Goal: Task Accomplishment & Management: Use online tool/utility

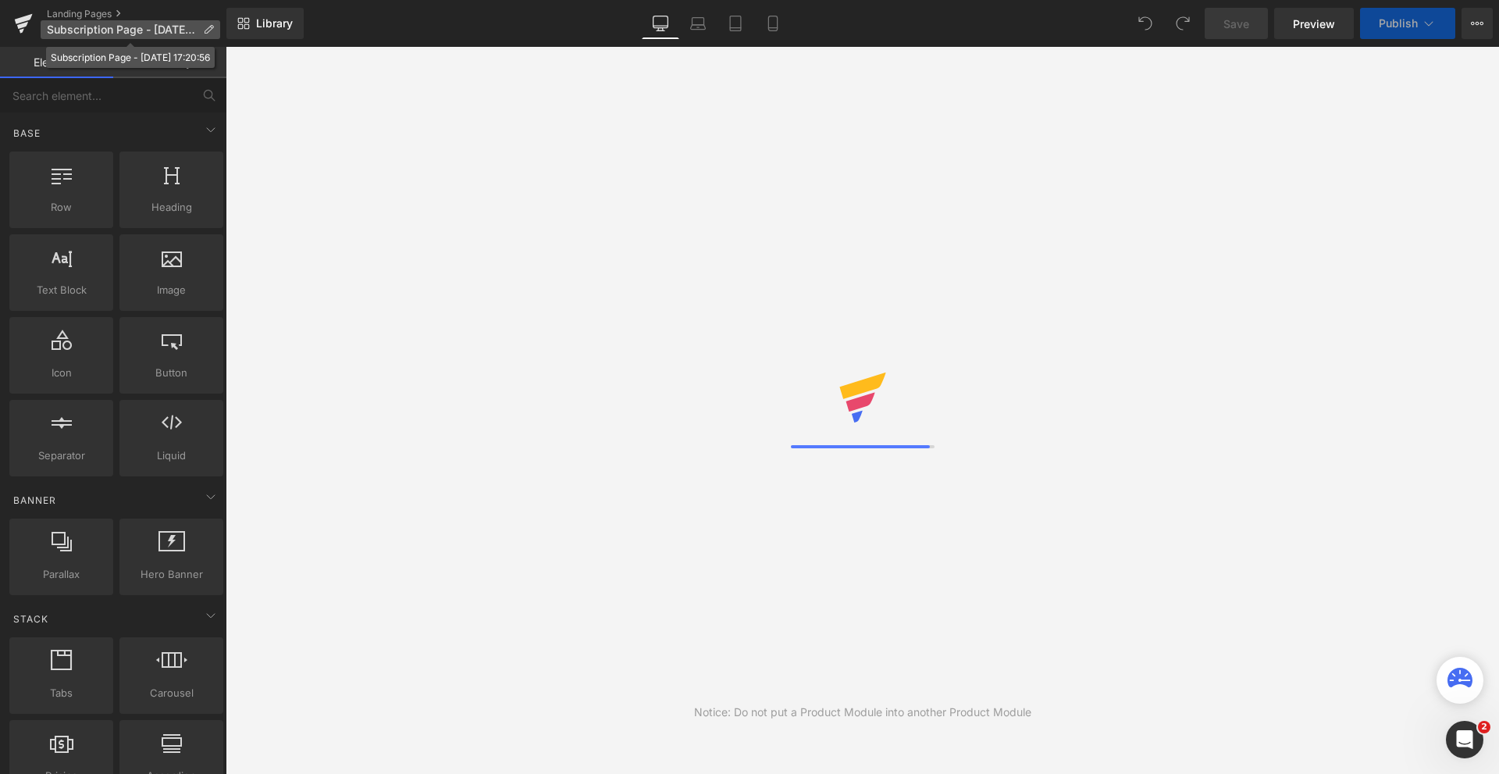
click at [210, 29] on icon at bounding box center [208, 29] width 11 height 11
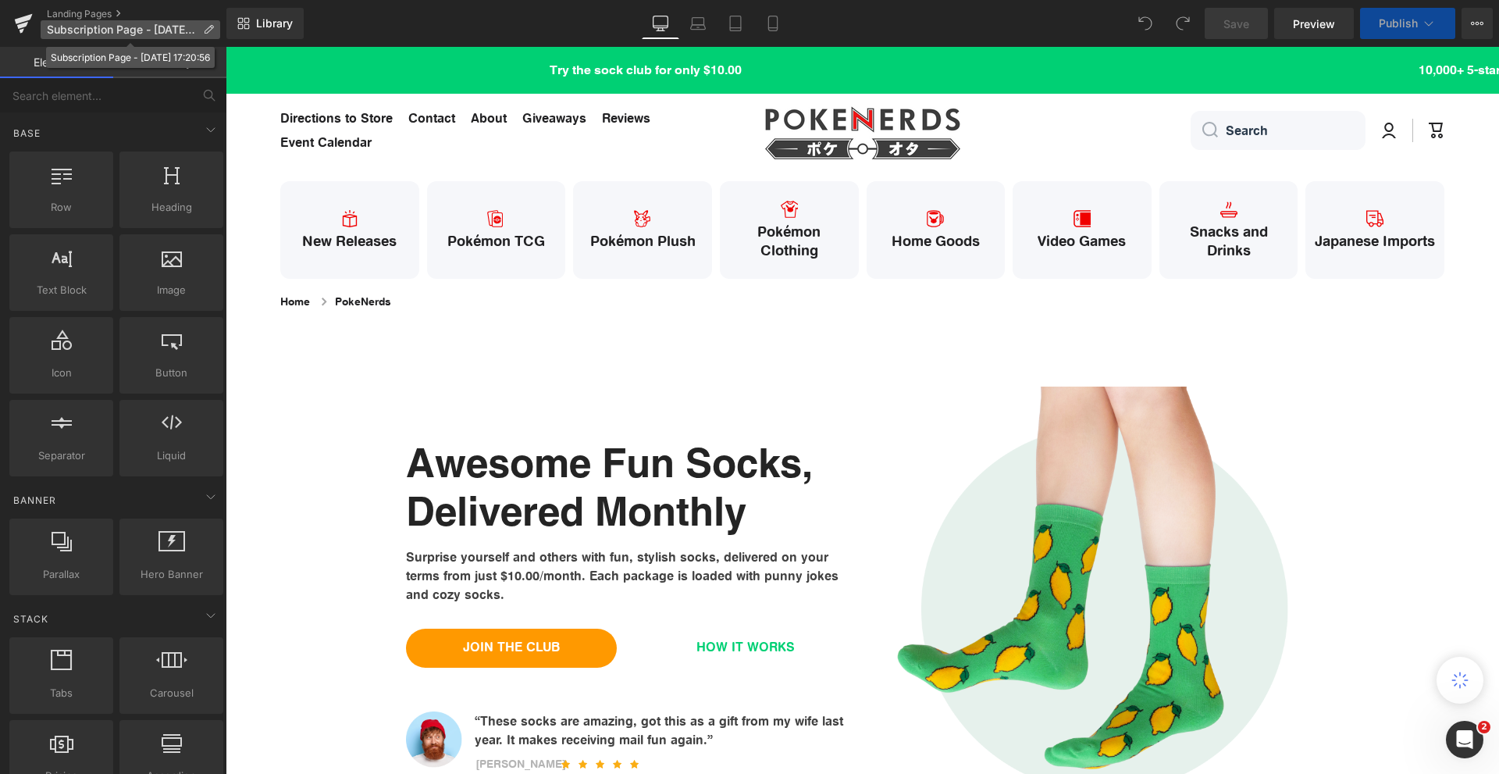
click at [173, 31] on span "Subscription Page - [DATE] 17:20:56" at bounding box center [122, 29] width 150 height 12
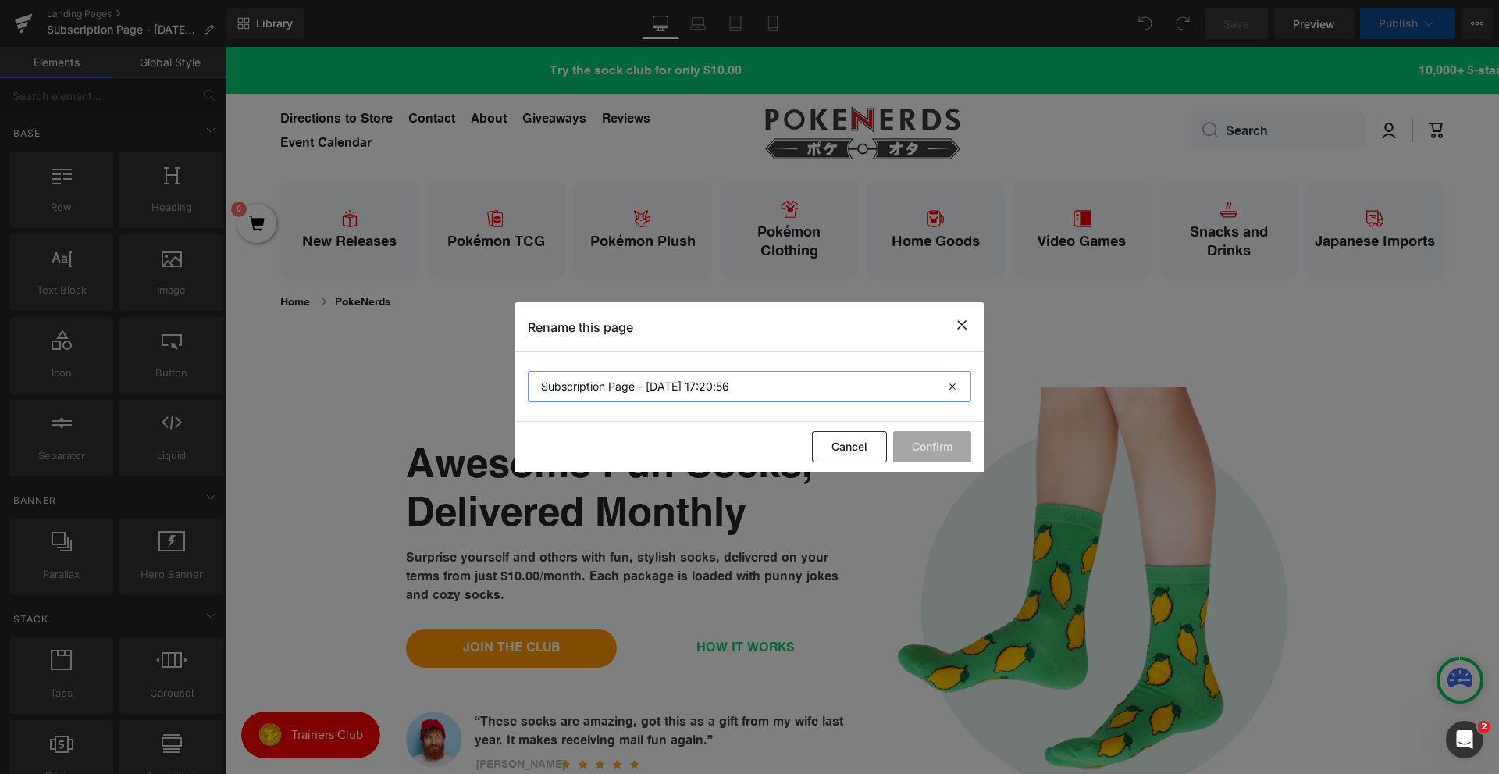
click at [615, 390] on input "Subscription Page - [DATE] 17:20:56" at bounding box center [749, 386] width 443 height 31
click at [617, 385] on input "Subscription Page - [DATE] 17:20:56" at bounding box center [749, 386] width 443 height 31
type input "VIP Subscription Gen LEAD"
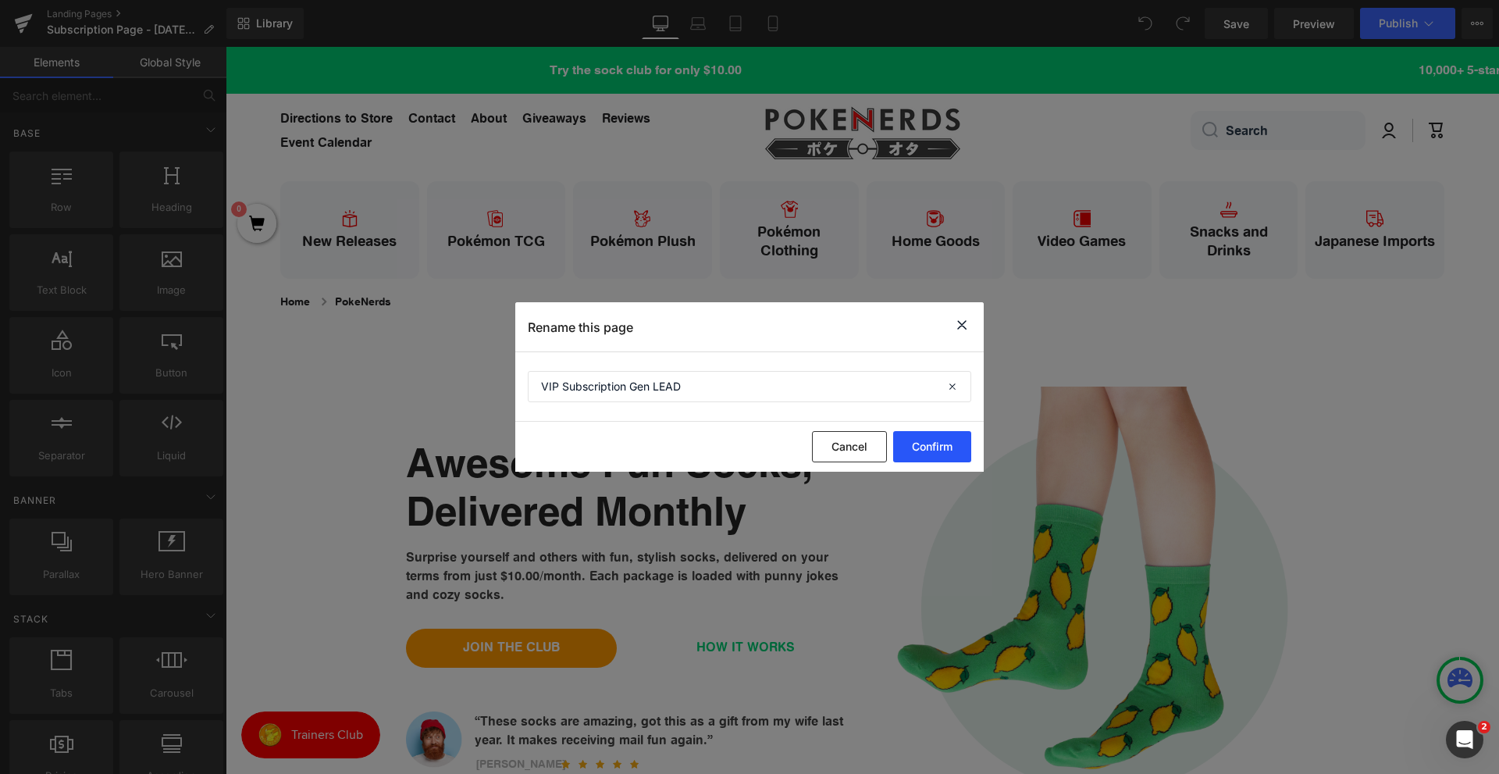
click at [952, 450] on button "Confirm" at bounding box center [932, 446] width 78 height 31
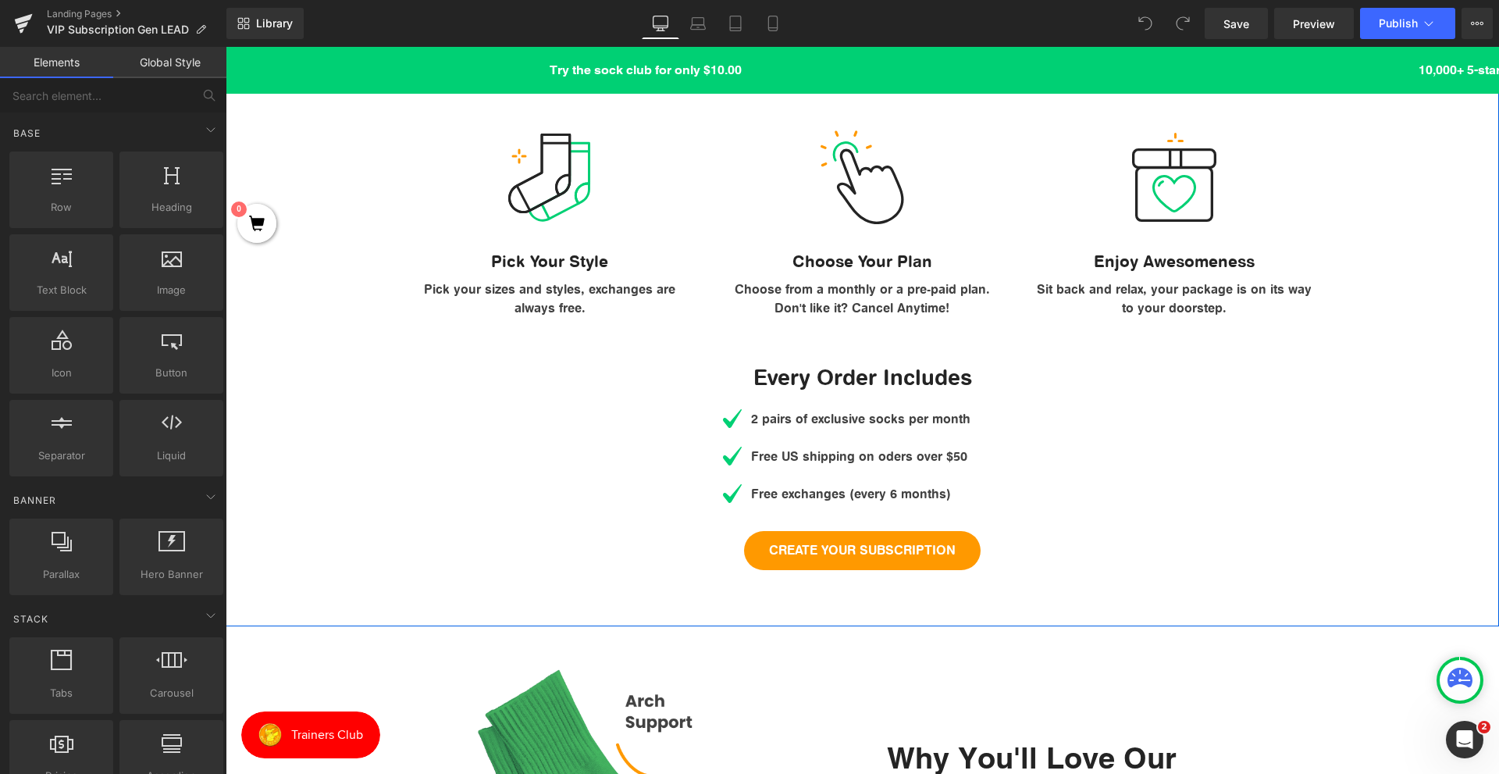
scroll to position [1015, 0]
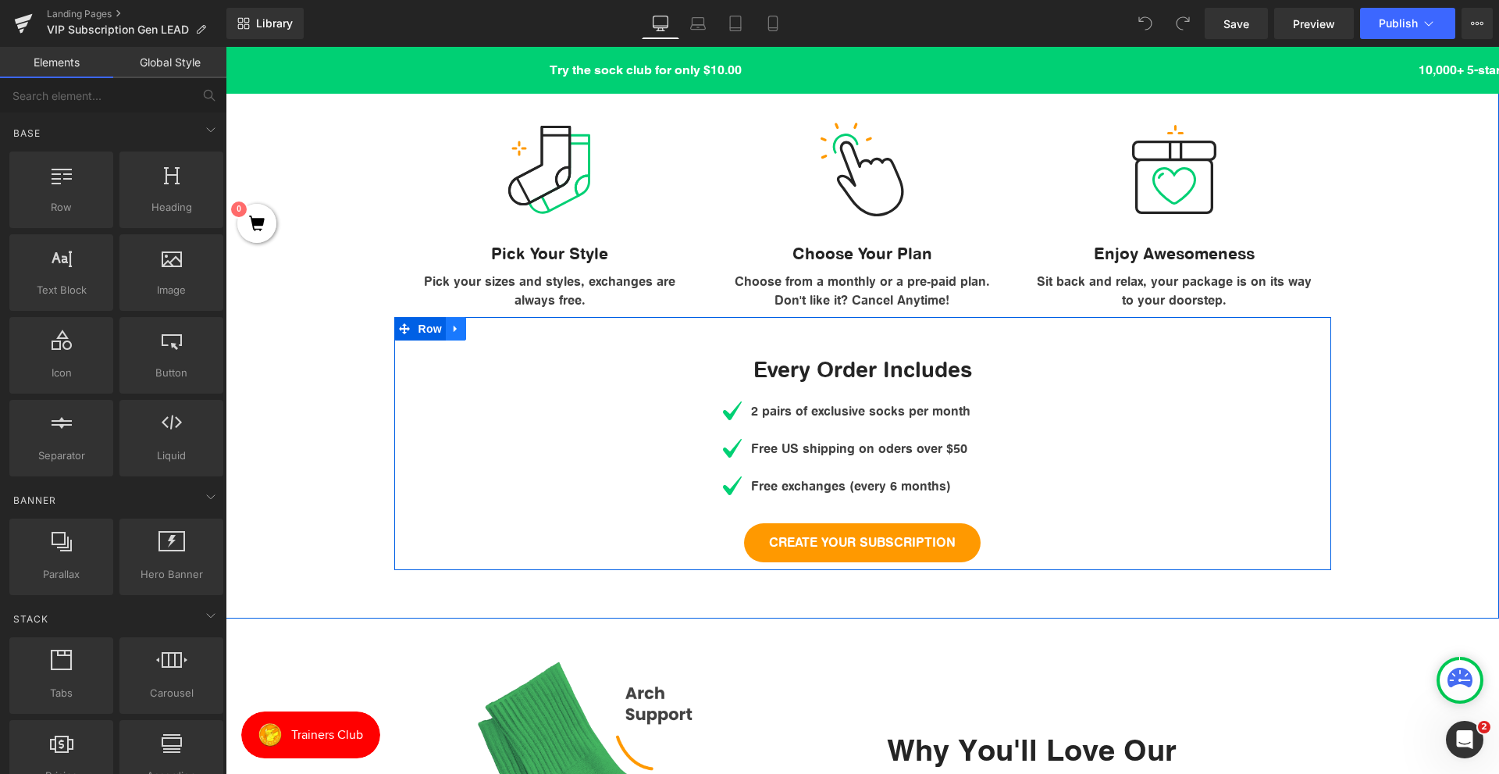
click at [455, 328] on icon at bounding box center [455, 329] width 11 height 12
click at [486, 330] on link at bounding box center [496, 328] width 20 height 23
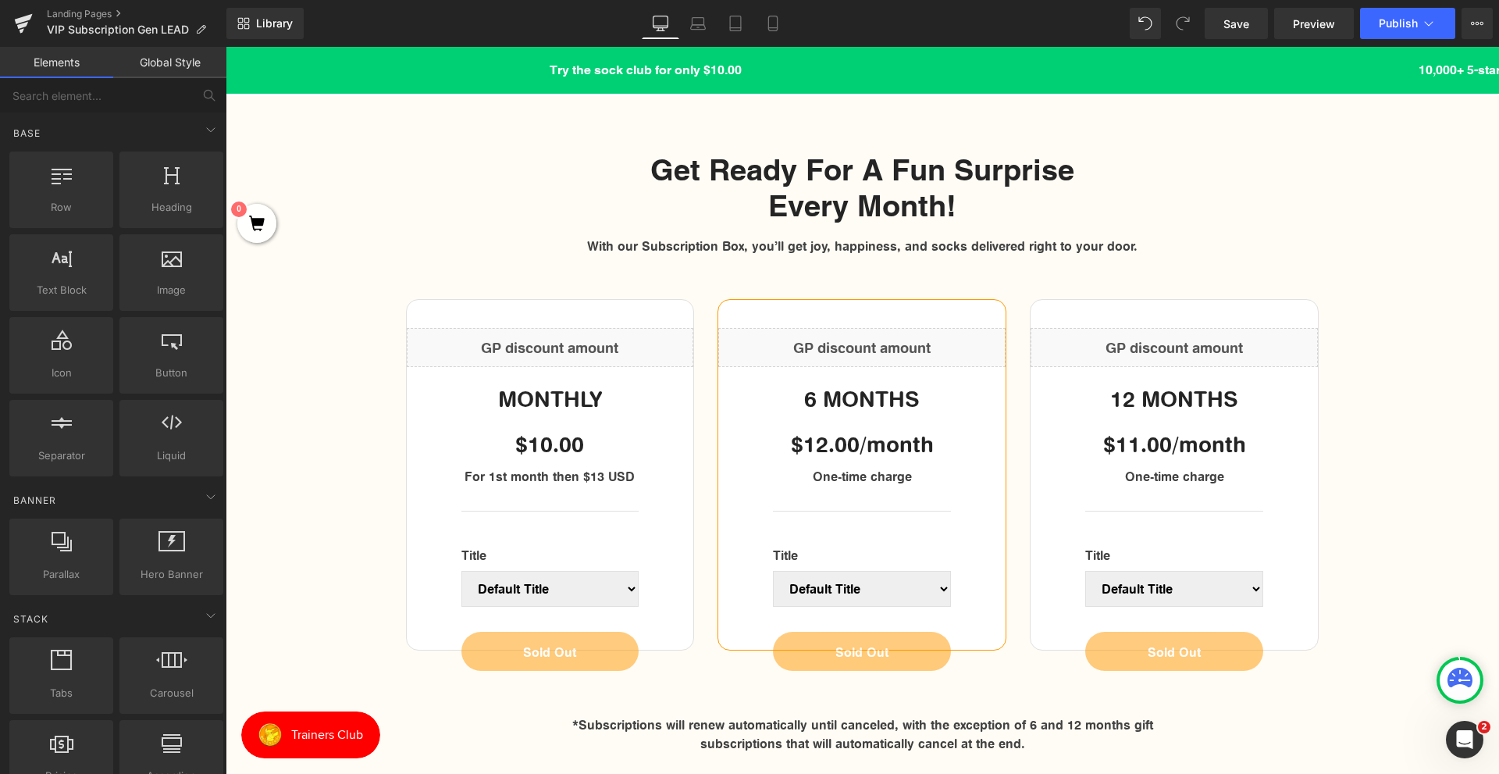
scroll to position [1639, 0]
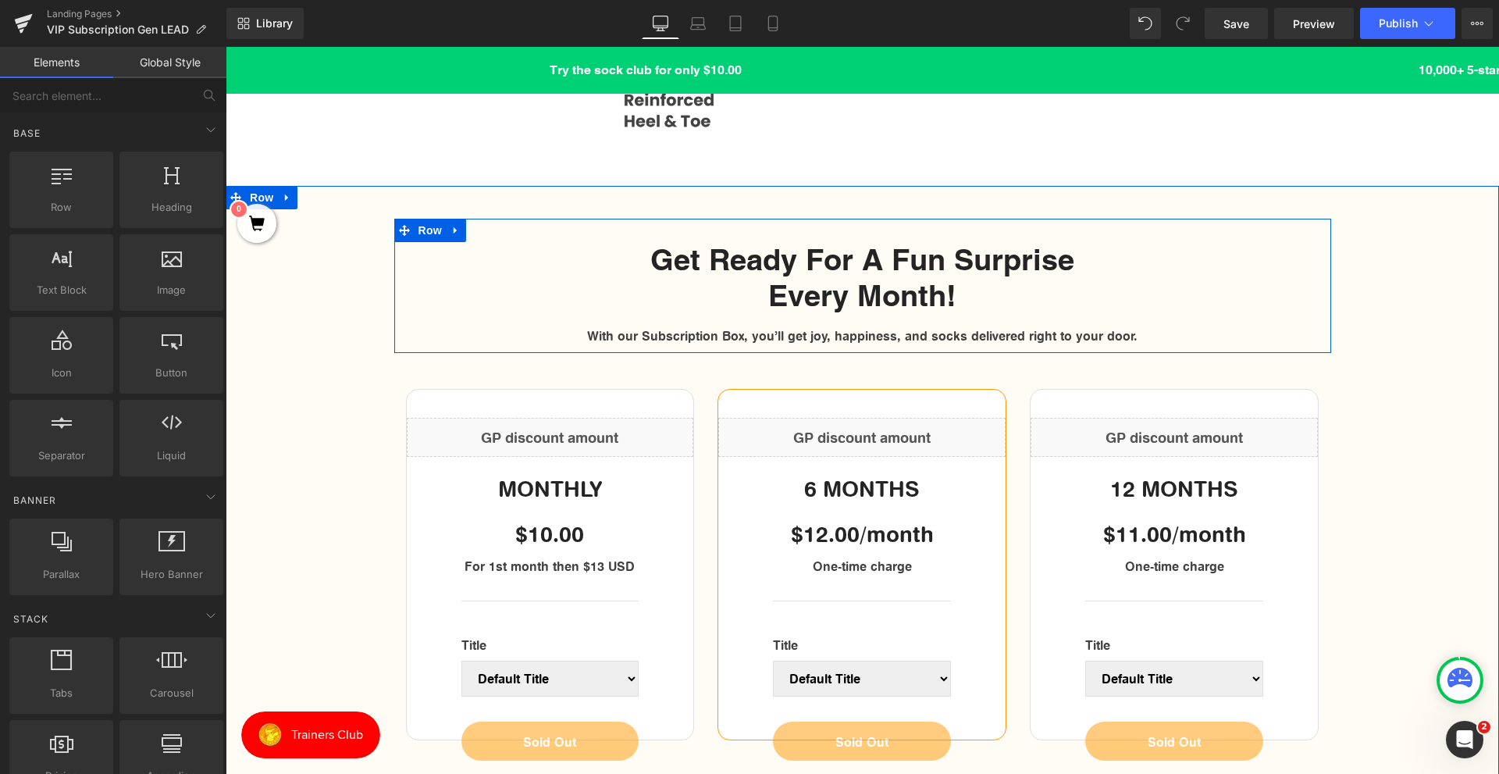
click at [605, 312] on div "Get Ready For A Fun Surprise Every Month! Heading Row With our Subscription Box…" at bounding box center [862, 293] width 937 height 102
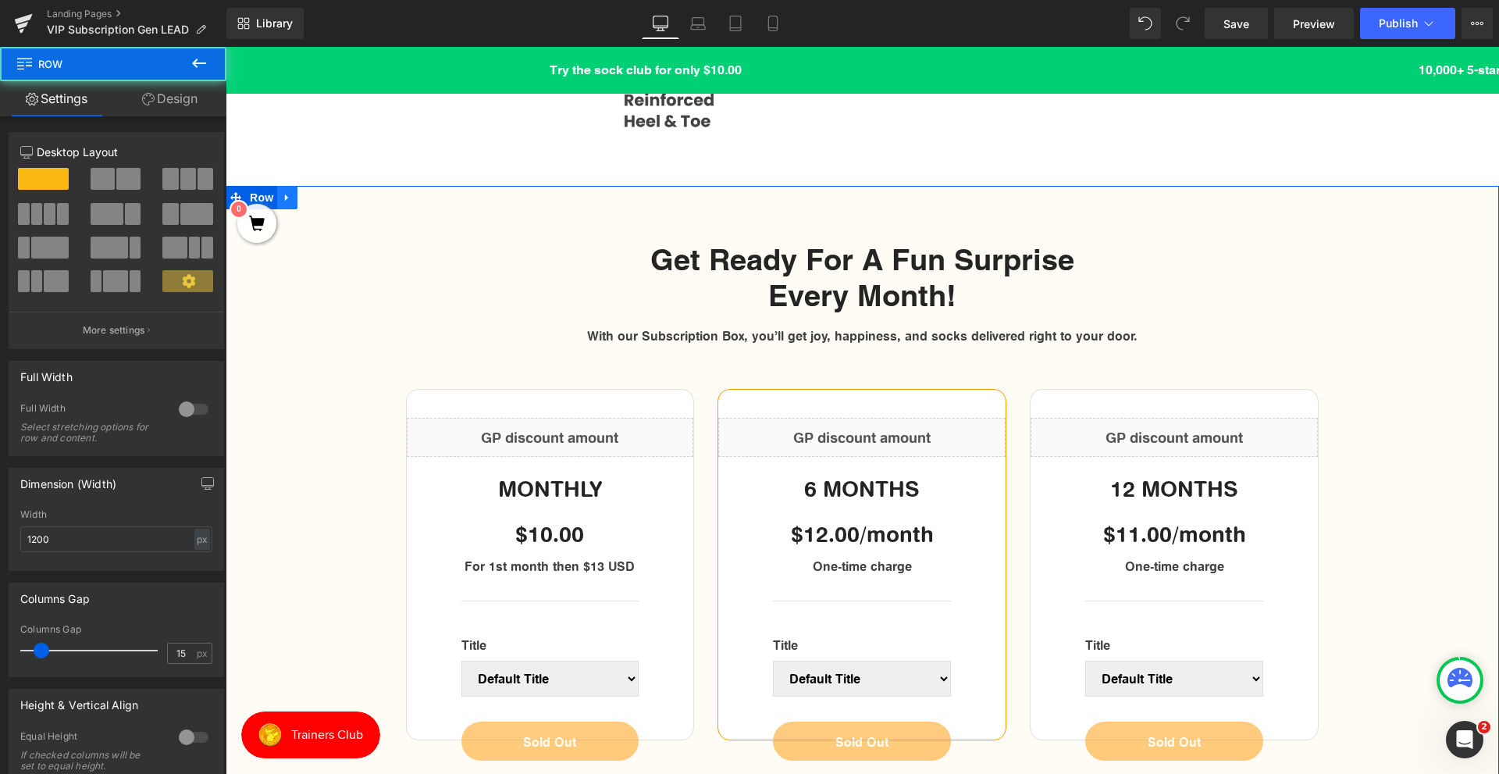
click at [285, 197] on icon at bounding box center [287, 198] width 11 height 12
click at [324, 201] on icon at bounding box center [327, 197] width 11 height 11
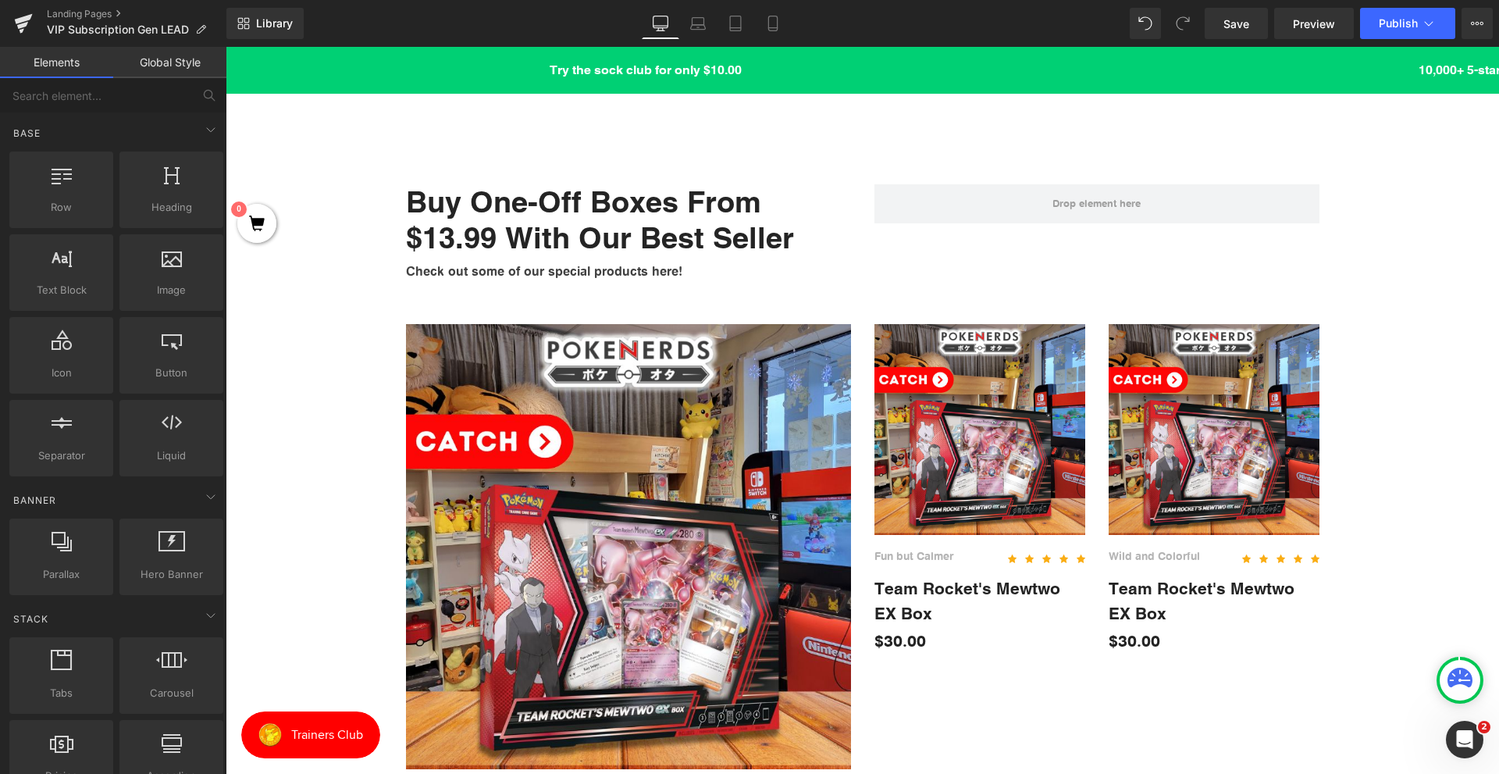
scroll to position [2420, 0]
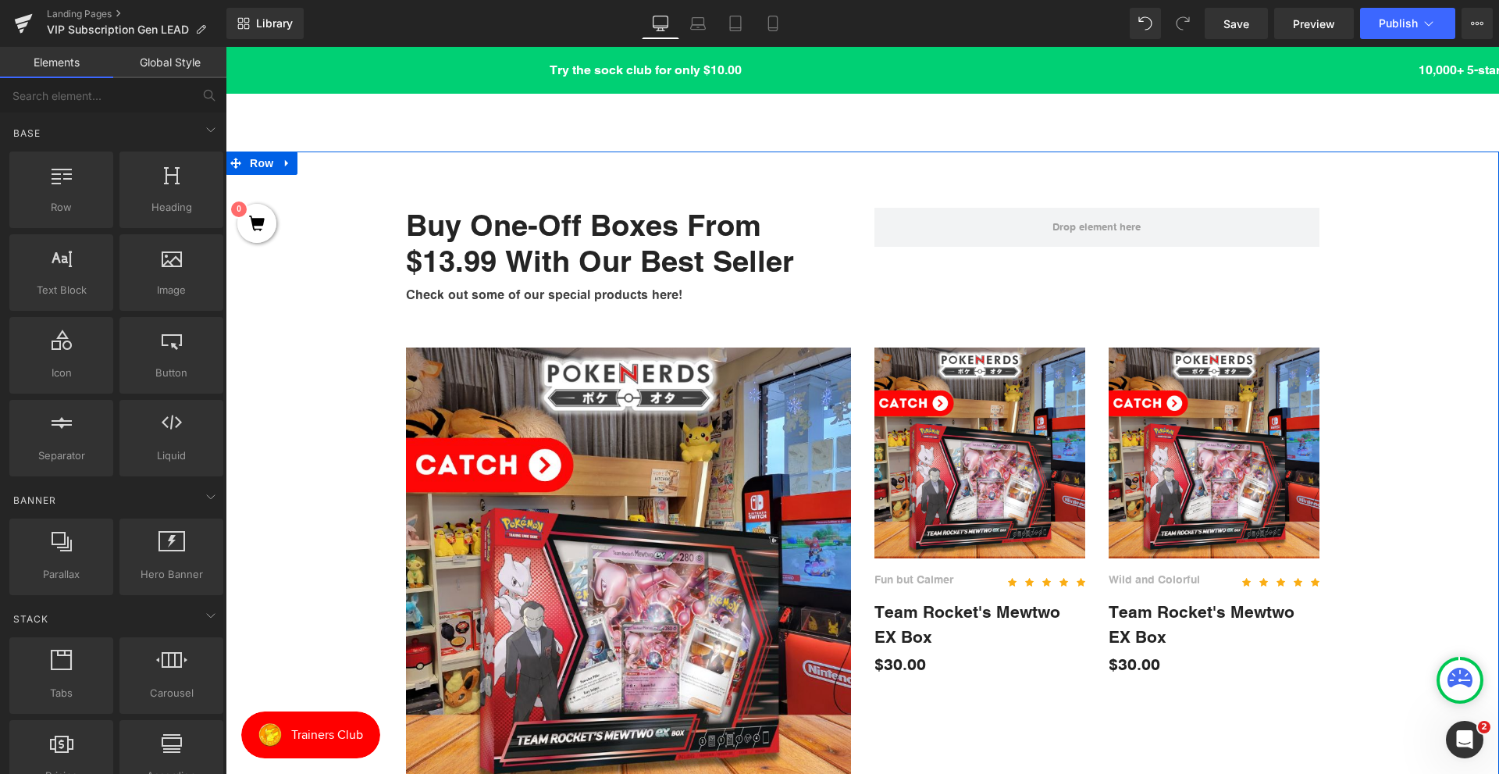
click at [387, 301] on div "Buy One-Off Boxes From $13.99 With Our Best Seller Heading Check out some of ou…" at bounding box center [862, 533] width 1273 height 699
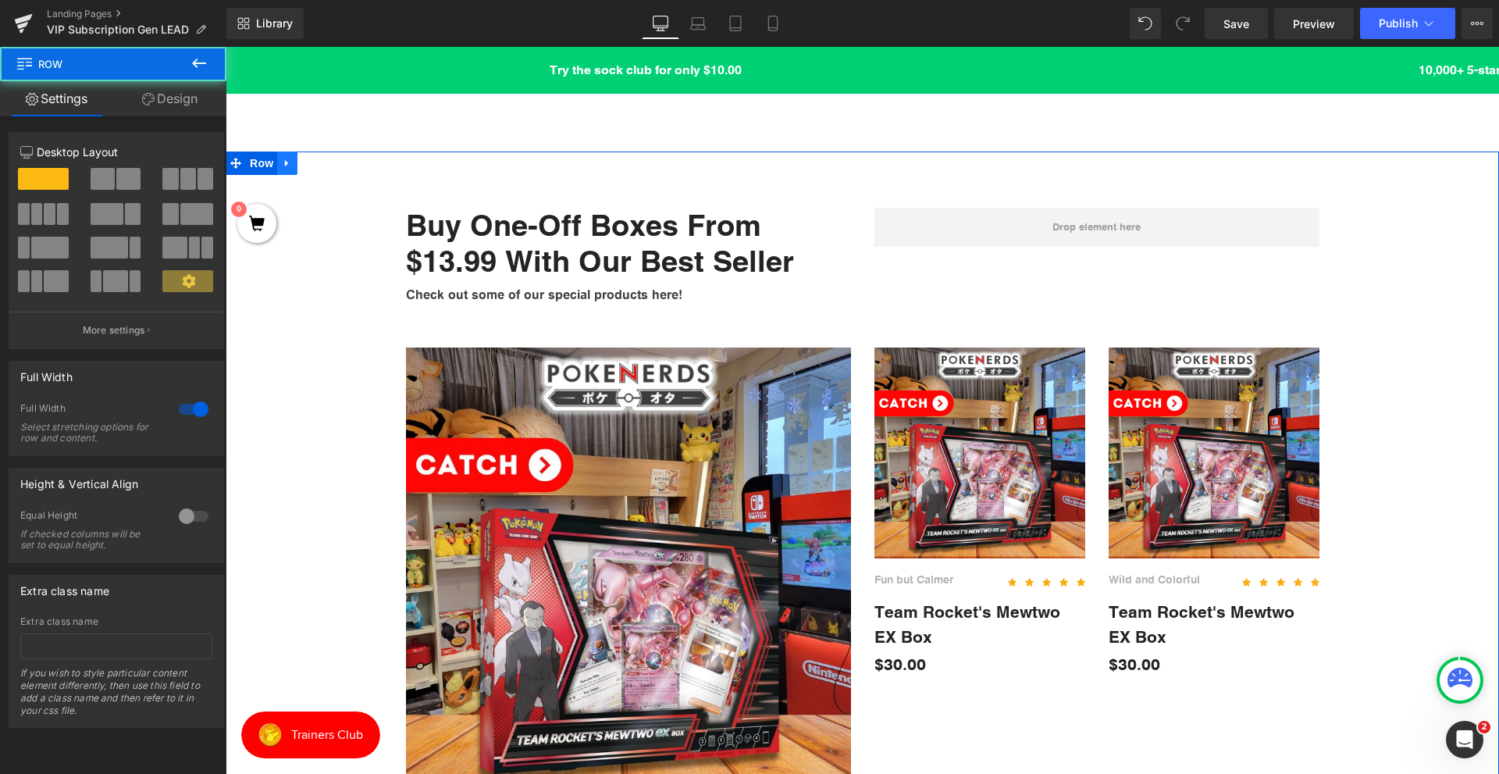
click at [277, 169] on link at bounding box center [287, 162] width 20 height 23
click at [322, 166] on icon at bounding box center [327, 163] width 11 height 11
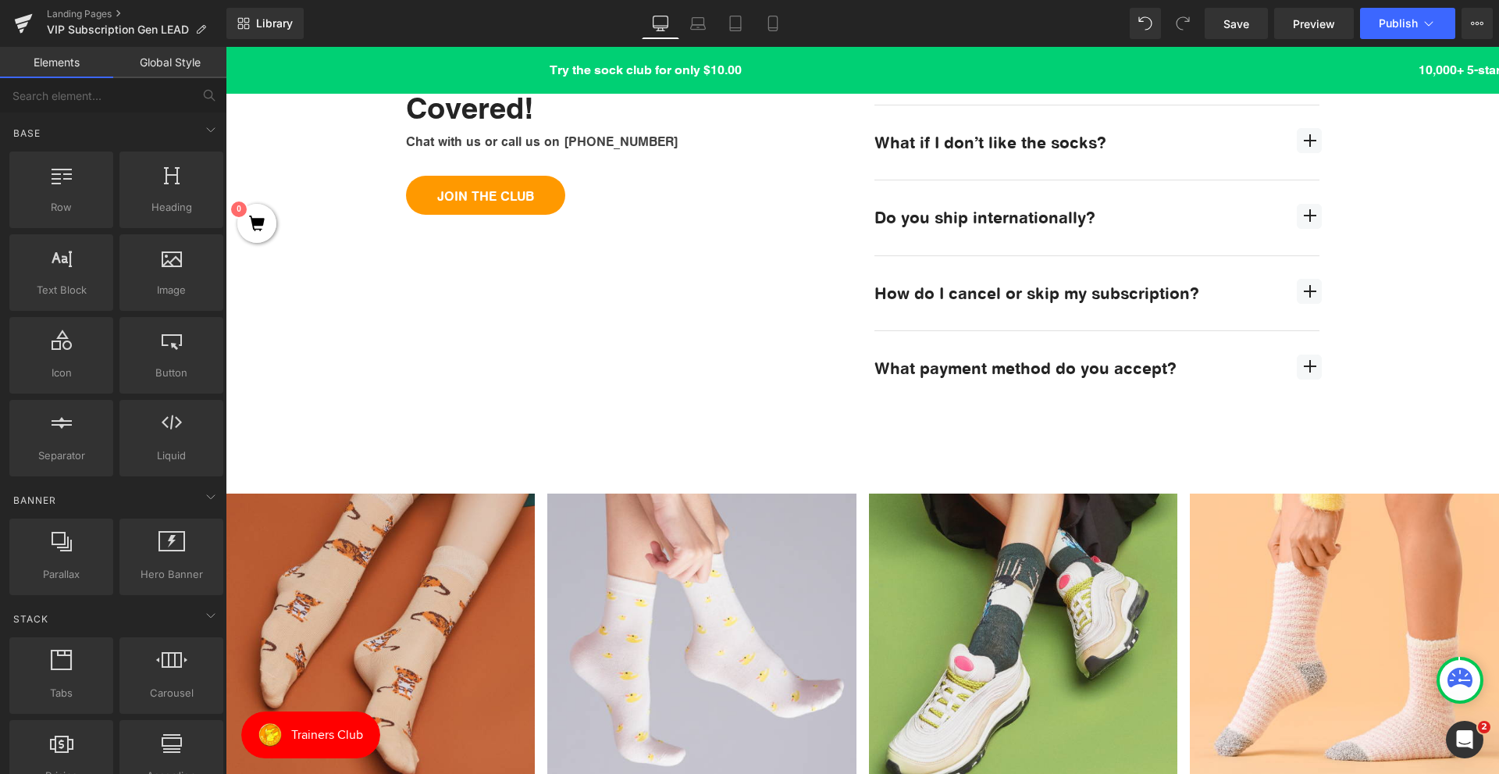
scroll to position [2888, 0]
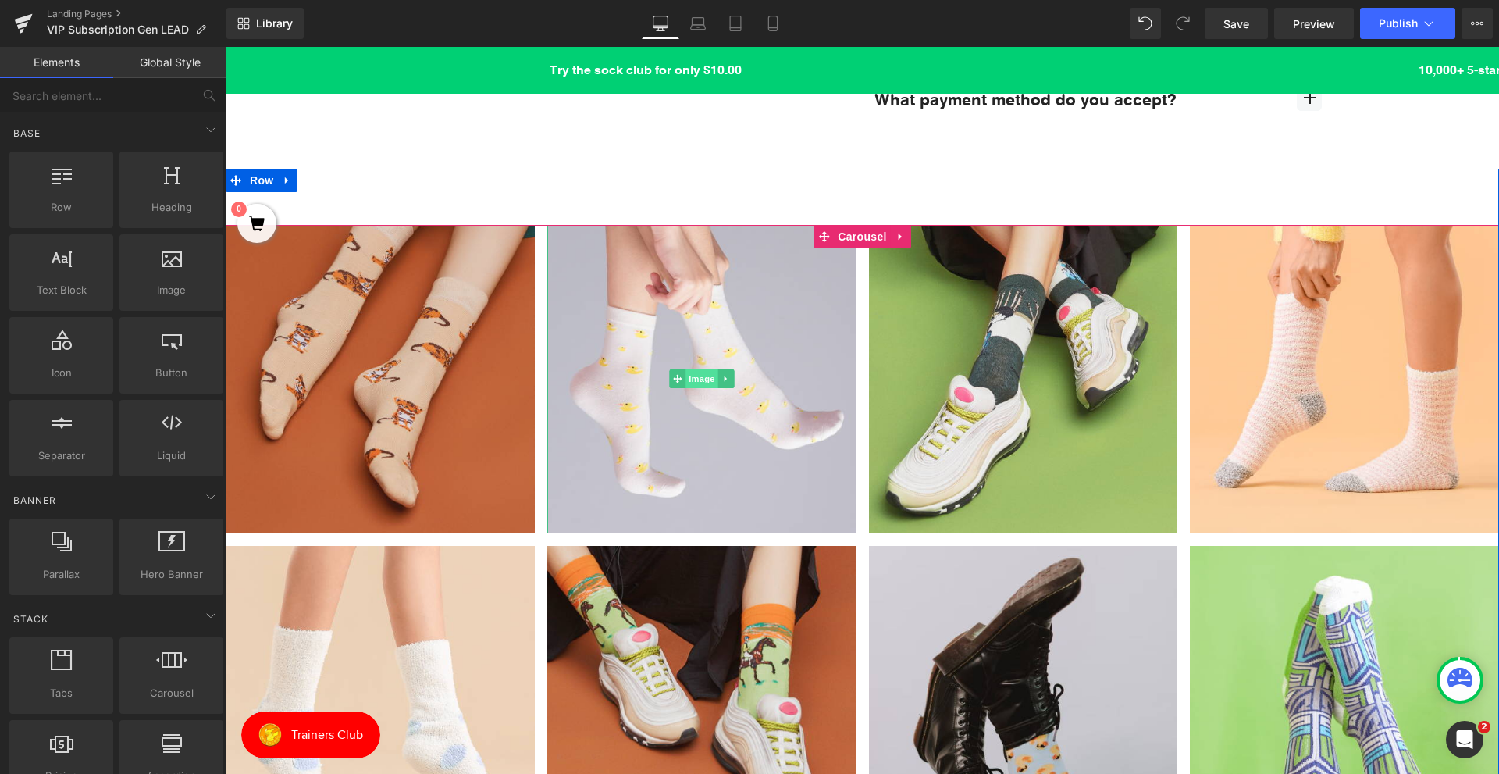
click at [699, 382] on span "Image" at bounding box center [701, 378] width 33 height 19
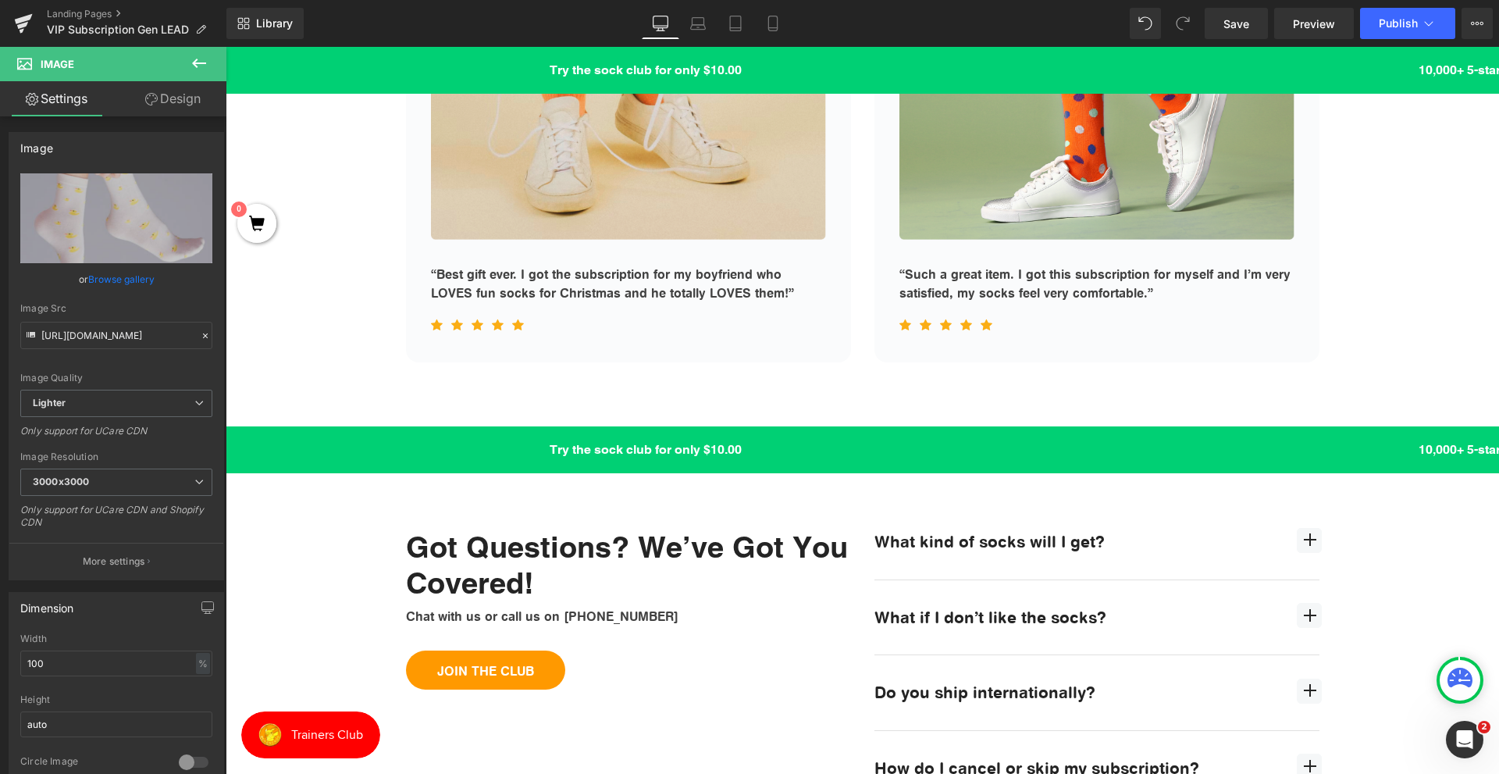
scroll to position [2029, 0]
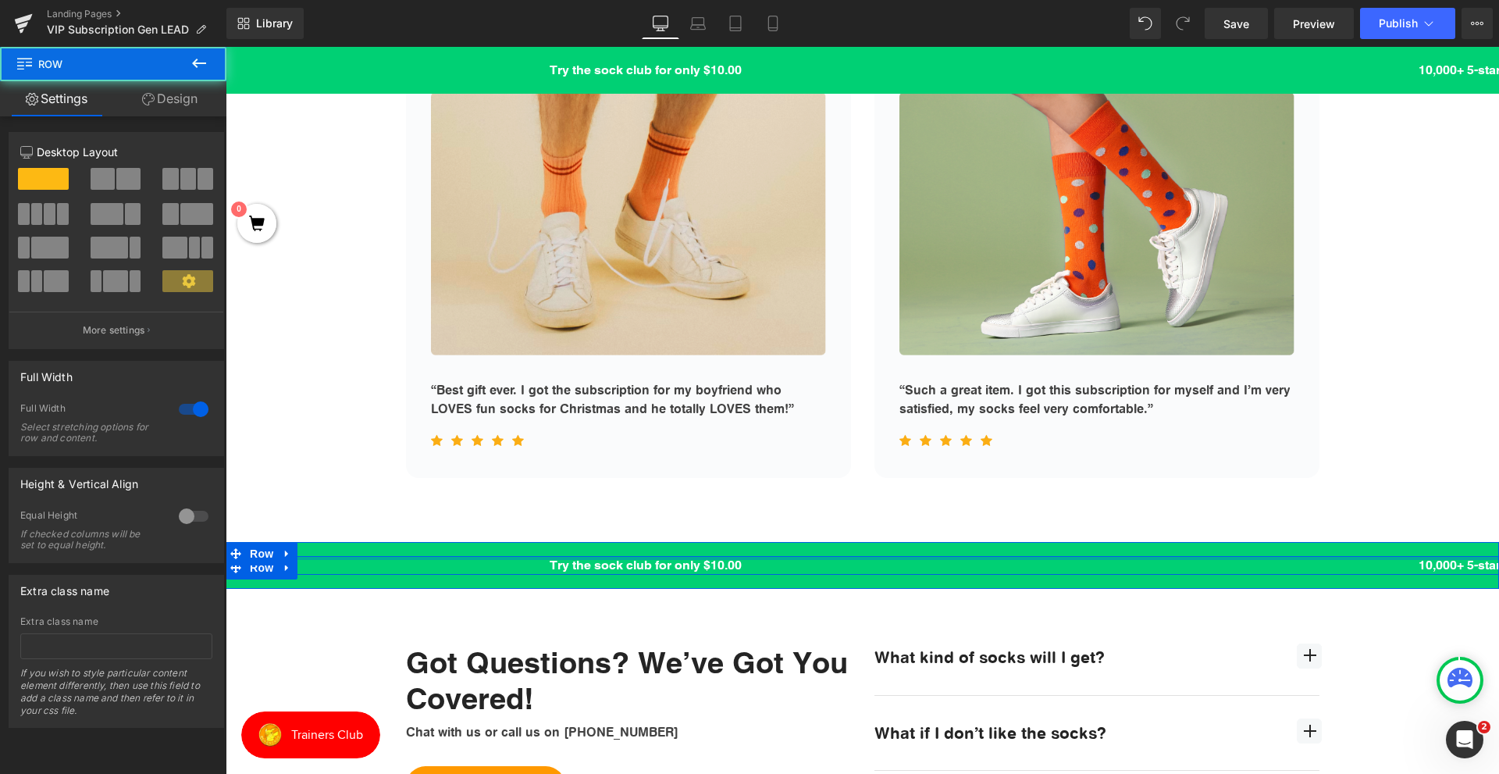
click at [831, 560] on div at bounding box center [862, 558] width 1273 height 4
click at [833, 573] on span "Heading" at bounding box center [854, 566] width 42 height 19
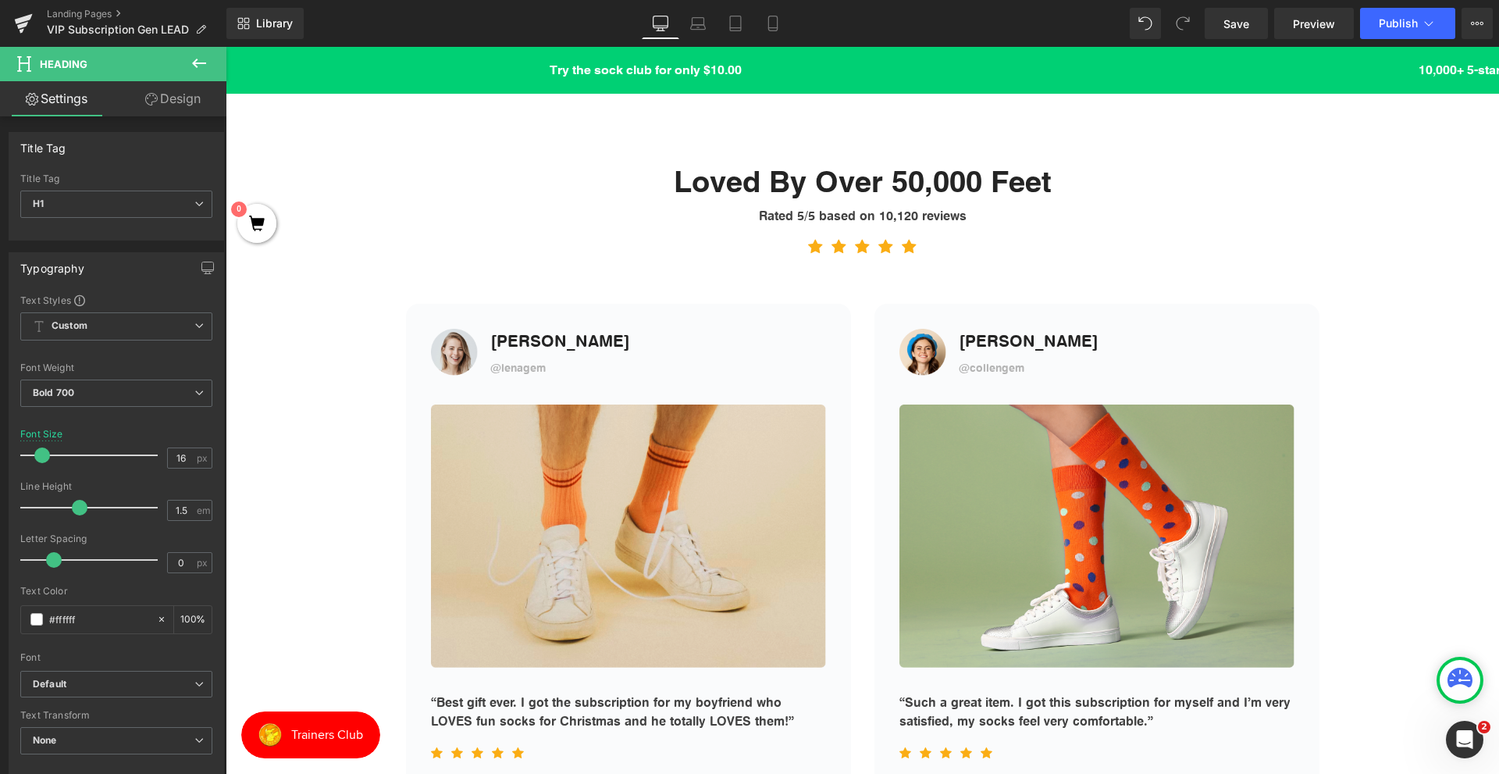
scroll to position [2186, 0]
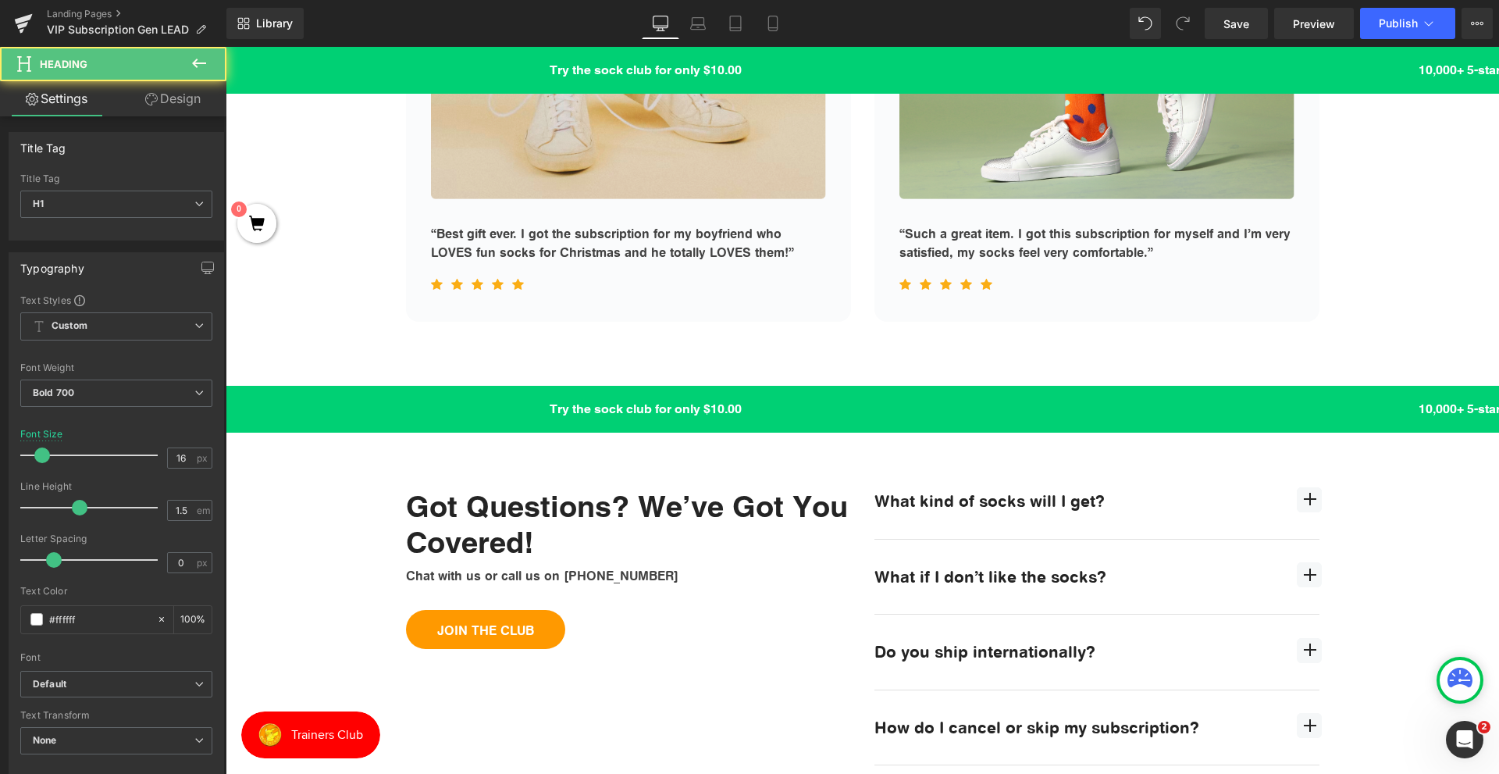
click at [1048, 406] on h1 "10,000+ 5-star Reviews" at bounding box center [1468, 409] width 840 height 19
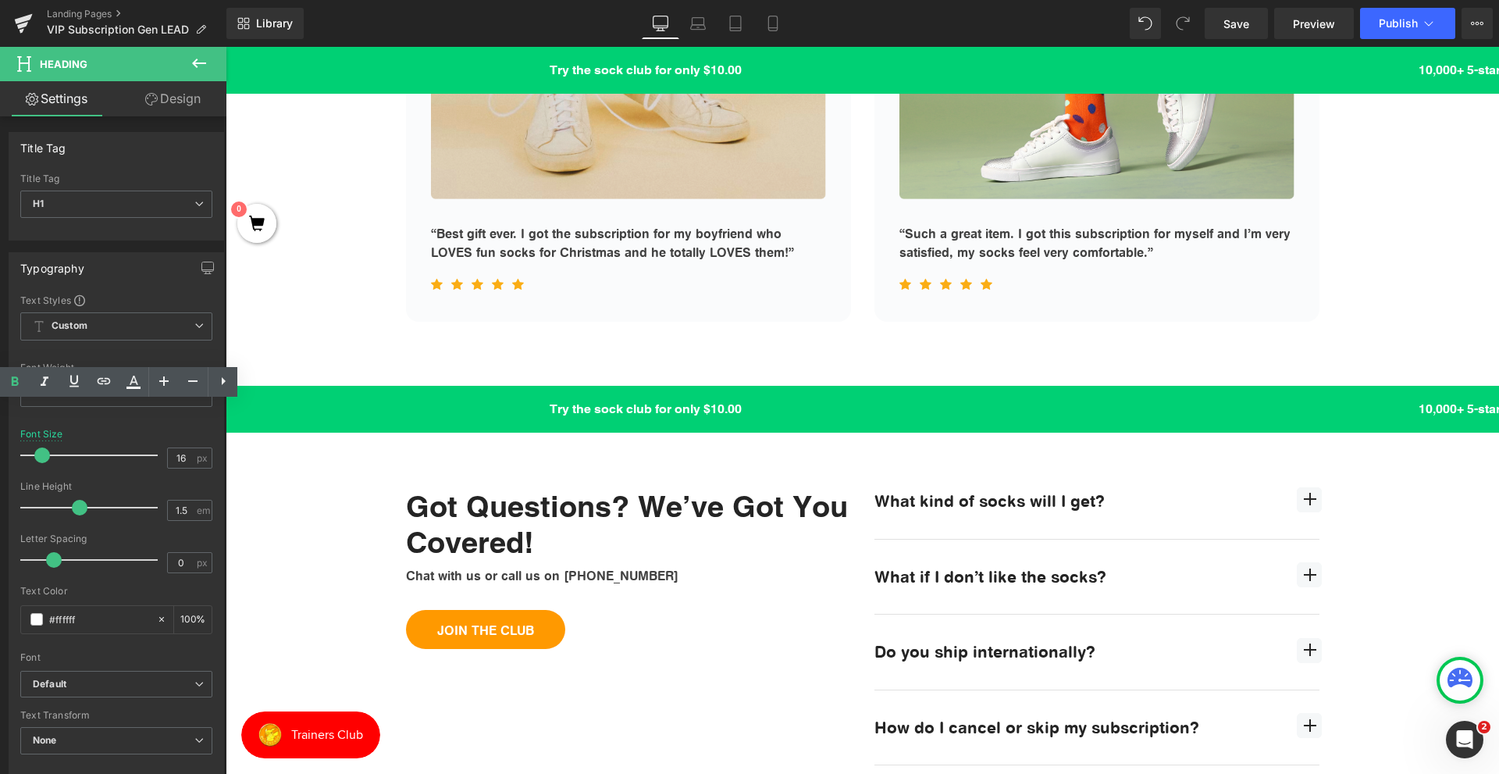
click at [325, 550] on div "Try the sock club for only $10.00 10,000+ 5-star Reviews Free shipping on order…" at bounding box center [862, 97] width 1273 height 3887
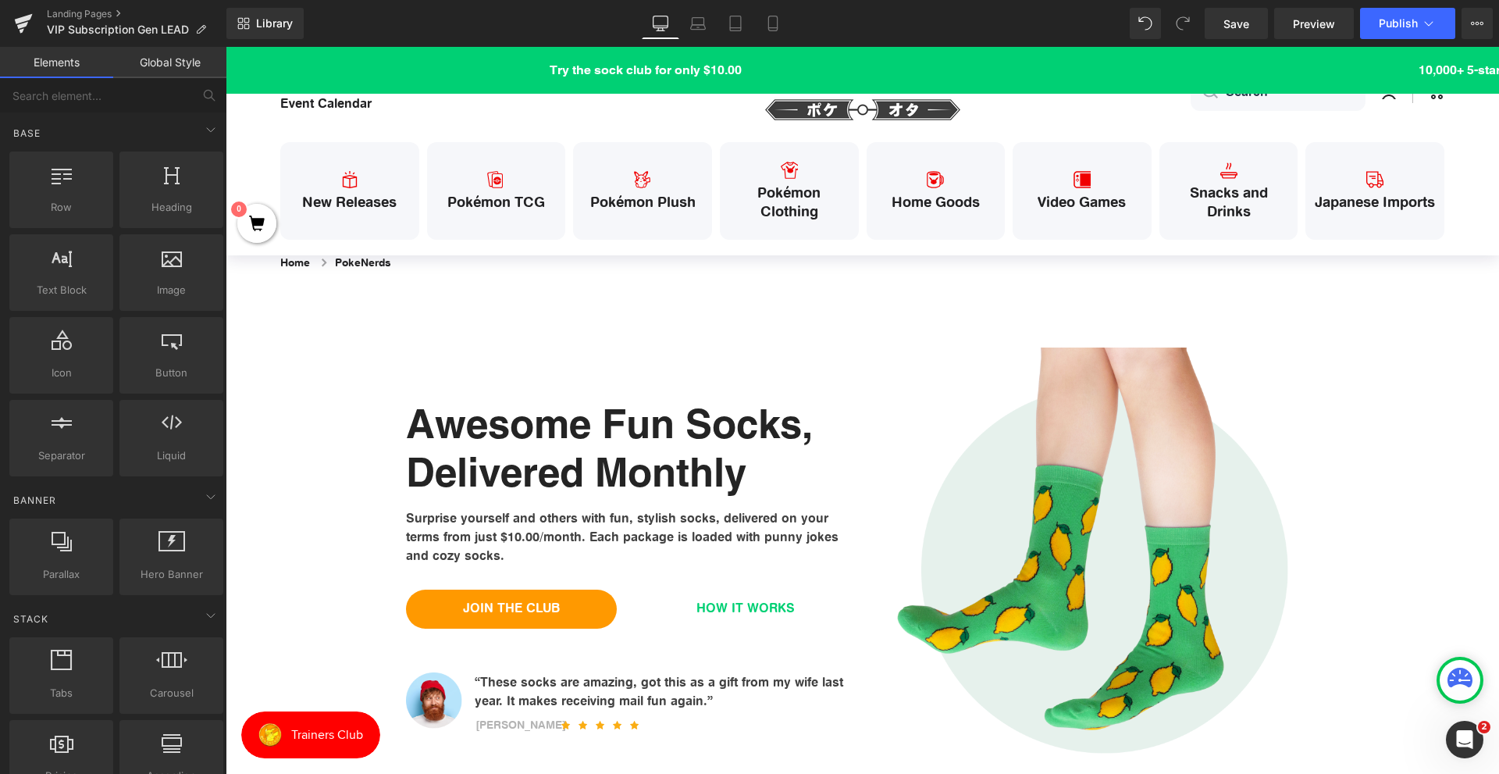
scroll to position [0, 0]
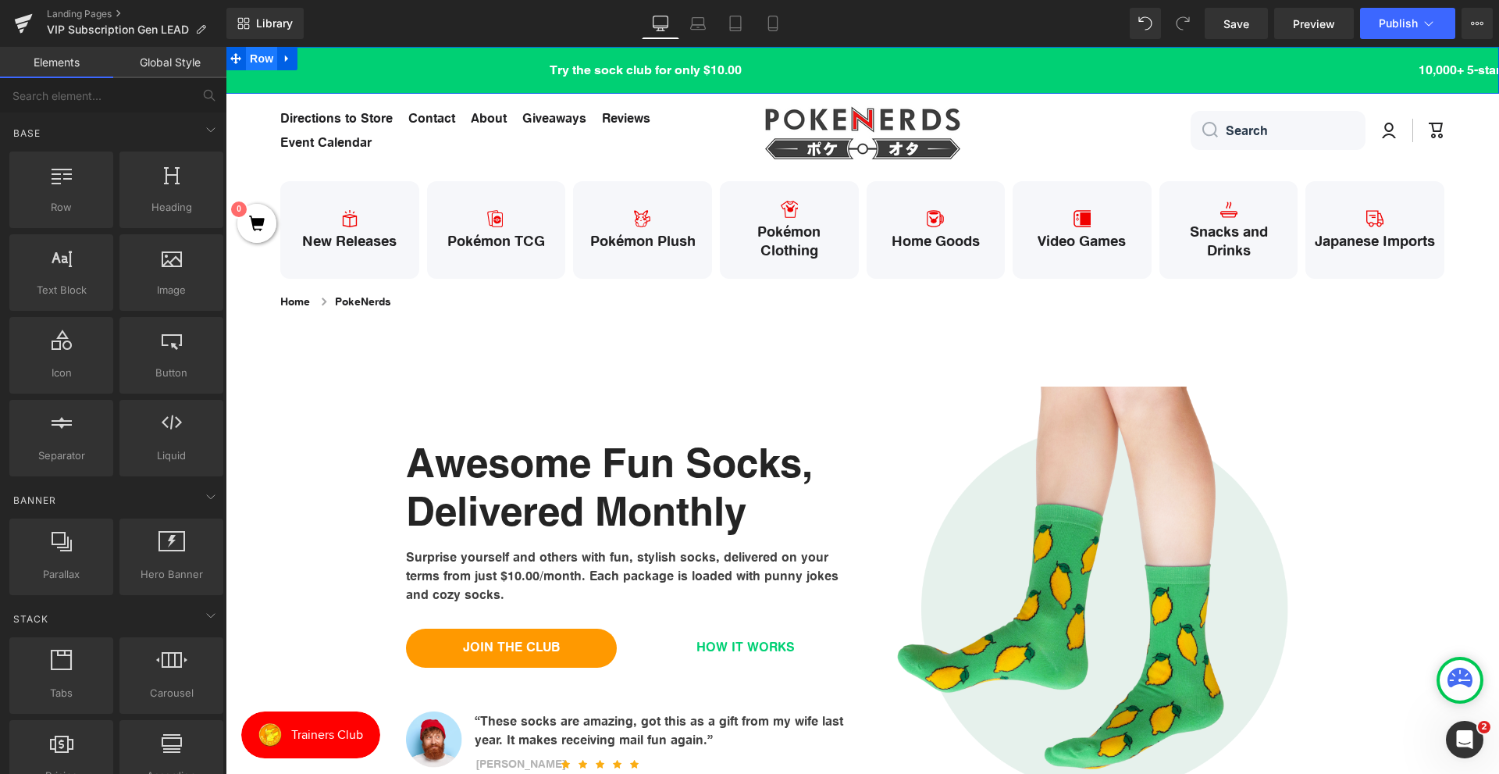
click at [260, 65] on span "Row" at bounding box center [261, 58] width 31 height 23
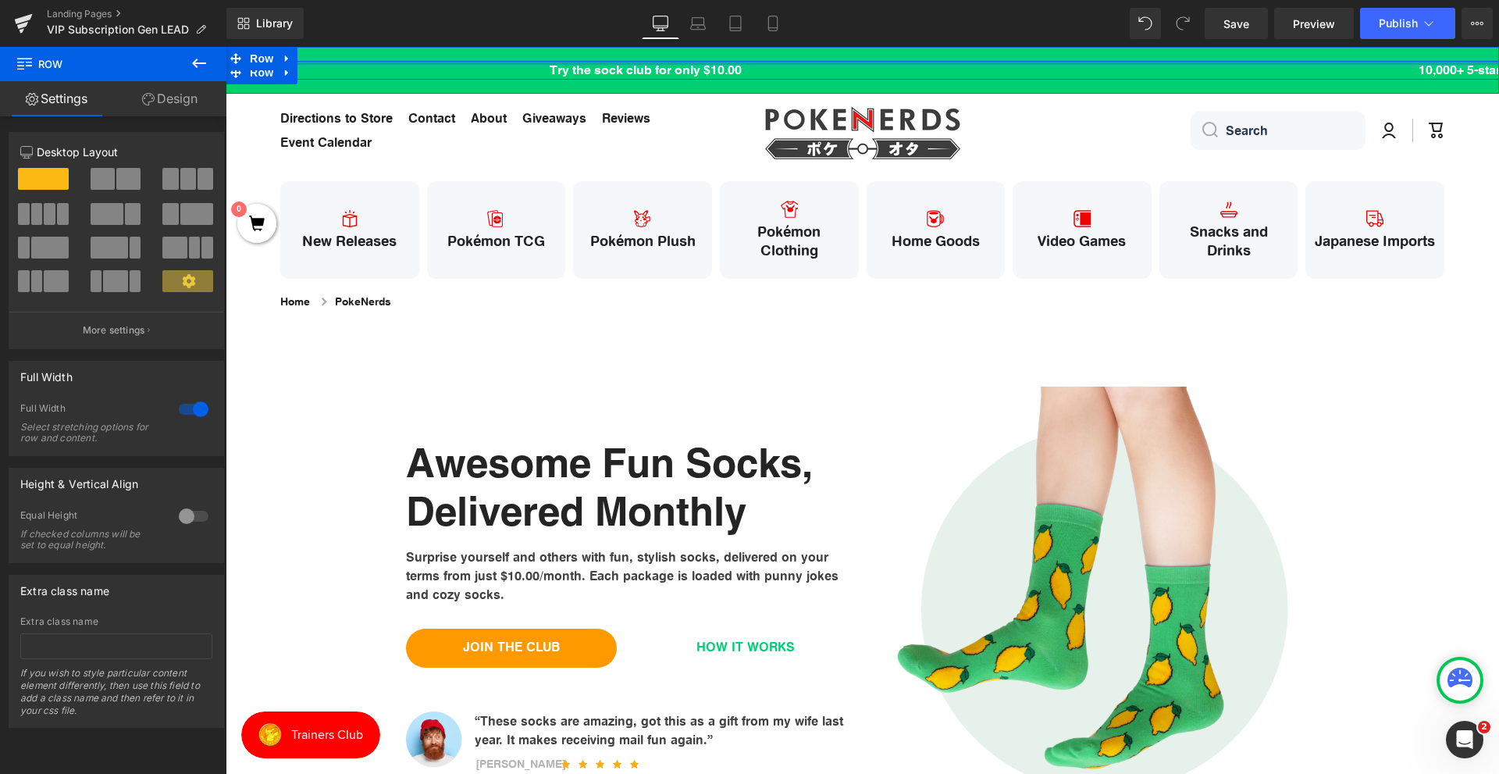
click at [419, 63] on div at bounding box center [862, 63] width 1273 height 4
click at [411, 72] on h1 "Try the sock club for only $10.00" at bounding box center [632, 70] width 840 height 19
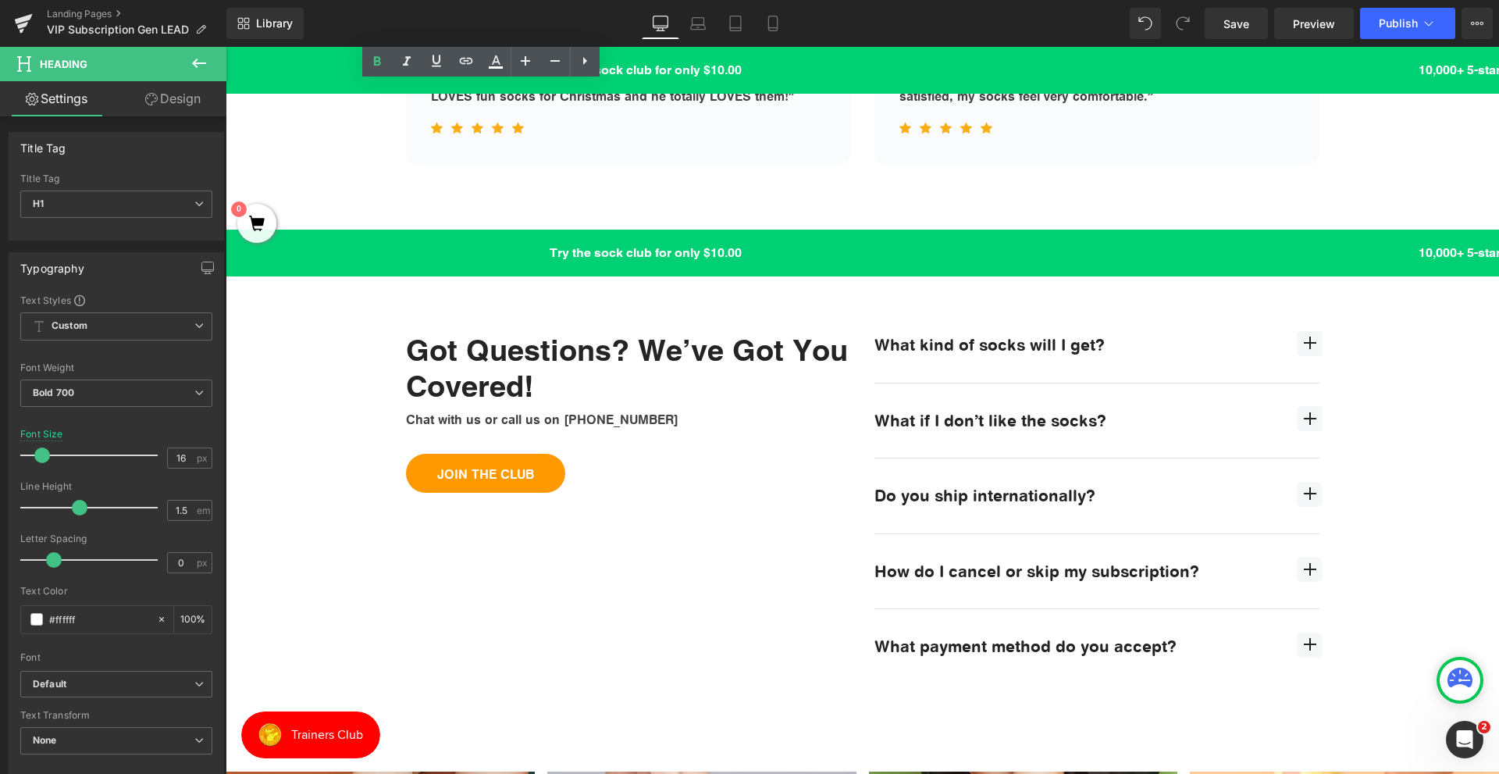
scroll to position [2498, 0]
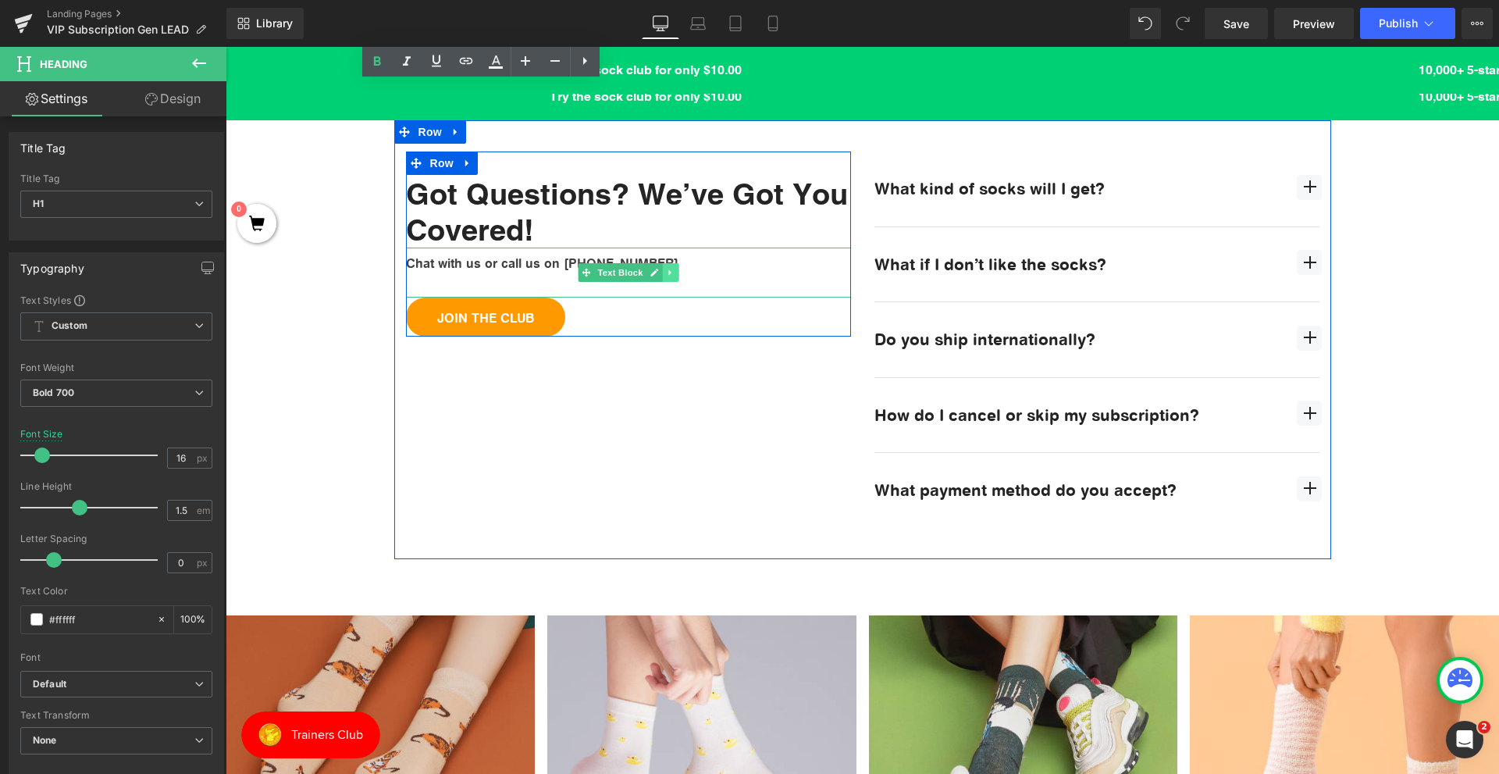
click at [662, 270] on link at bounding box center [670, 272] width 16 height 19
click at [670, 275] on link at bounding box center [678, 272] width 16 height 19
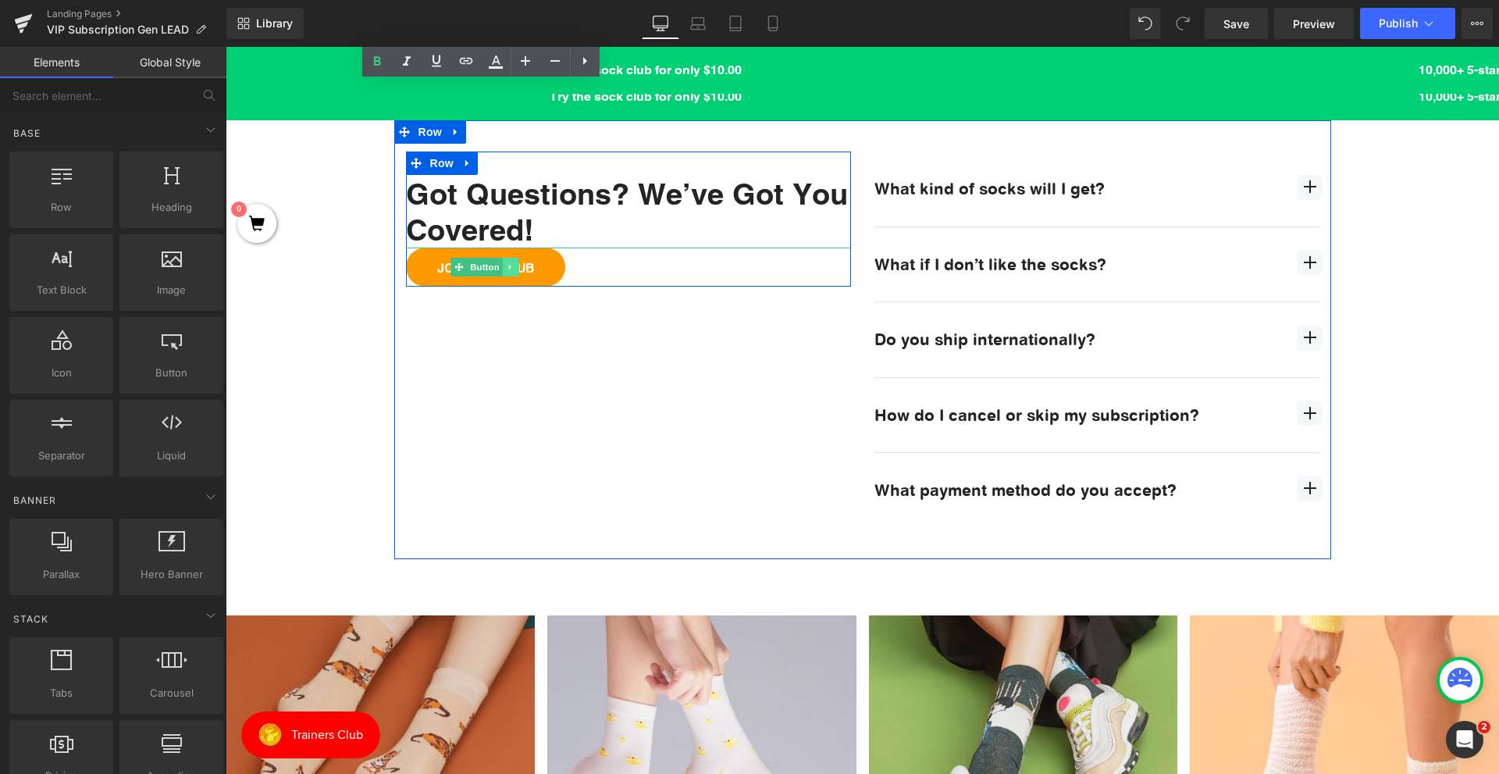
click at [510, 269] on link at bounding box center [511, 267] width 16 height 19
click at [518, 268] on link at bounding box center [518, 267] width 16 height 19
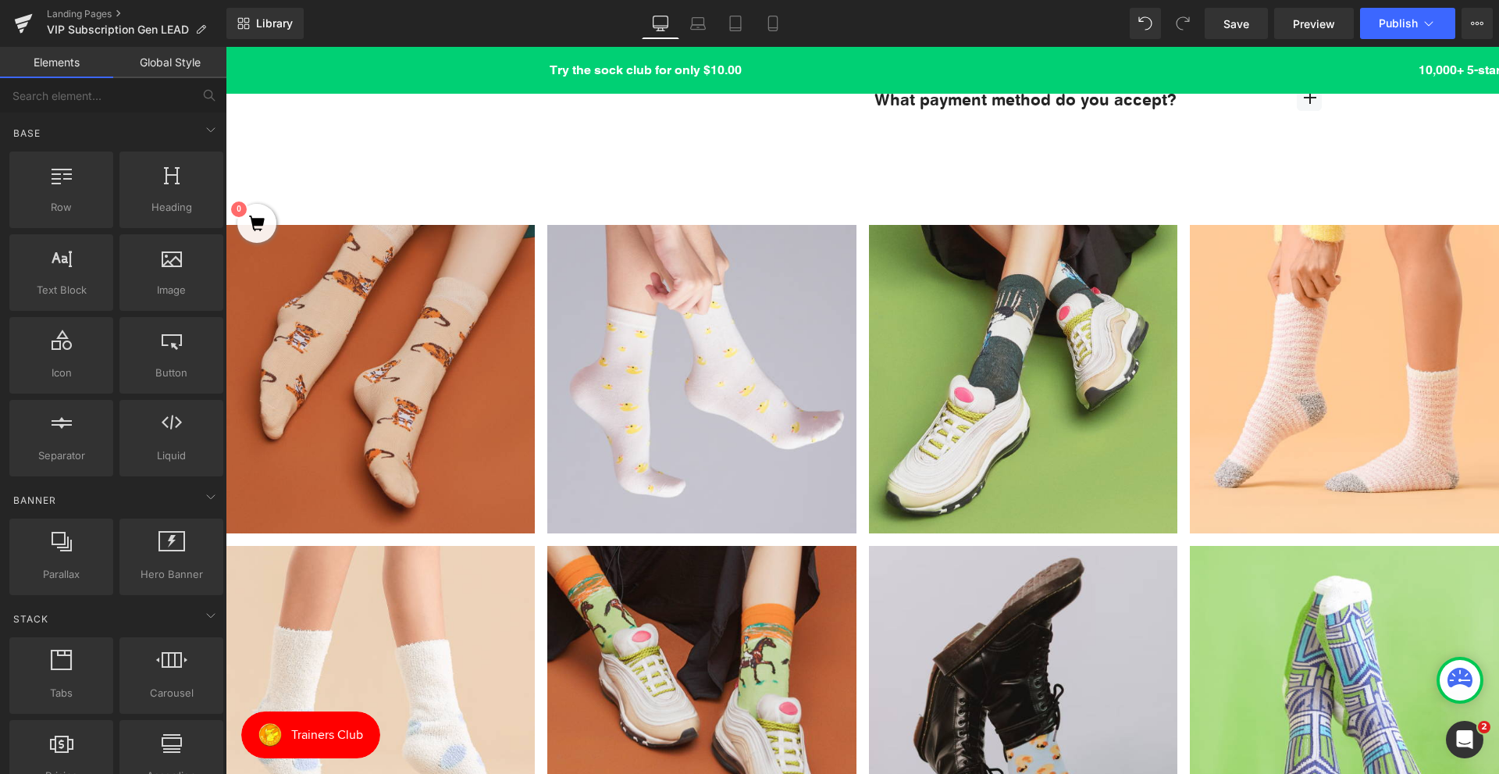
scroll to position [3434, 0]
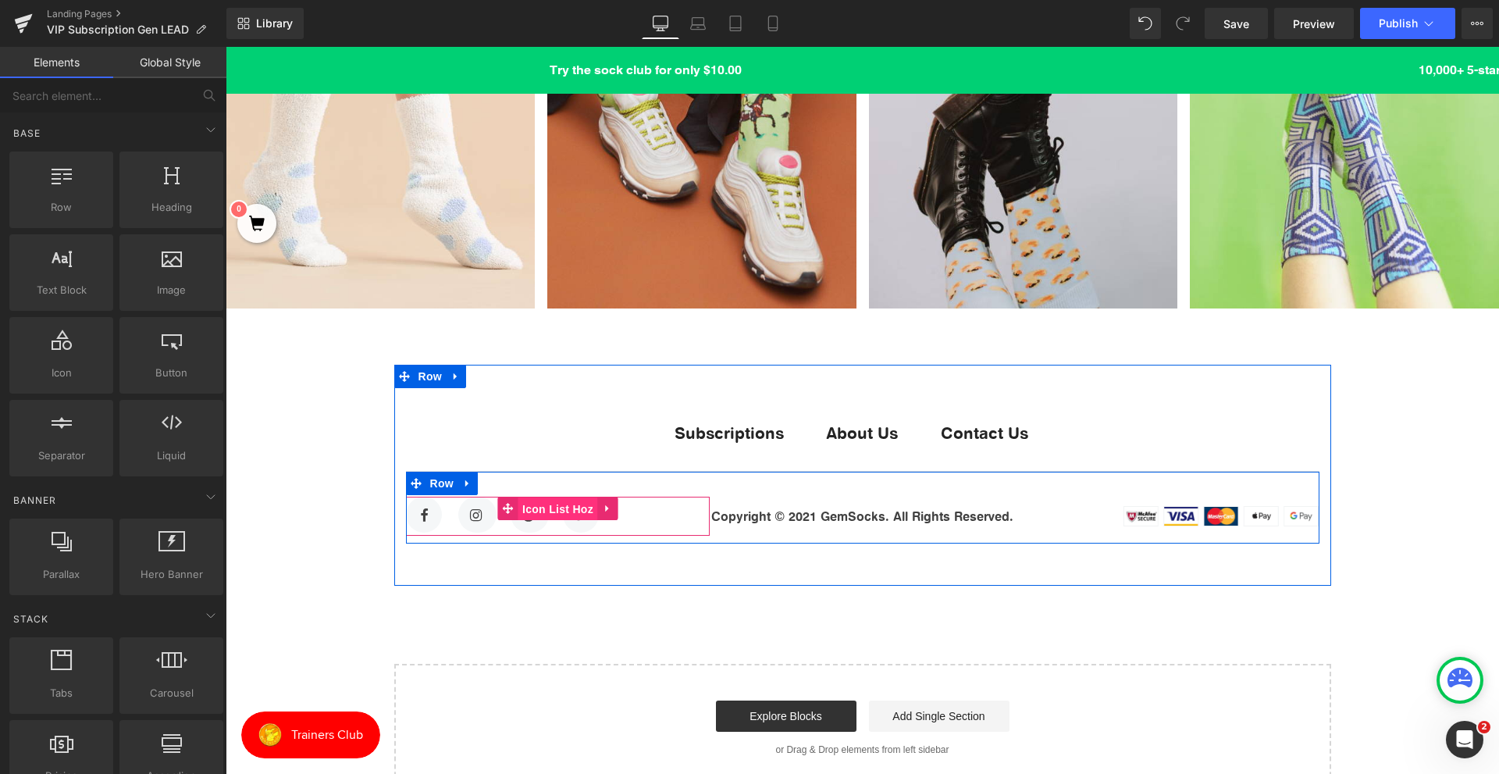
click at [533, 514] on span "Icon List Hoz" at bounding box center [557, 508] width 79 height 23
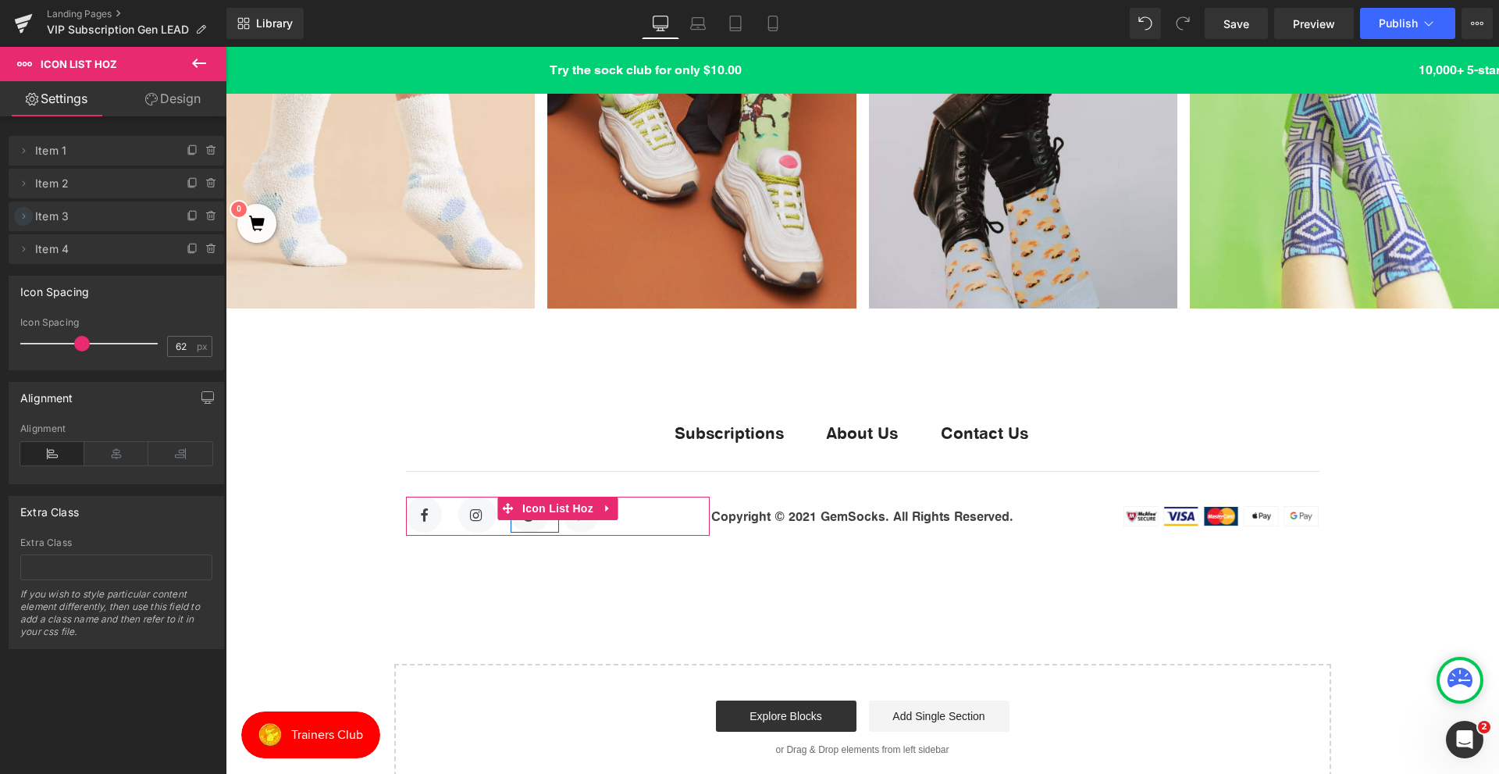
click at [27, 220] on icon at bounding box center [23, 216] width 12 height 12
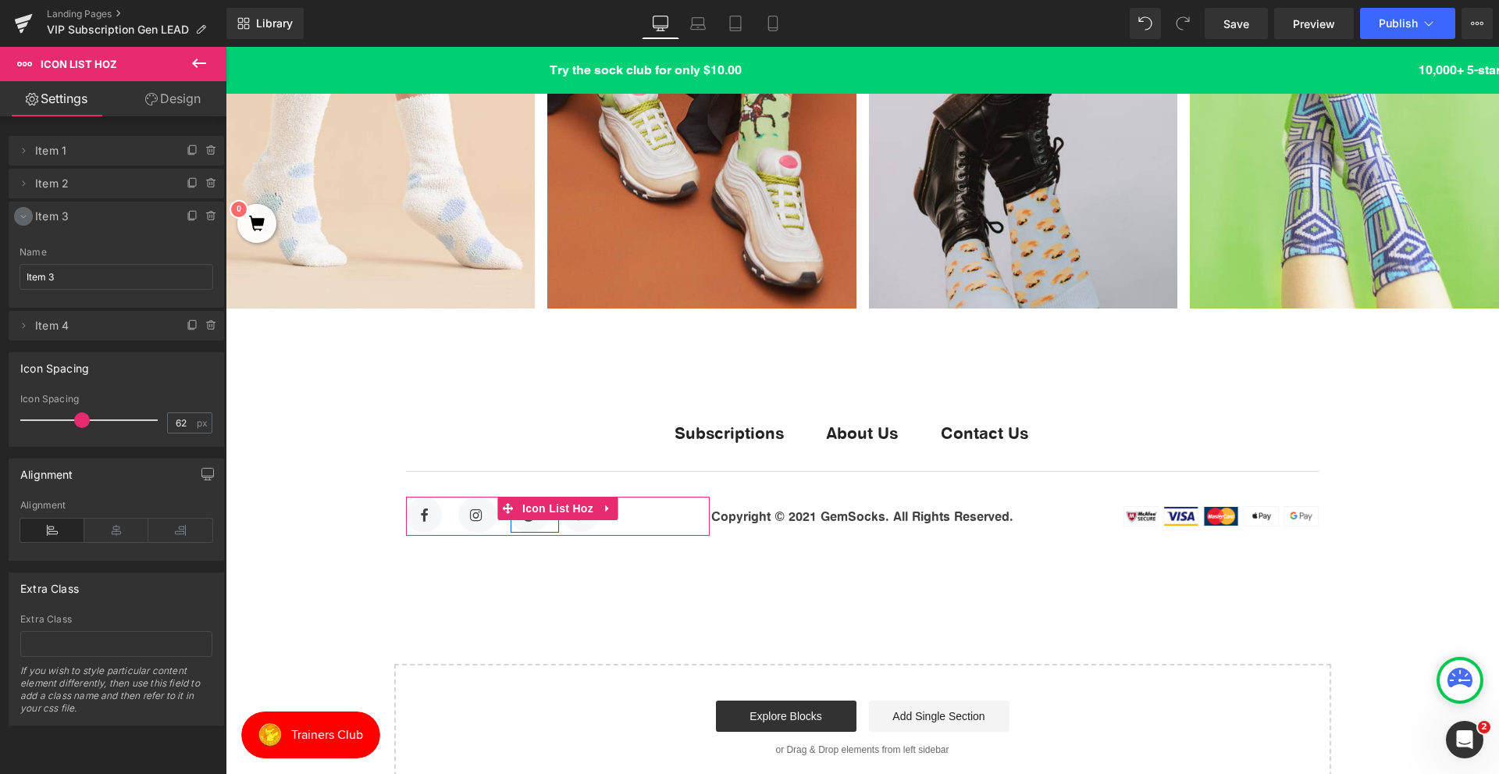
click at [27, 220] on icon at bounding box center [23, 216] width 12 height 12
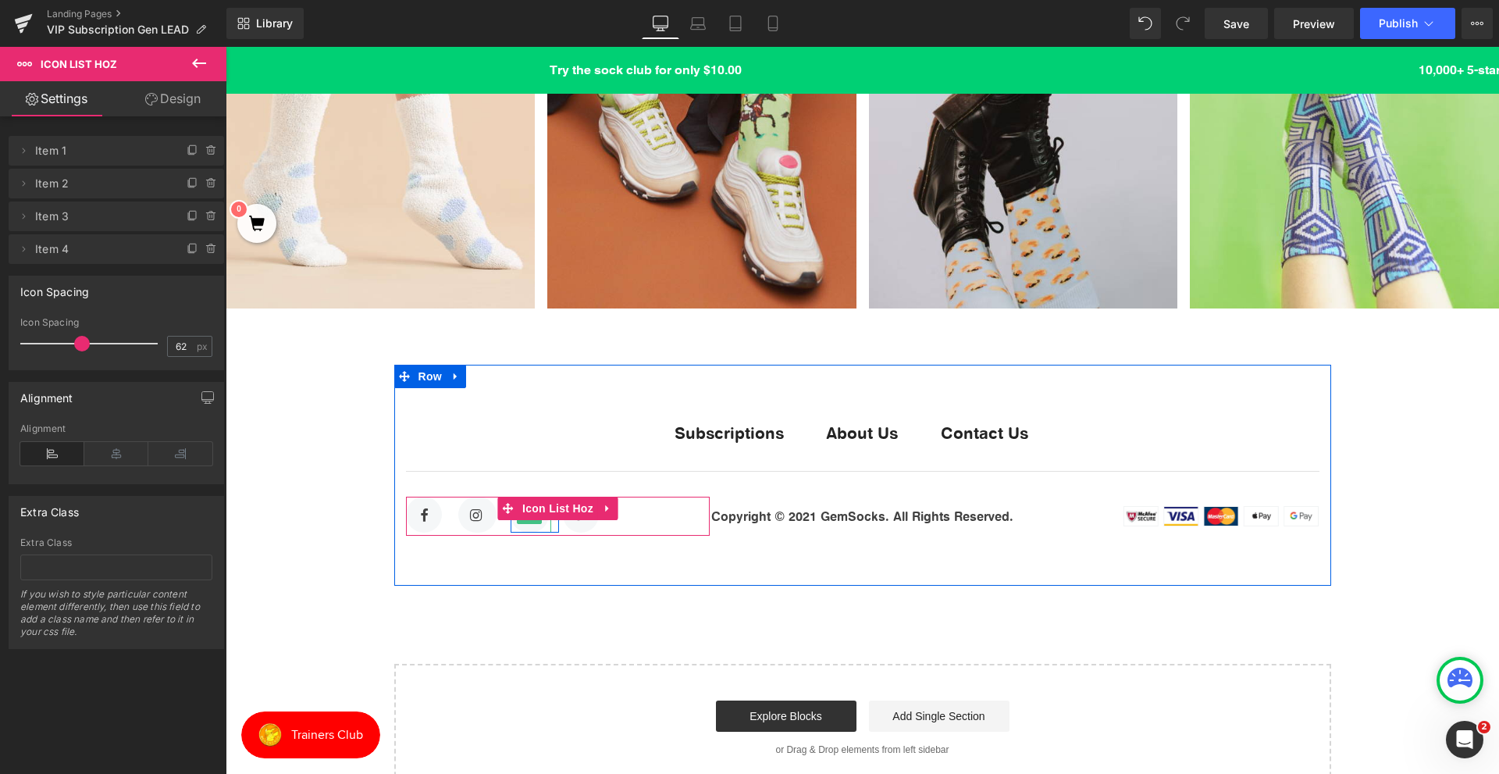
click at [528, 528] on div at bounding box center [529, 514] width 38 height 36
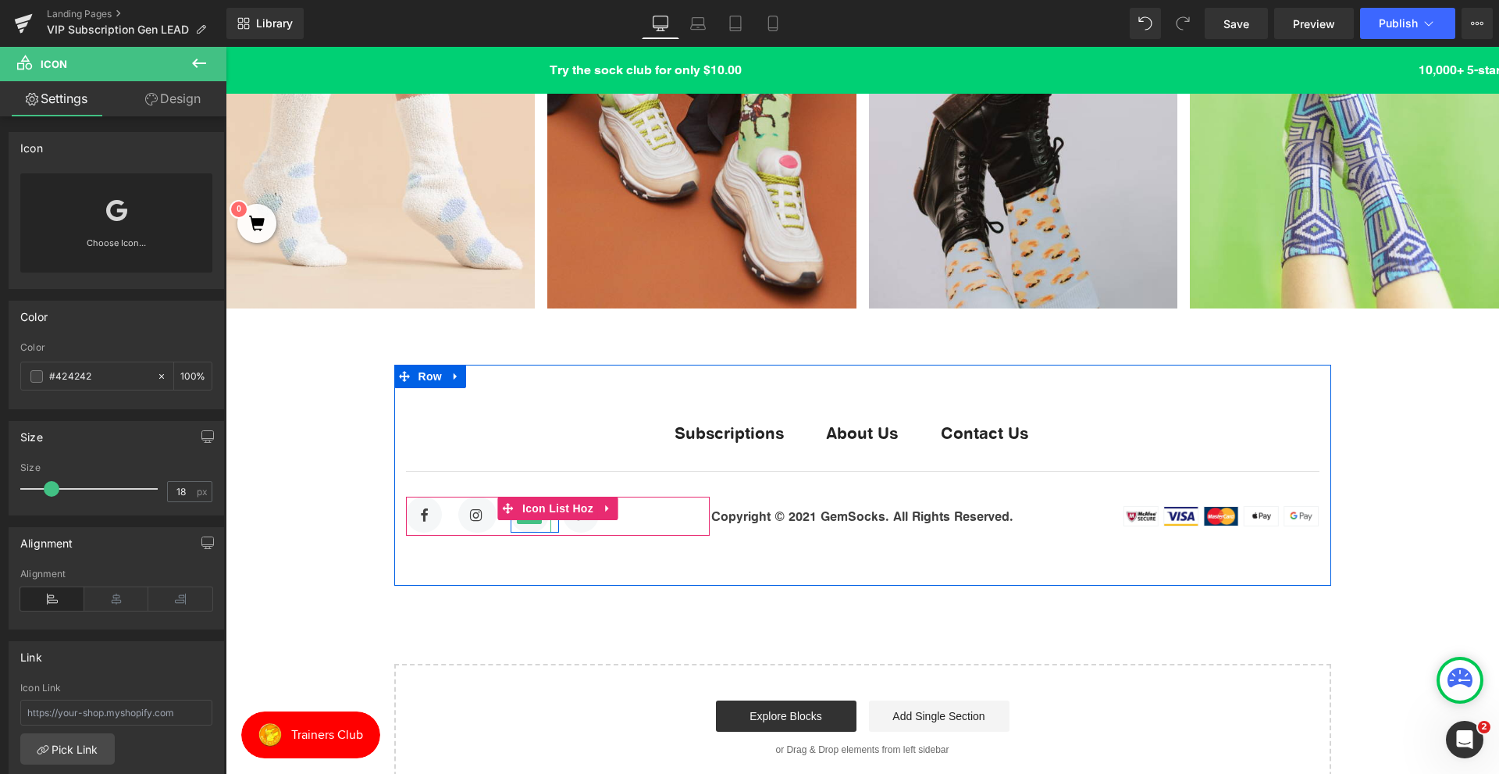
click at [533, 528] on div at bounding box center [529, 514] width 38 height 36
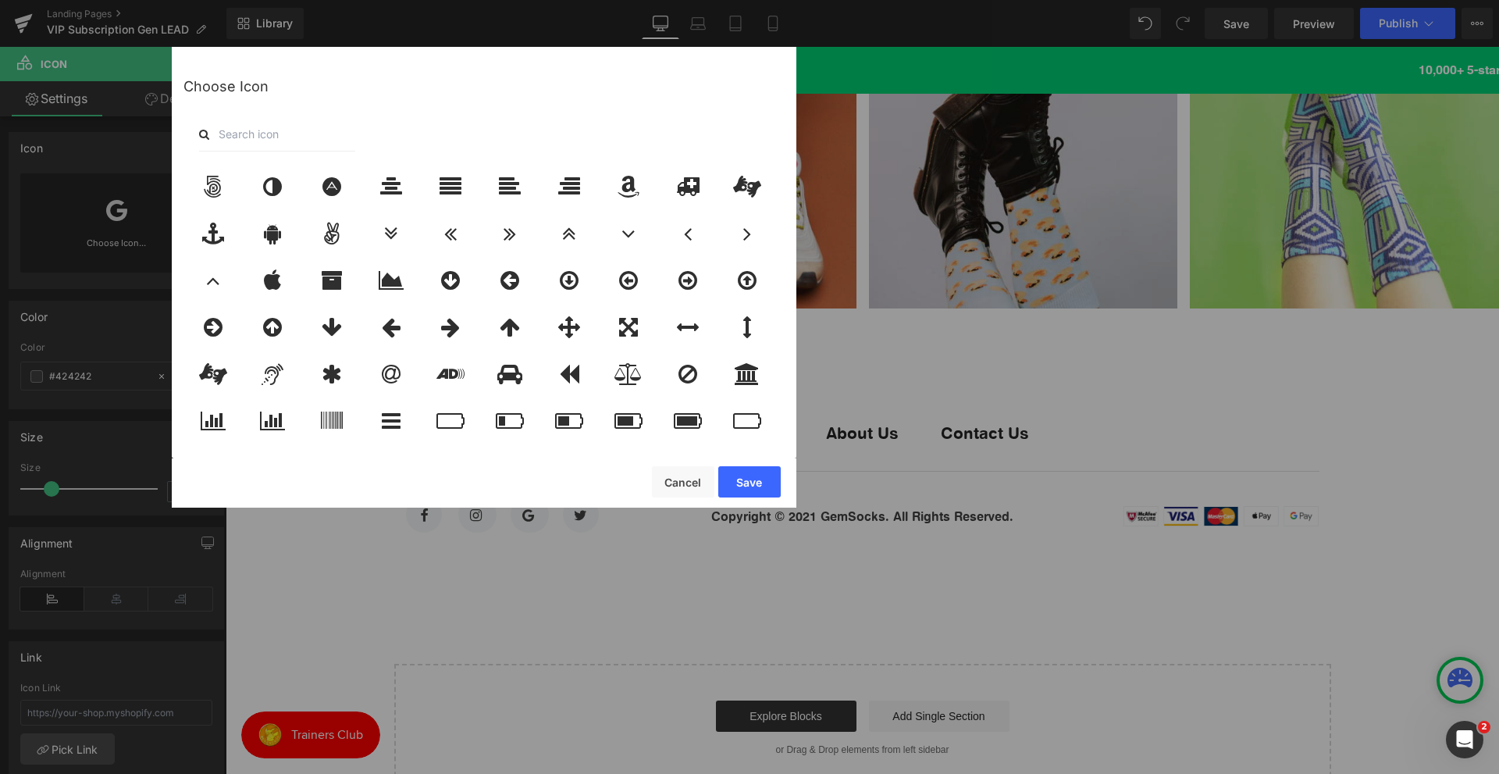
click at [233, 132] on input "text" at bounding box center [277, 134] width 156 height 34
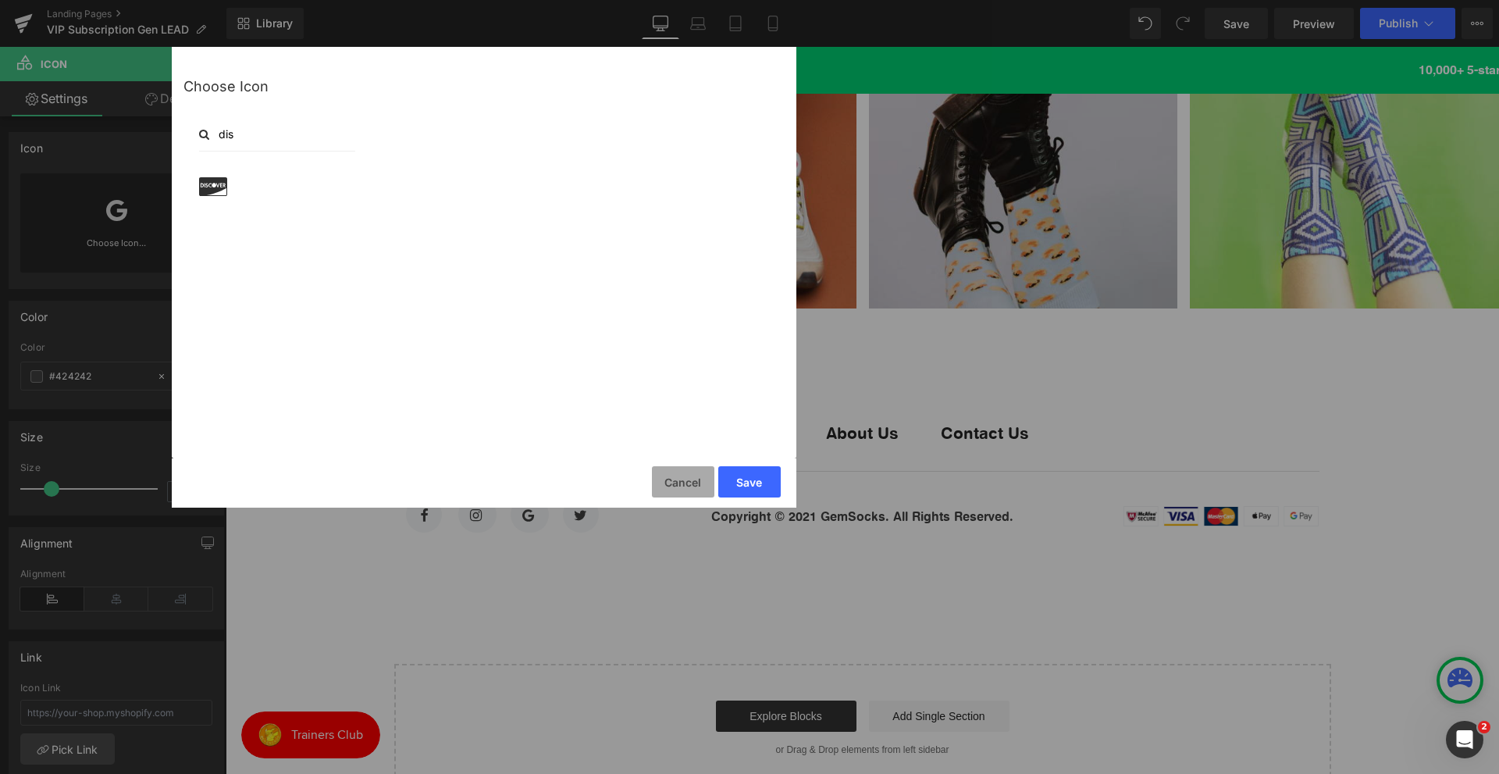
type input "dis"
click at [681, 473] on button "Cancel" at bounding box center [683, 481] width 62 height 31
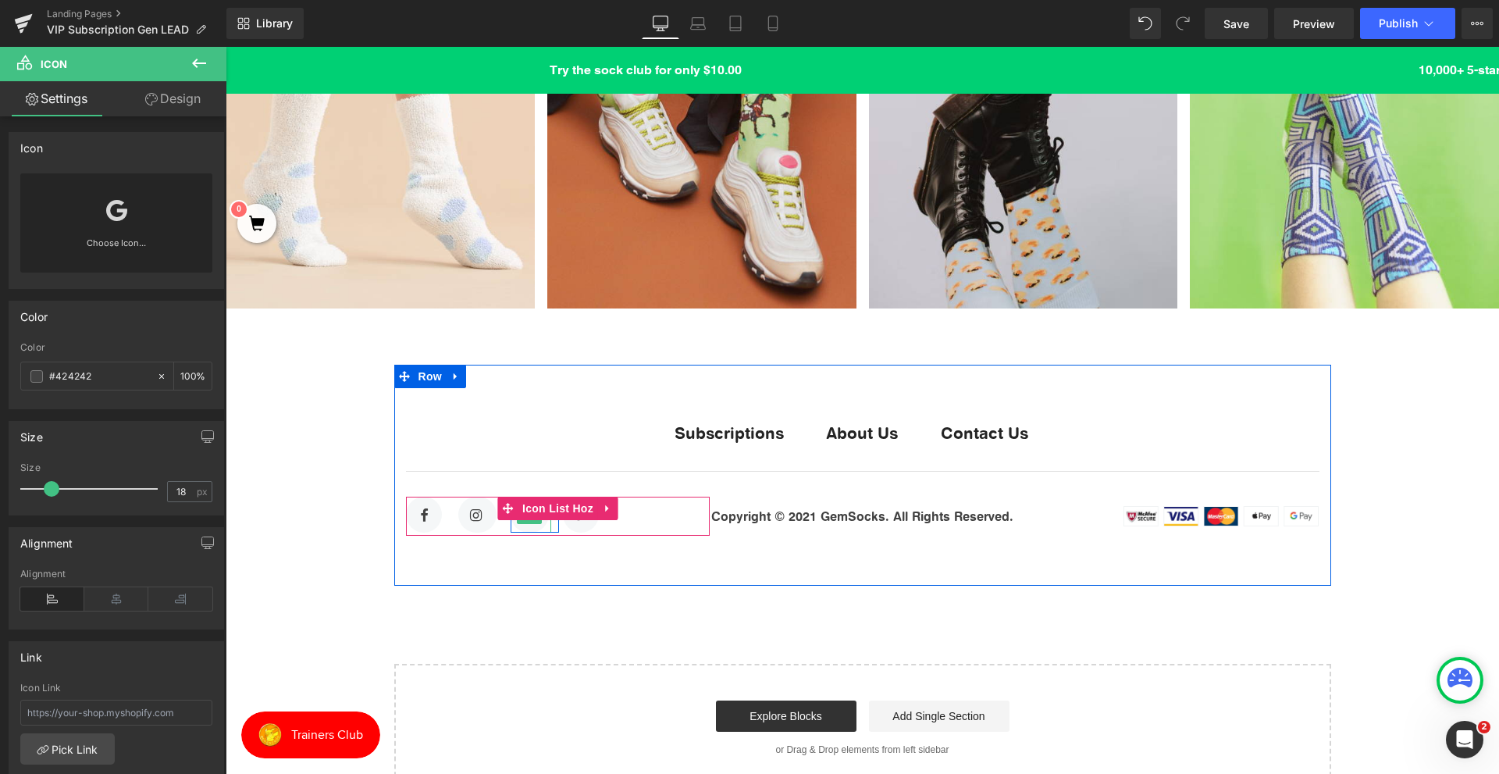
click at [532, 523] on span "Icon" at bounding box center [529, 514] width 25 height 19
click at [563, 532] on div "Icon Row" at bounding box center [587, 514] width 48 height 36
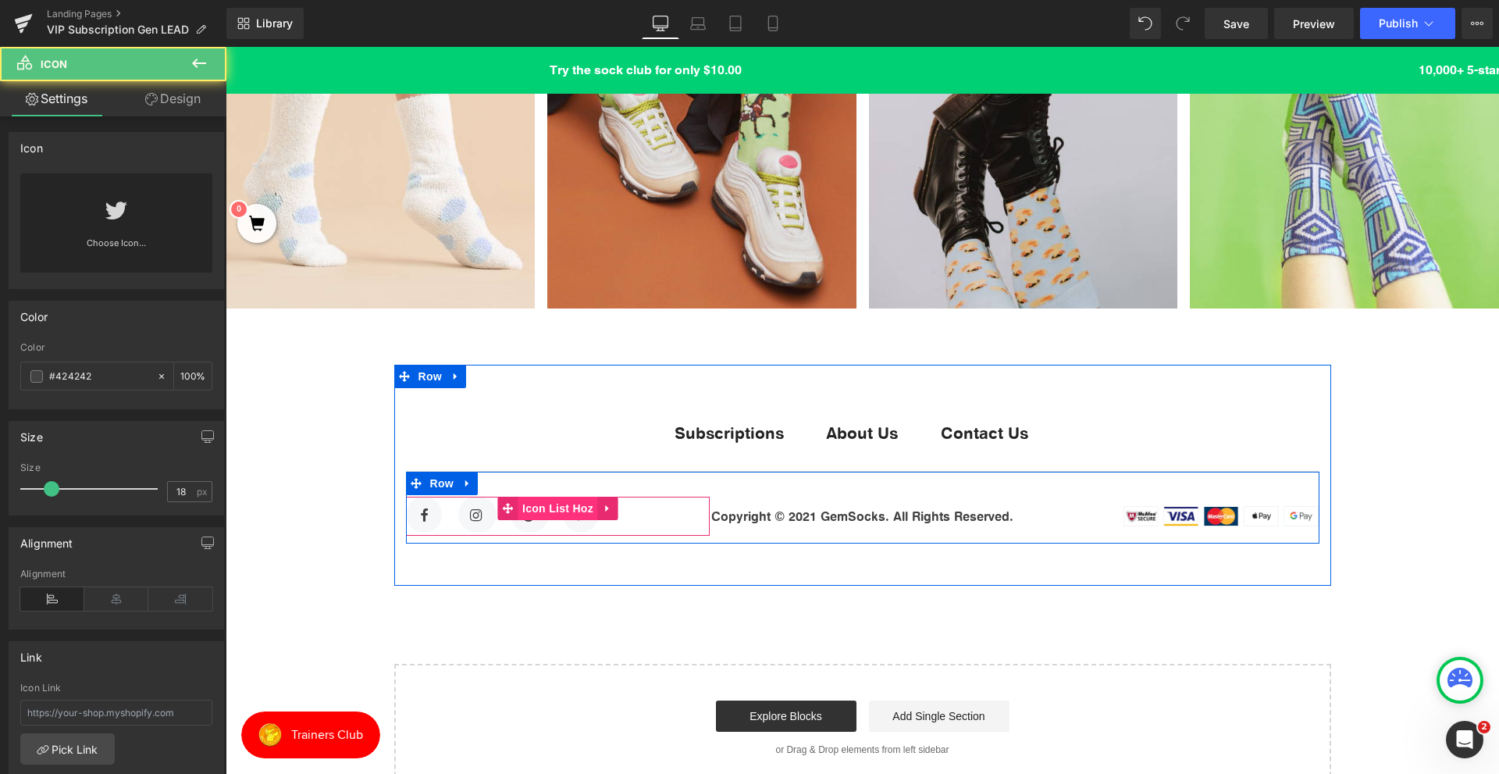
click at [564, 520] on span "Icon List Hoz" at bounding box center [557, 507] width 79 height 23
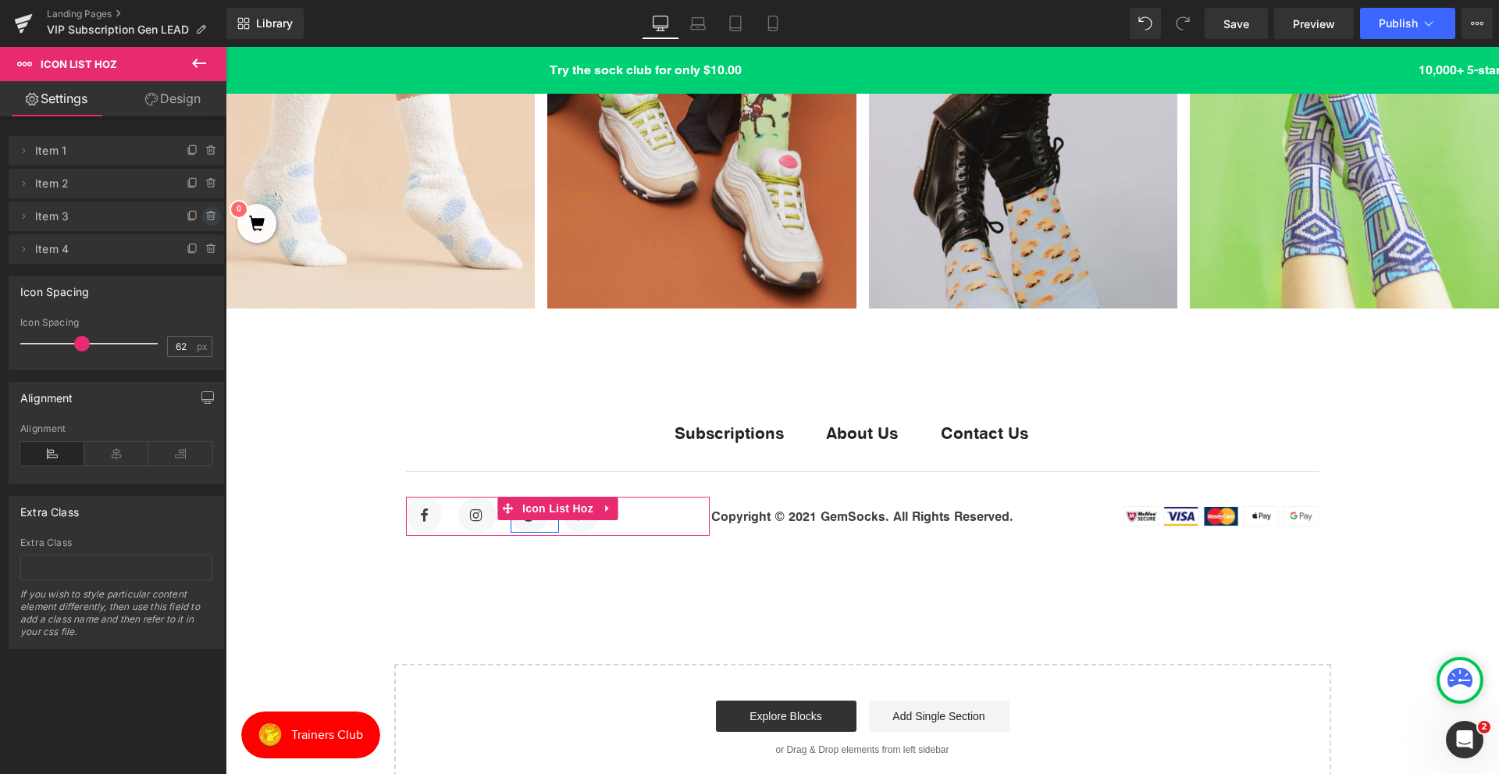
click at [205, 214] on icon at bounding box center [211, 216] width 12 height 12
click at [200, 214] on button "Delete" at bounding box center [194, 217] width 49 height 20
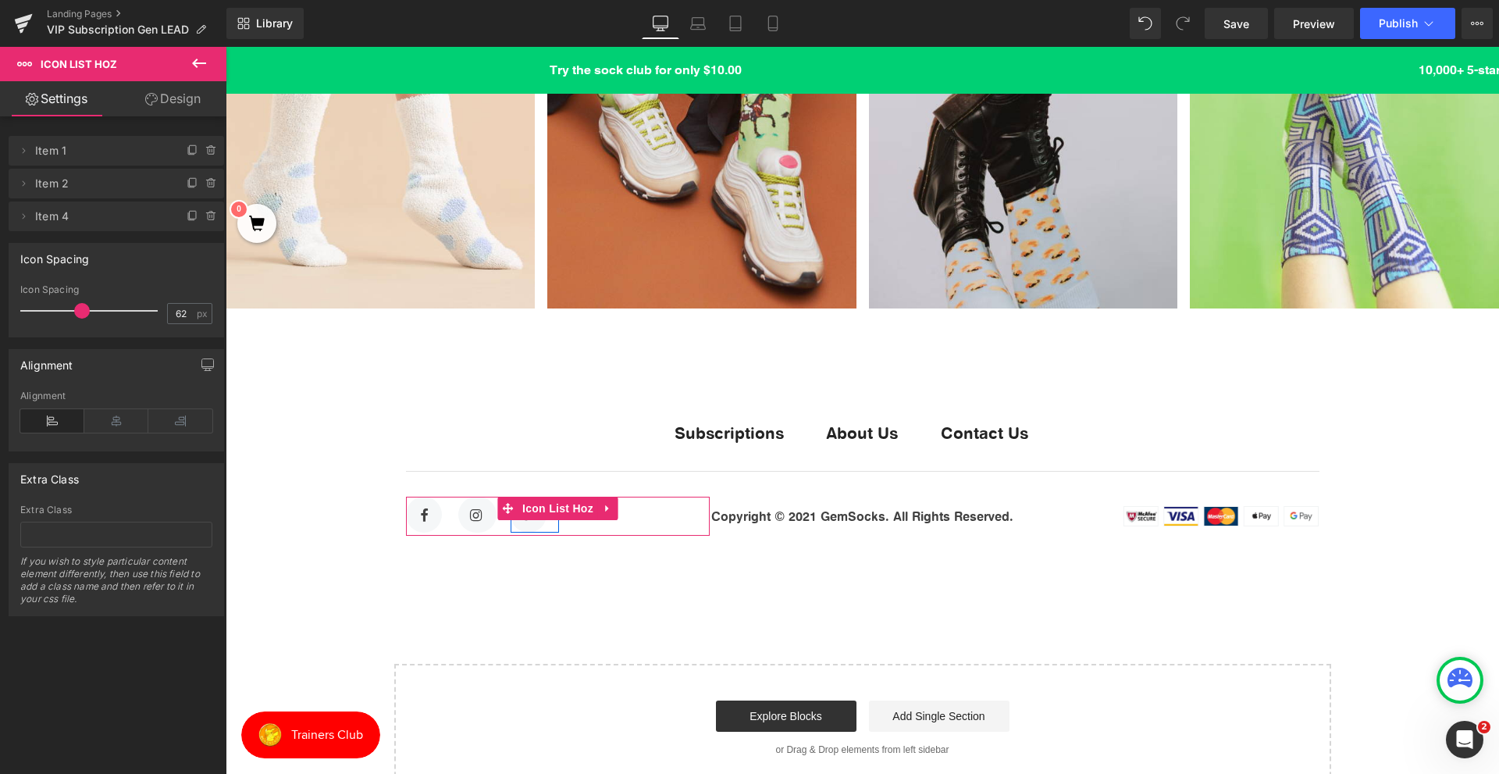
click at [205, 214] on icon at bounding box center [211, 216] width 12 height 12
click at [200, 214] on button "Delete" at bounding box center [194, 217] width 49 height 20
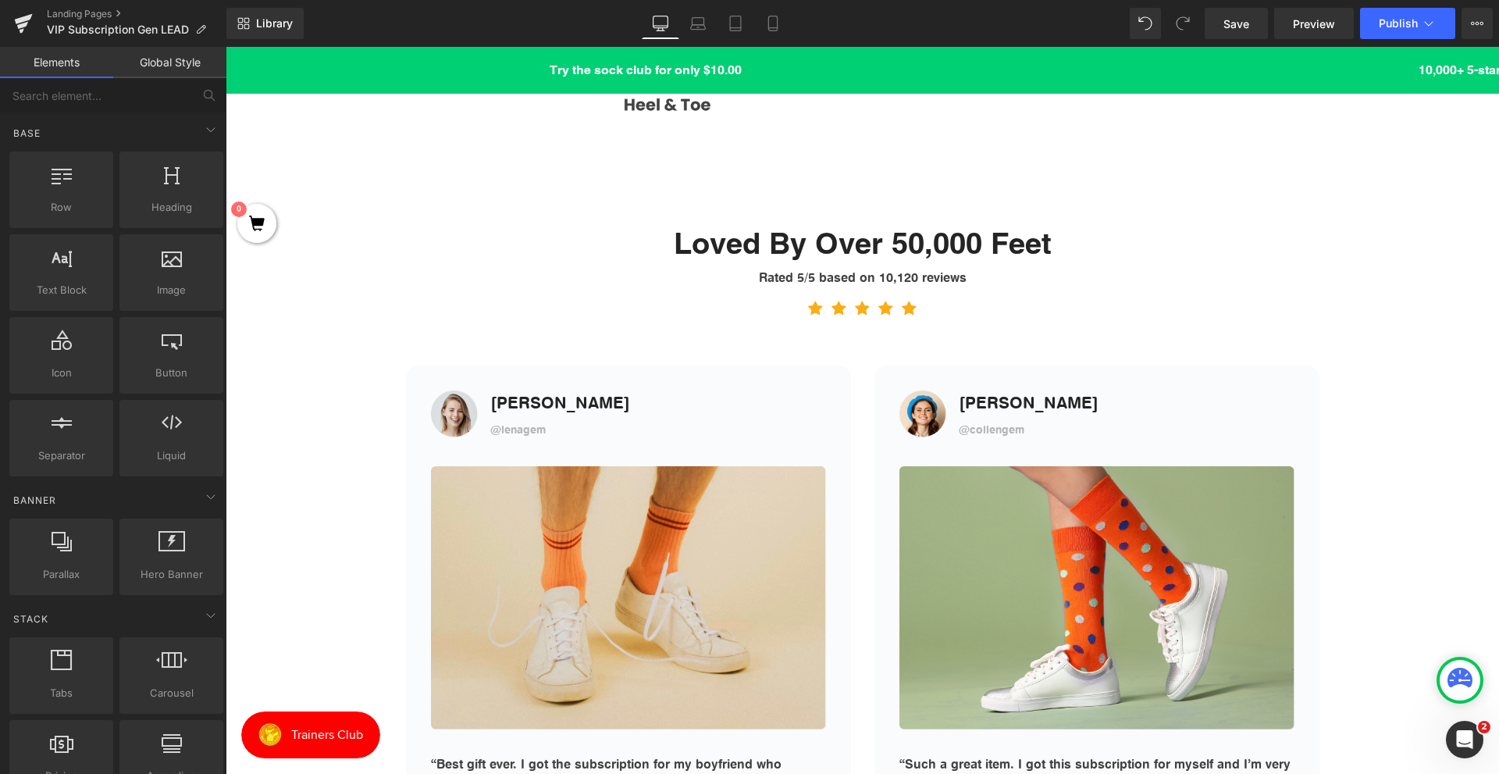
scroll to position [1795, 0]
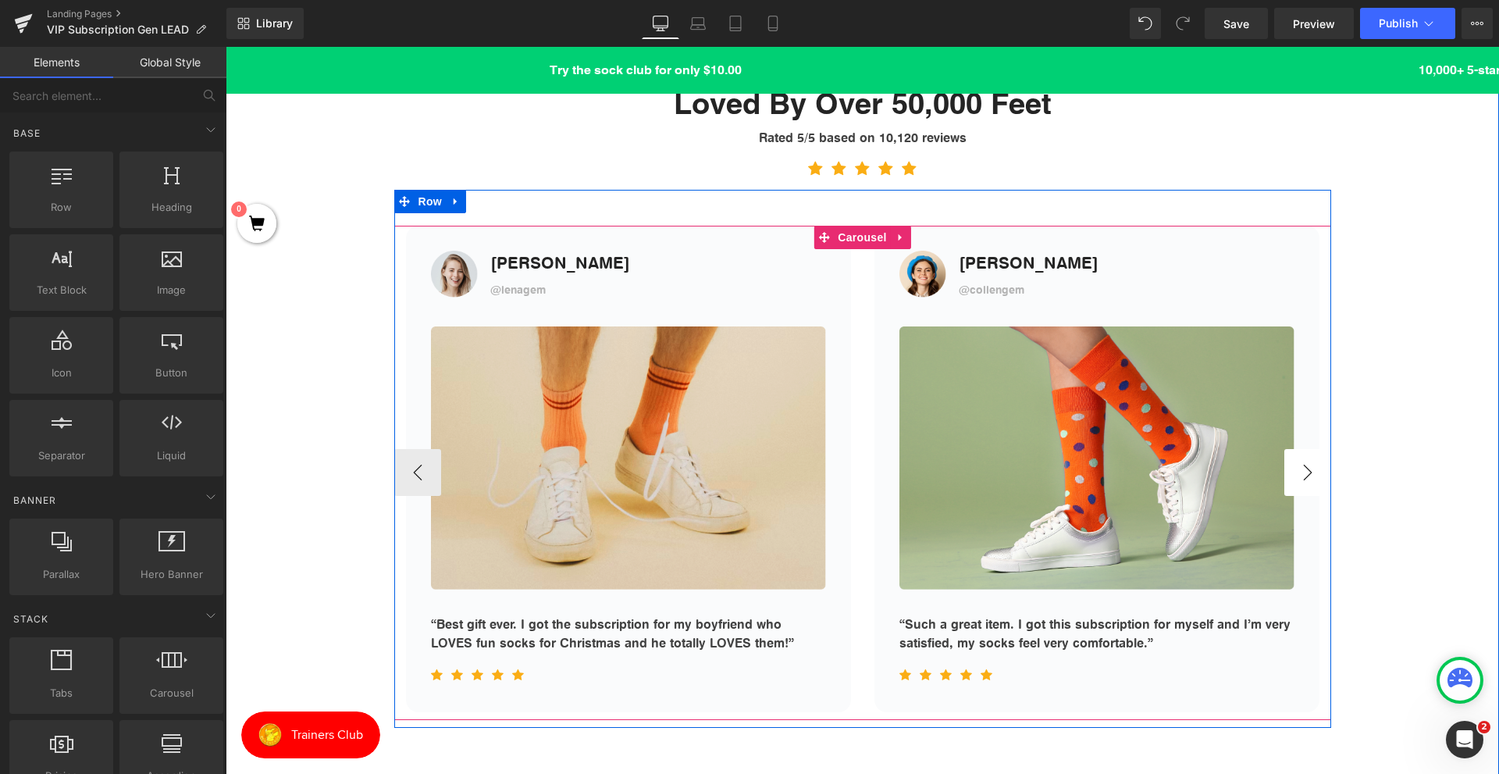
click at [1312, 475] on button "›" at bounding box center [1307, 472] width 47 height 47
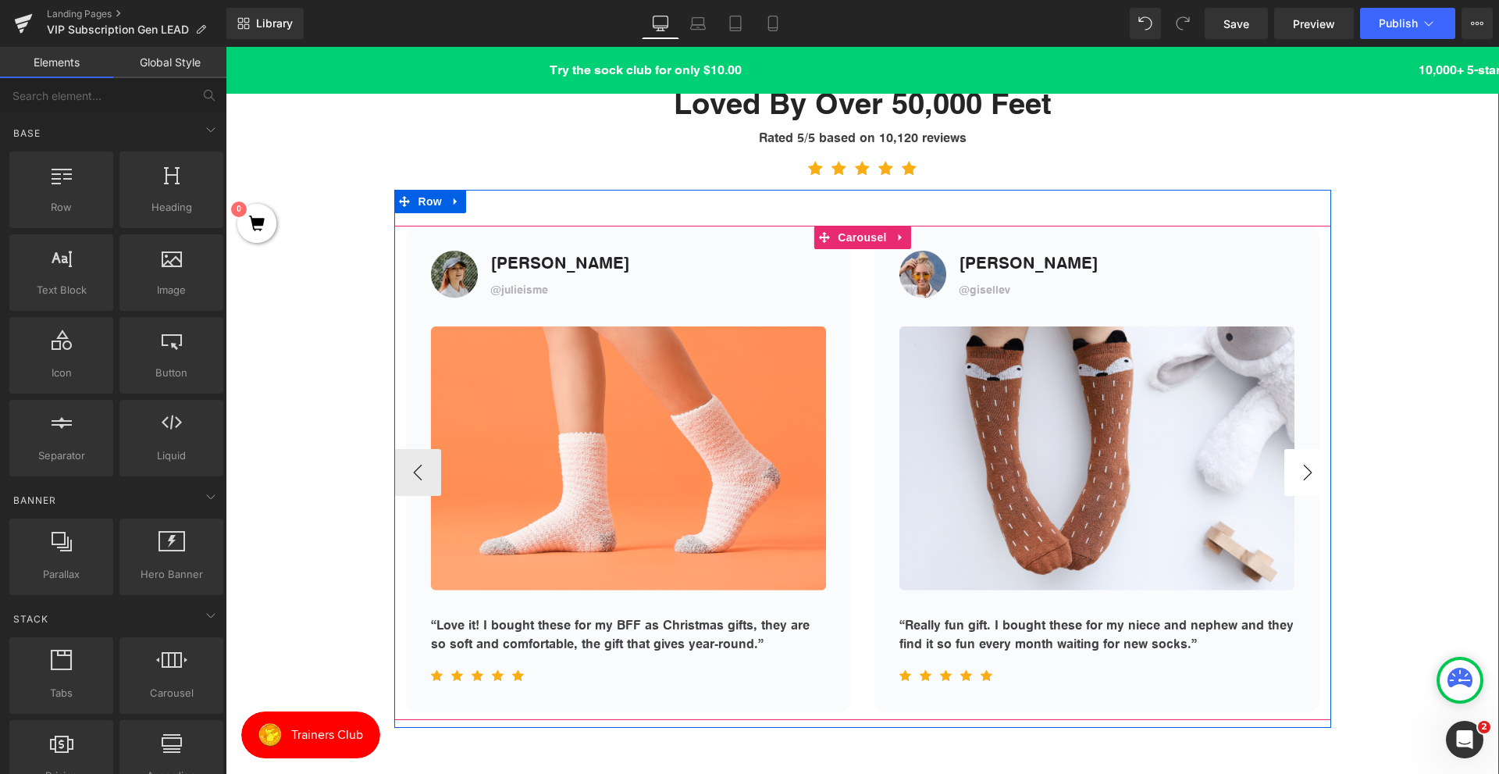
click at [1312, 475] on button "›" at bounding box center [1307, 472] width 47 height 47
click at [394, 457] on div at bounding box center [396, 459] width 4 height 538
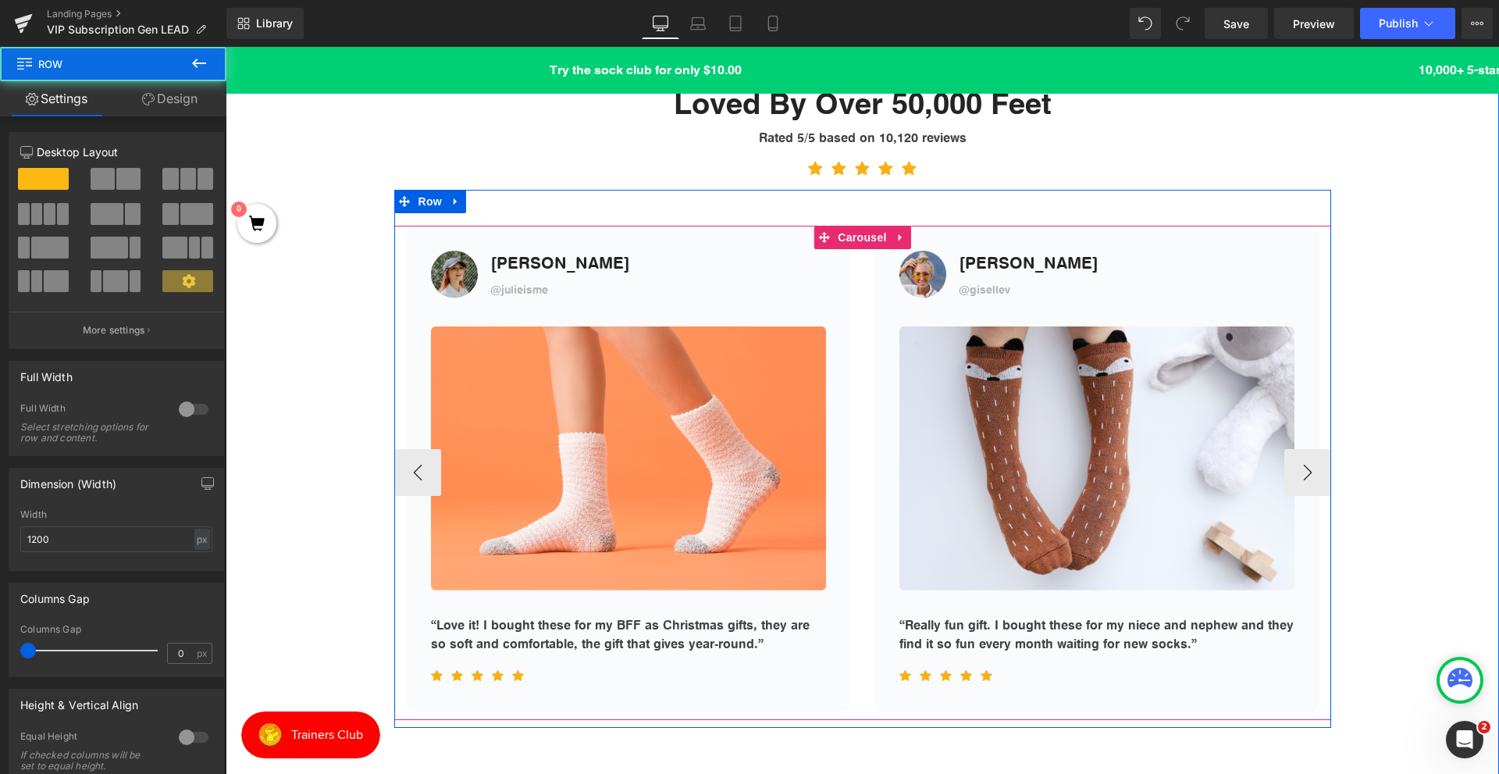
click at [411, 464] on button "‹" at bounding box center [417, 472] width 47 height 47
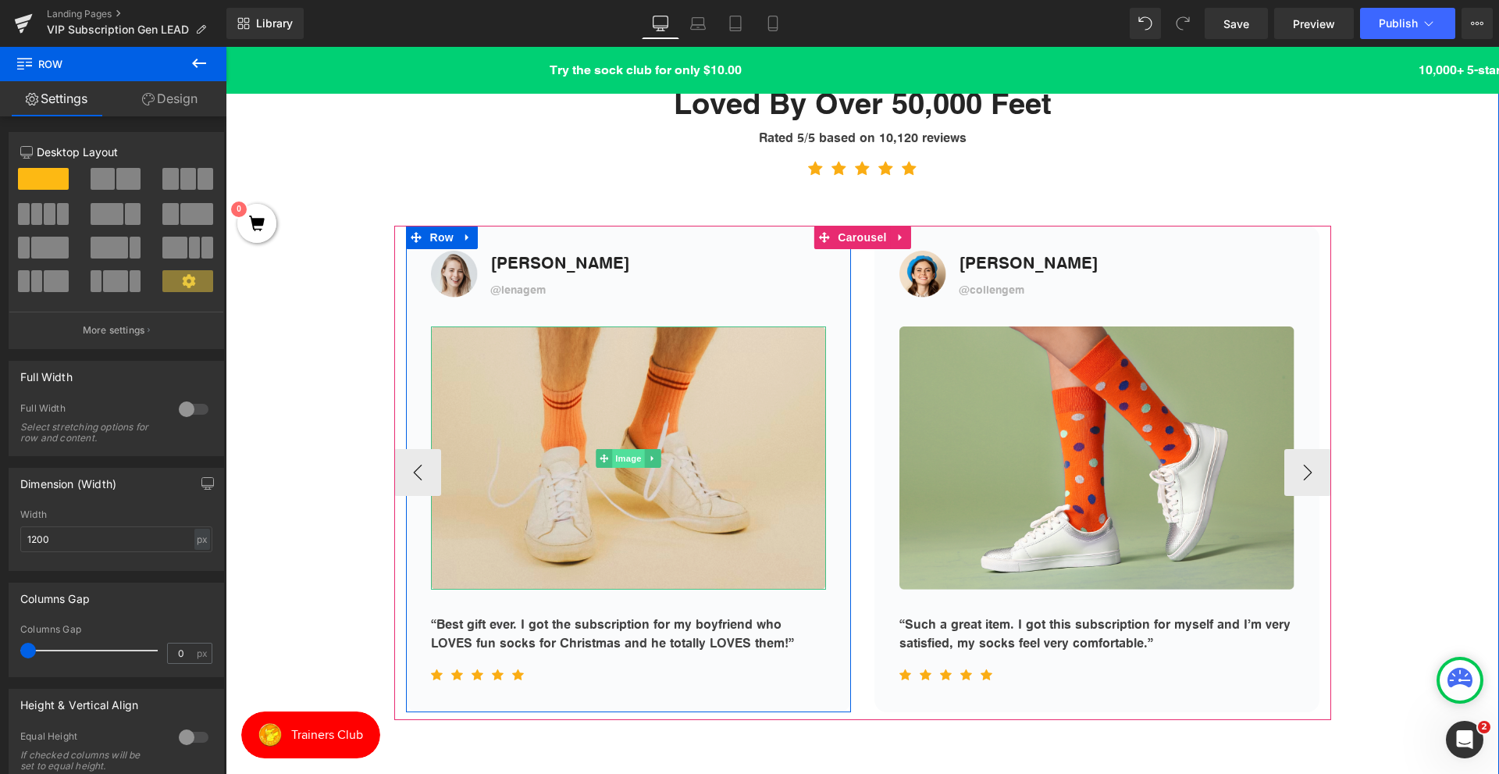
click at [623, 459] on span "Image" at bounding box center [628, 458] width 33 height 19
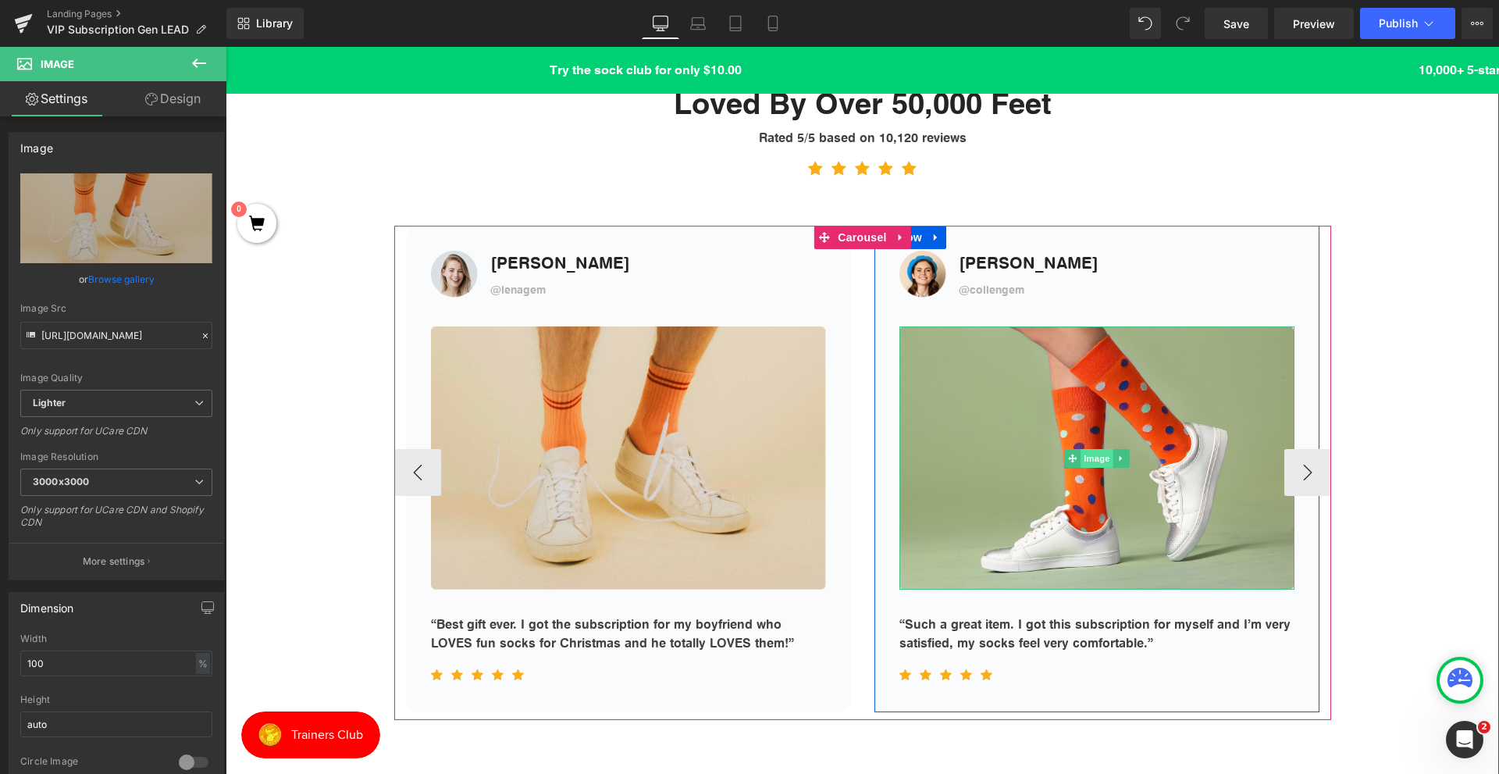
click at [1105, 460] on span "Image" at bounding box center [1096, 458] width 33 height 19
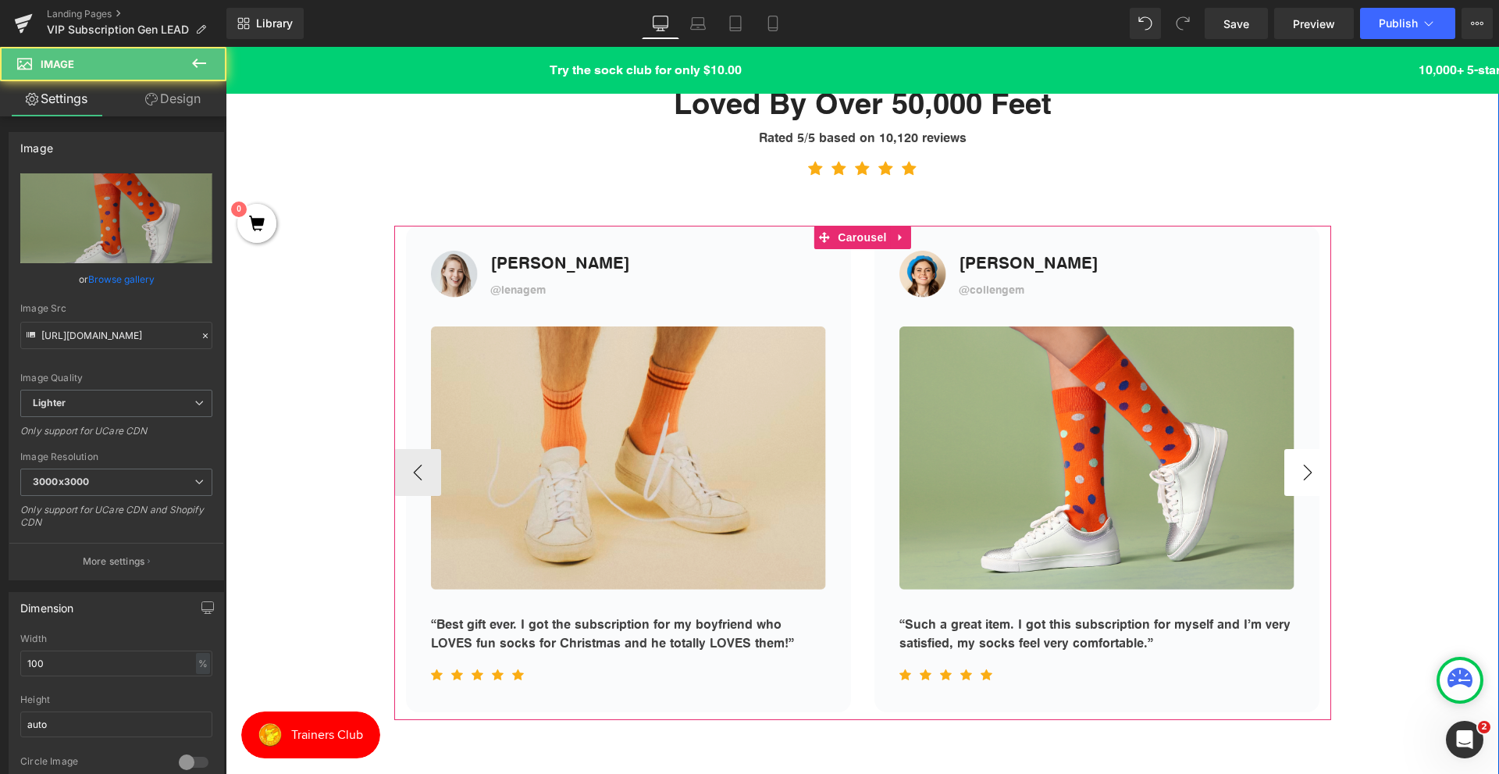
click at [1302, 468] on button "›" at bounding box center [1307, 472] width 47 height 47
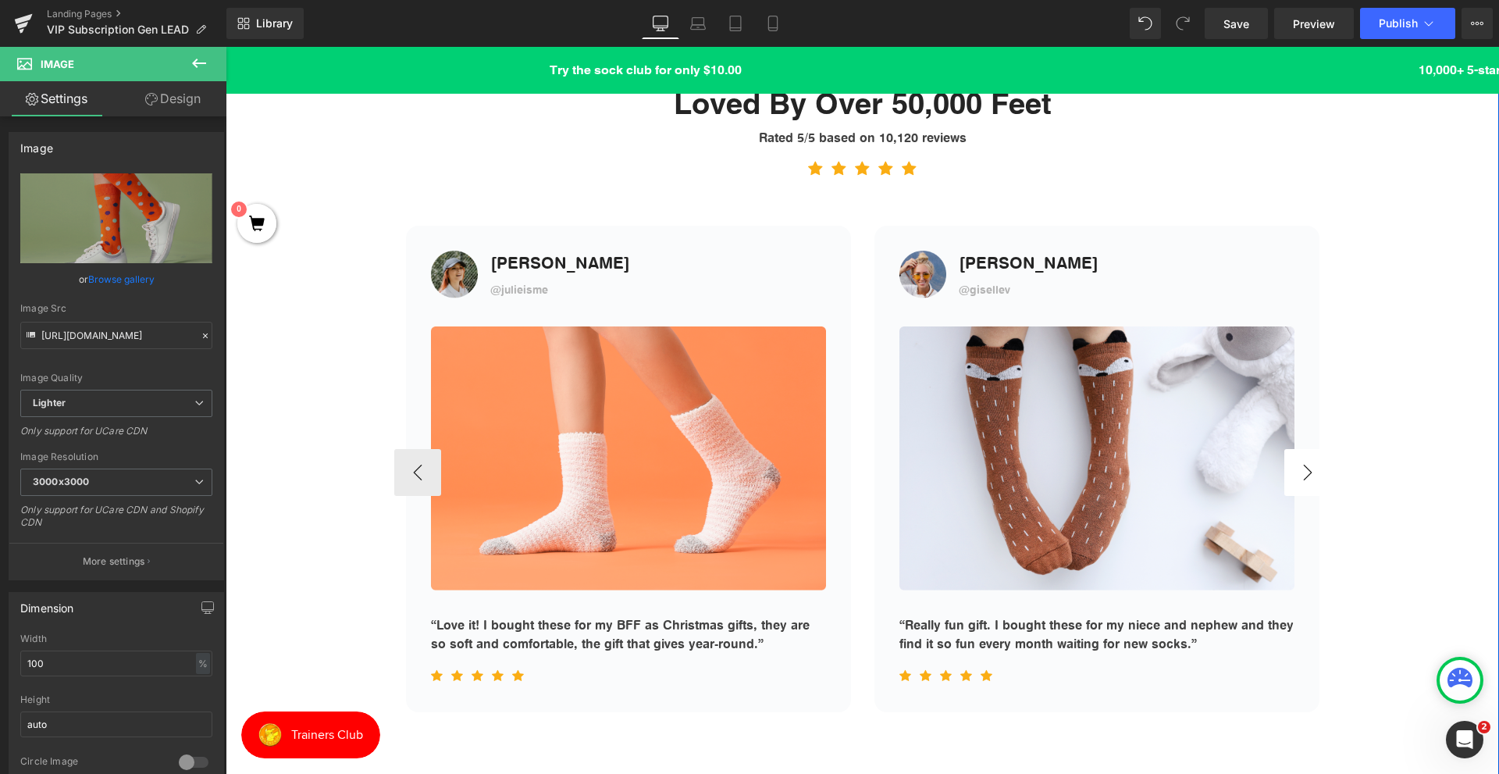
click at [1314, 480] on button "›" at bounding box center [1307, 472] width 47 height 47
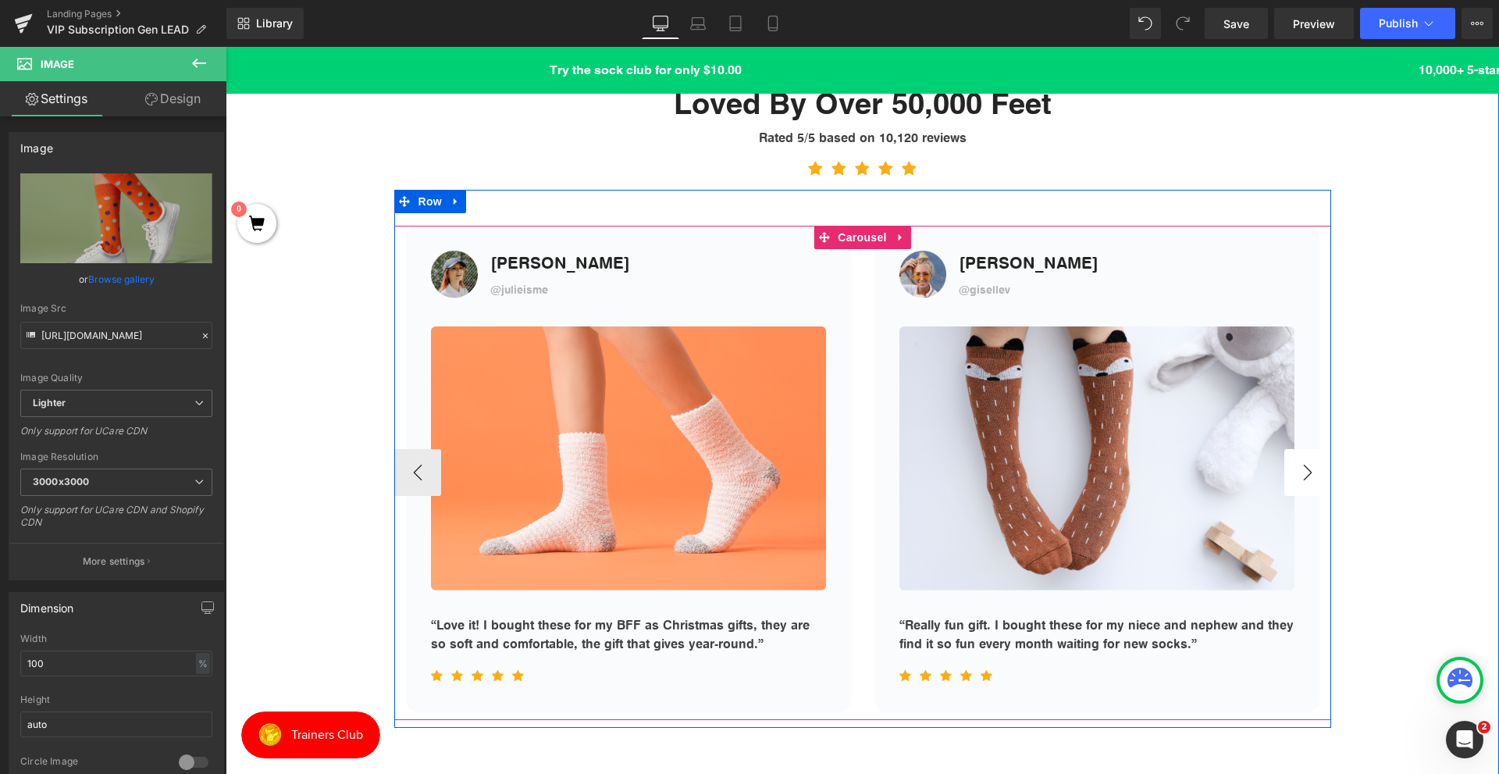
click at [1314, 480] on button "›" at bounding box center [1307, 472] width 47 height 47
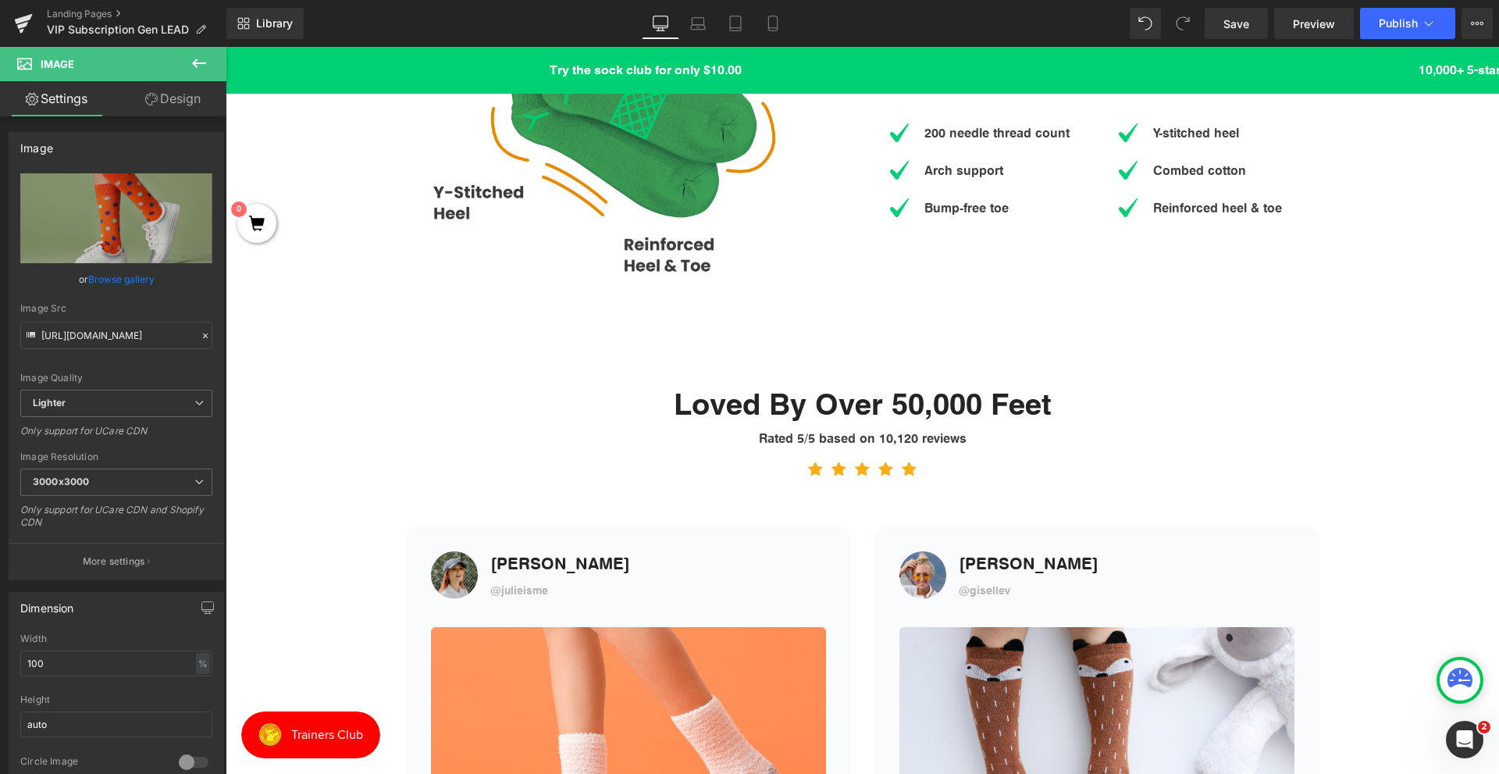
scroll to position [1639, 0]
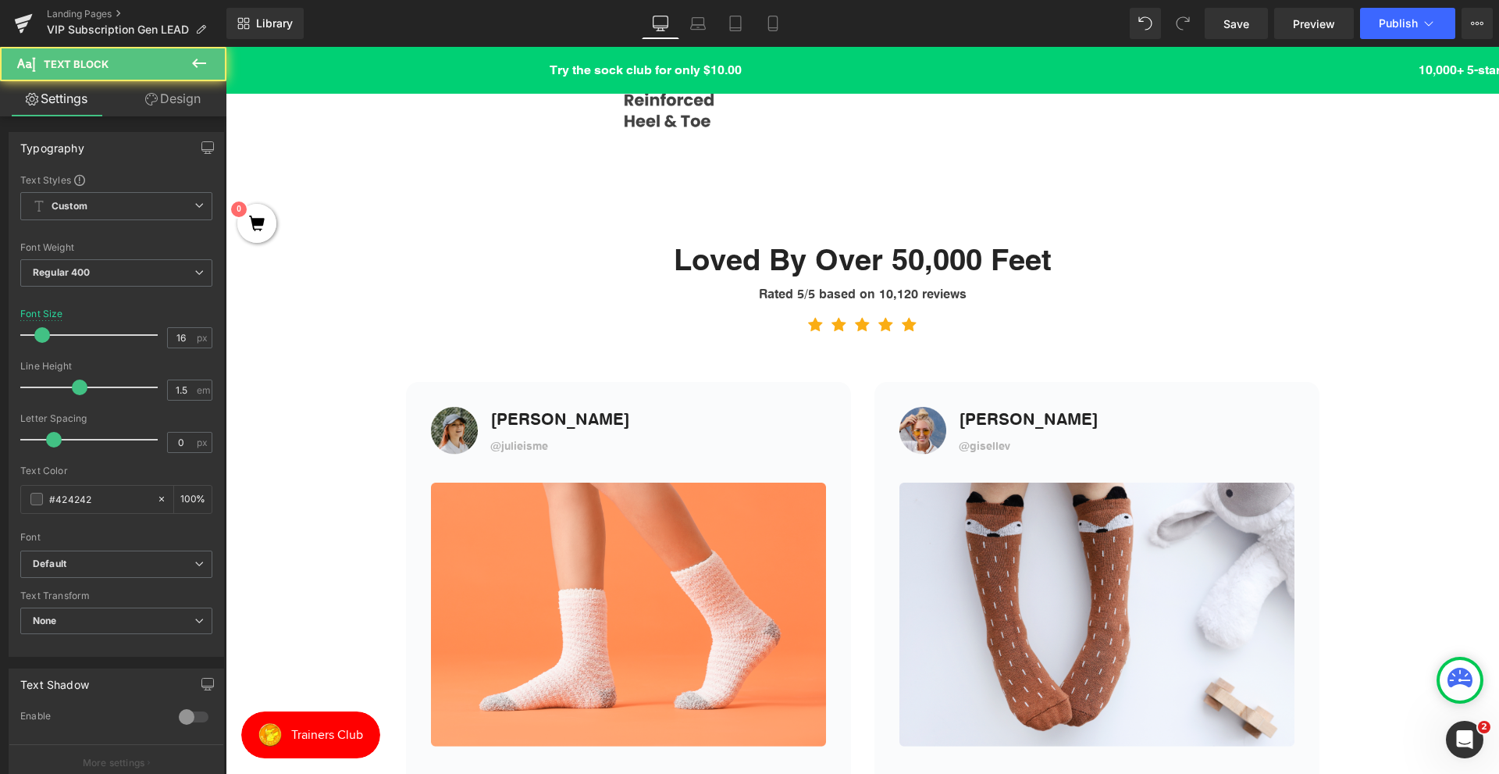
click at [529, 286] on div "Rated 5/5 based on 10,120 reviews" at bounding box center [862, 290] width 913 height 25
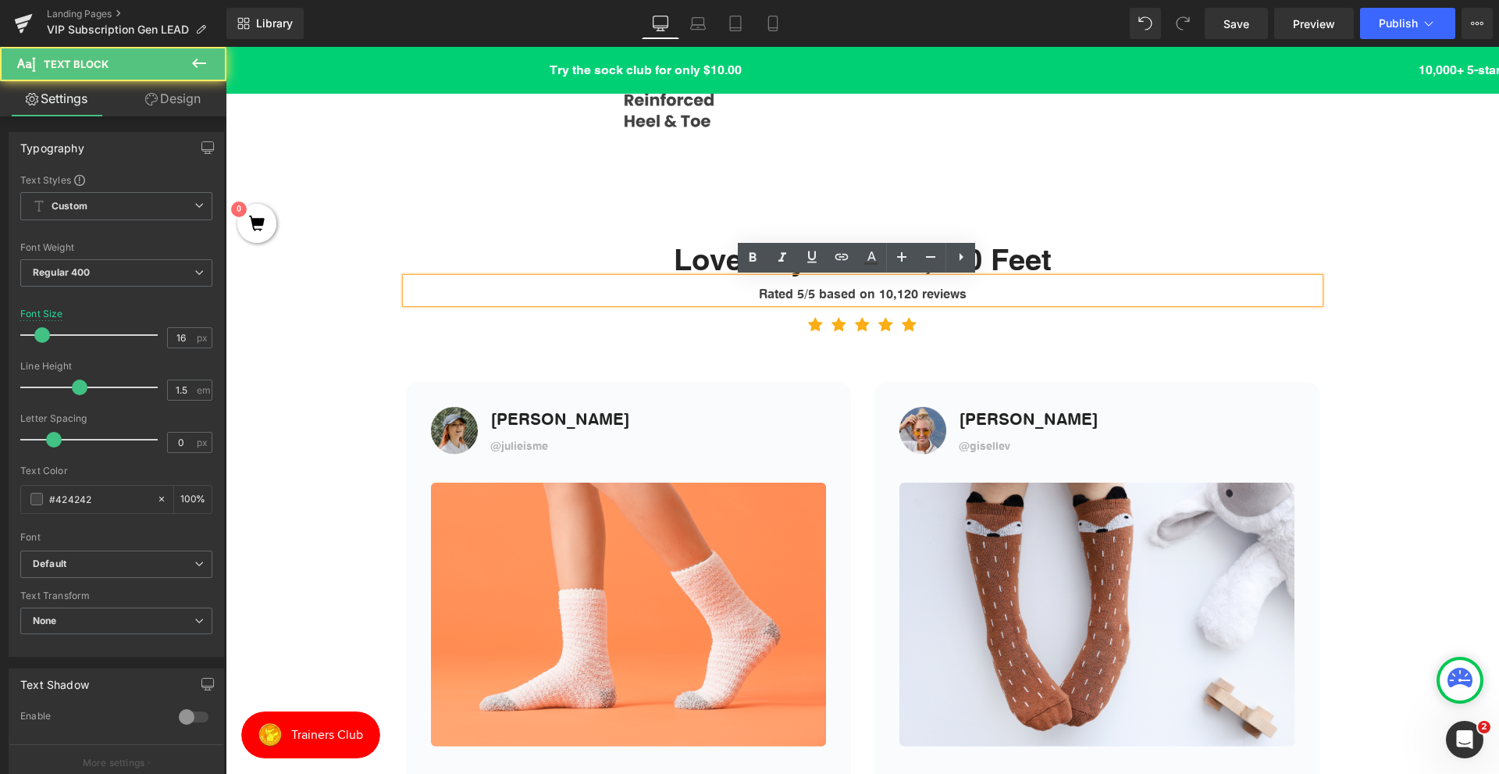
click at [325, 288] on div "Loved By Over 50,000 Feet Heading Rated 5/5 based on 10,120 reviews Text Block …" at bounding box center [862, 551] width 1273 height 665
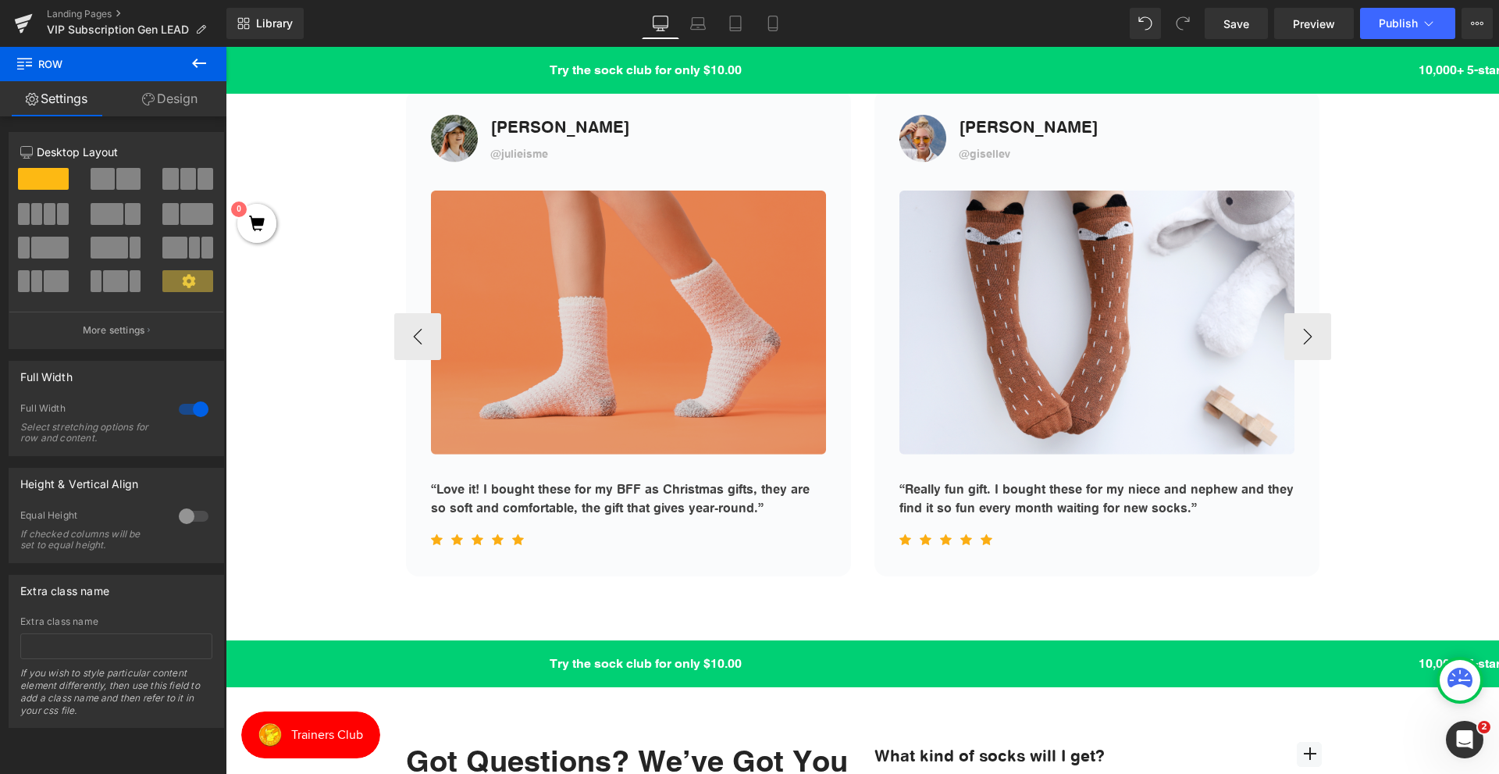
scroll to position [2108, 0]
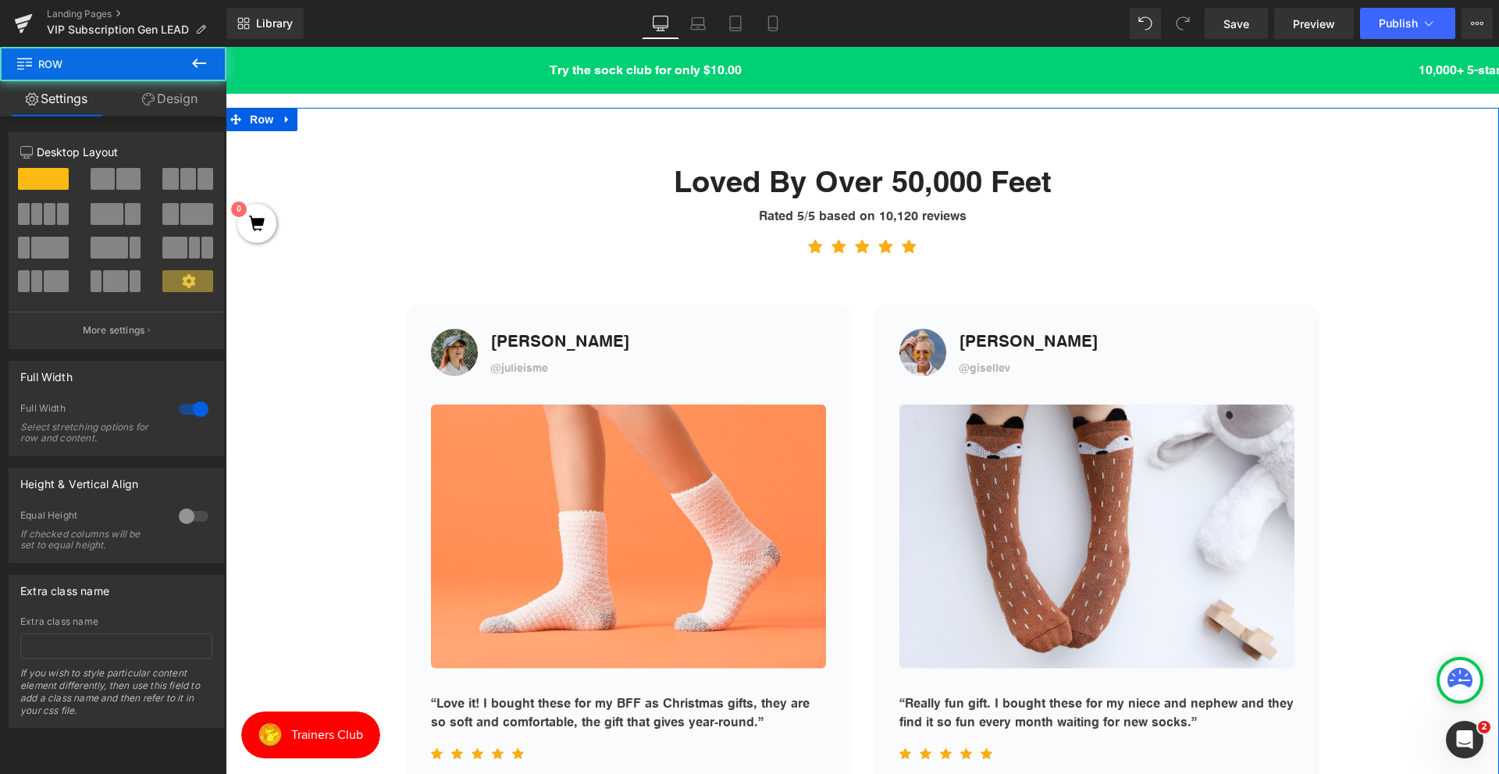
click at [384, 334] on div "Loved By Over 50,000 Feet Heading Rated 5/5 based on 10,120 reviews Text Block …" at bounding box center [862, 473] width 1273 height 665
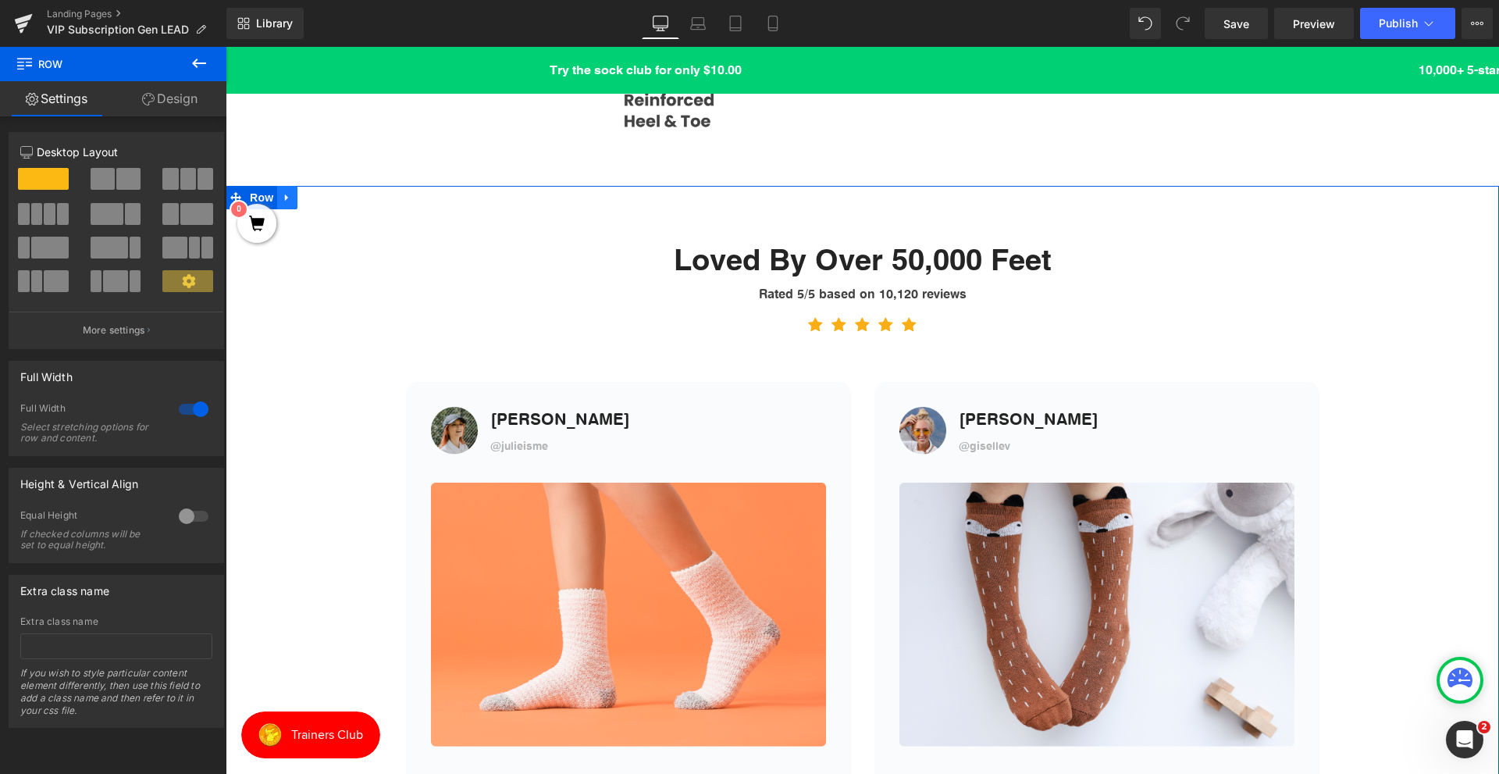
click at [286, 198] on icon at bounding box center [287, 198] width 11 height 12
click at [322, 199] on icon at bounding box center [327, 198] width 11 height 12
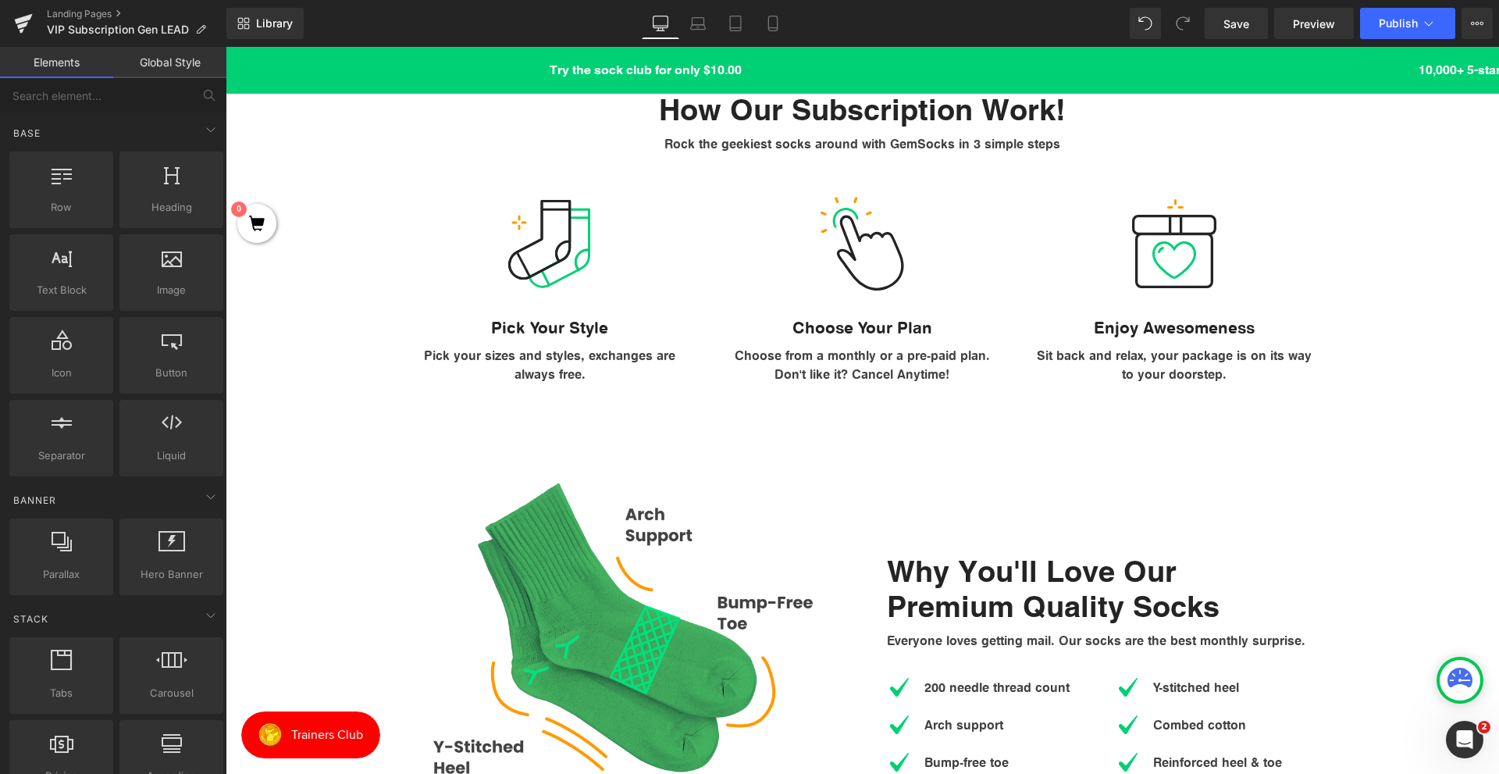
scroll to position [937, 0]
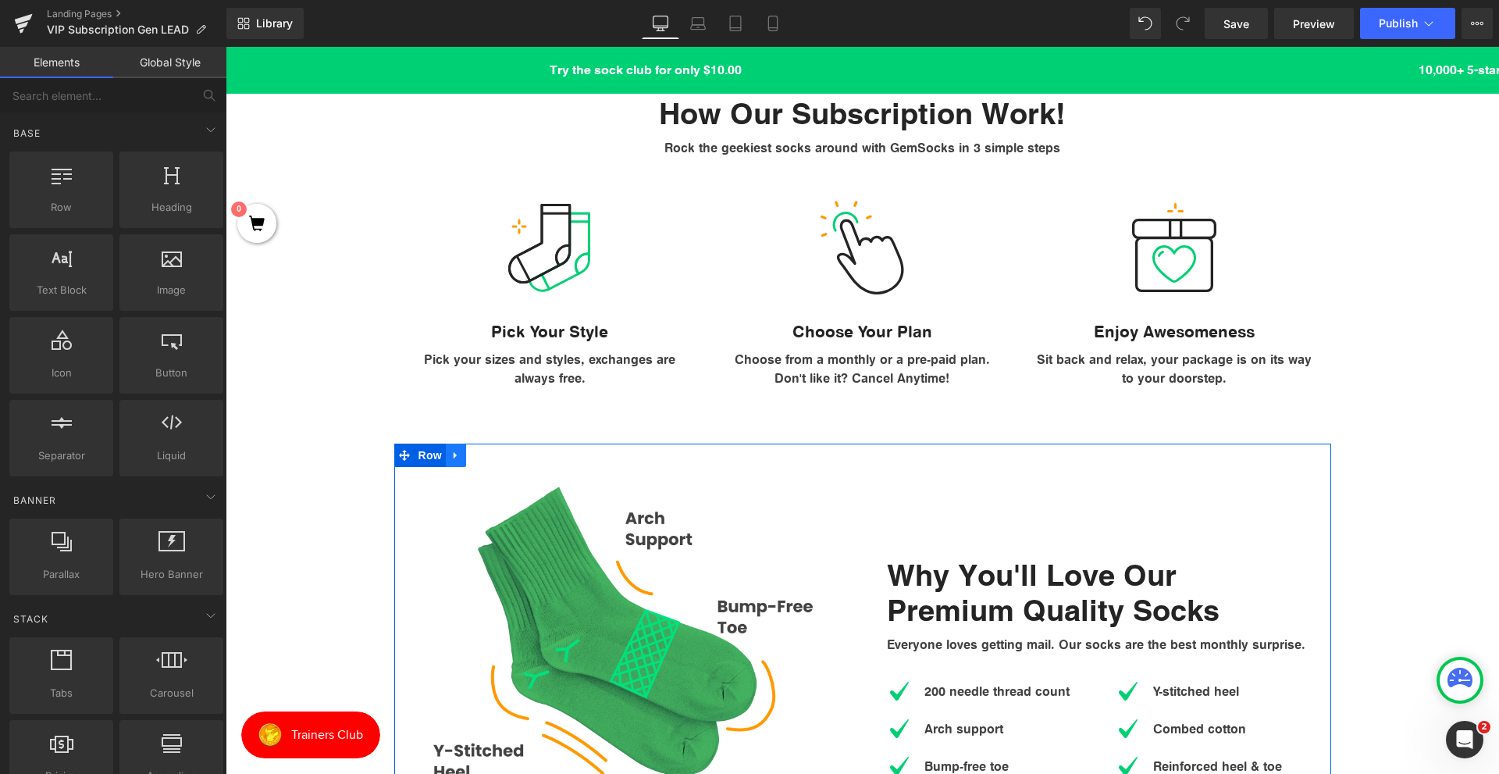
click at [454, 452] on icon at bounding box center [455, 456] width 11 height 12
click at [491, 453] on icon at bounding box center [496, 455] width 11 height 11
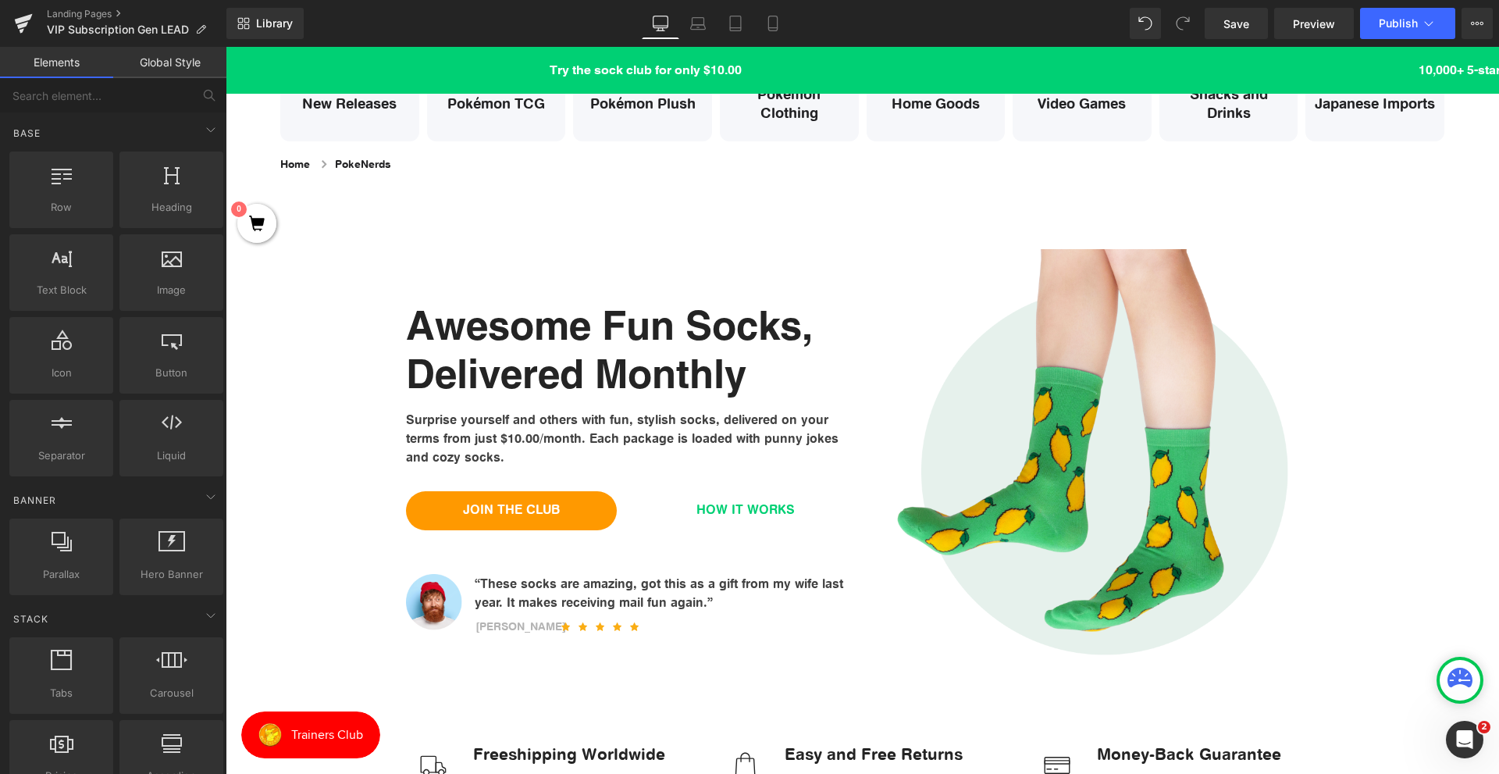
scroll to position [156, 0]
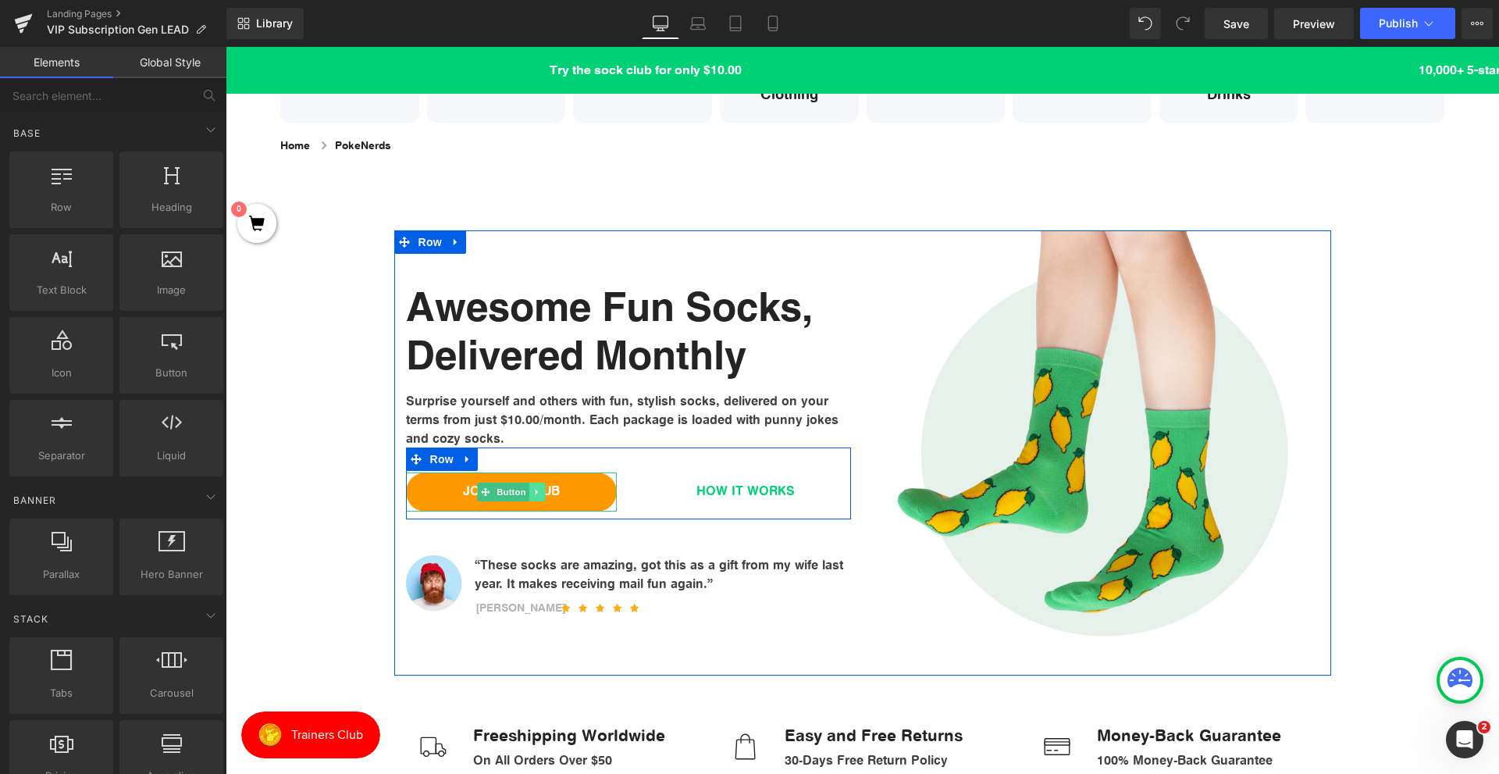
click at [534, 489] on icon at bounding box center [536, 491] width 9 height 9
click at [540, 489] on icon at bounding box center [544, 491] width 9 height 9
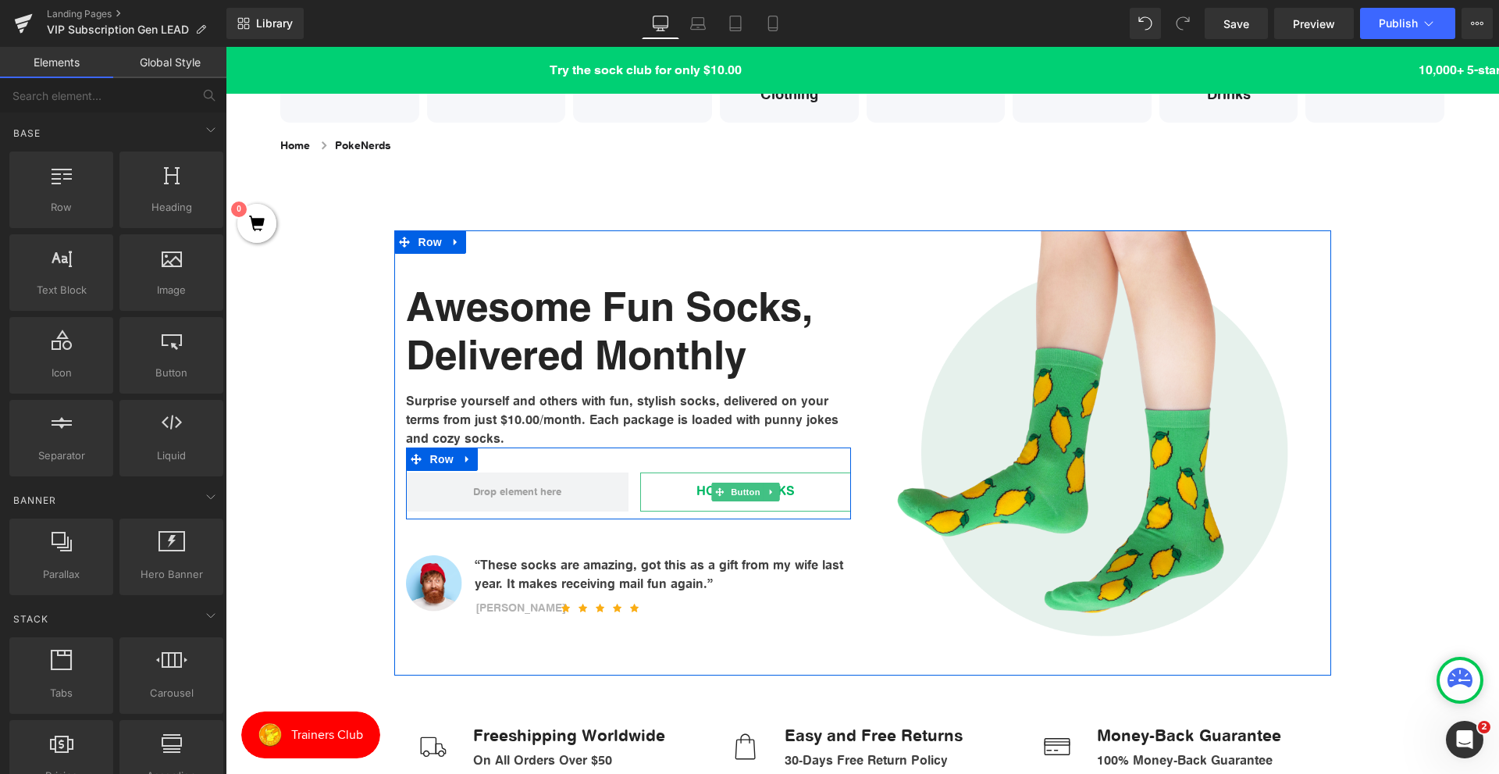
click at [687, 487] on link "HOW IT WORKS" at bounding box center [745, 491] width 211 height 39
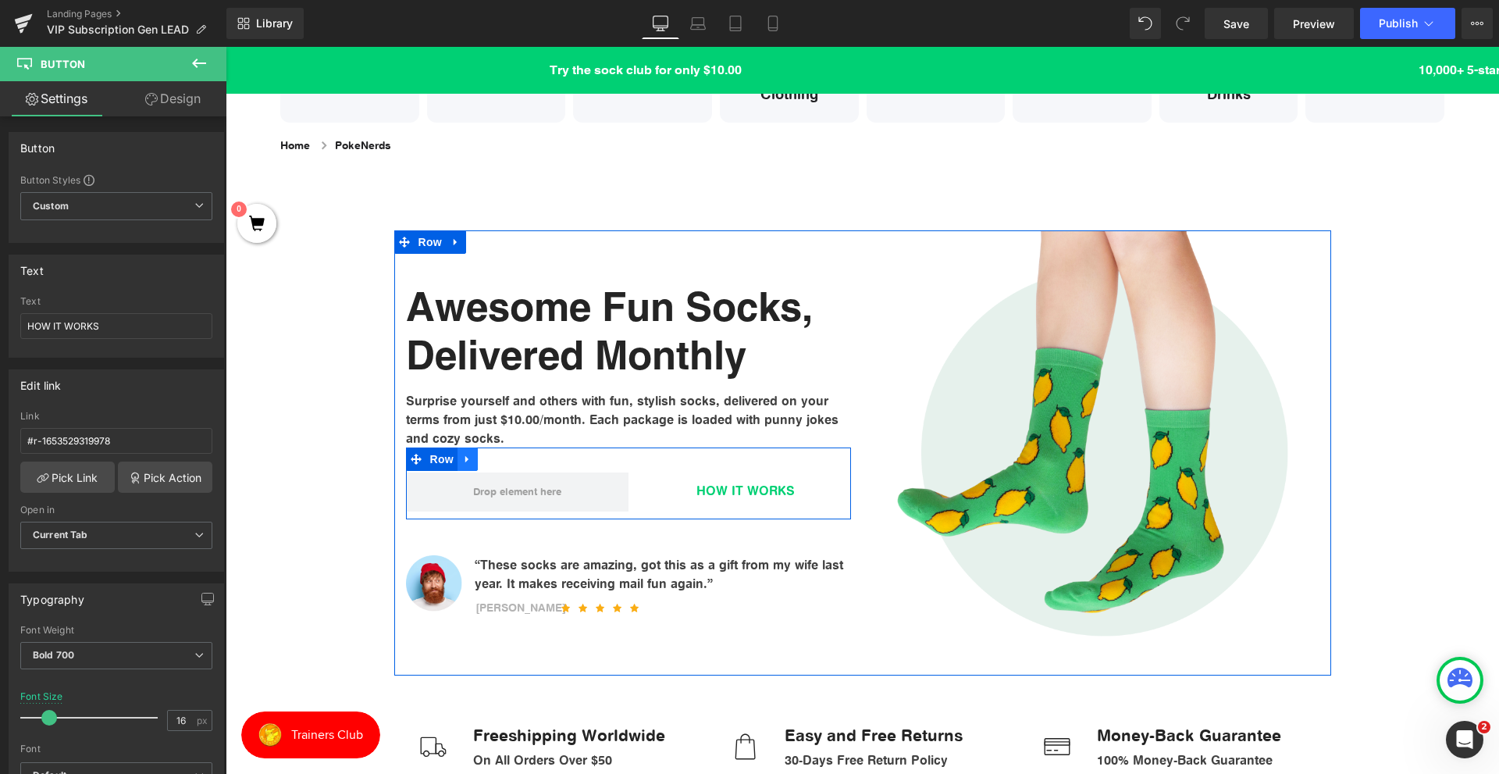
click at [465, 454] on icon at bounding box center [467, 459] width 11 height 12
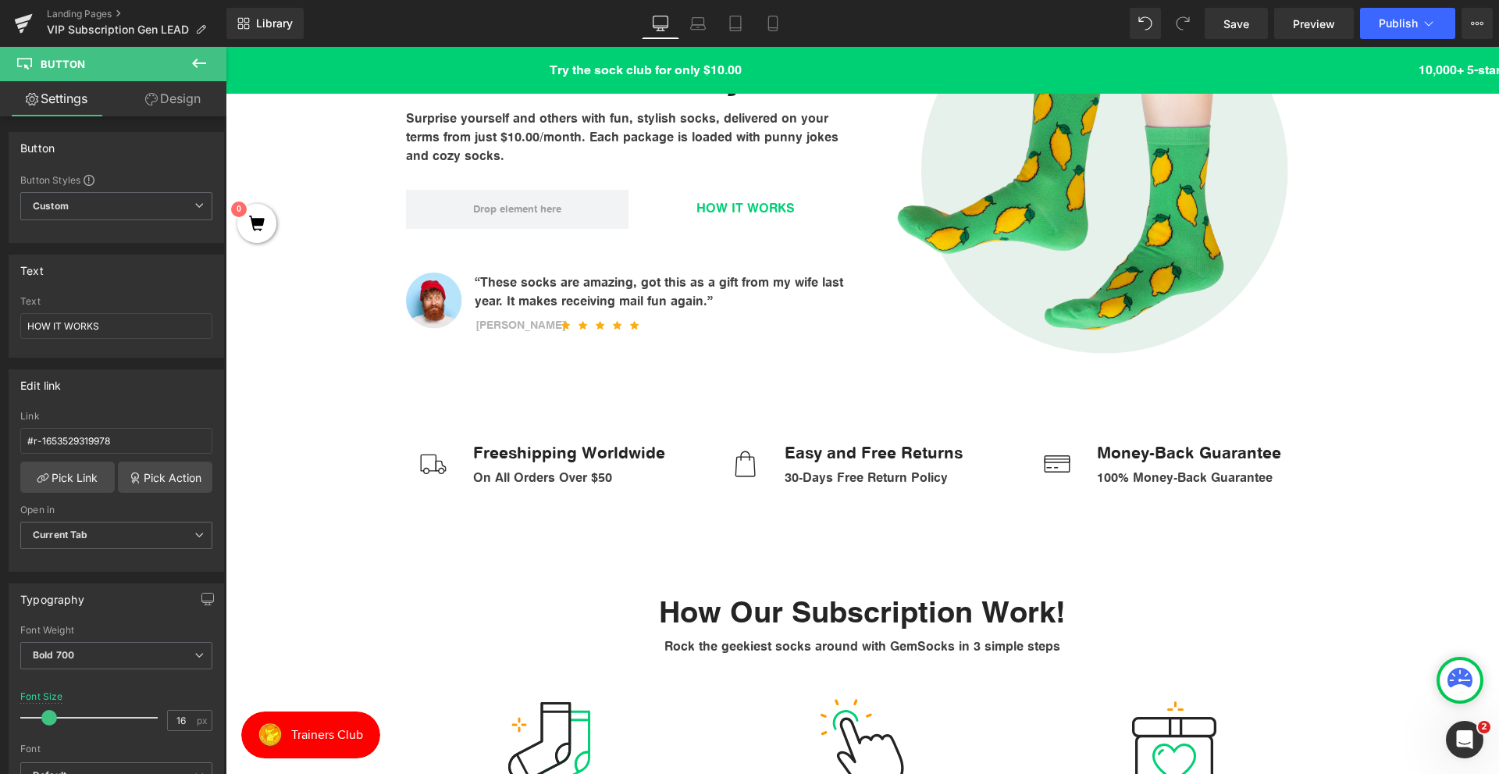
scroll to position [48, 0]
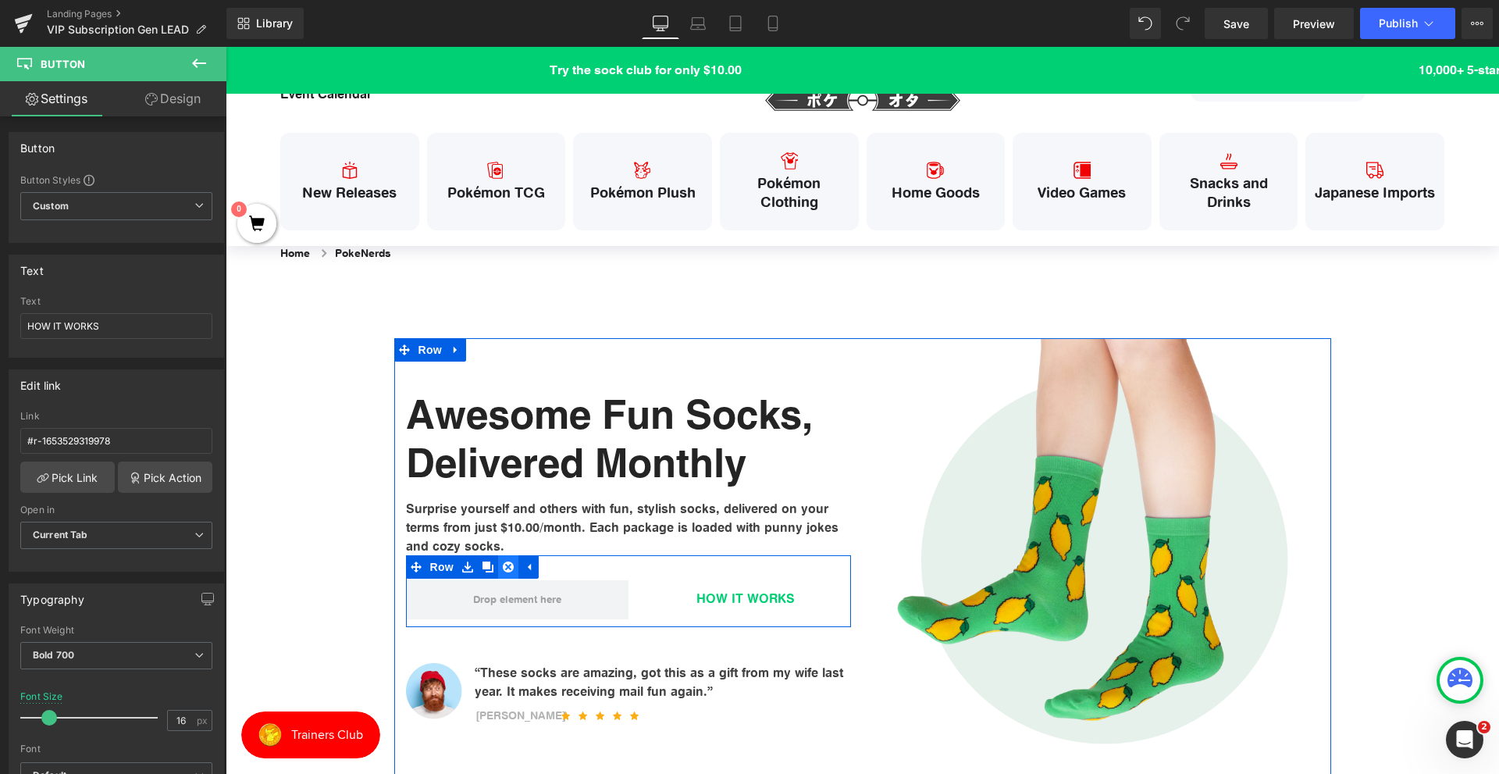
click at [510, 567] on link at bounding box center [508, 566] width 20 height 23
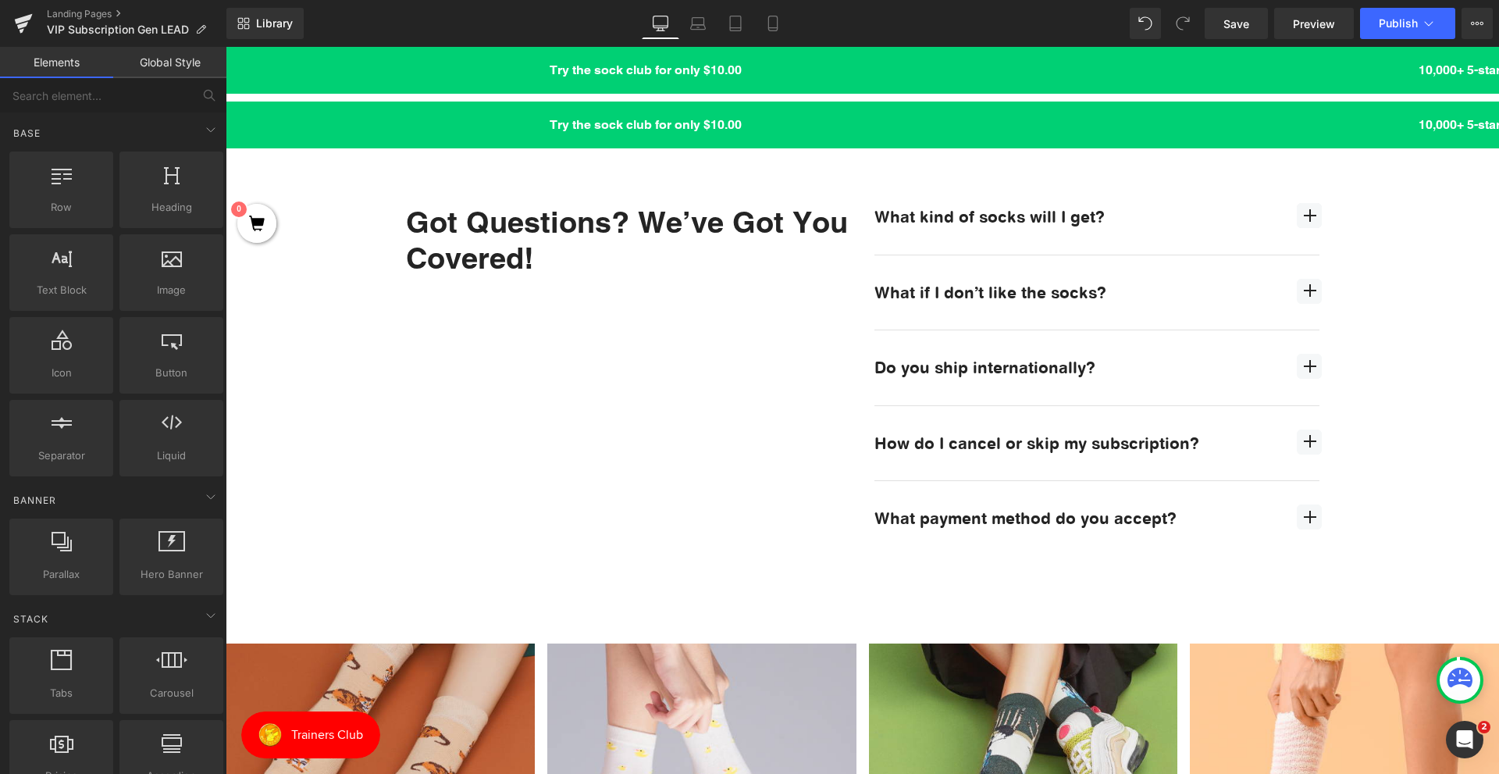
scroll to position [1297, 0]
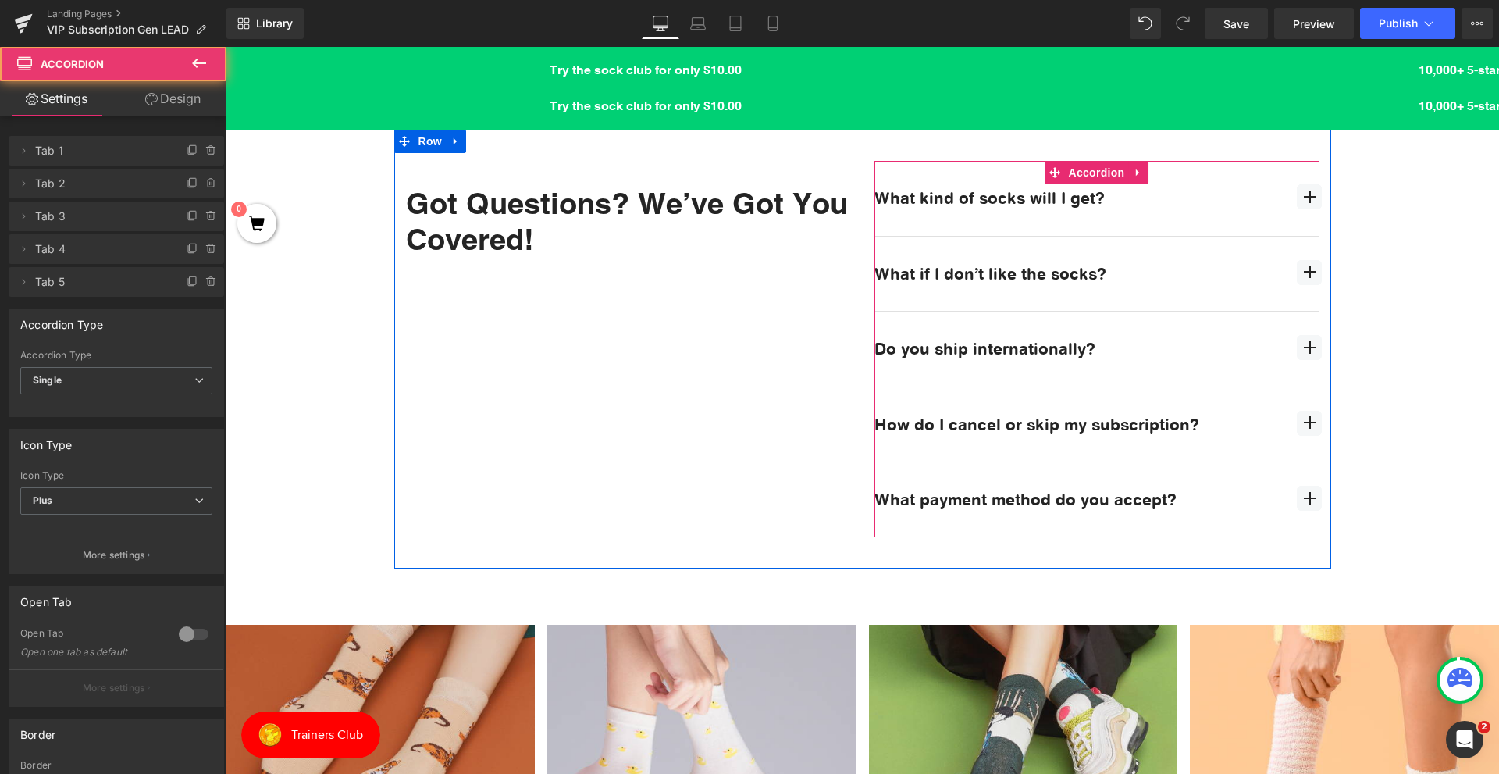
click at [1300, 195] on span "button" at bounding box center [1309, 196] width 25 height 25
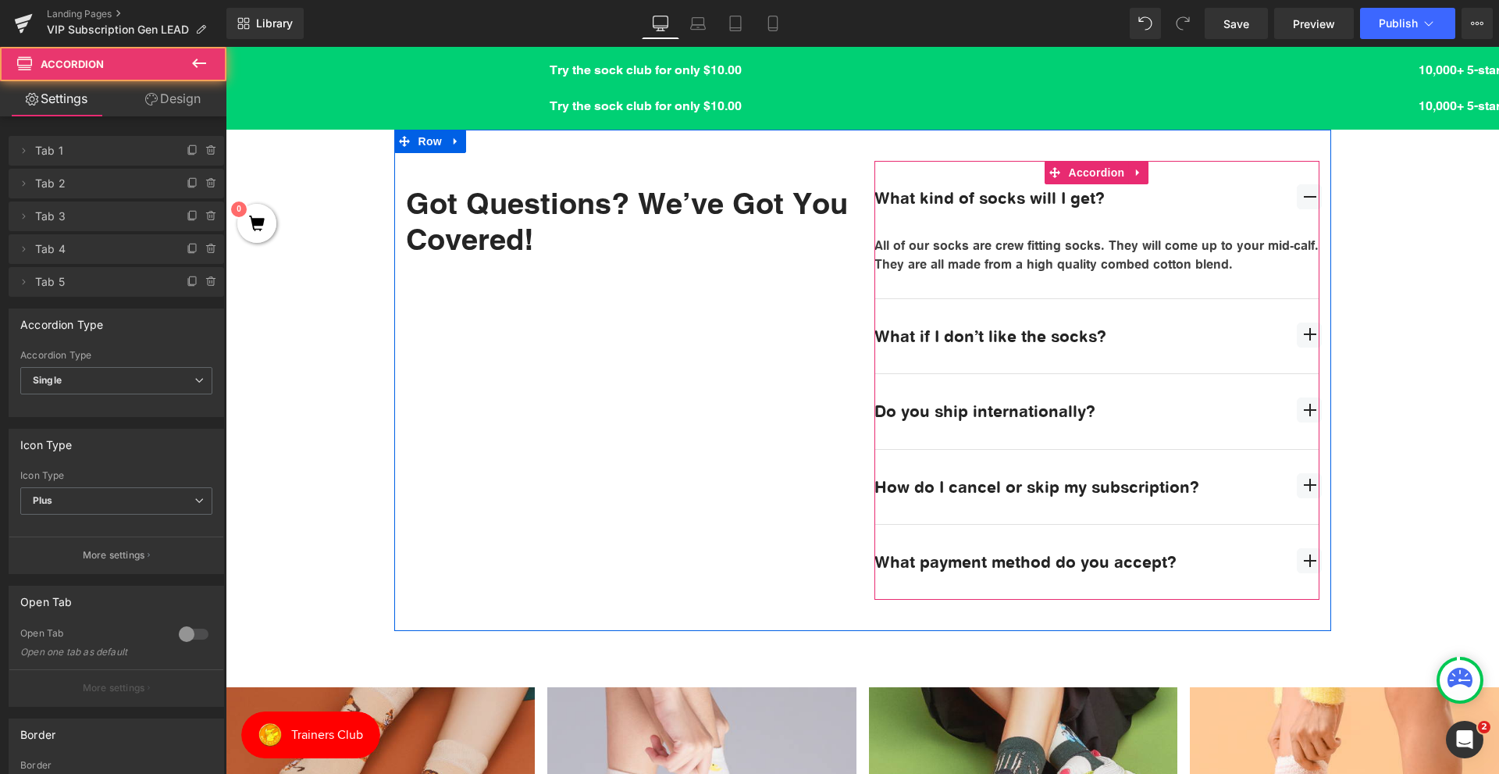
click at [1300, 195] on span "button" at bounding box center [1309, 196] width 25 height 25
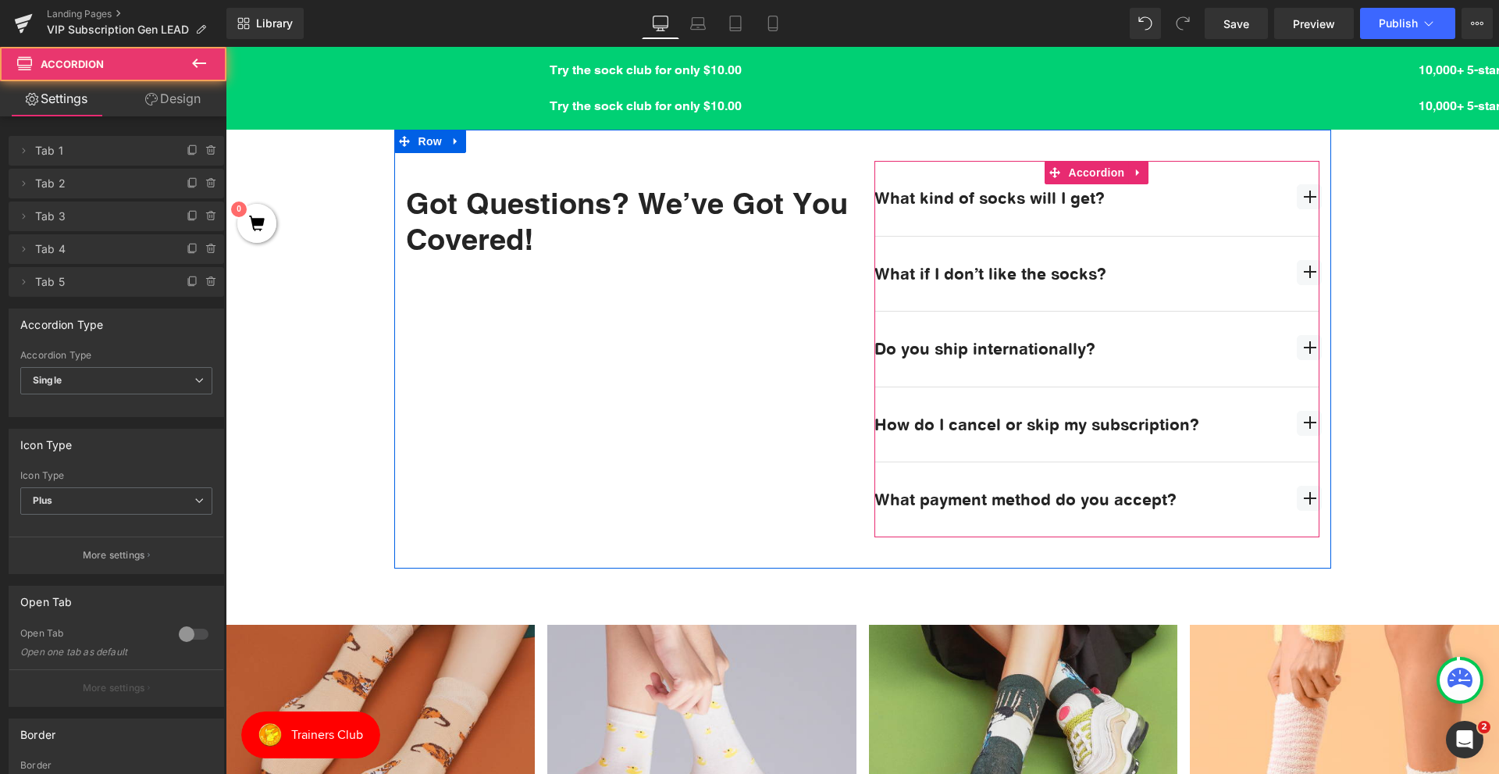
click at [1297, 268] on span "button" at bounding box center [1309, 272] width 25 height 25
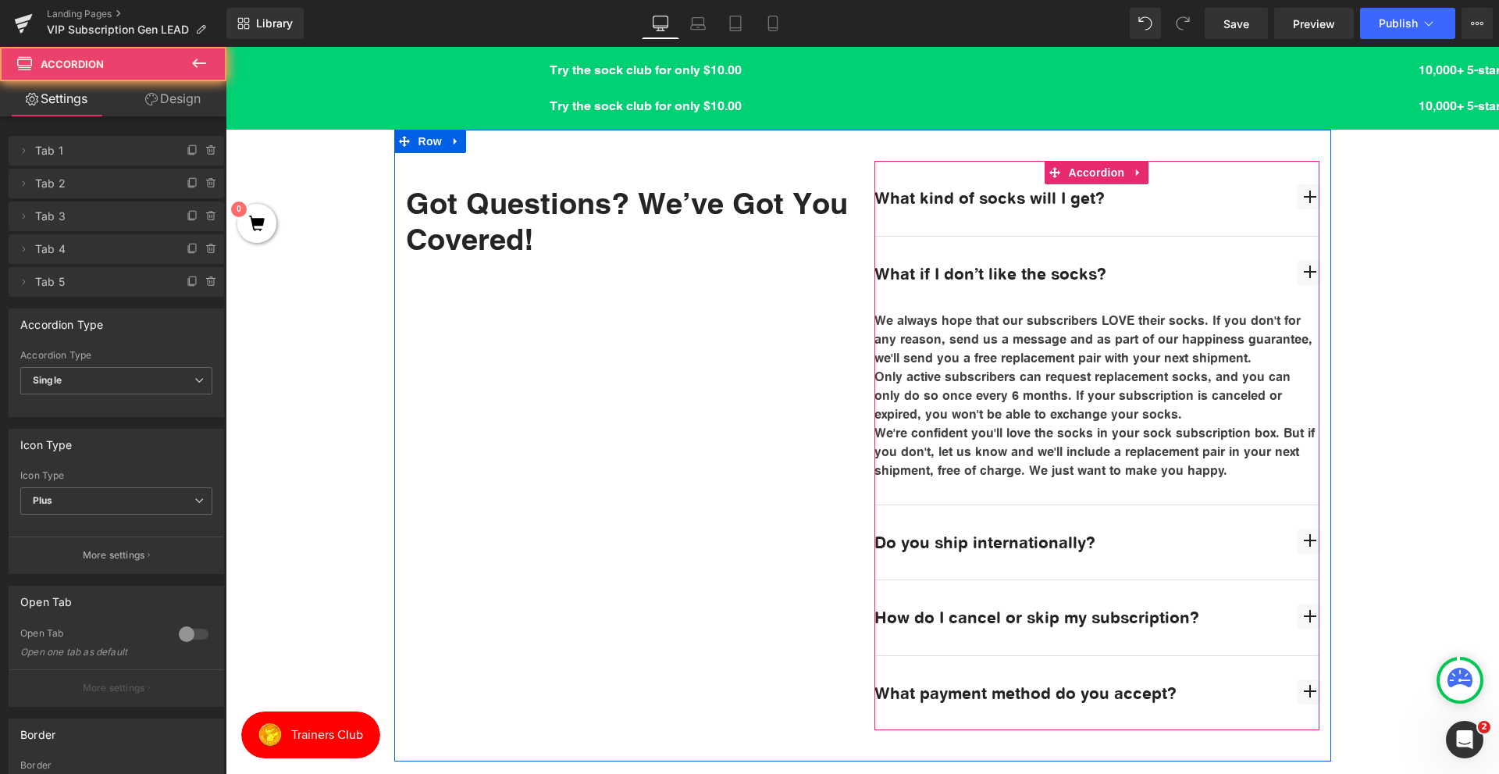
click at [1297, 268] on span "button" at bounding box center [1309, 272] width 25 height 25
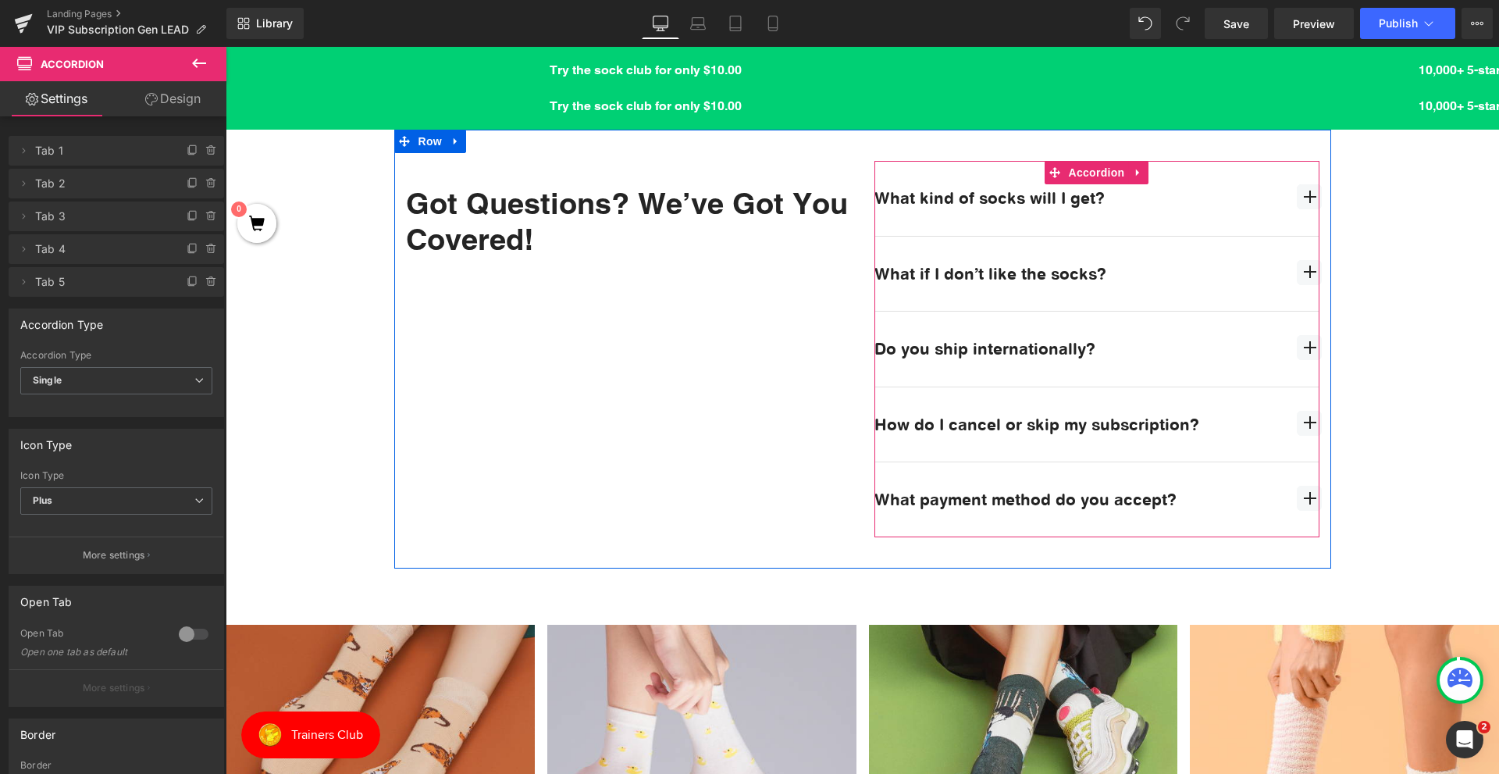
click at [1309, 353] on span "button" at bounding box center [1309, 353] width 0 height 0
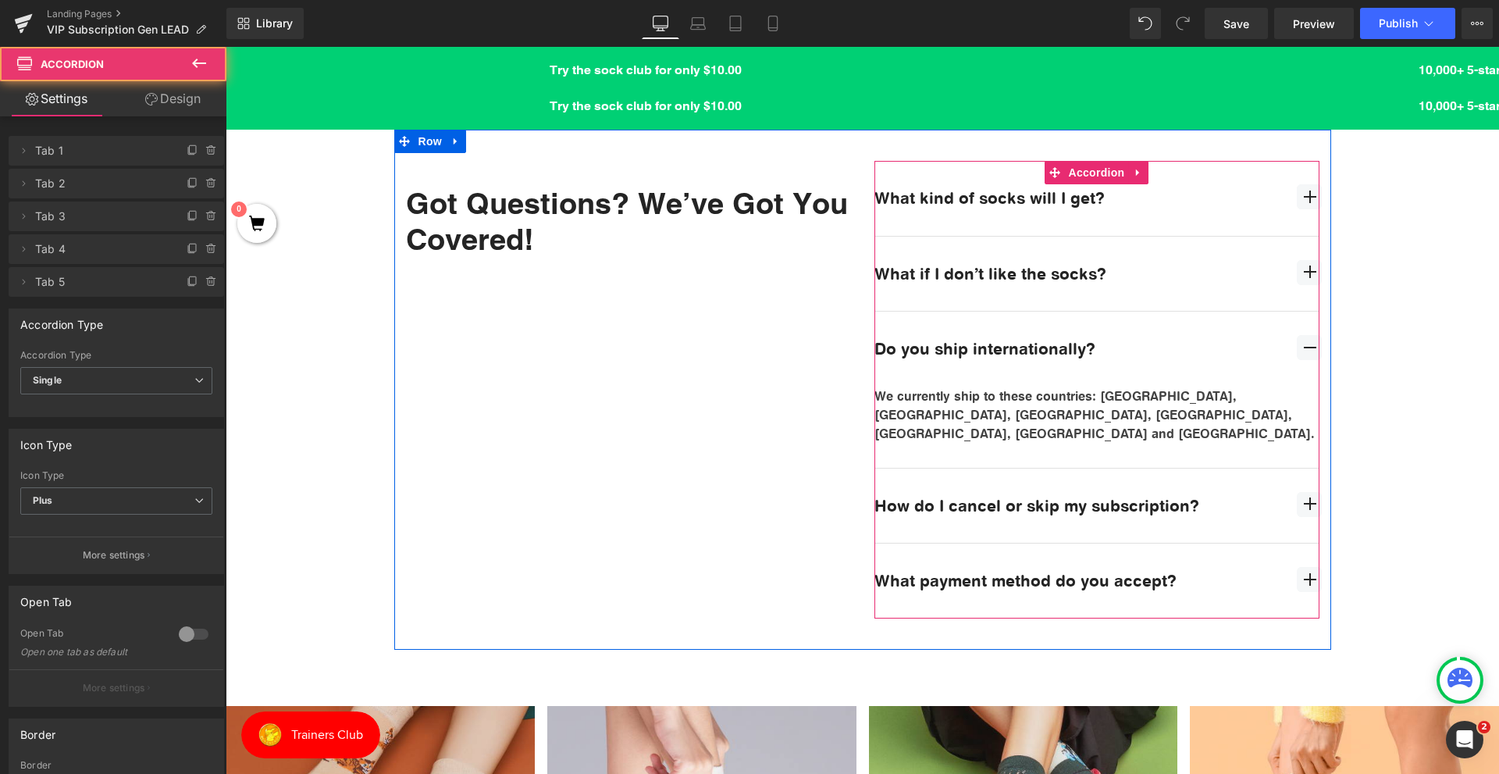
click at [1303, 350] on span "button" at bounding box center [1309, 347] width 25 height 25
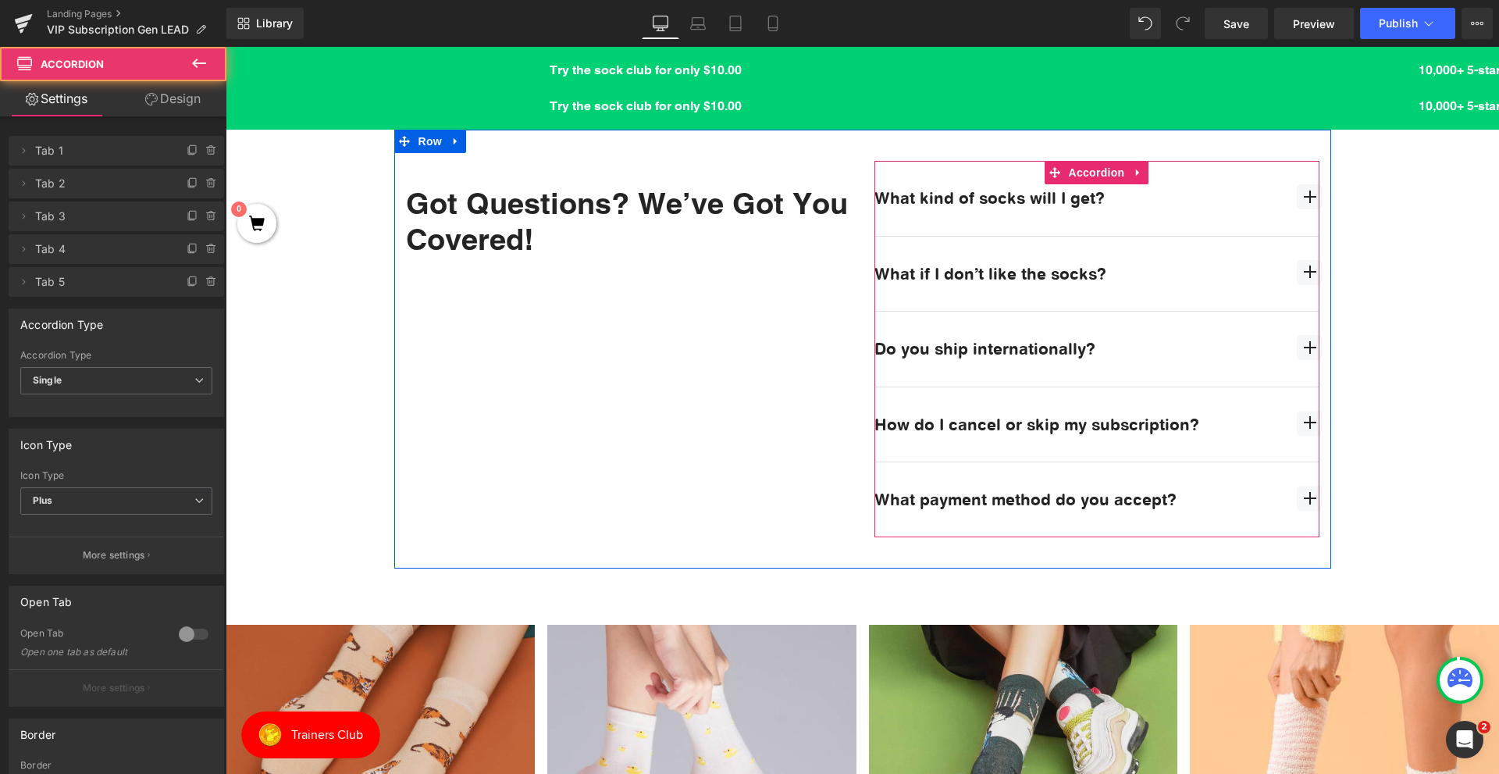
click at [1309, 428] on span "button" at bounding box center [1309, 428] width 0 height 0
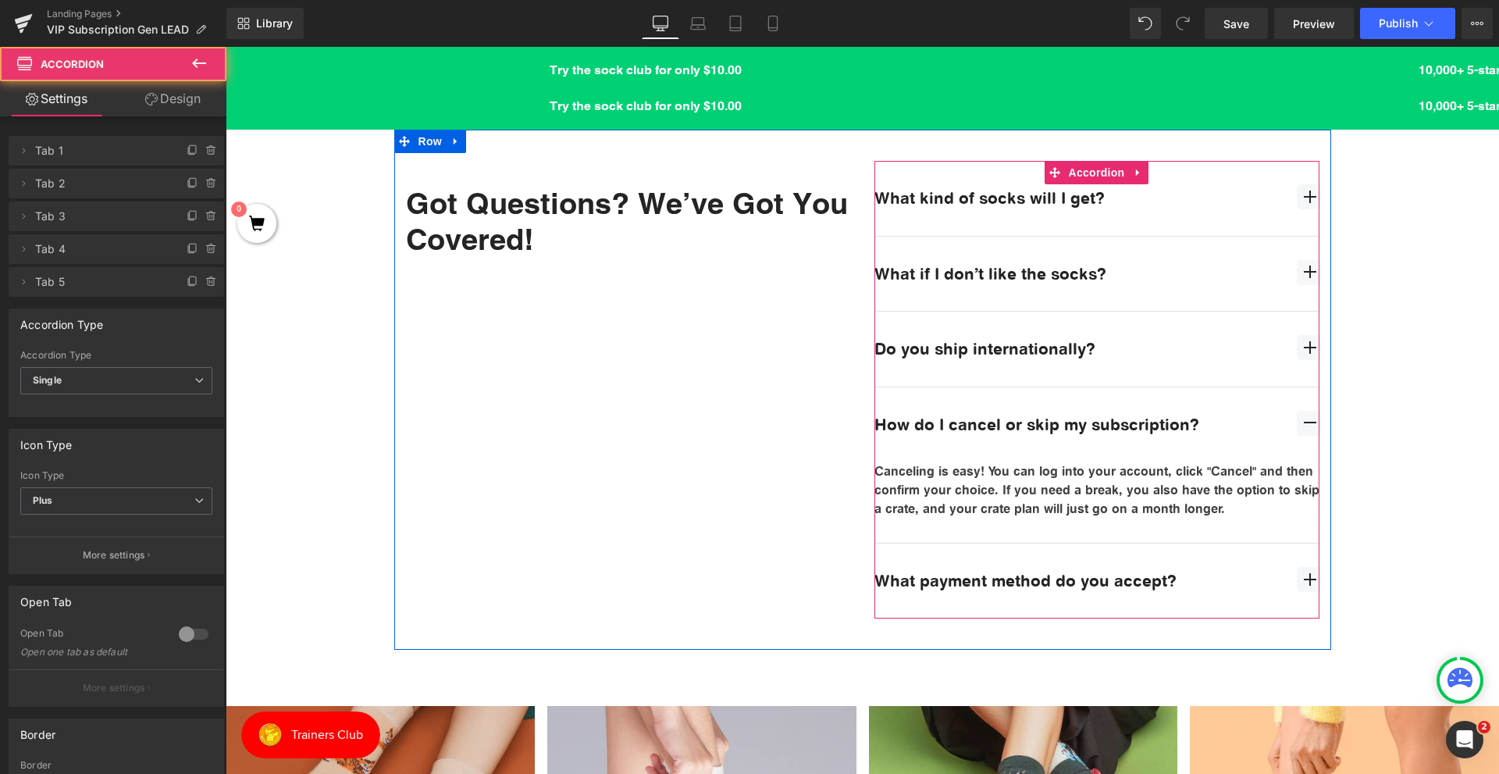
click at [1309, 428] on span "button" at bounding box center [1309, 428] width 0 height 0
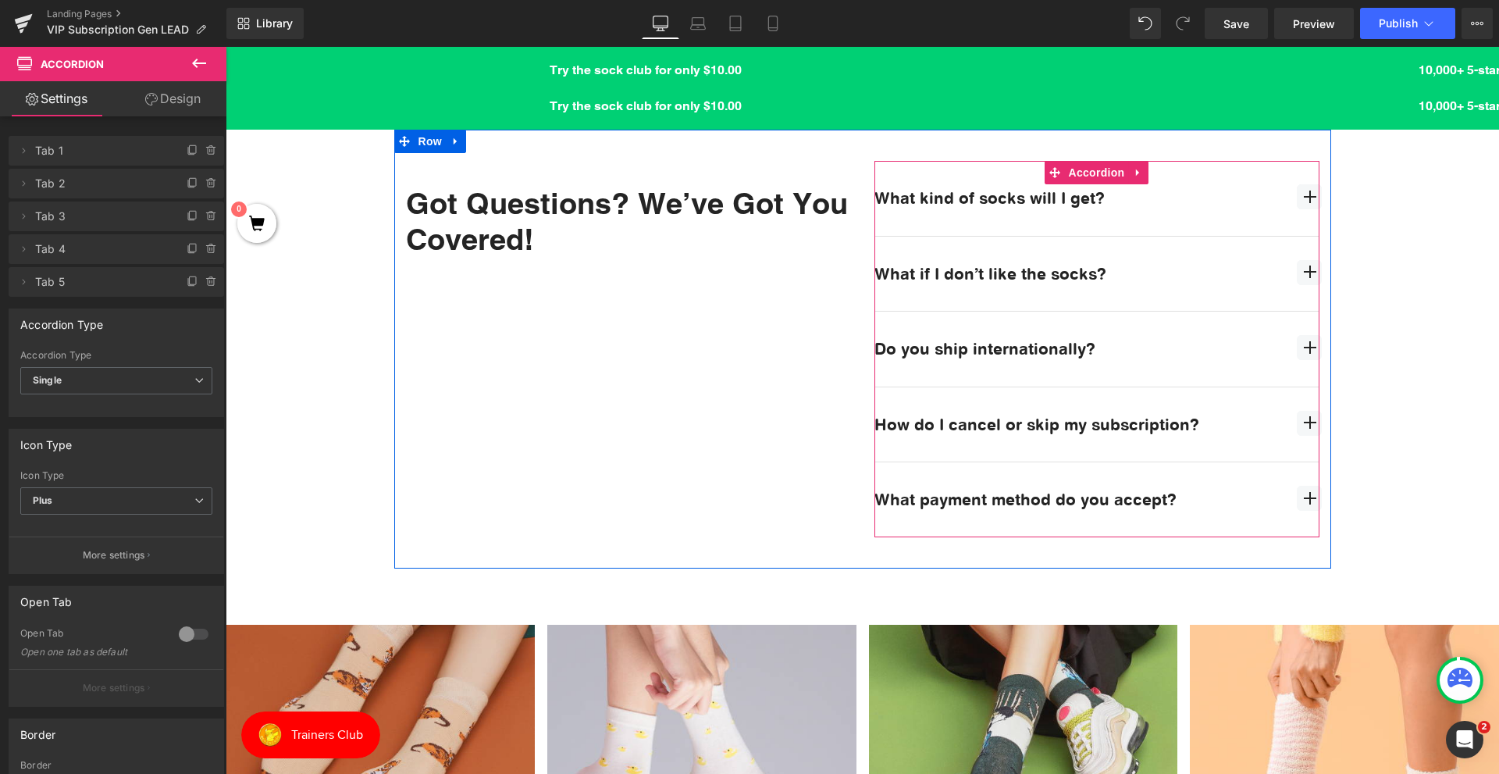
click at [1297, 494] on span "button" at bounding box center [1309, 498] width 25 height 25
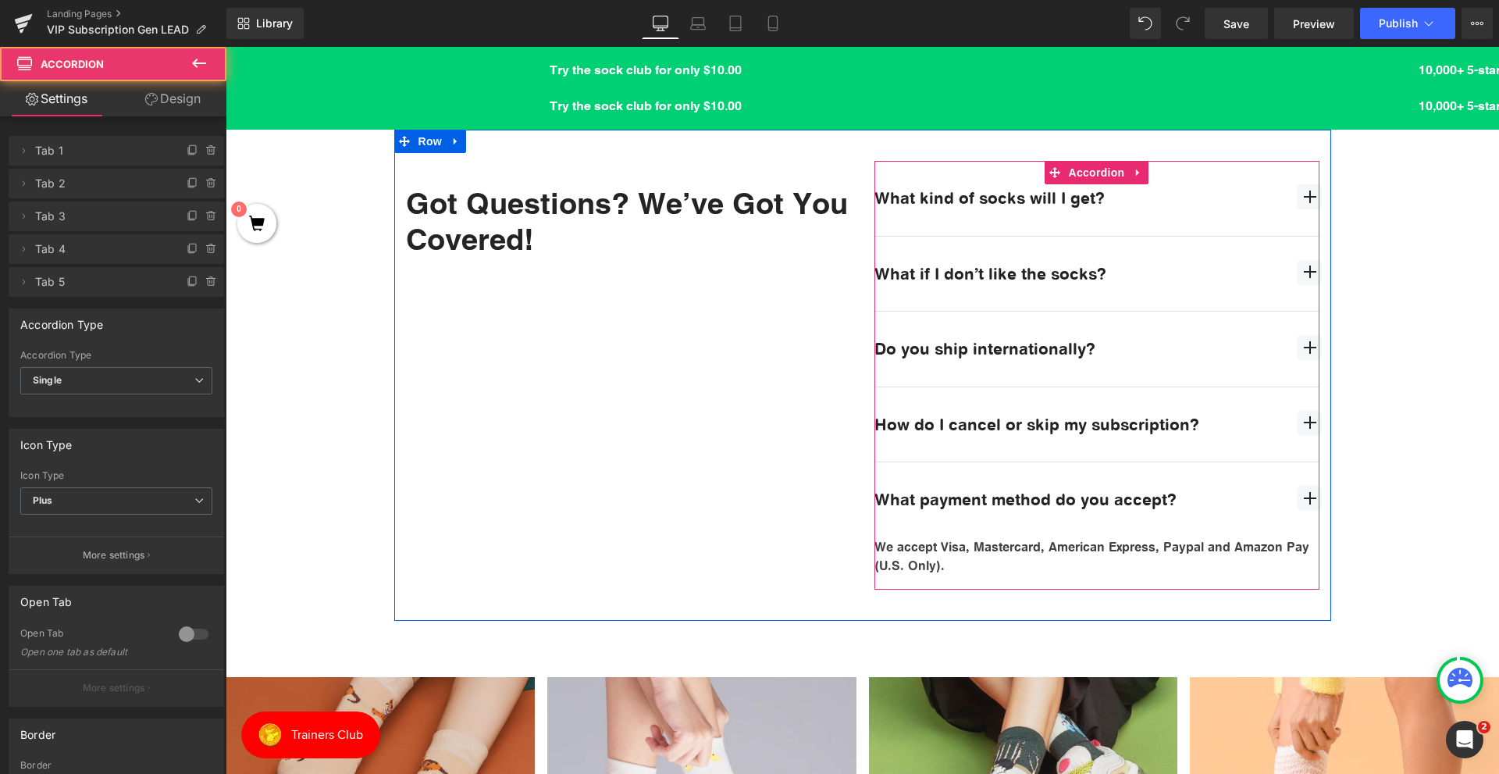
click at [1297, 494] on span "button" at bounding box center [1309, 498] width 25 height 25
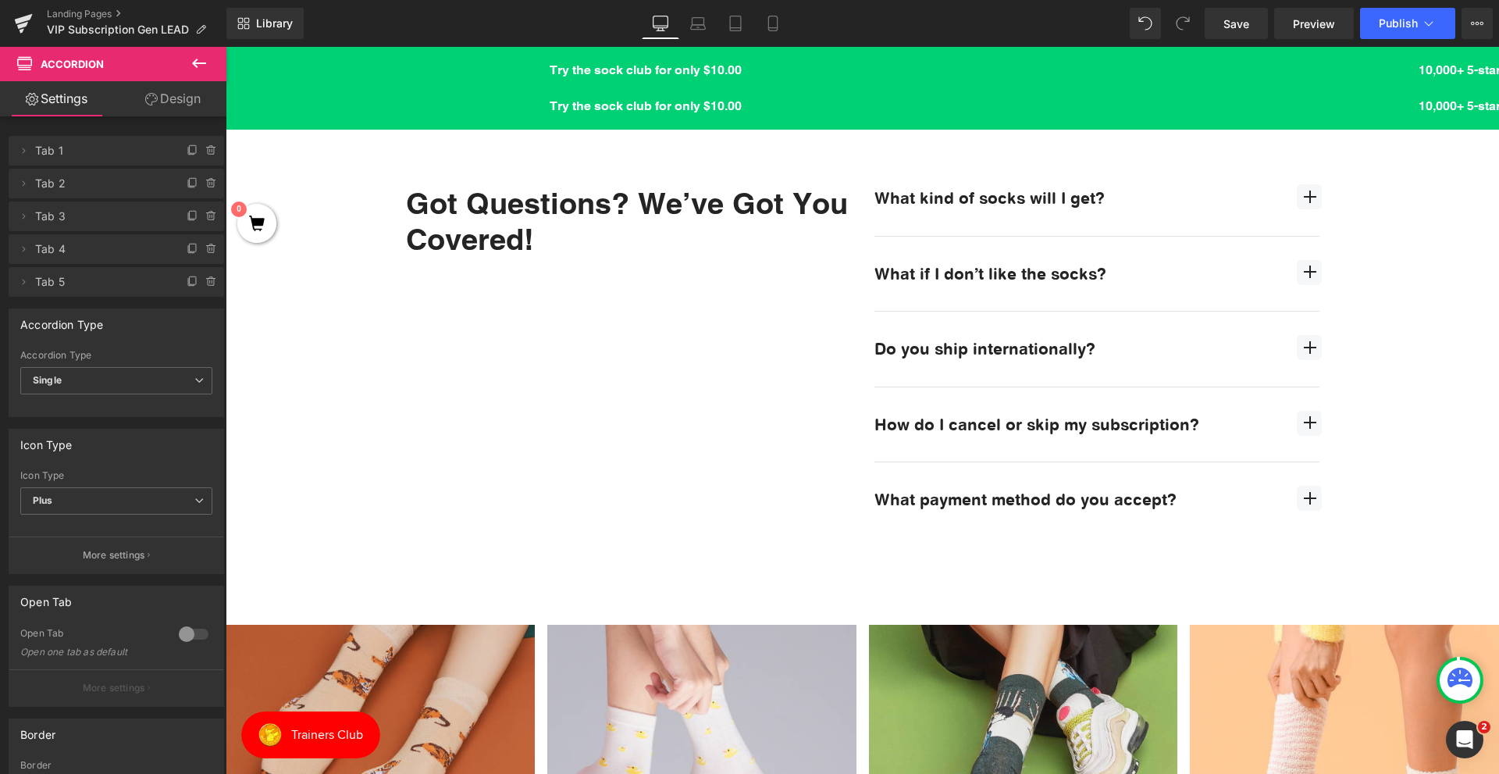
click at [325, 446] on div "Try the sock club for only $10.00 10,000+ 5-star Reviews Free shipping on order…" at bounding box center [862, 390] width 1273 height 2696
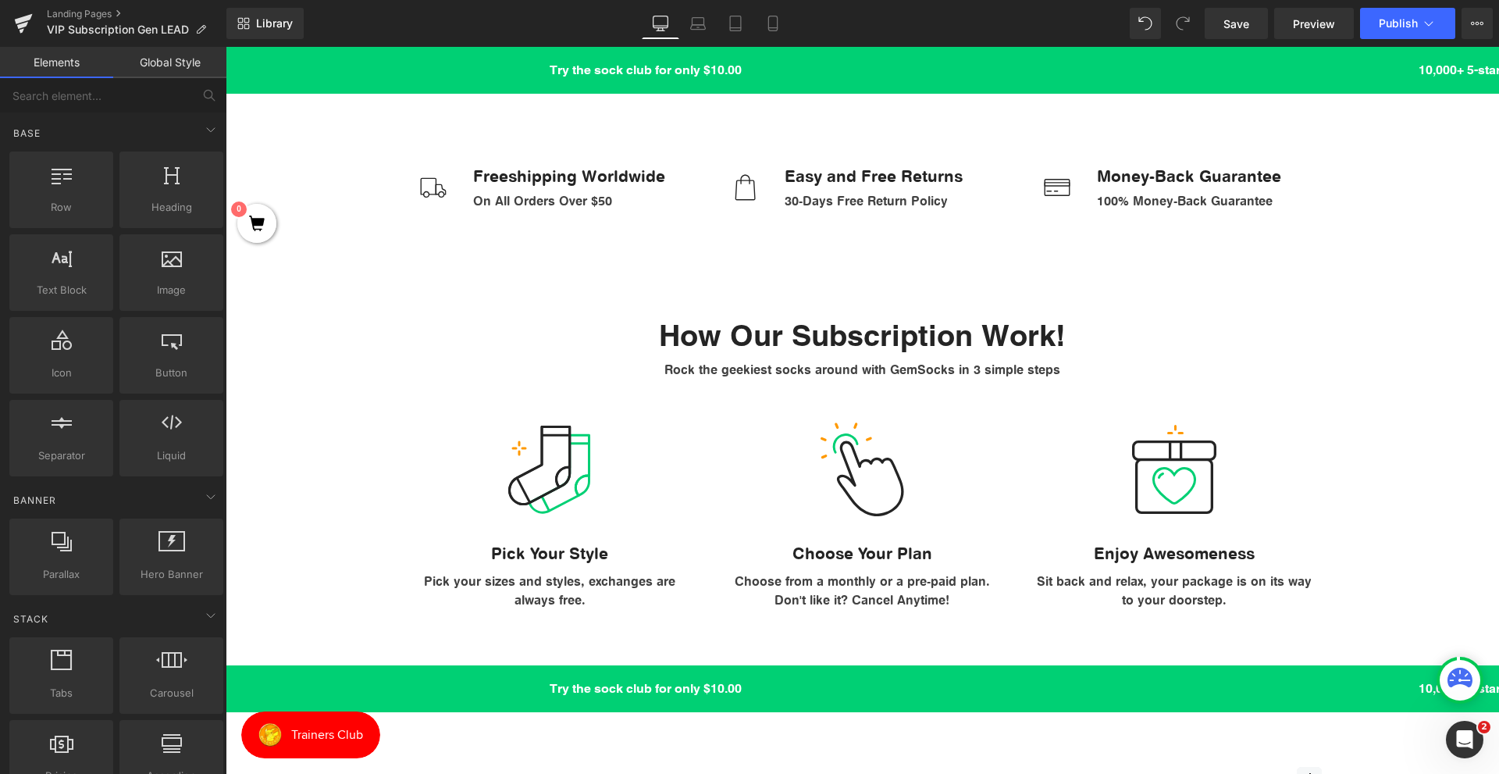
scroll to position [985, 0]
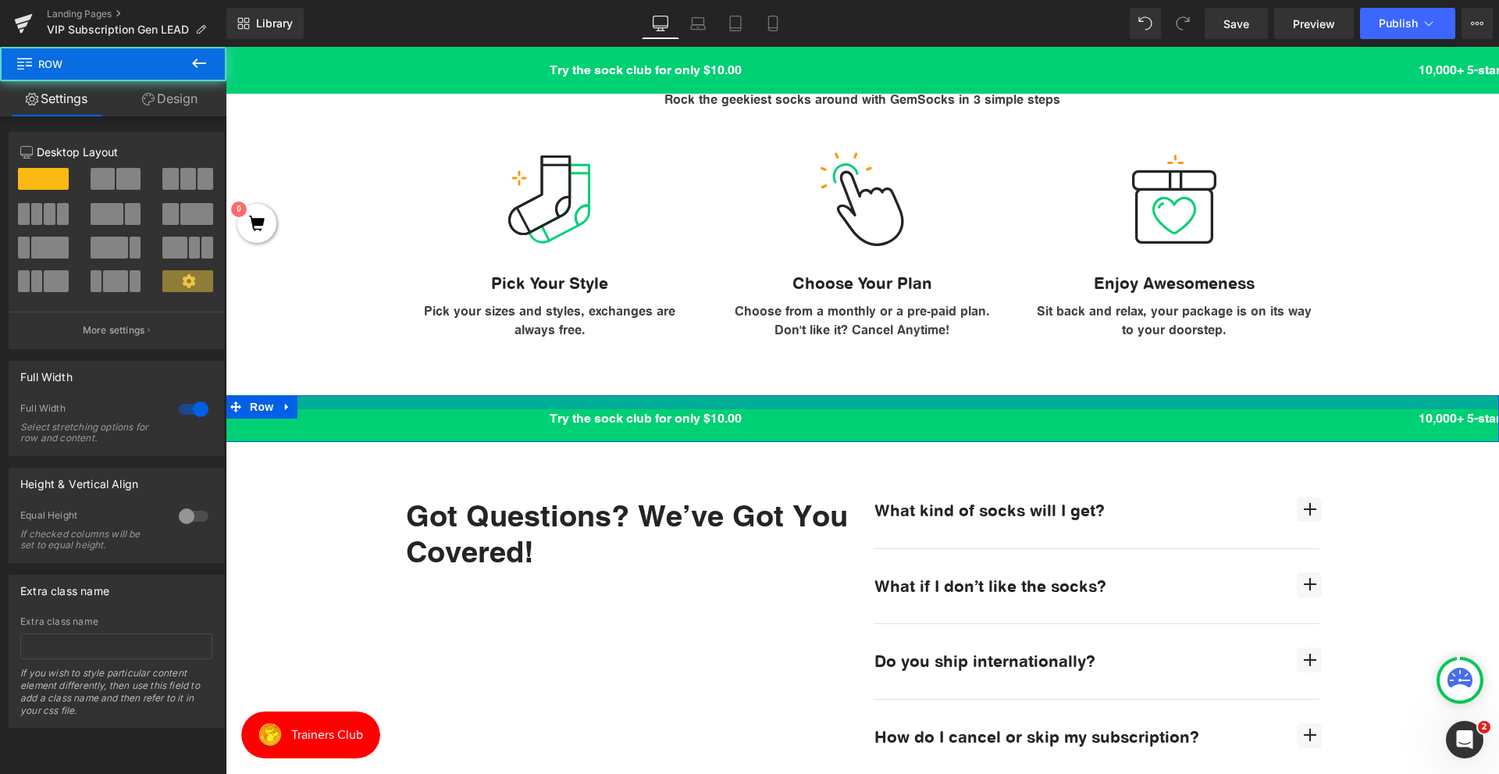
click at [398, 407] on div "Try the sock club for only $10.00 10,000+ 5-star Reviews FART Heading Row Row" at bounding box center [862, 418] width 1273 height 47
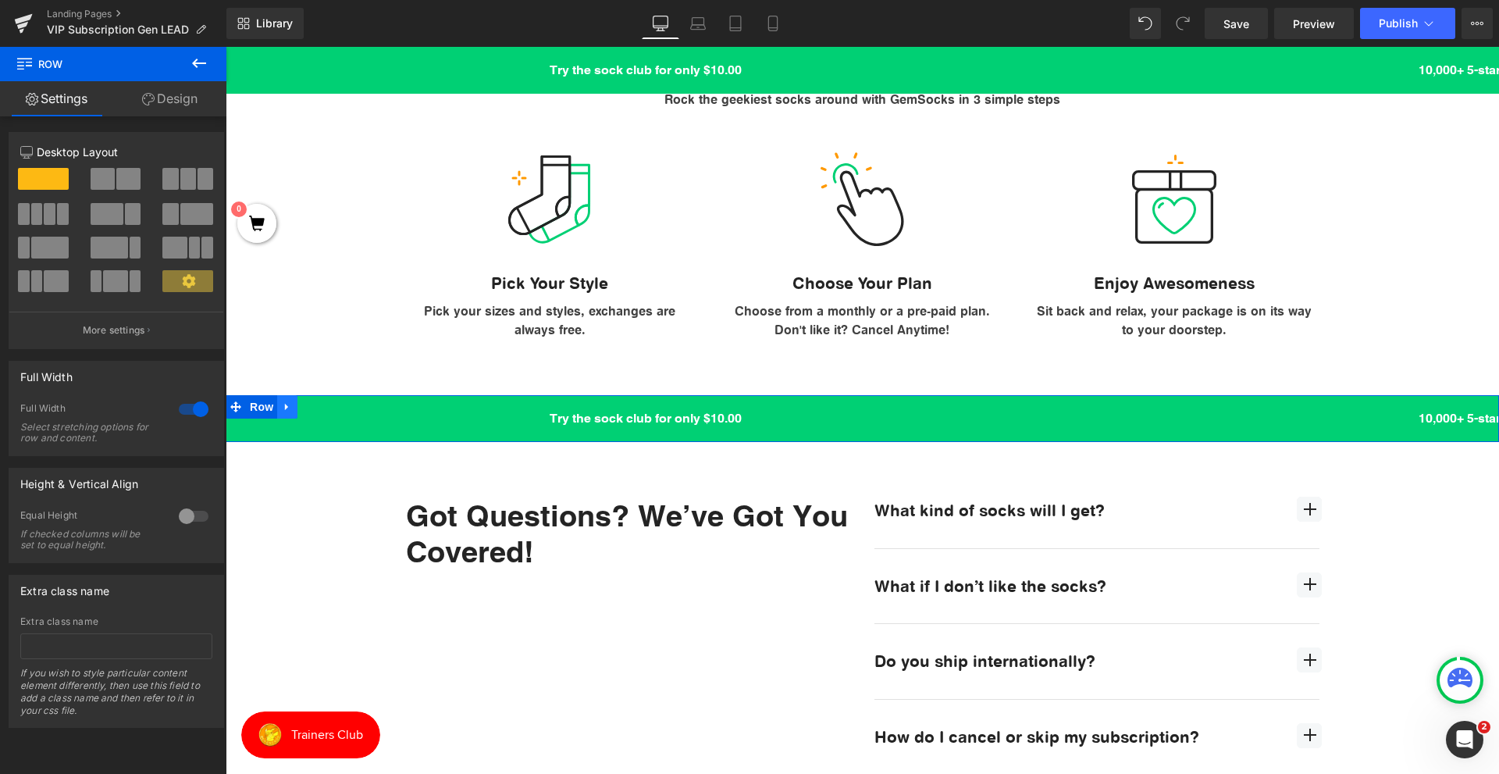
click at [289, 410] on link at bounding box center [287, 406] width 20 height 23
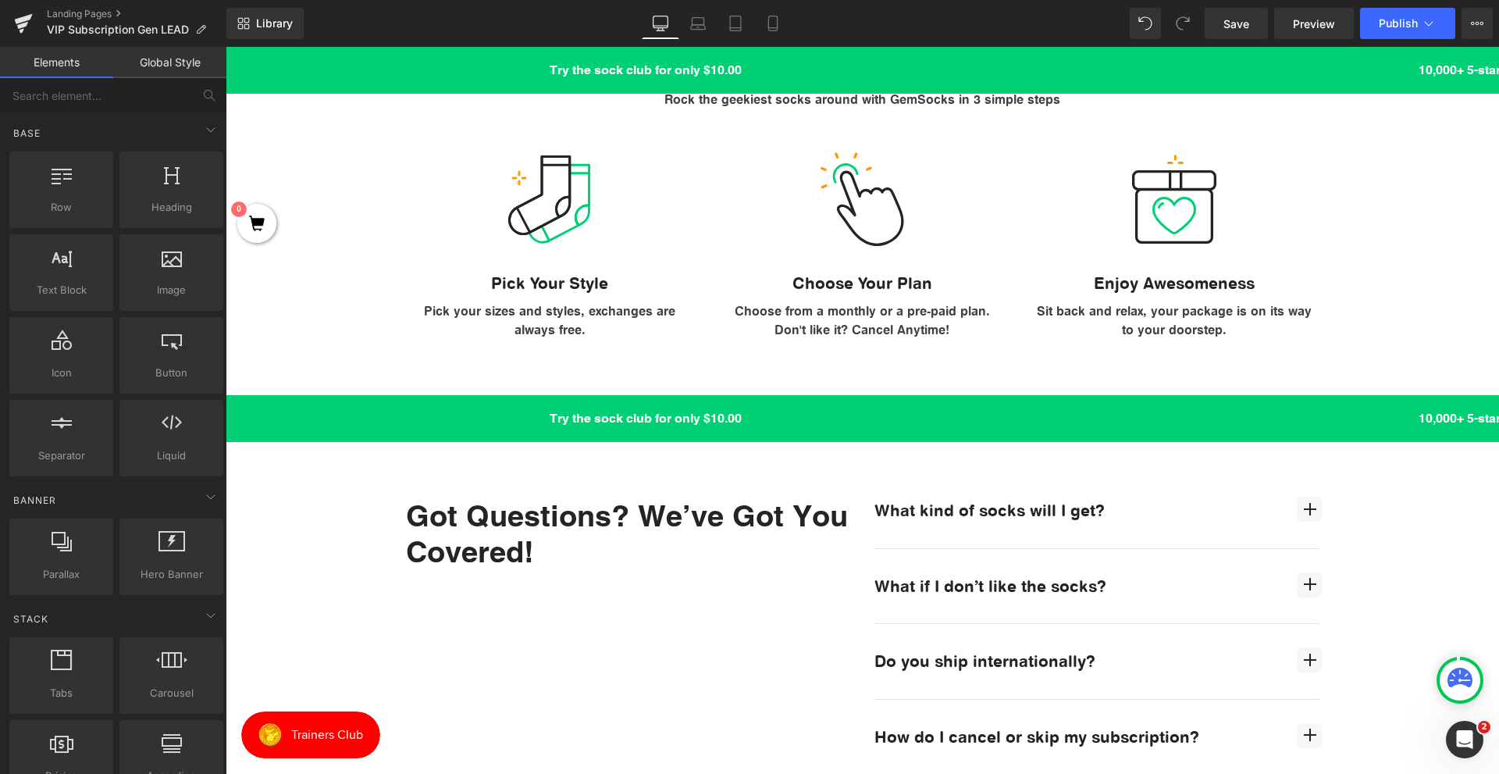
click at [343, 507] on div "Try the sock club for only $10.00 10,000+ 5-star Reviews Free shipping on order…" at bounding box center [862, 702] width 1273 height 2696
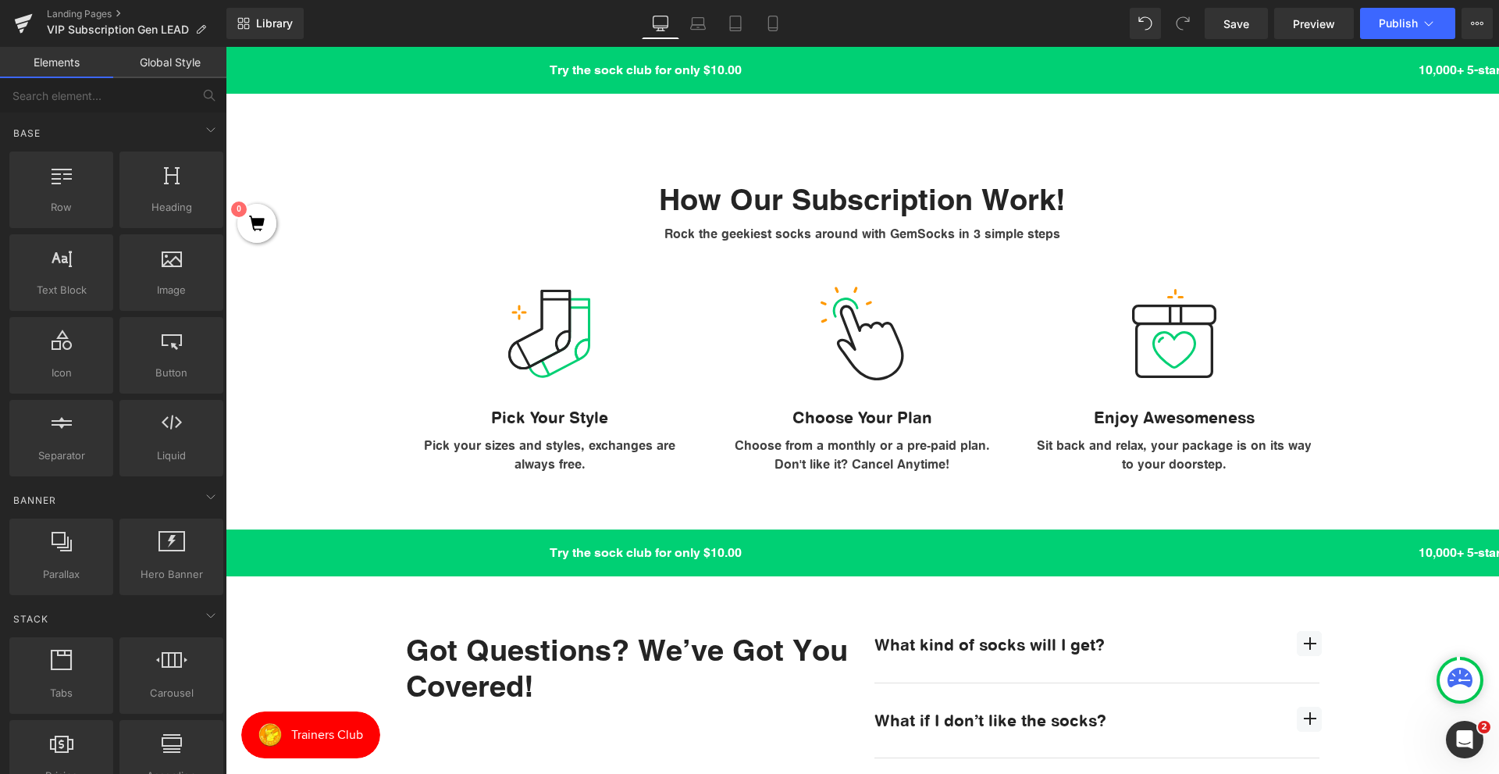
scroll to position [1093, 0]
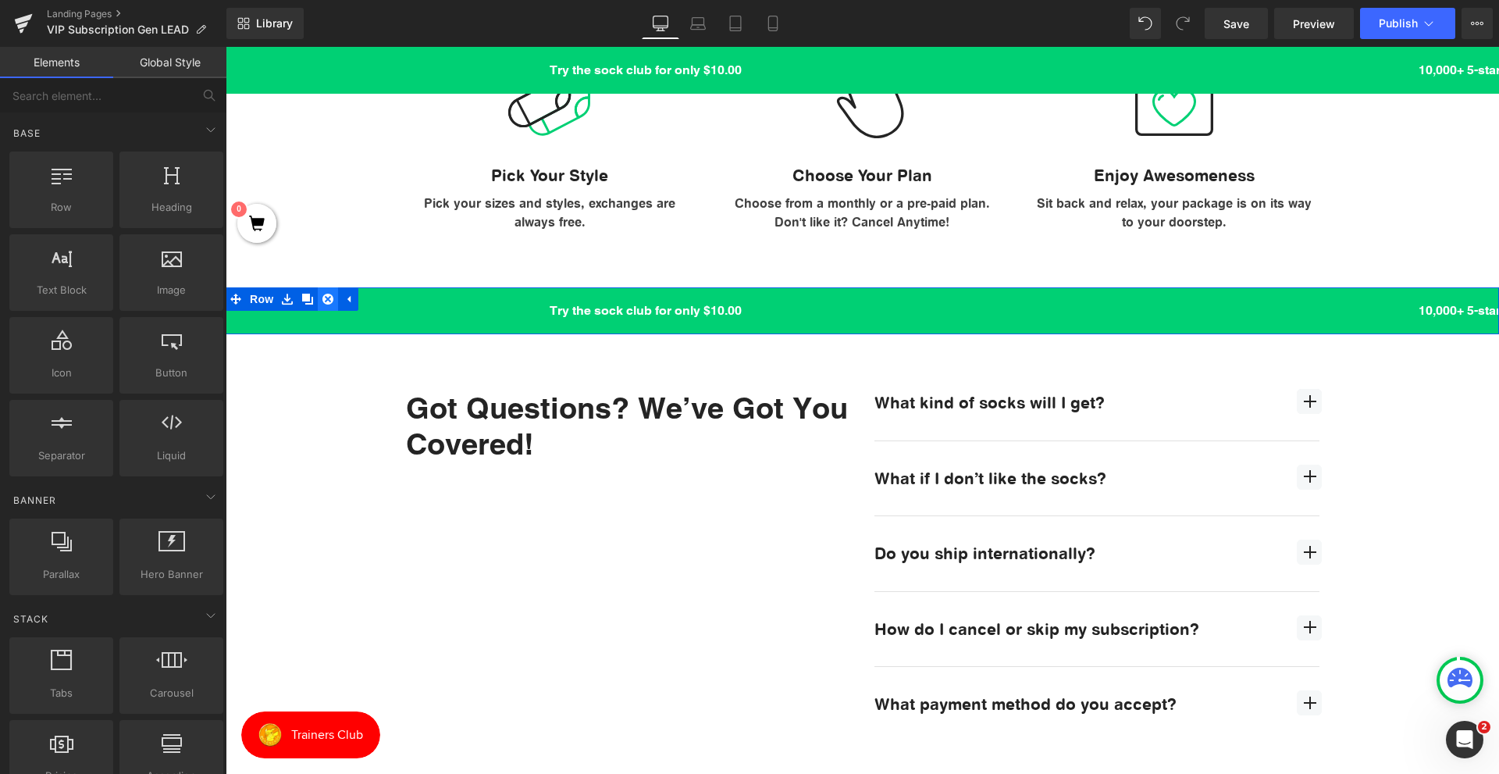
click at [322, 301] on icon at bounding box center [327, 298] width 11 height 11
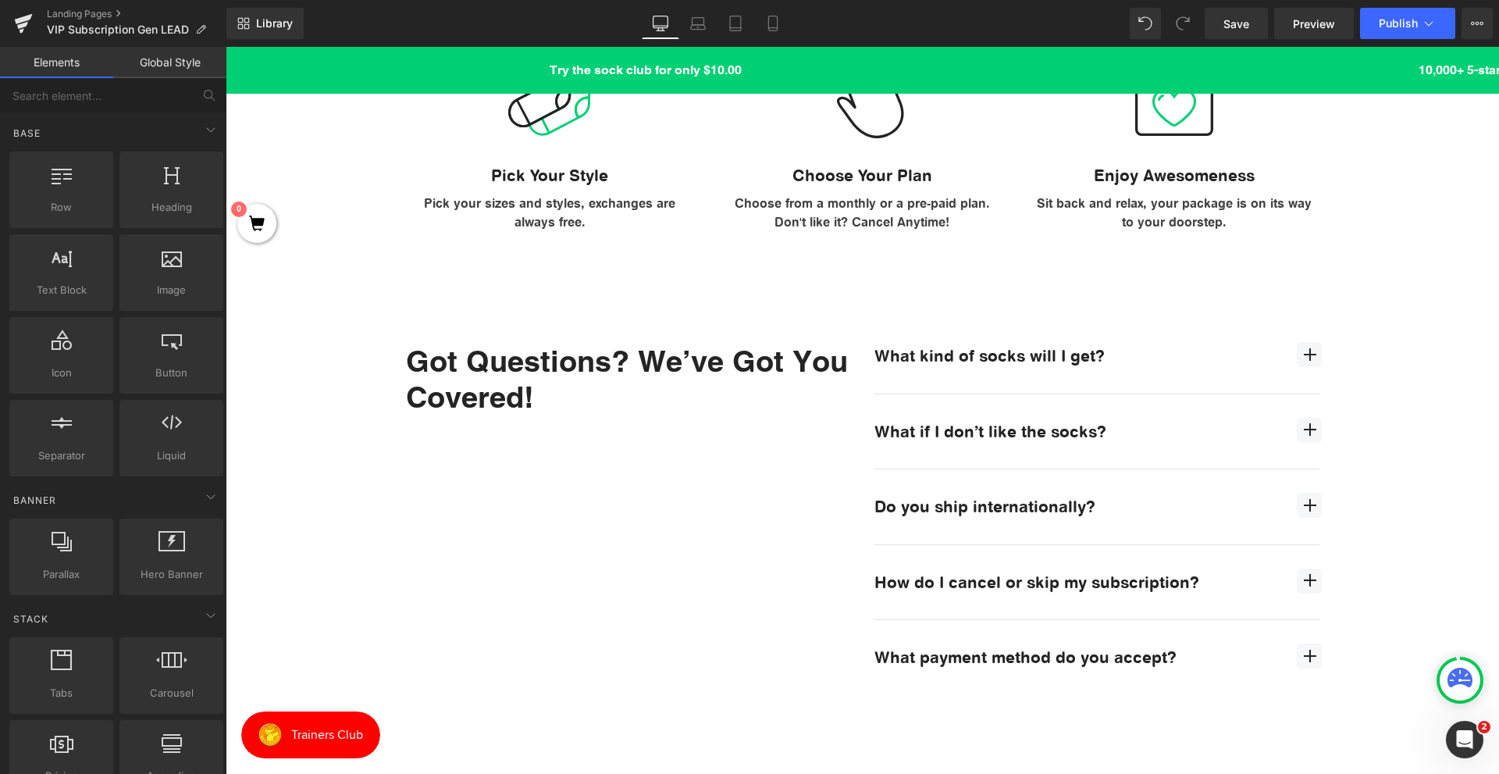
click at [373, 401] on div "Try the sock club for only $10.00 10,000+ 5-star Reviews Free shipping on order…" at bounding box center [862, 571] width 1273 height 2649
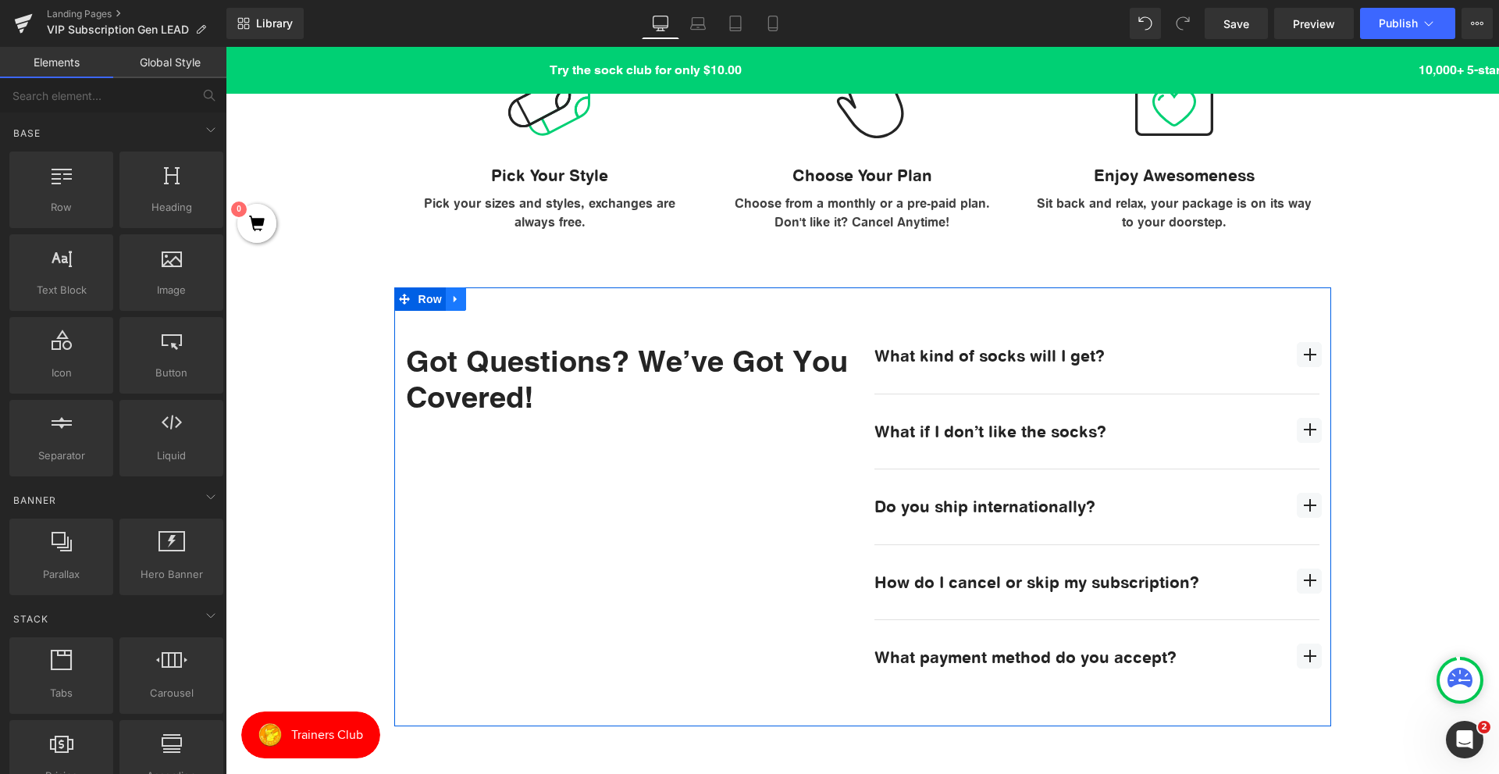
click at [454, 300] on icon at bounding box center [455, 299] width 3 height 7
click at [491, 297] on icon at bounding box center [496, 298] width 11 height 11
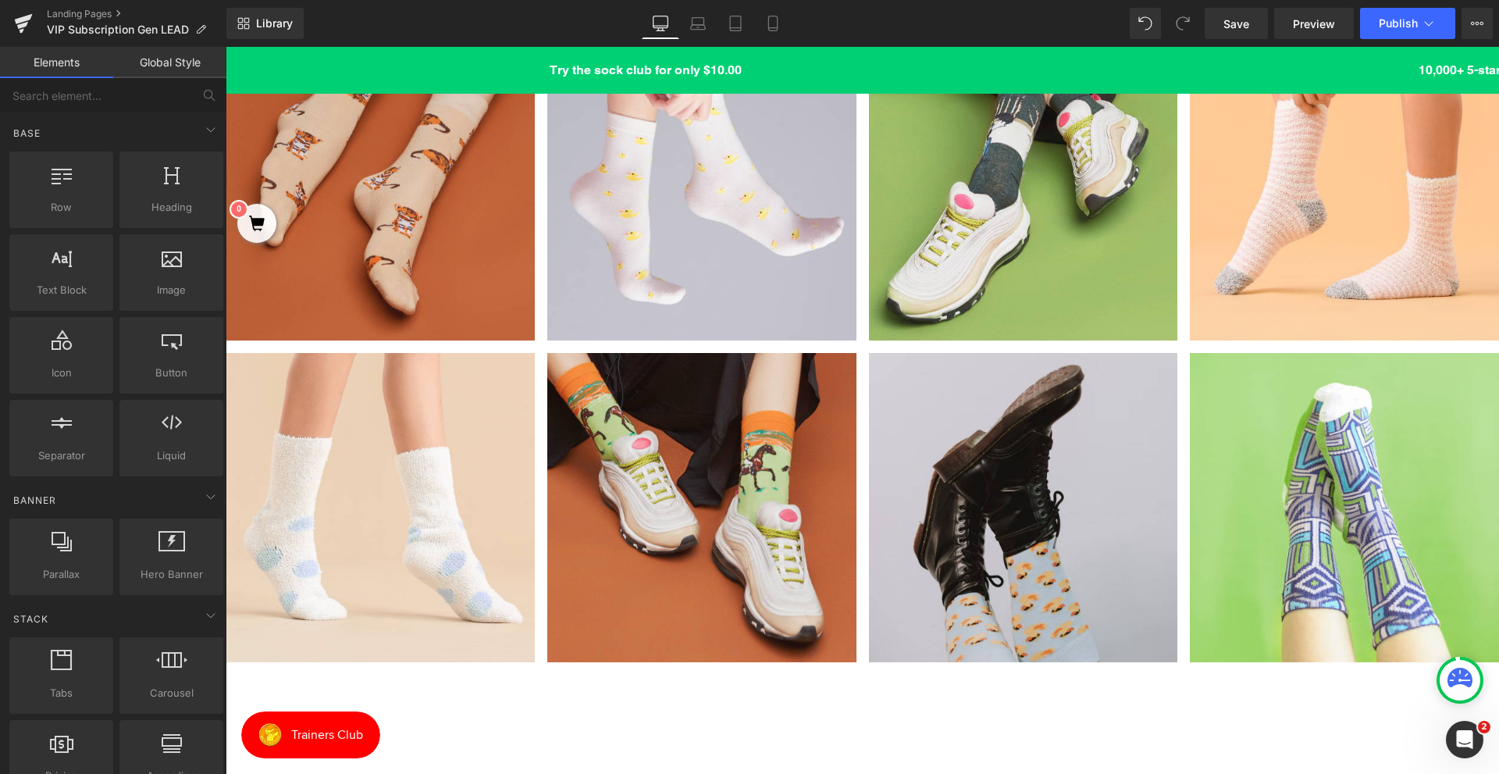
scroll to position [1873, 0]
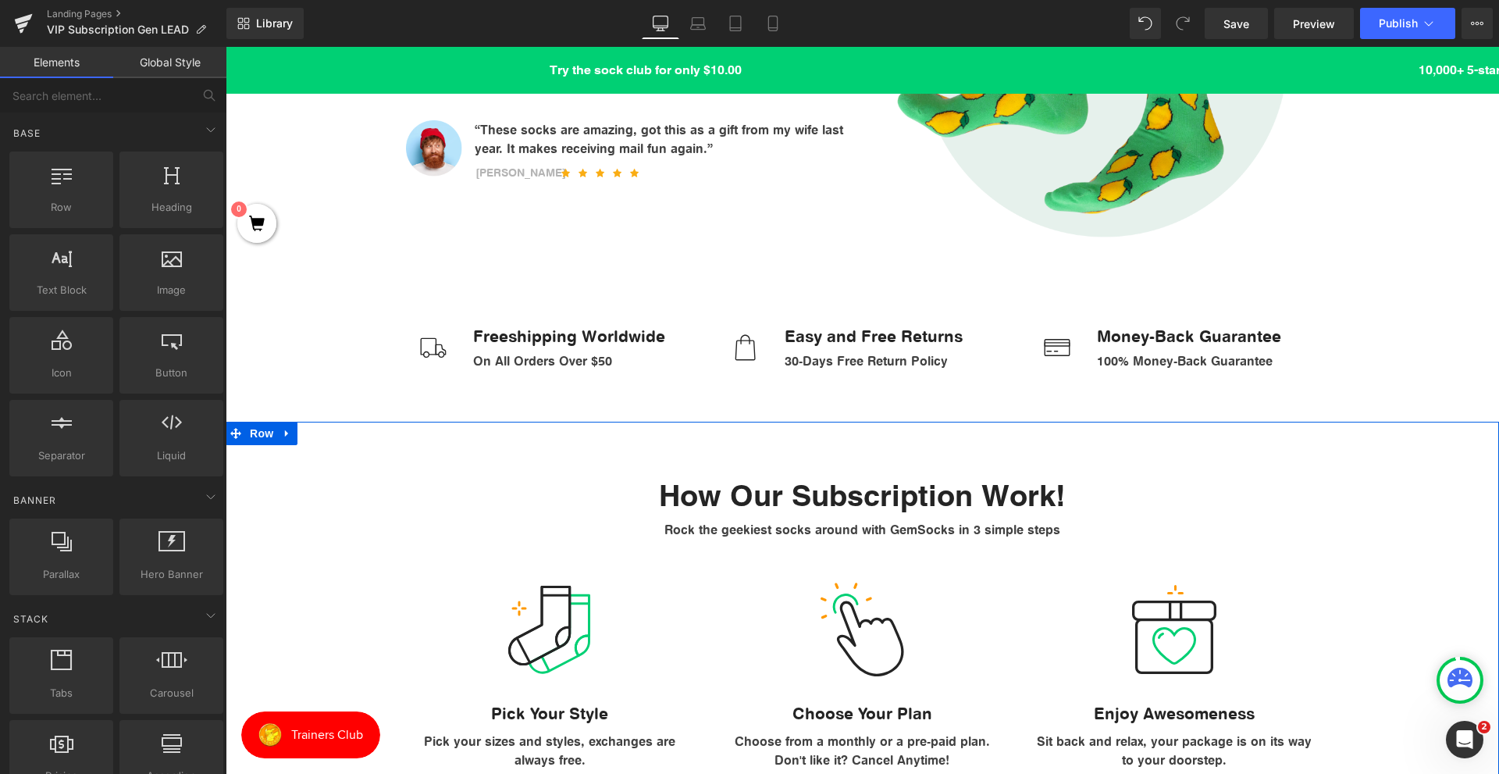
scroll to position [546, 0]
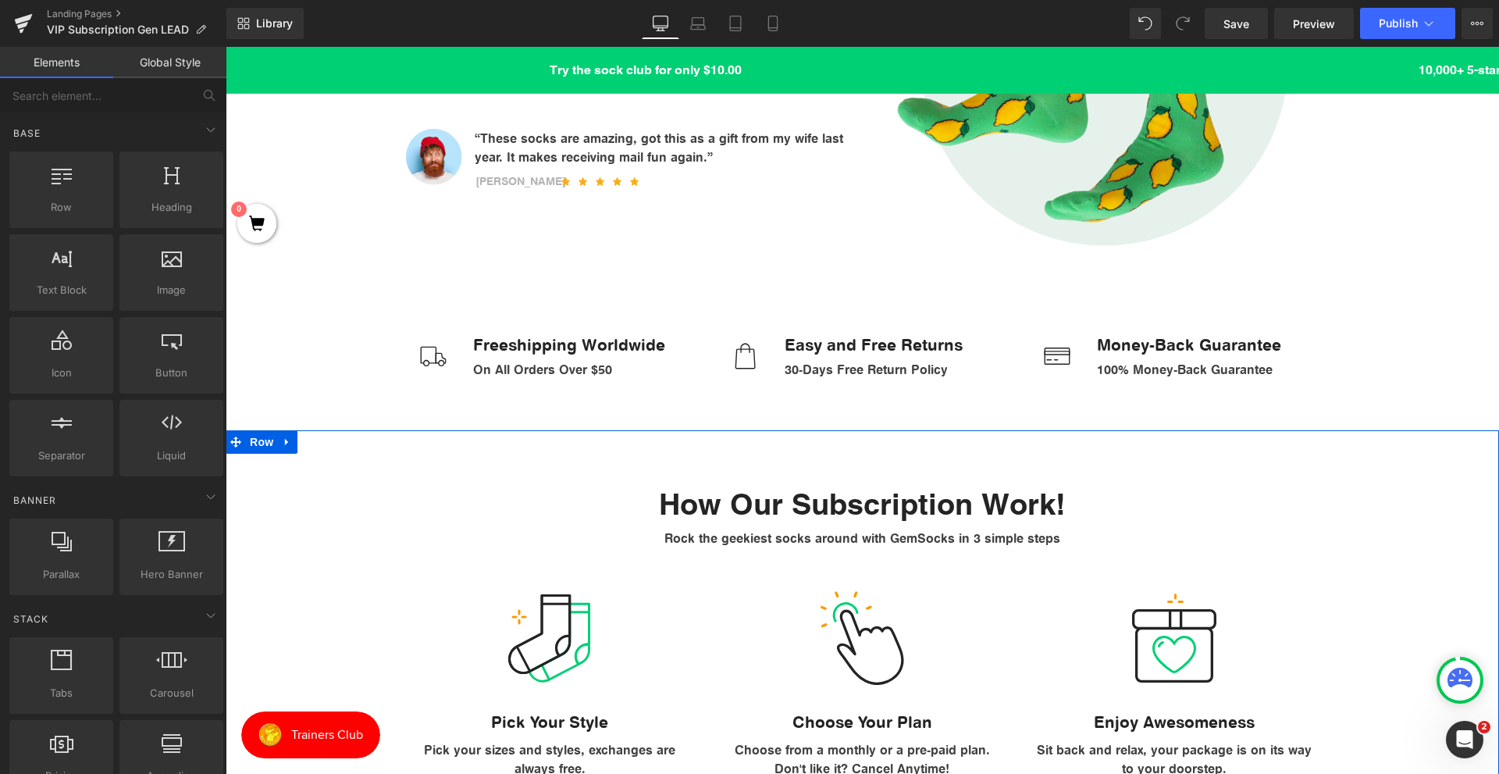
click at [807, 503] on h2 "How Our Subscription Work!" at bounding box center [862, 504] width 913 height 36
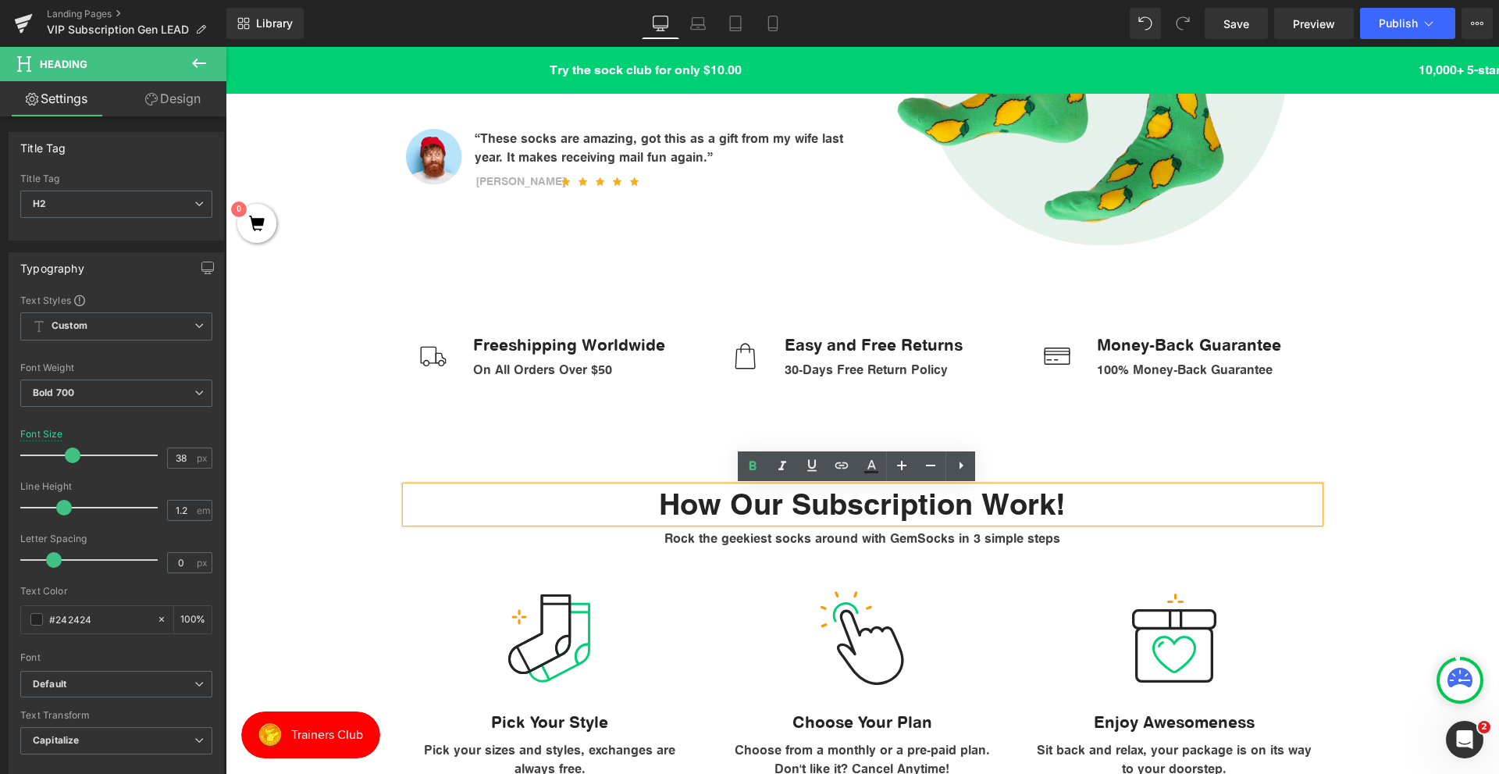
click at [1059, 496] on h2 "How Our Subscription Work!" at bounding box center [862, 504] width 913 height 36
drag, startPoint x: 1059, startPoint y: 496, endPoint x: 727, endPoint y: 518, distance: 332.4
click at [727, 518] on h2 "How Our Subscription Work!" at bounding box center [862, 504] width 913 height 36
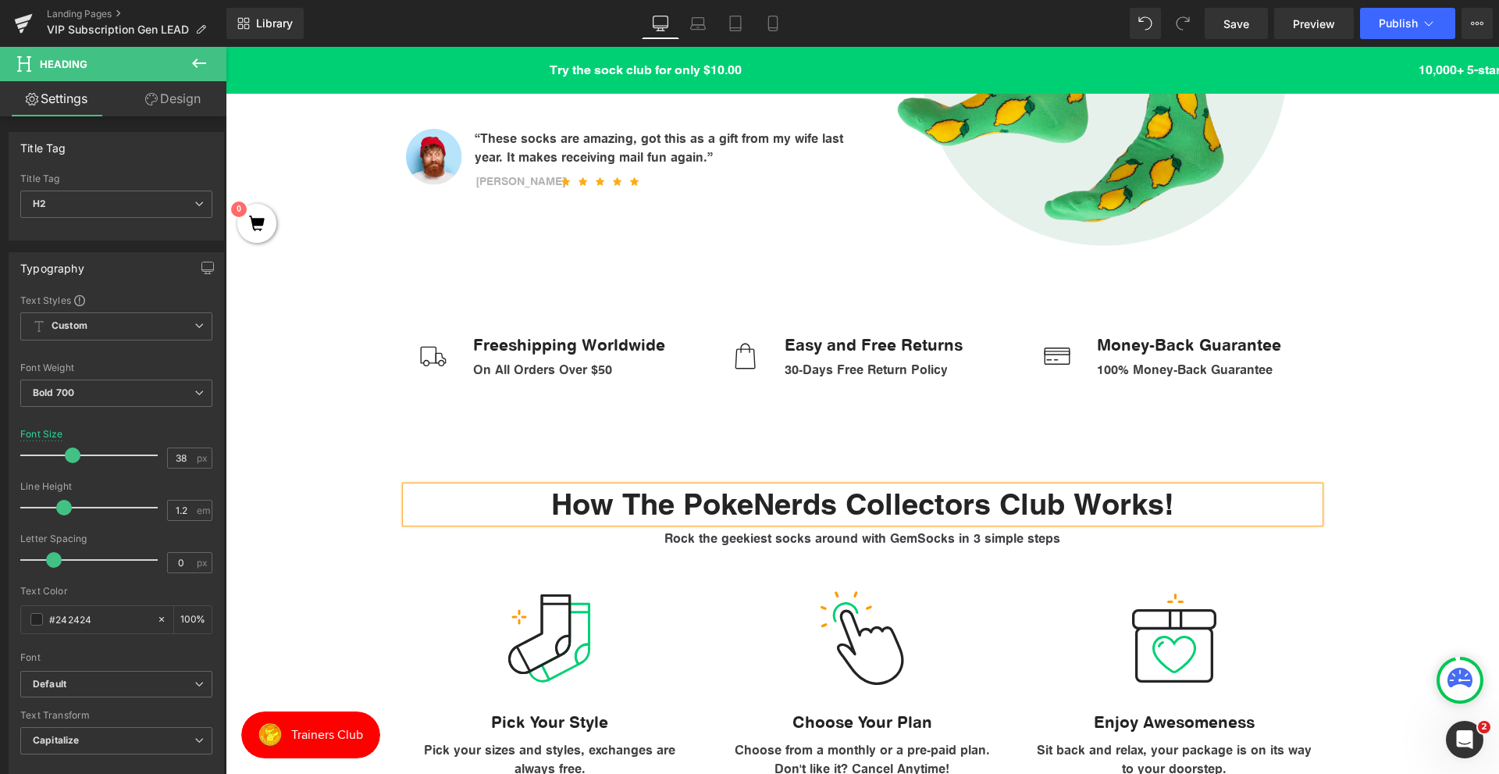
click at [969, 496] on h2 "How The PokeNerds Collectors Club Works!" at bounding box center [862, 504] width 913 height 36
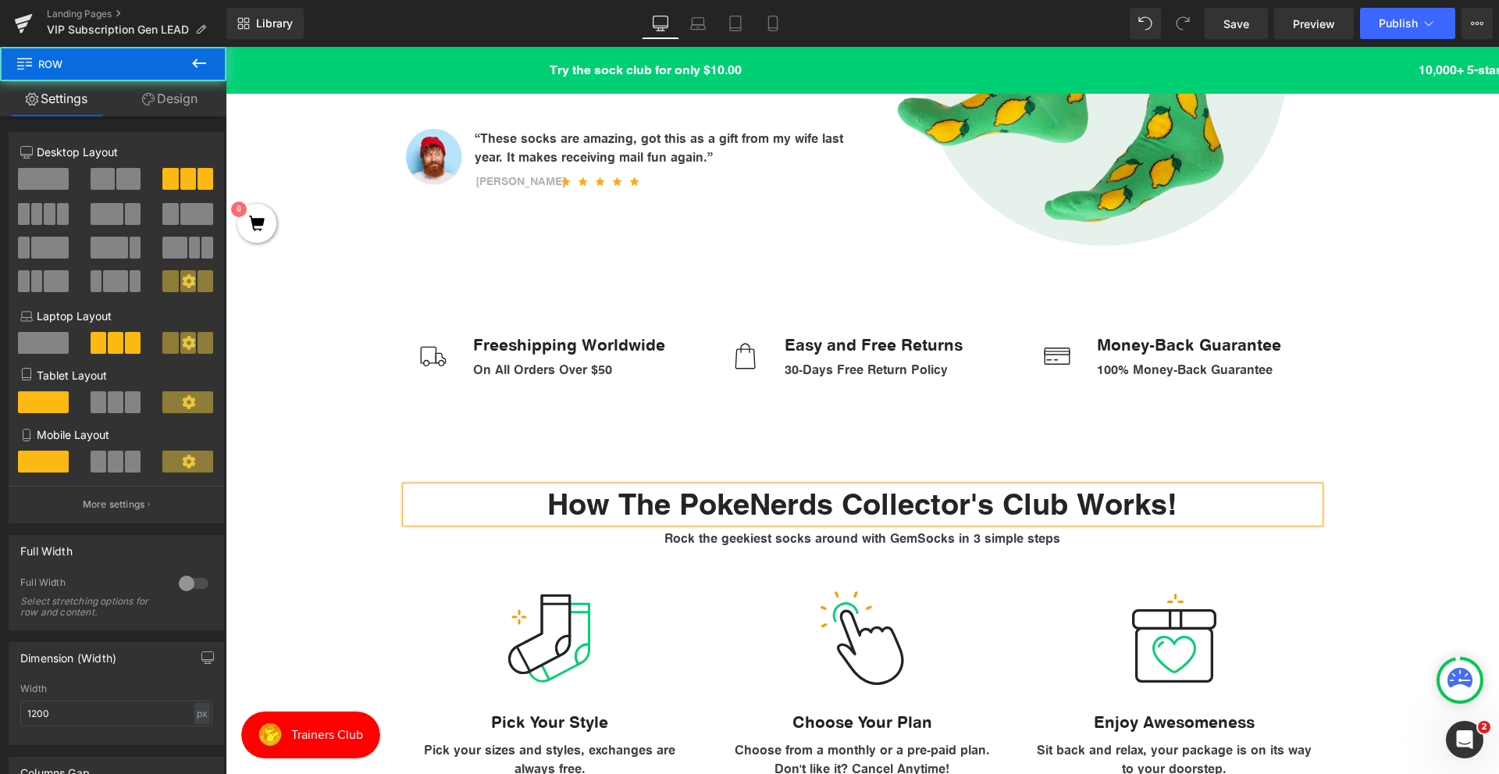
click at [996, 587] on div "Image Pick Your Style Text Block Pick your sizes and styles, exchanges are alwa…" at bounding box center [862, 670] width 937 height 231
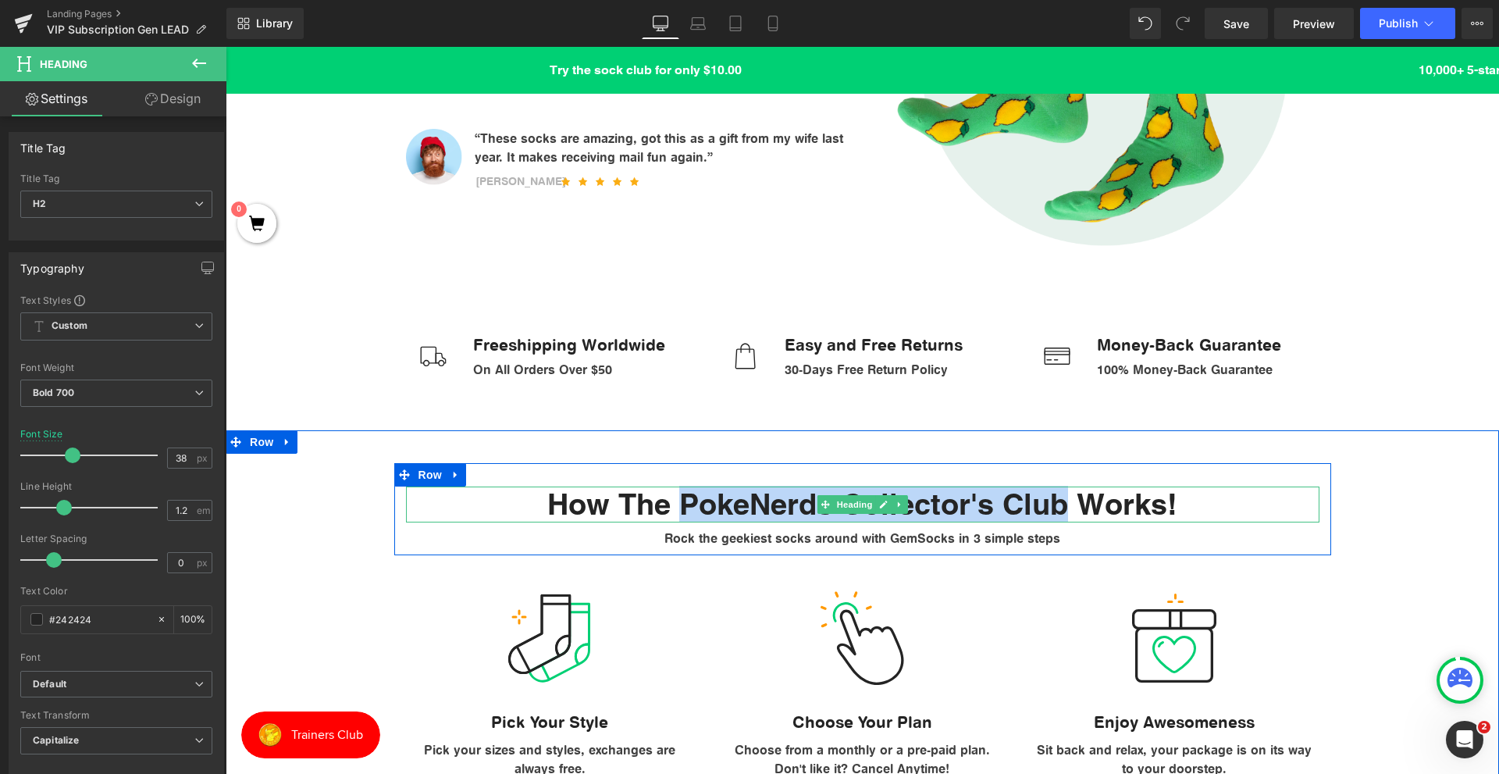
drag, startPoint x: 1061, startPoint y: 500, endPoint x: 674, endPoint y: 509, distance: 387.3
click at [674, 509] on h2 "How The PokeNerds Collector's Club Works!" at bounding box center [862, 504] width 913 height 36
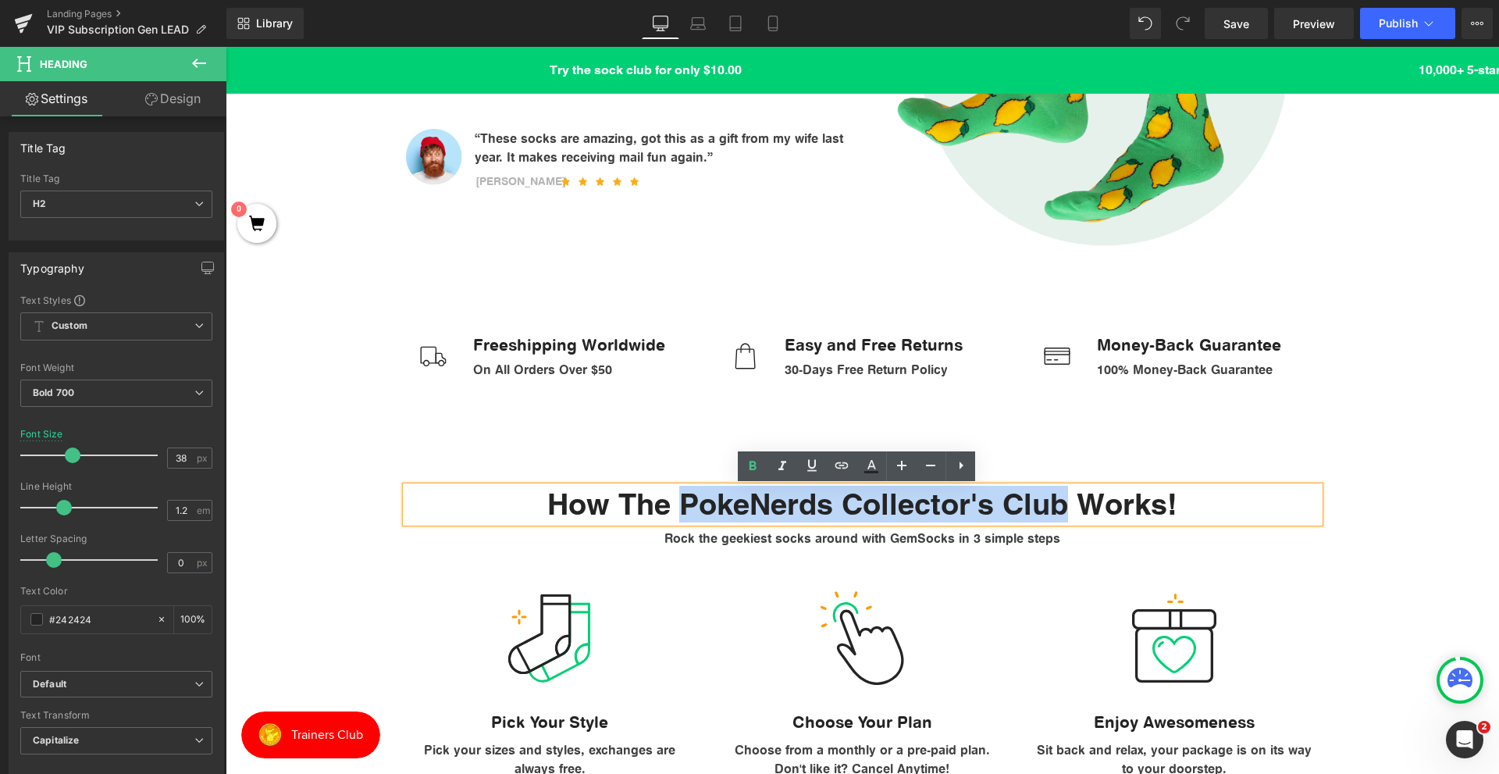
click at [674, 497] on h2 "How The PokeNerds Collector's Club Works!" at bounding box center [862, 504] width 913 height 36
drag, startPoint x: 620, startPoint y: 507, endPoint x: 1058, endPoint y: 513, distance: 437.9
click at [1058, 513] on h2 "How The PokeNerds Collector's Club Works!" at bounding box center [862, 504] width 913 height 36
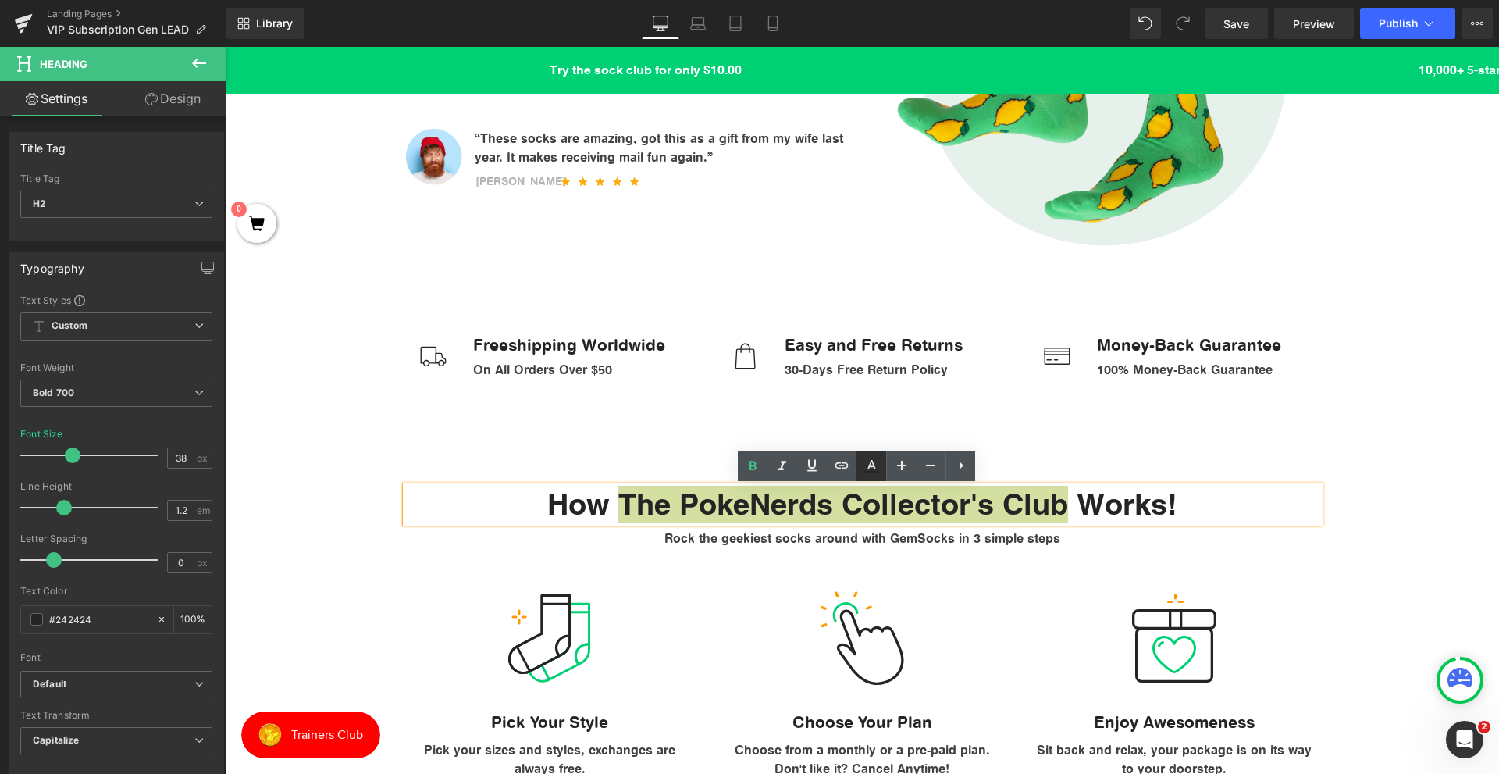
click at [881, 471] on link at bounding box center [871, 466] width 30 height 30
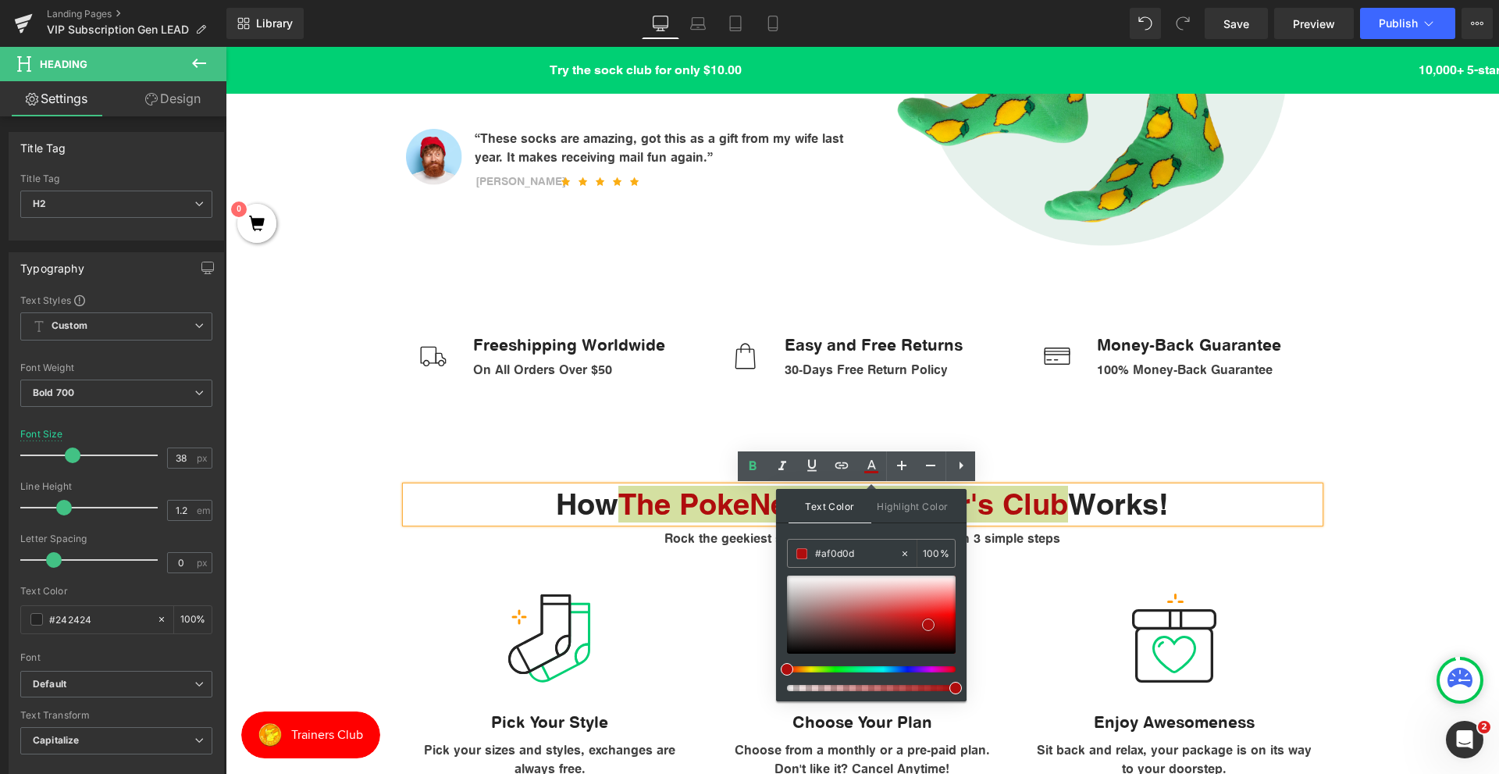
click at [928, 624] on div at bounding box center [871, 614] width 169 height 78
drag, startPoint x: 928, startPoint y: 624, endPoint x: 952, endPoint y: 615, distance: 25.9
click at [952, 615] on span at bounding box center [950, 615] width 12 height 12
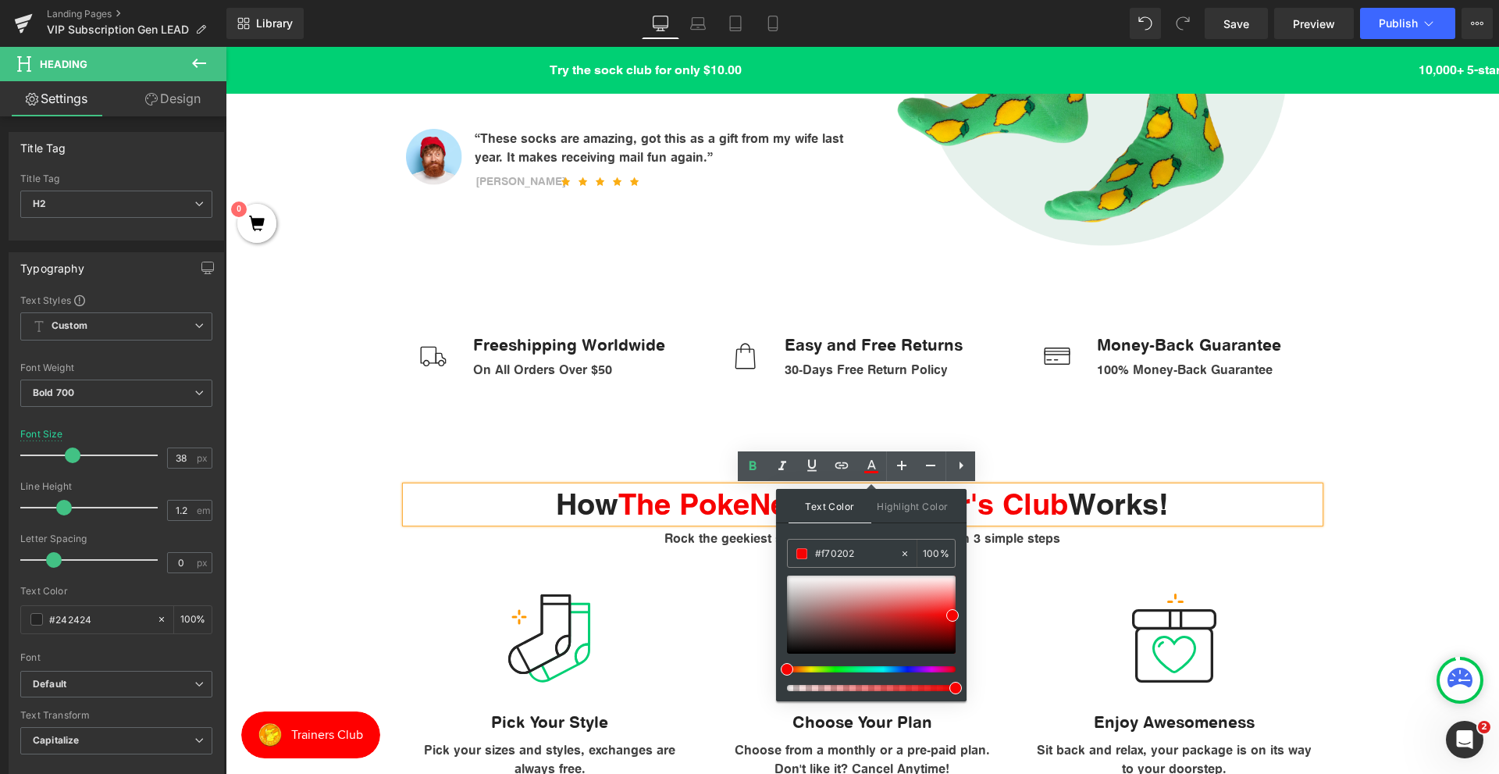
click at [1028, 586] on div "Image Pick Your Style Text Block Pick your sizes and styles, exchanges are alwa…" at bounding box center [862, 670] width 937 height 231
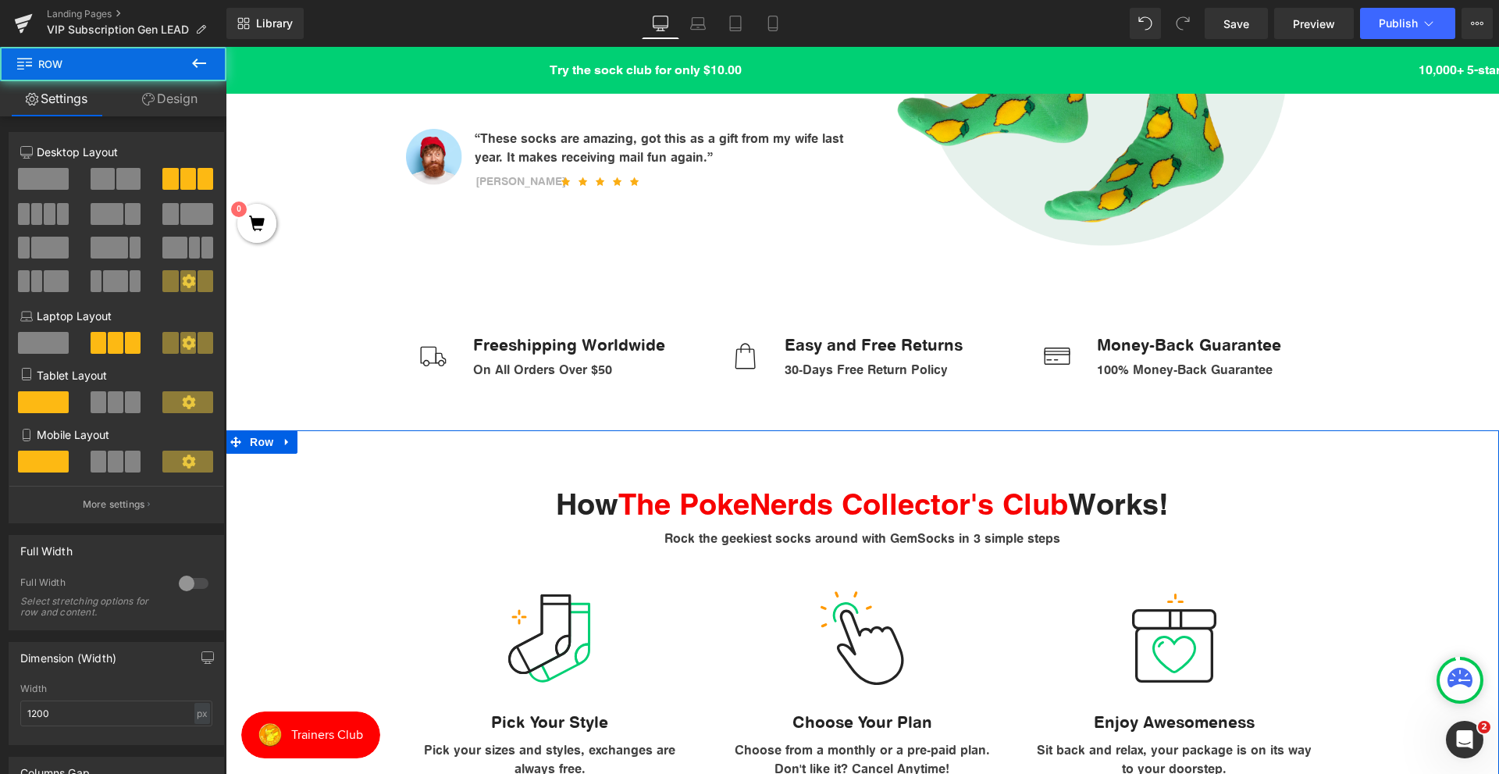
click at [1349, 512] on div "How The PokeNerds Collector's Club Works! Heading Rock the geekiest socks aroun…" at bounding box center [862, 624] width 1273 height 322
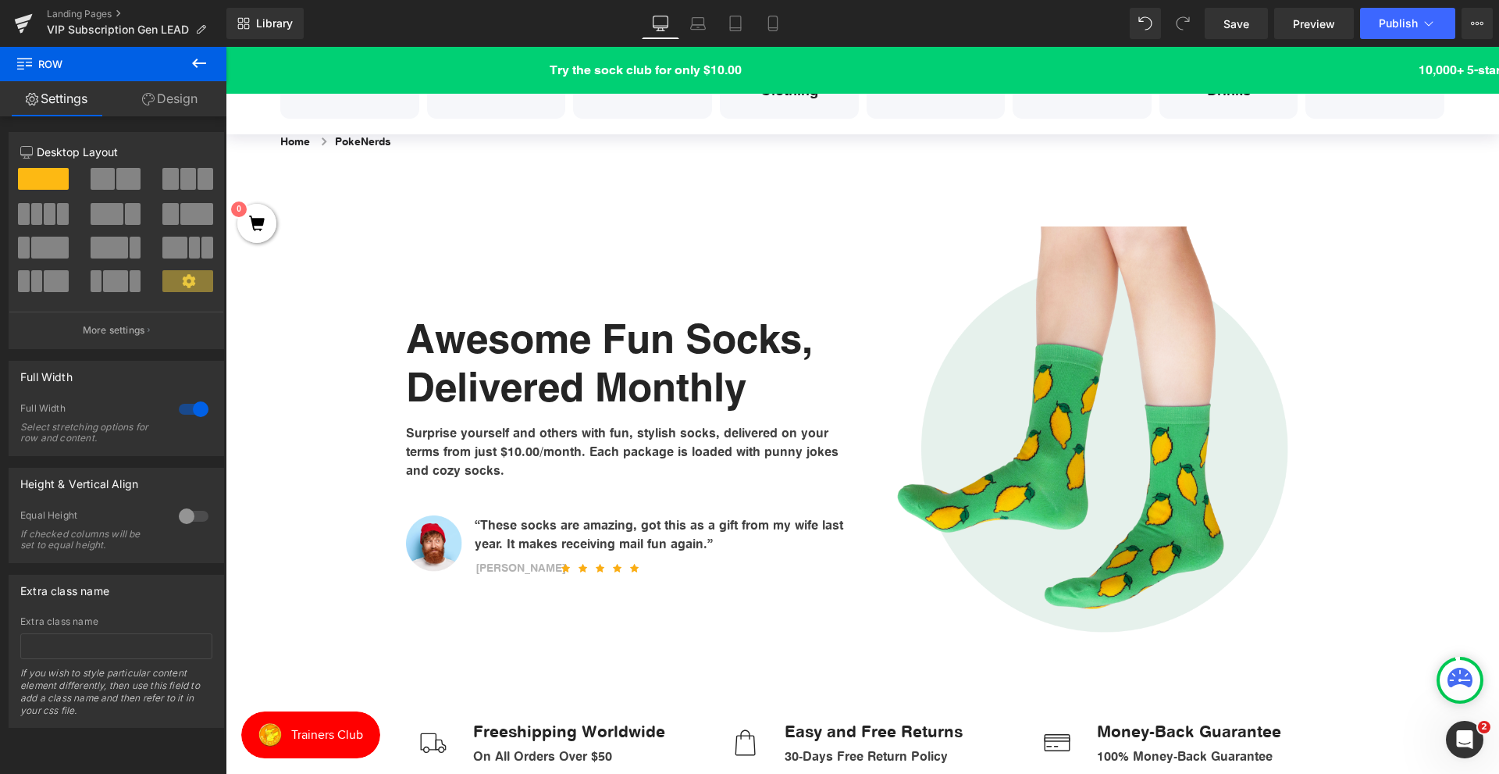
scroll to position [156, 0]
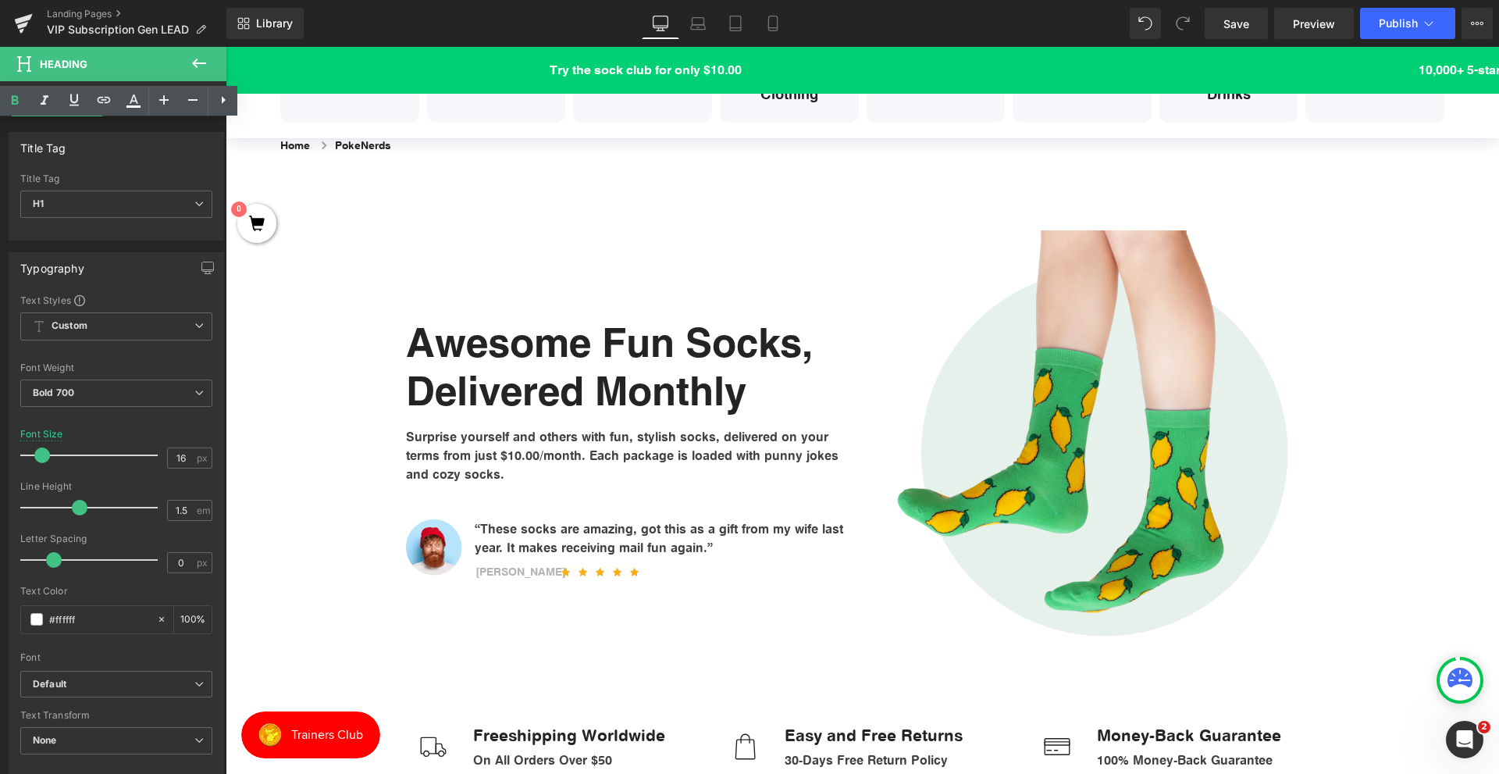
click at [280, 57] on div "Try the sock club for only $10.00 10,000+ 5-star Reviews Free shipping on order…" at bounding box center [862, 70] width 1273 height 47
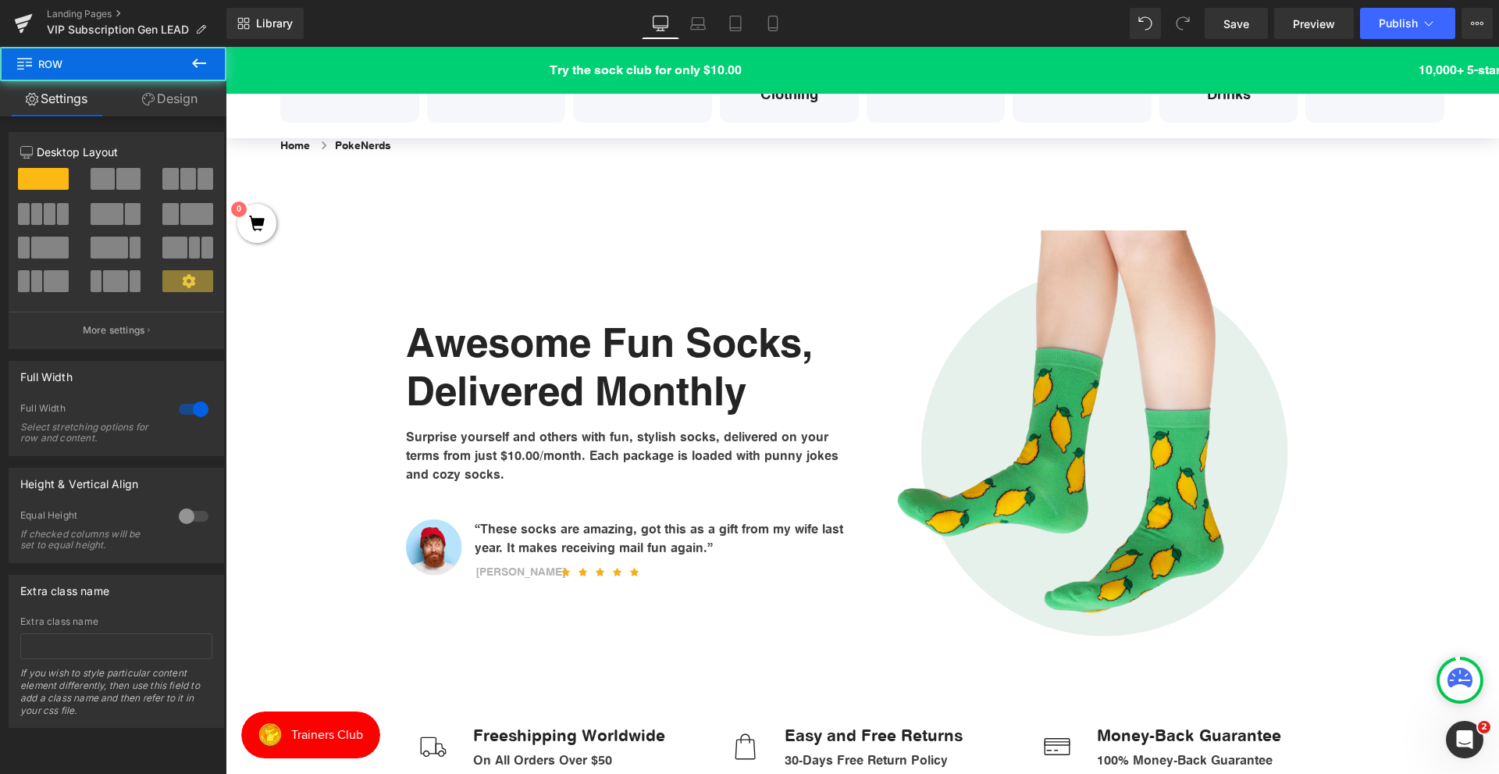
click at [369, 60] on div "Try the sock club for only $10.00 10,000+ 5-star Reviews Free shipping on order…" at bounding box center [862, 70] width 1273 height 47
click at [186, 277] on icon at bounding box center [188, 280] width 13 height 13
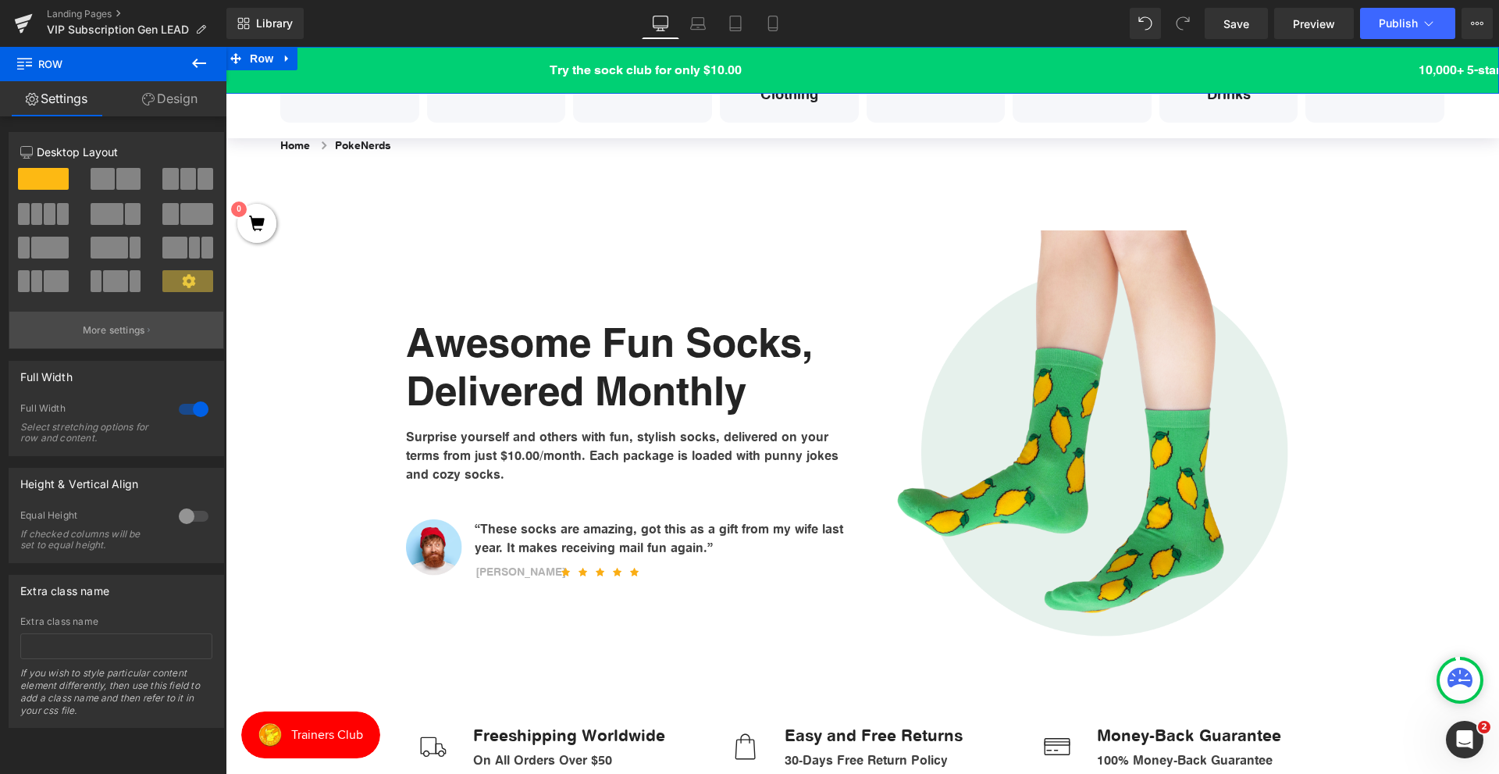
click at [164, 324] on button "More settings" at bounding box center [116, 329] width 214 height 37
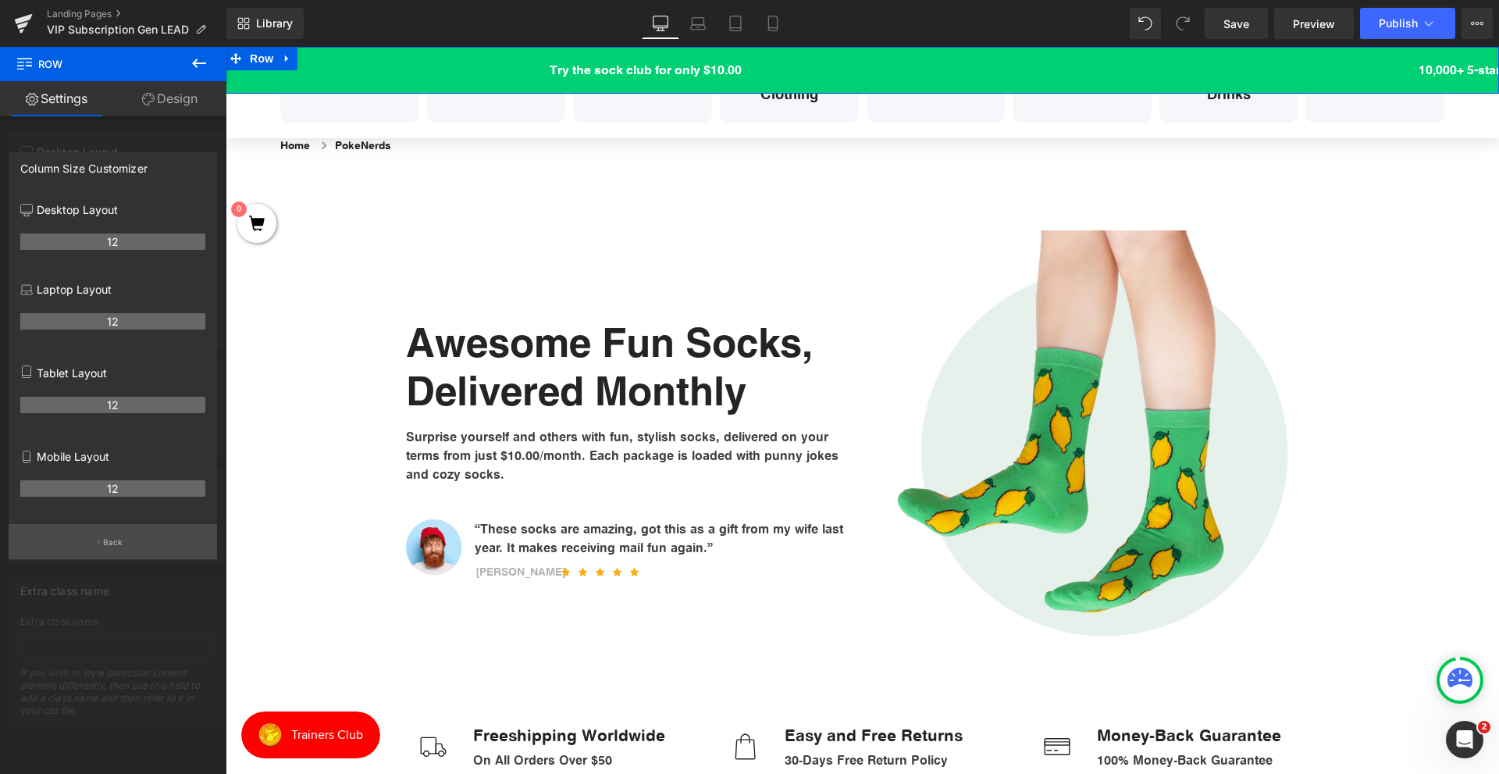
click at [127, 540] on button "Back" at bounding box center [113, 541] width 208 height 35
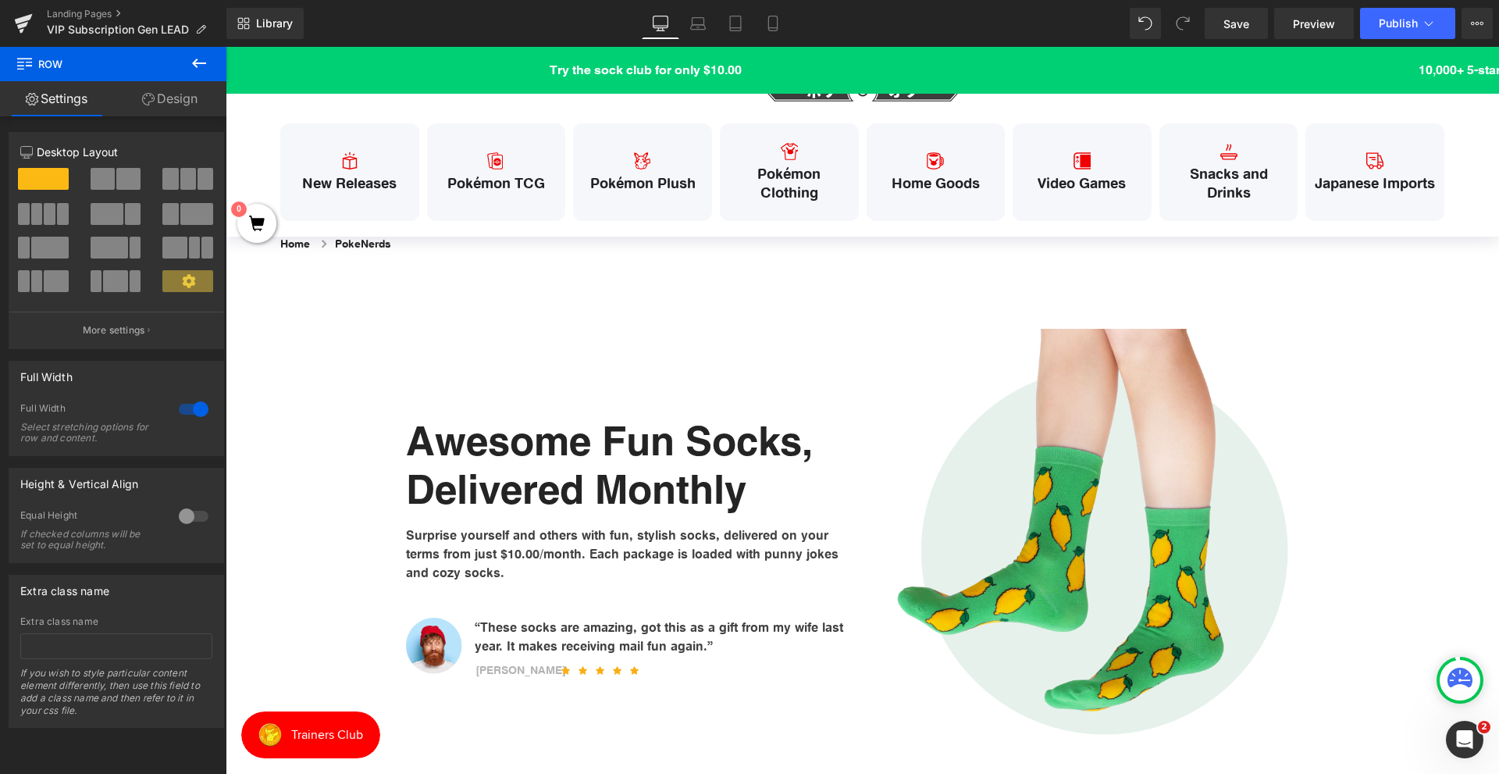
scroll to position [0, 0]
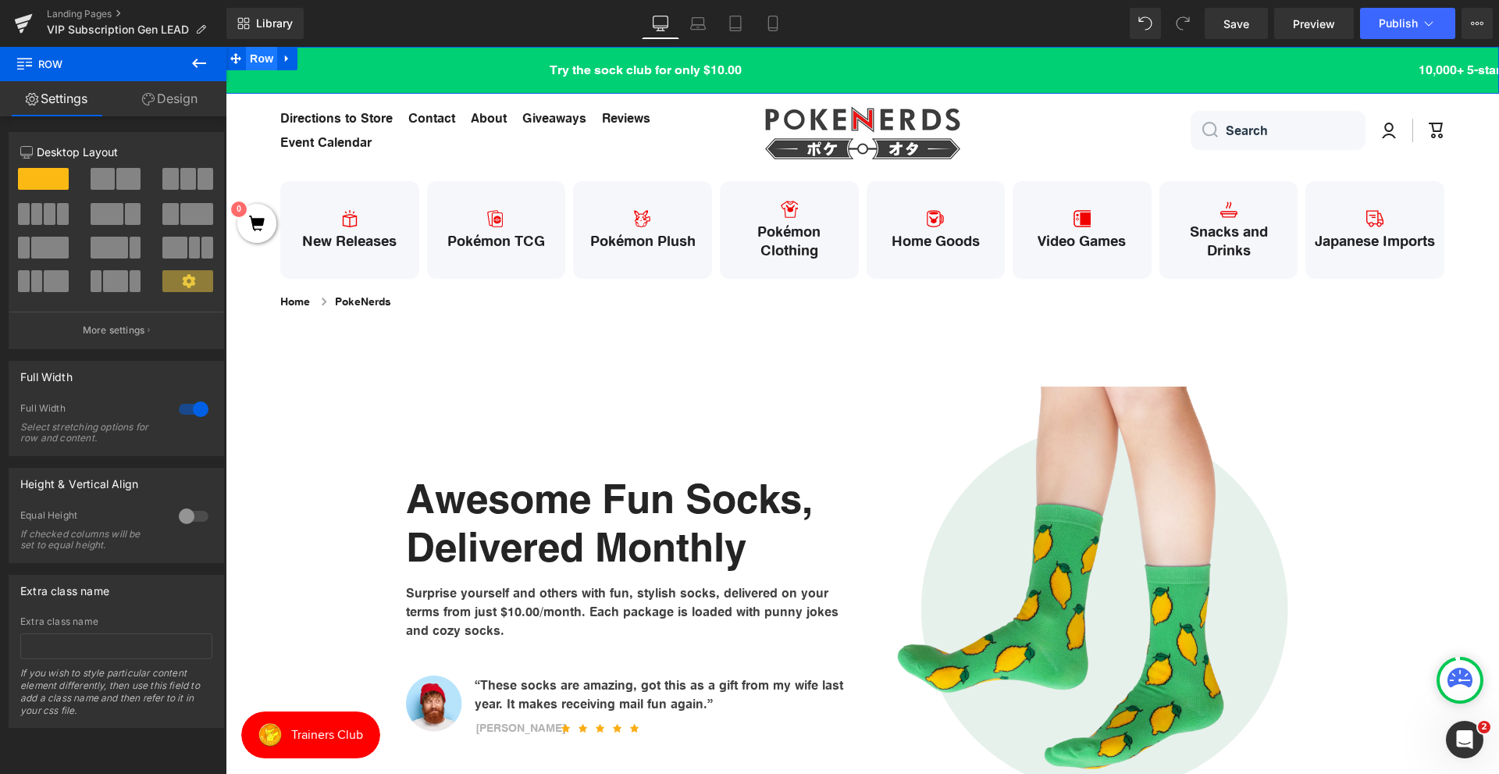
click at [258, 62] on span "Row" at bounding box center [261, 58] width 31 height 23
click at [173, 87] on link "Design" at bounding box center [169, 98] width 113 height 35
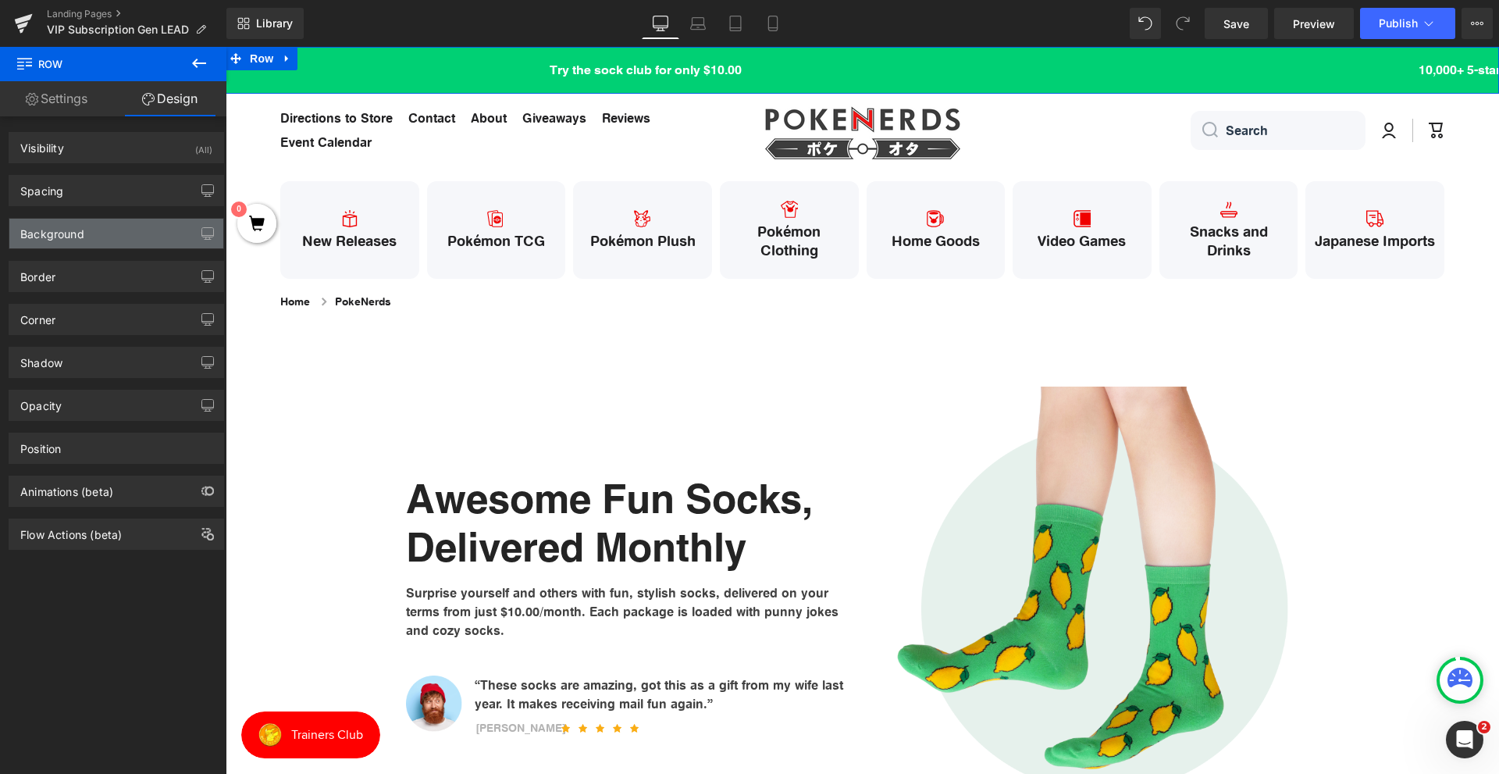
click at [110, 231] on div "Background" at bounding box center [116, 234] width 214 height 30
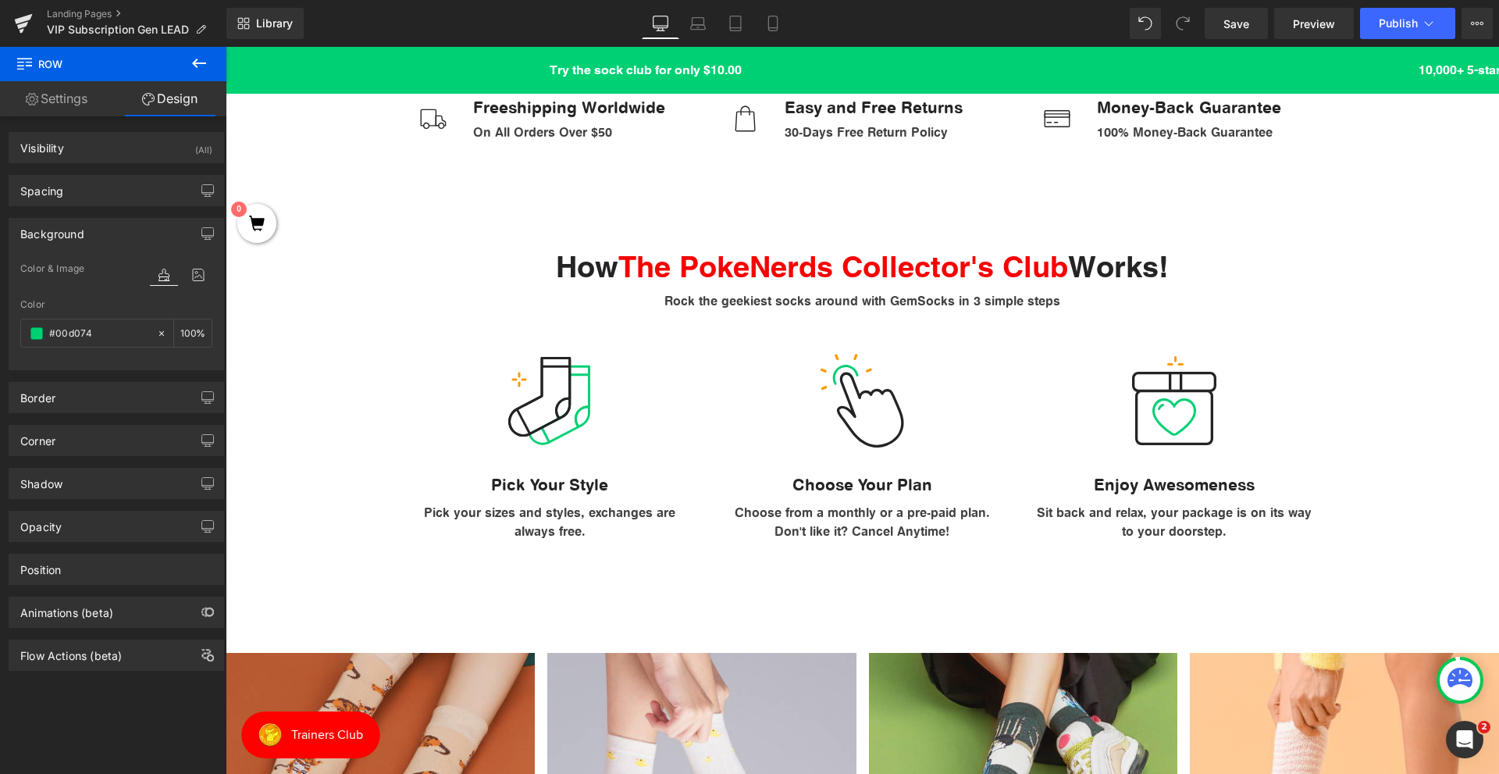
scroll to position [781, 0]
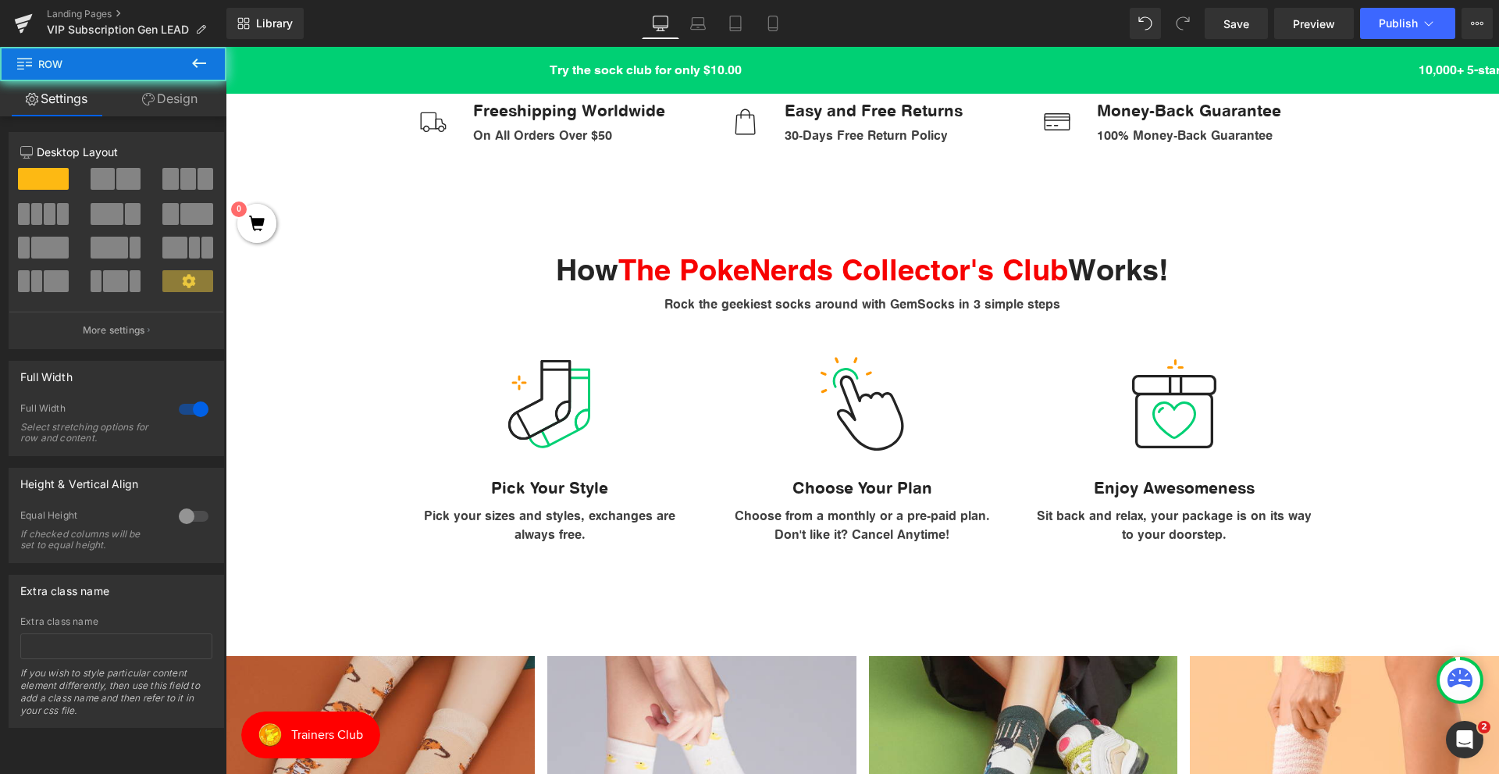
click at [1393, 269] on div "How The PokeNerds Collector's Club Works! Heading Rock the geekiest socks aroun…" at bounding box center [862, 390] width 1273 height 322
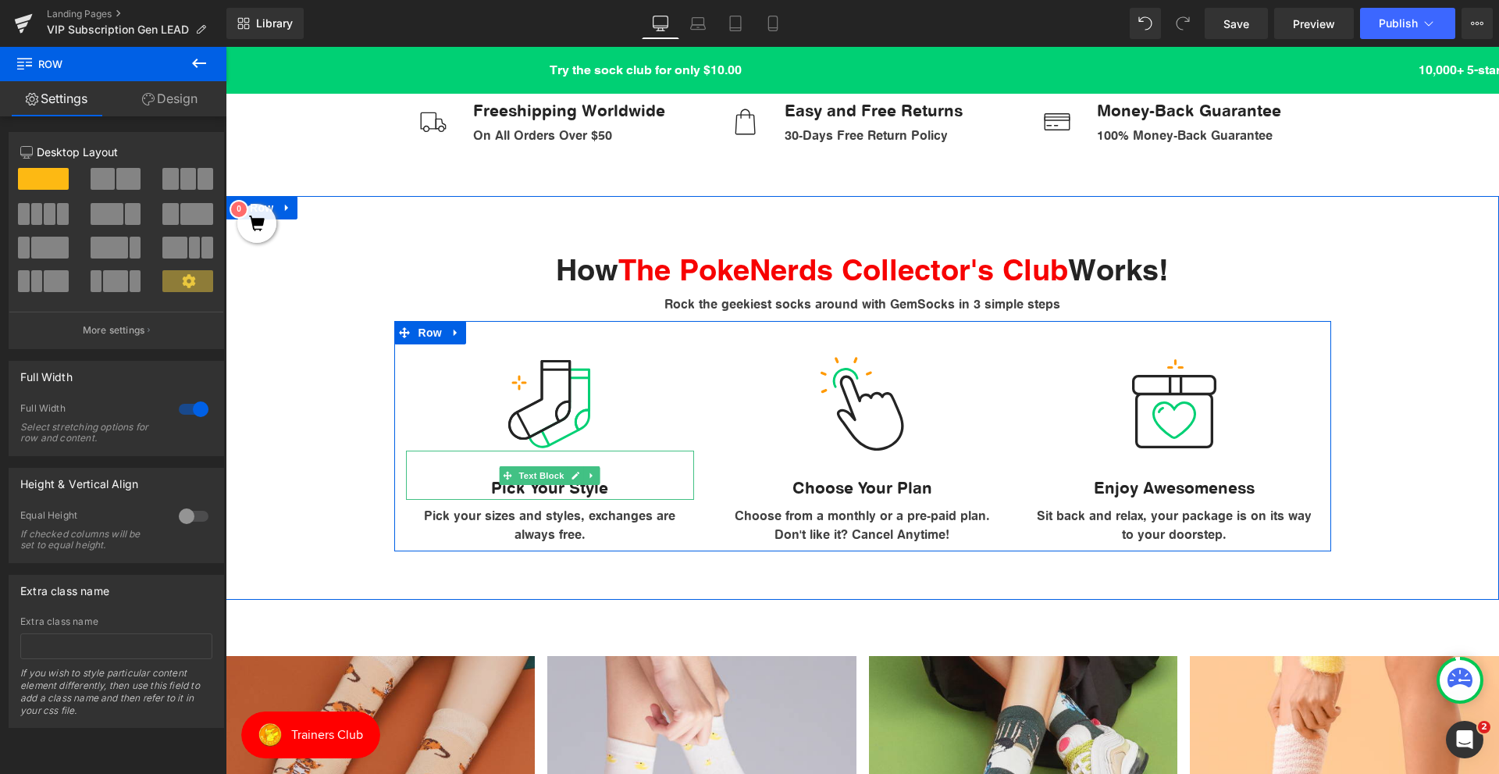
click at [538, 491] on div "Pick Your Style" at bounding box center [550, 475] width 289 height 50
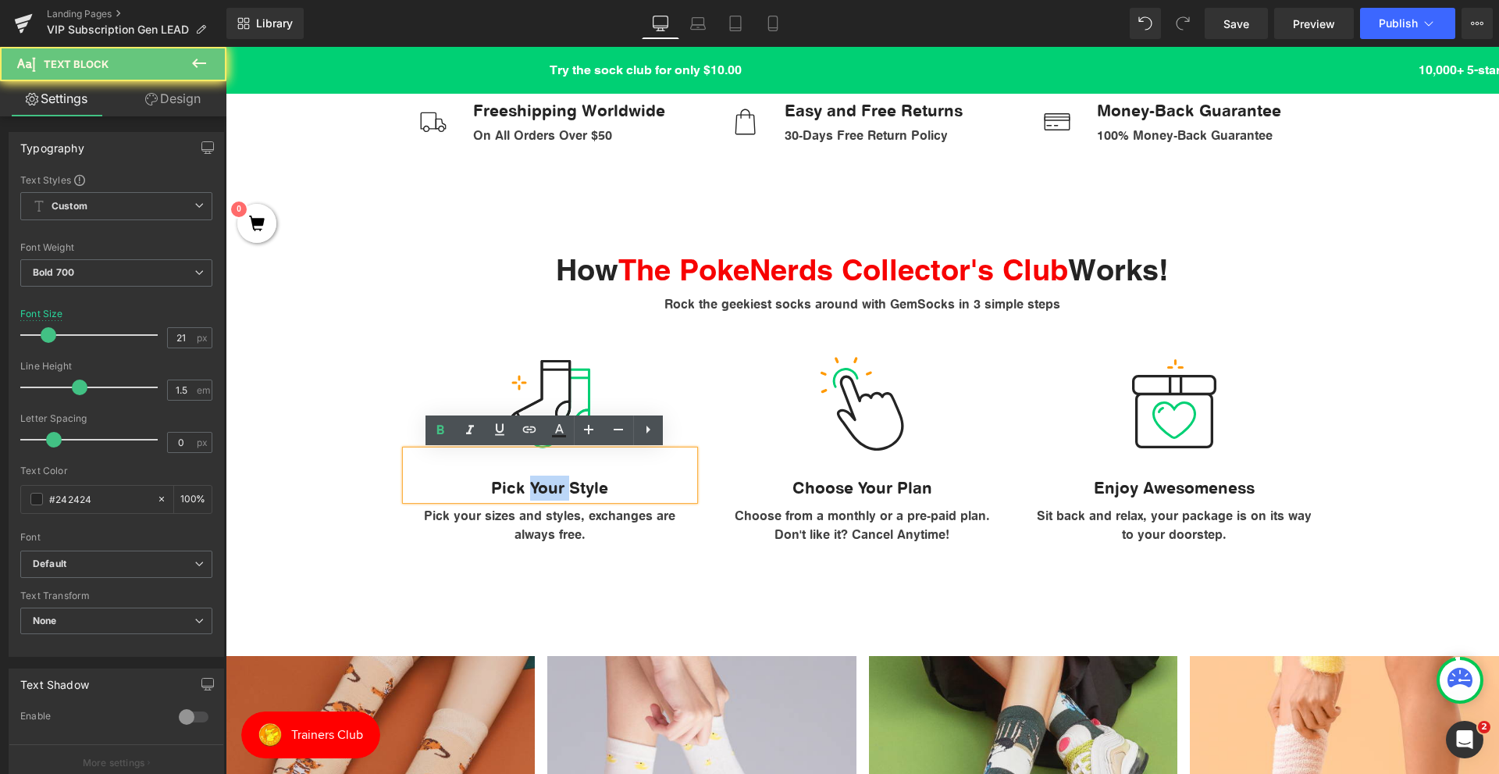
click at [538, 491] on div "Pick Your Style" at bounding box center [550, 475] width 289 height 50
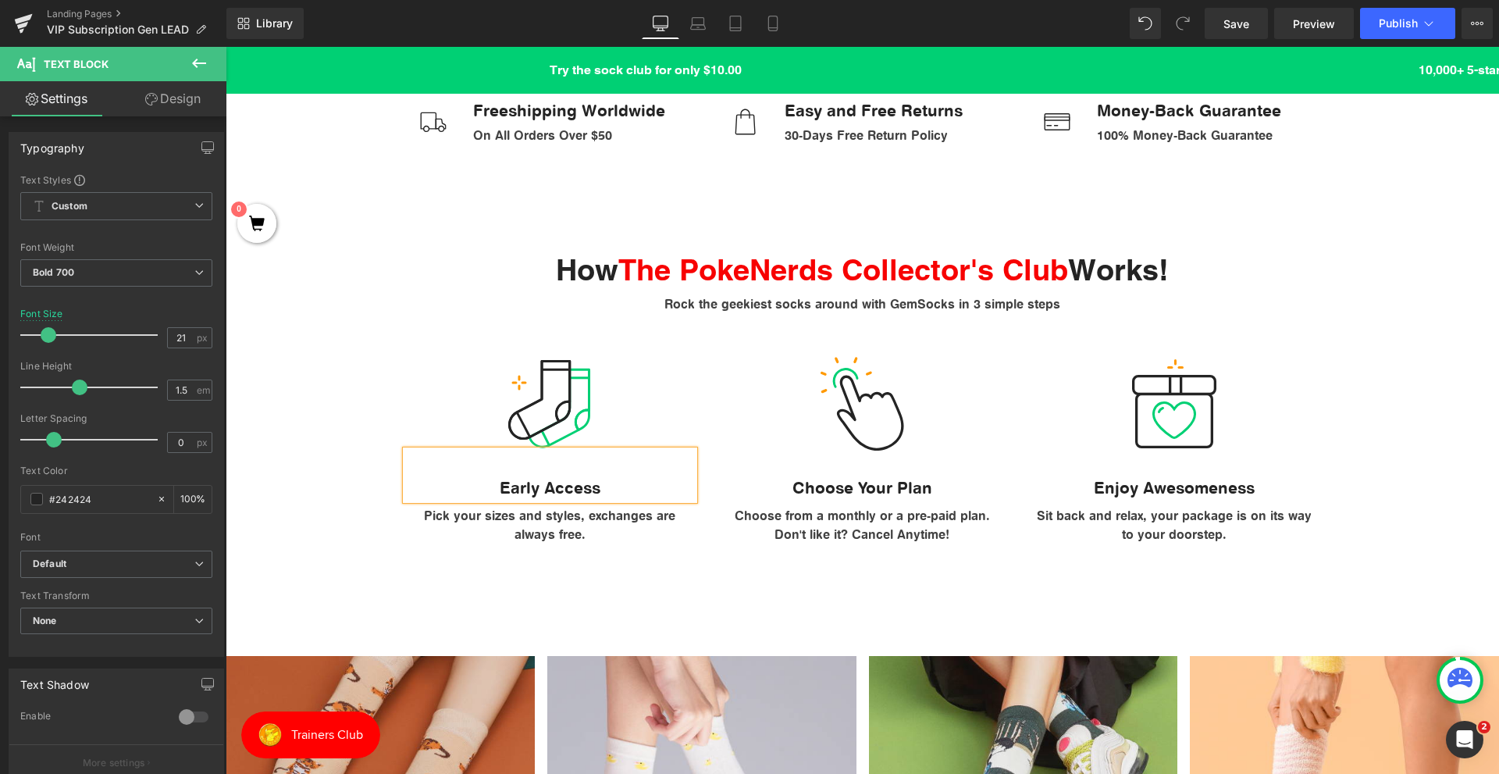
click at [870, 493] on div "Choose Your Plan" at bounding box center [861, 475] width 289 height 50
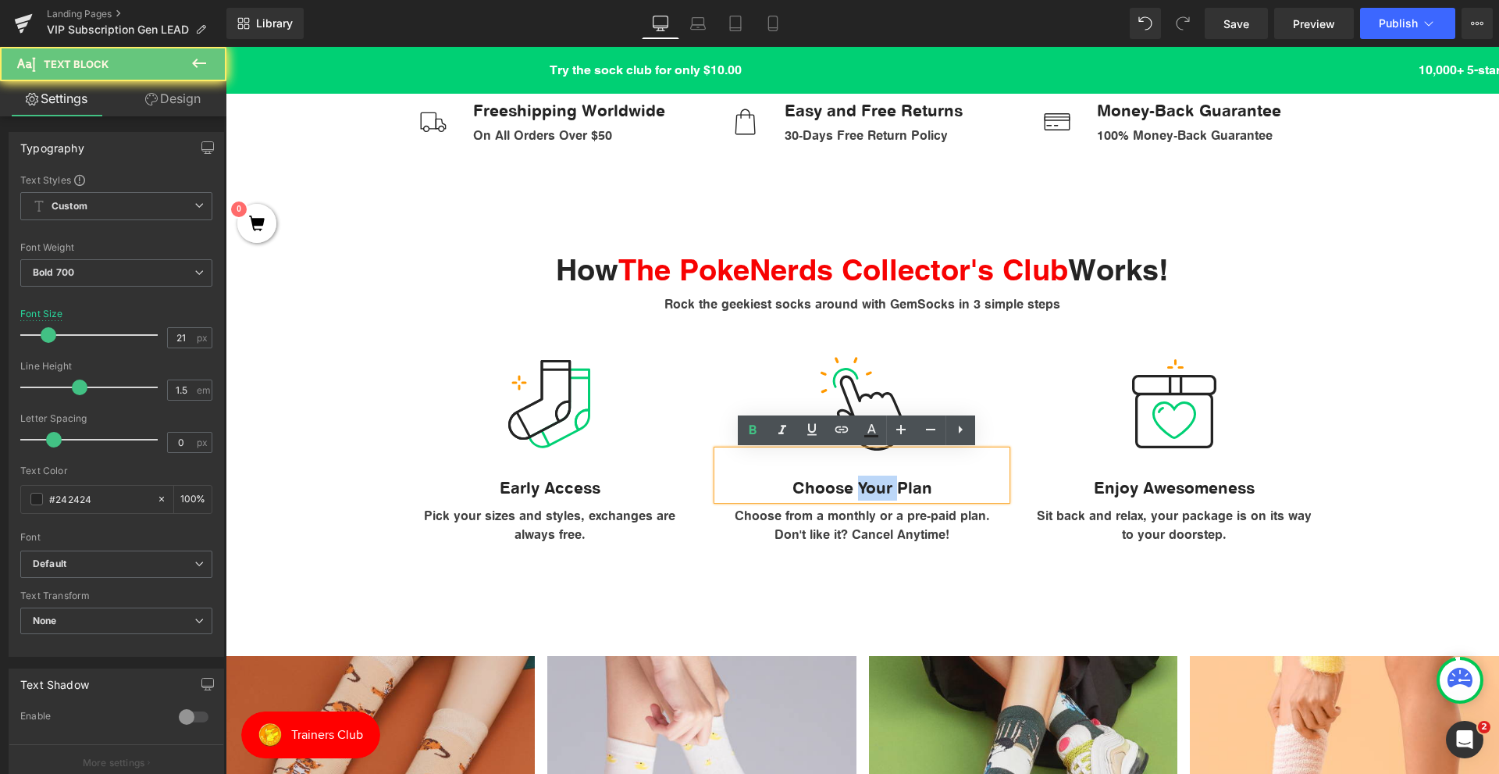
click at [870, 493] on div "Choose Your Plan" at bounding box center [861, 475] width 289 height 50
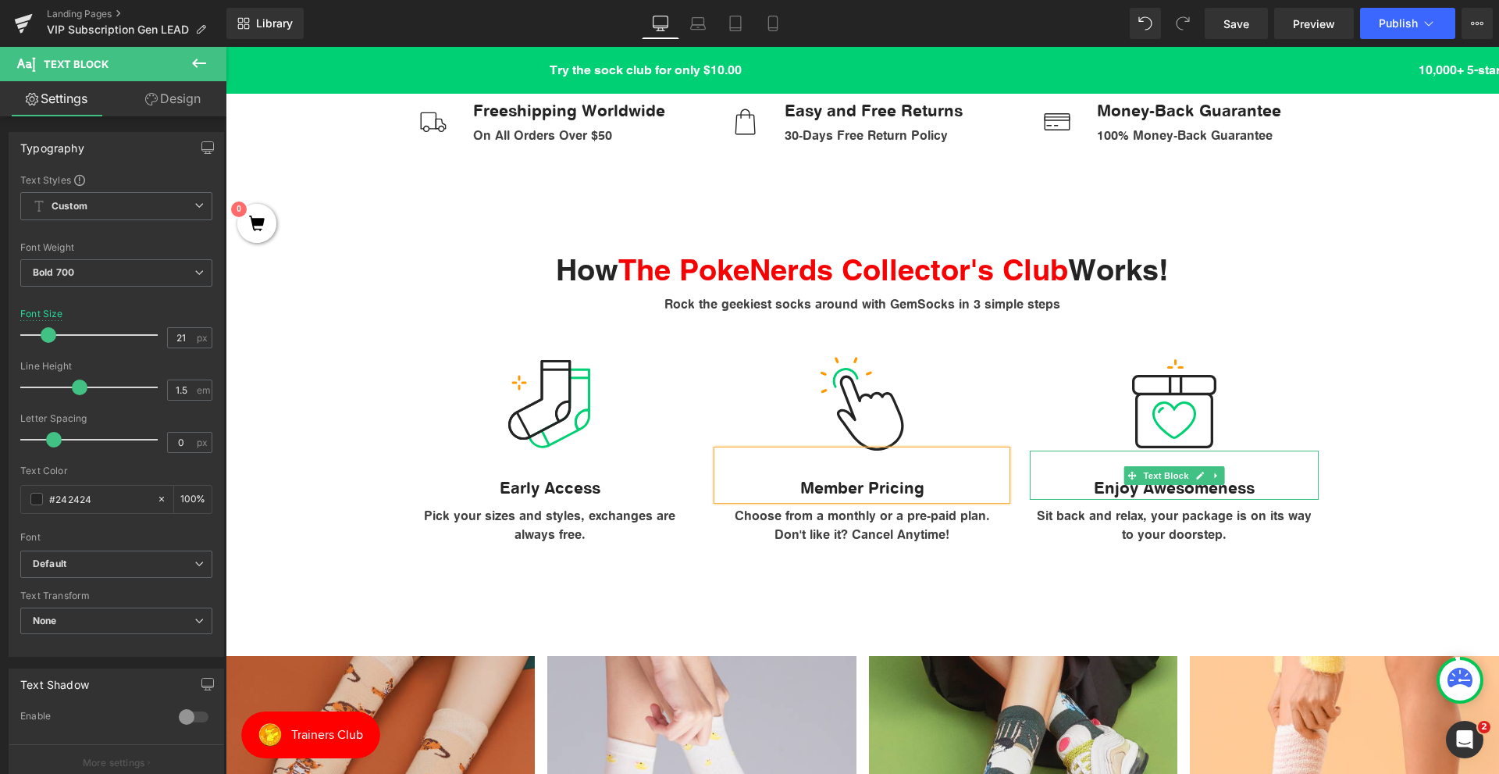
click at [1108, 493] on div "Enjoy Awesomeness" at bounding box center [1174, 475] width 289 height 50
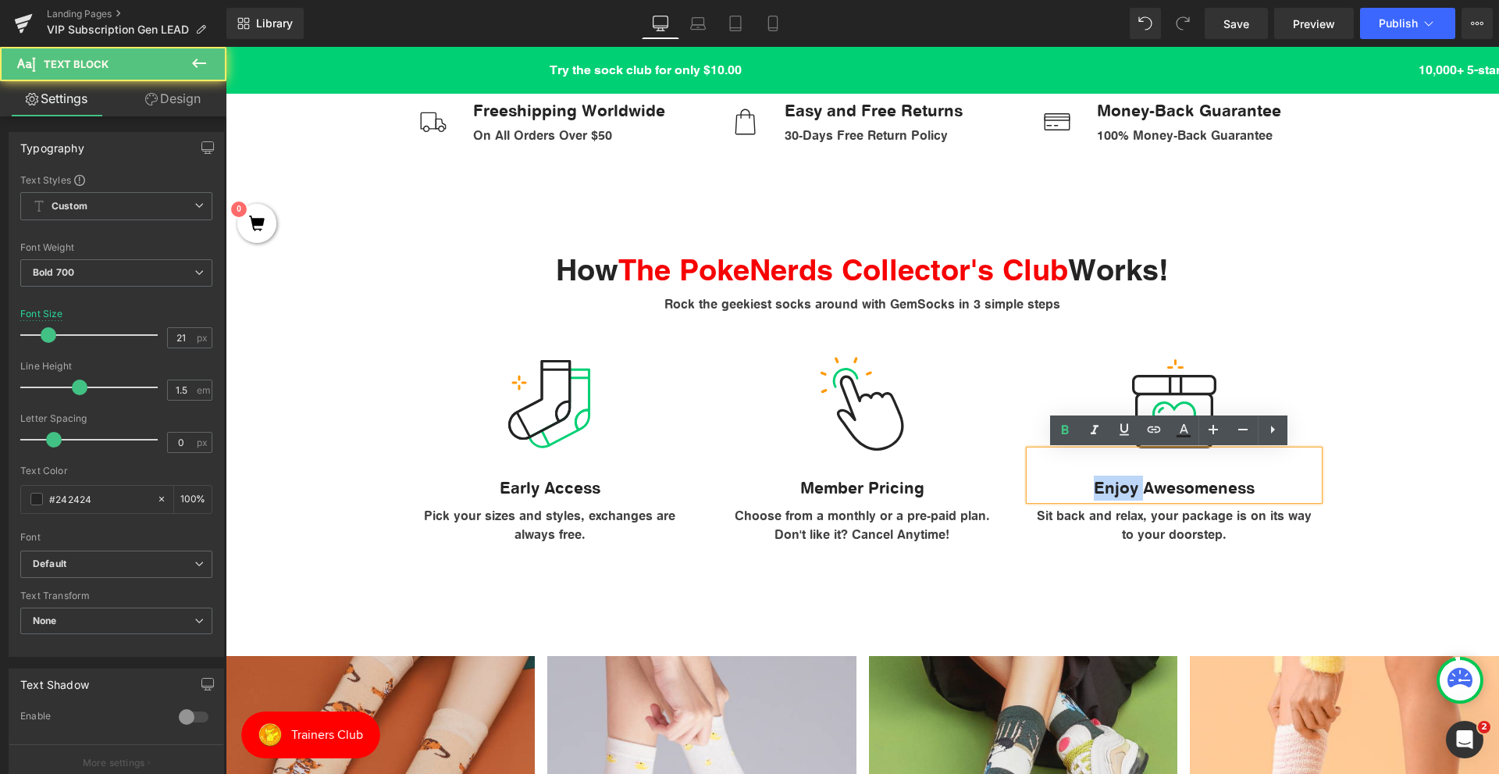
click at [1108, 493] on div "Enjoy Awesomeness" at bounding box center [1174, 475] width 289 height 50
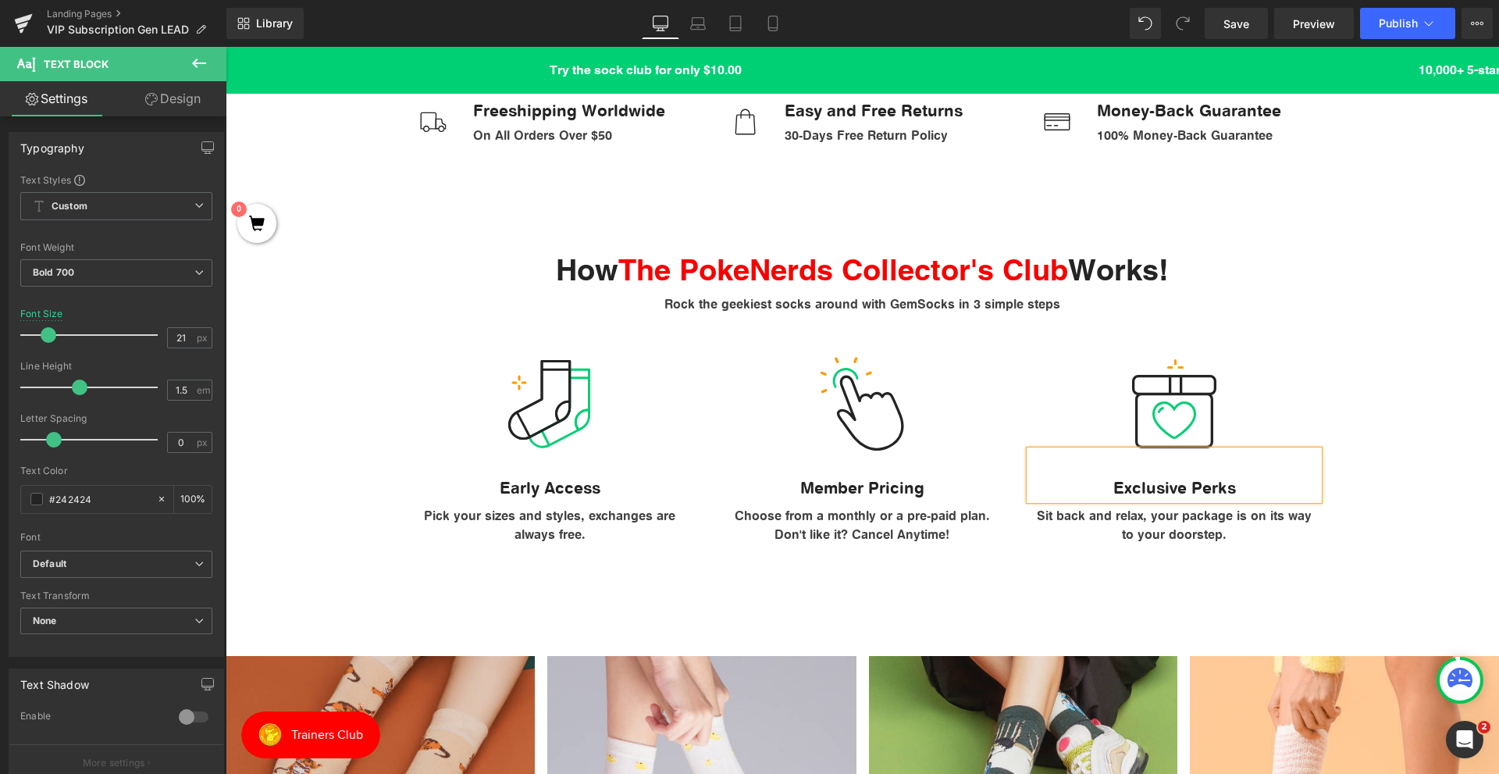
click at [1004, 585] on div "How The PokeNerds Collector's Club Works! Heading Rock the geekiest socks aroun…" at bounding box center [862, 398] width 1273 height 404
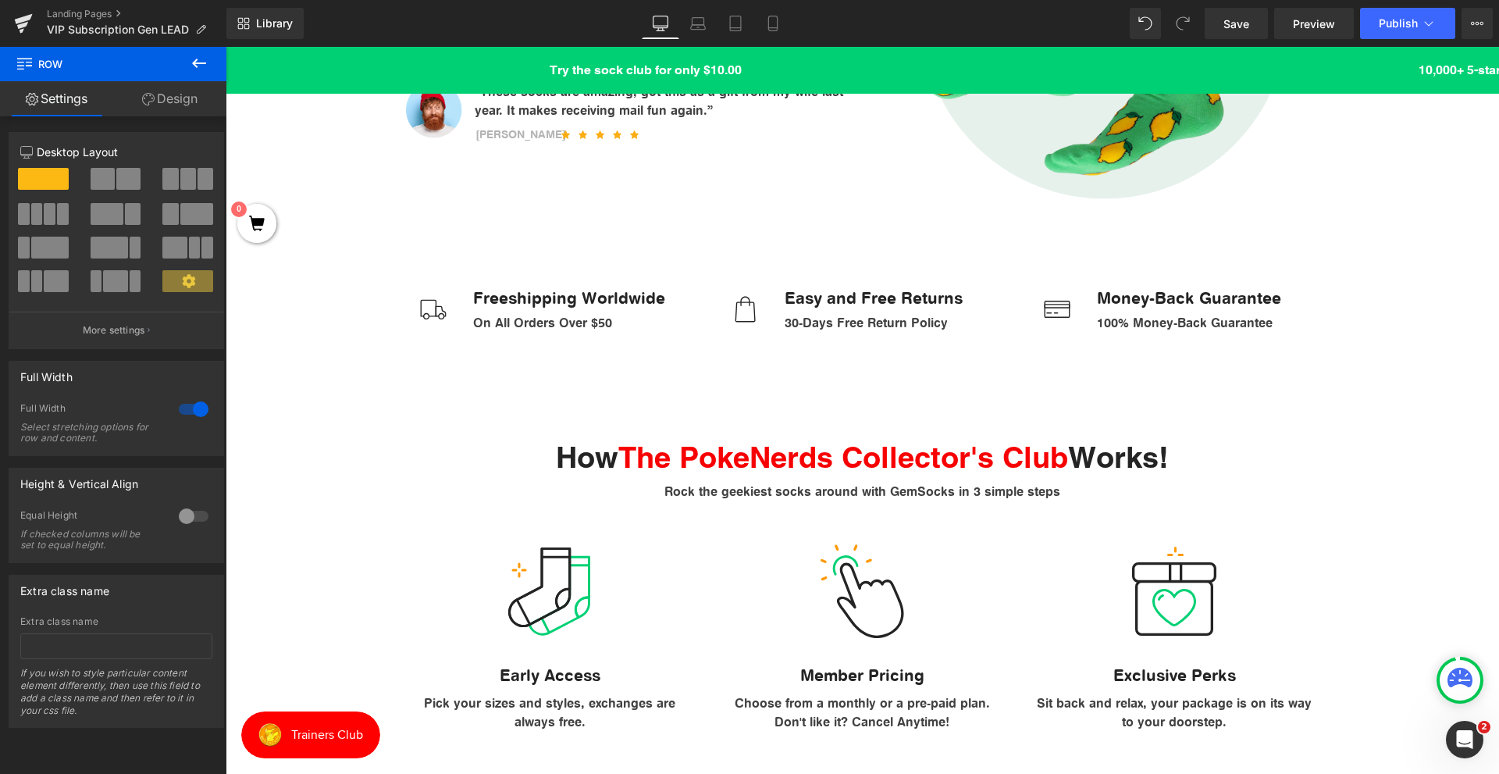
scroll to position [937, 0]
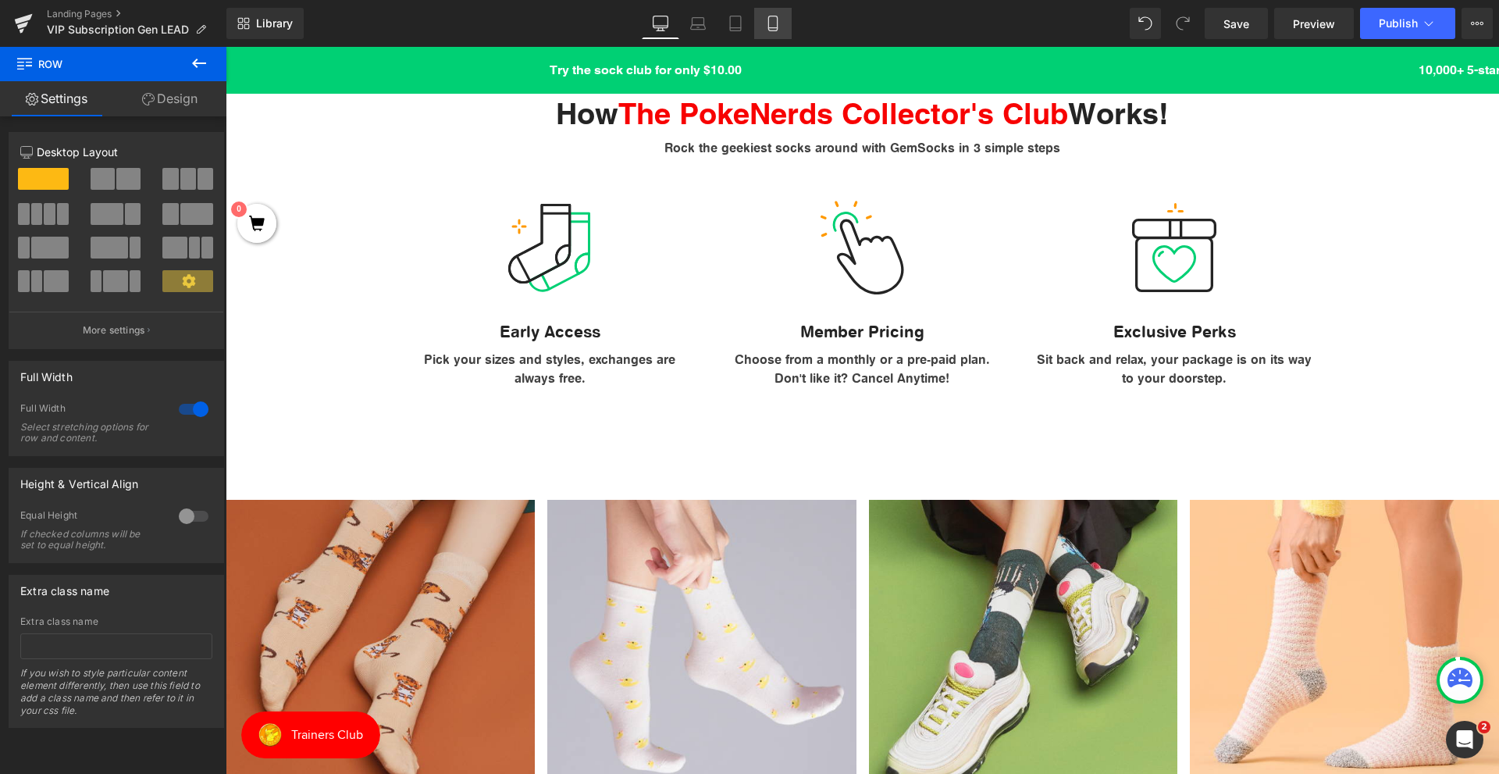
click at [773, 23] on icon at bounding box center [773, 24] width 16 height 16
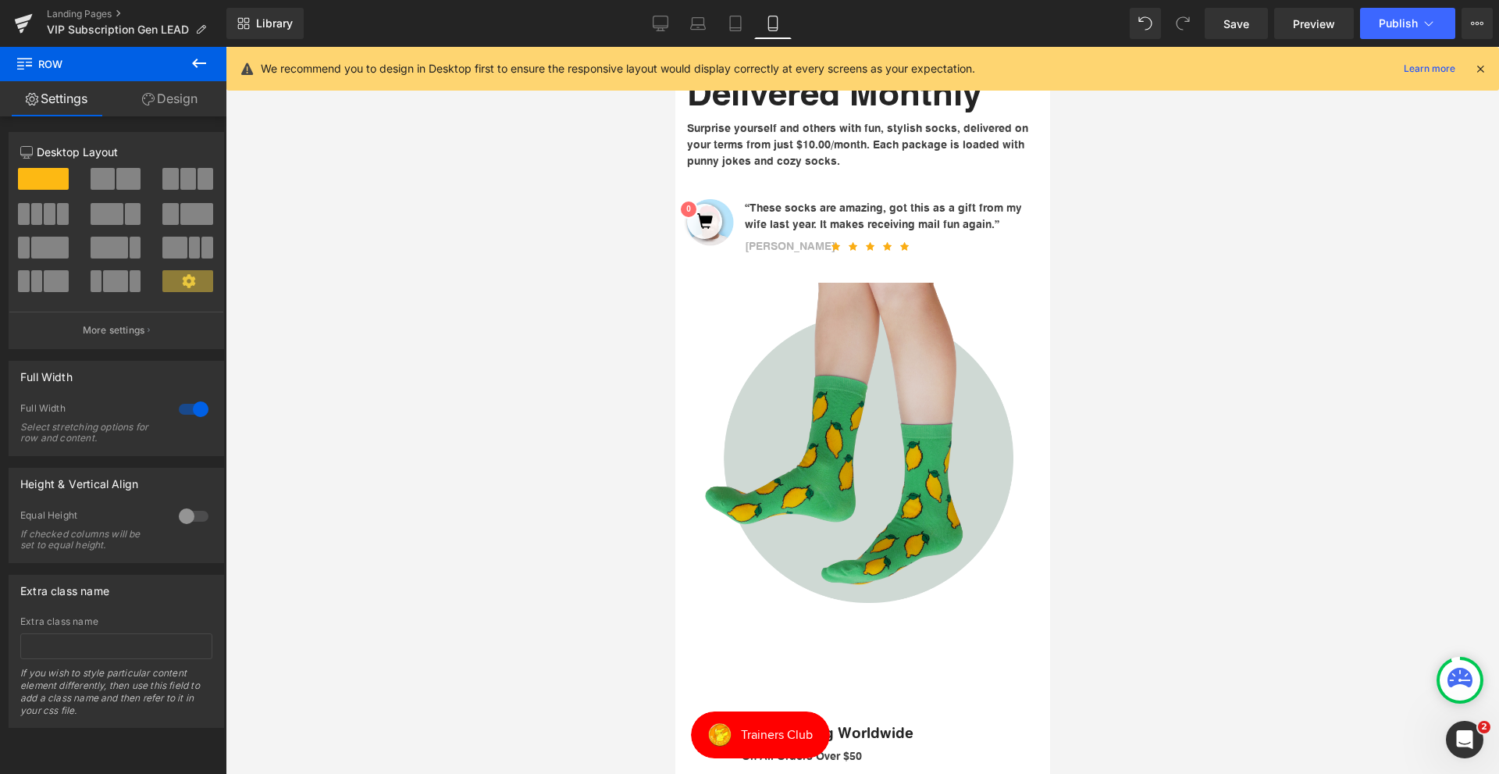
scroll to position [390, 0]
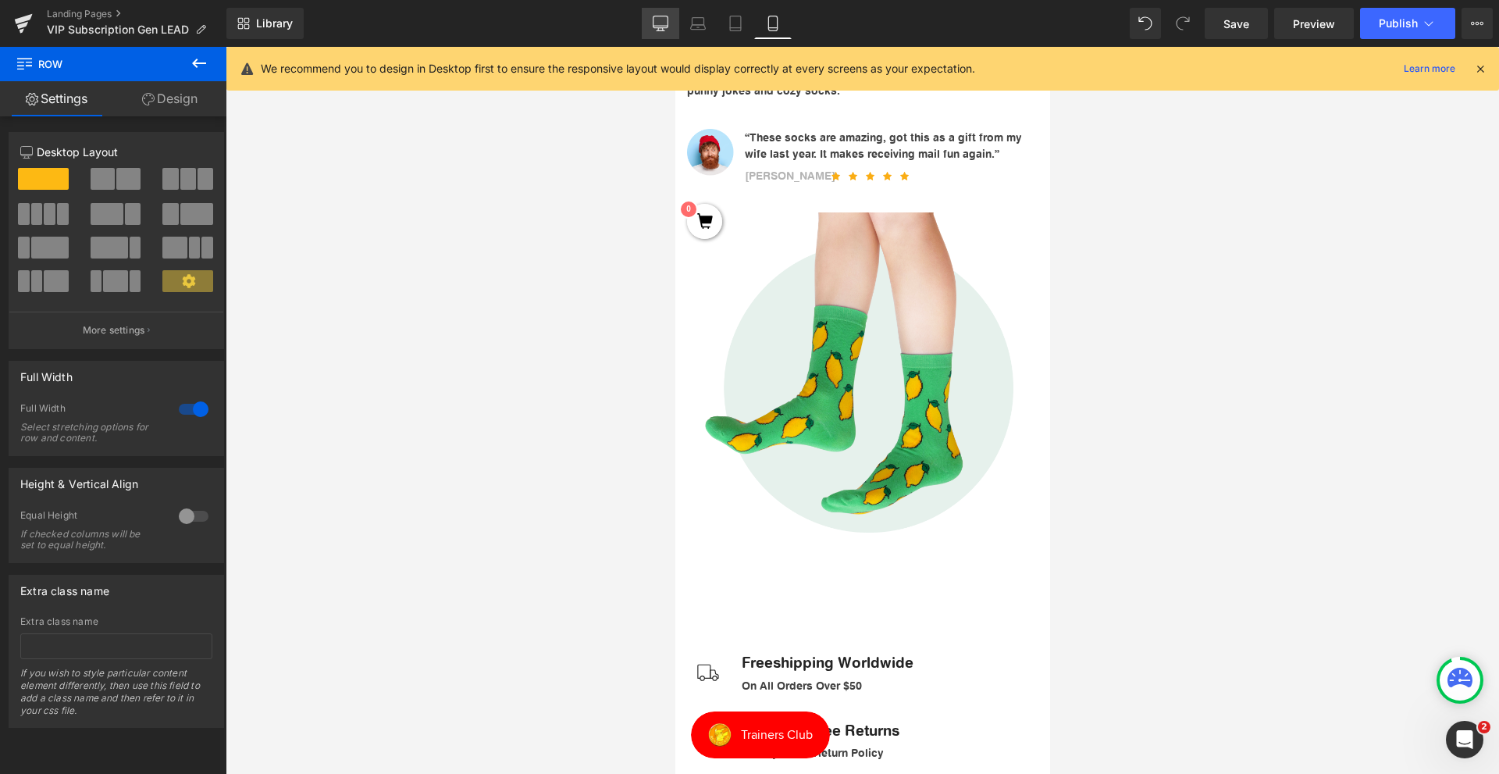
click at [644, 28] on link "Desktop" at bounding box center [660, 23] width 37 height 31
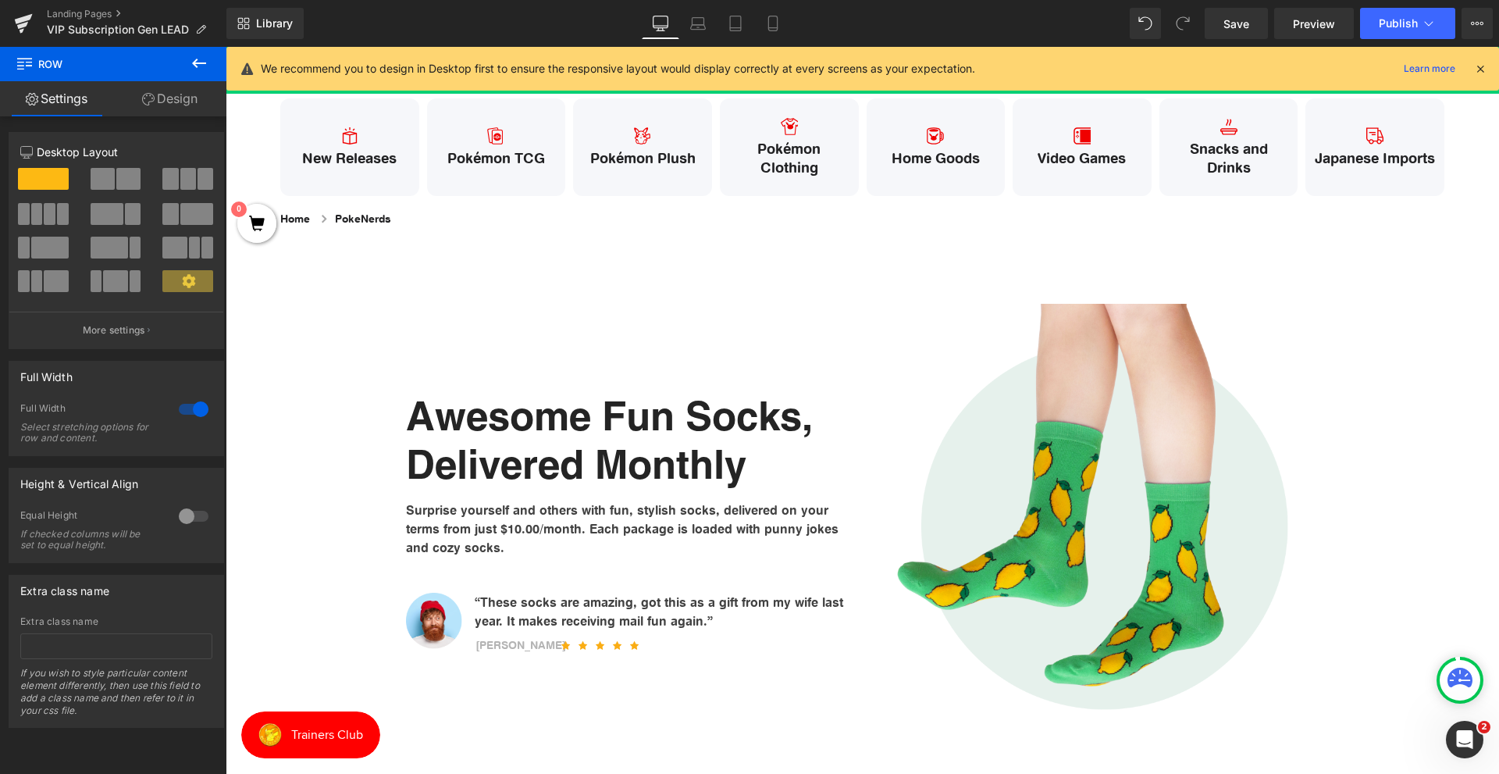
scroll to position [76, 0]
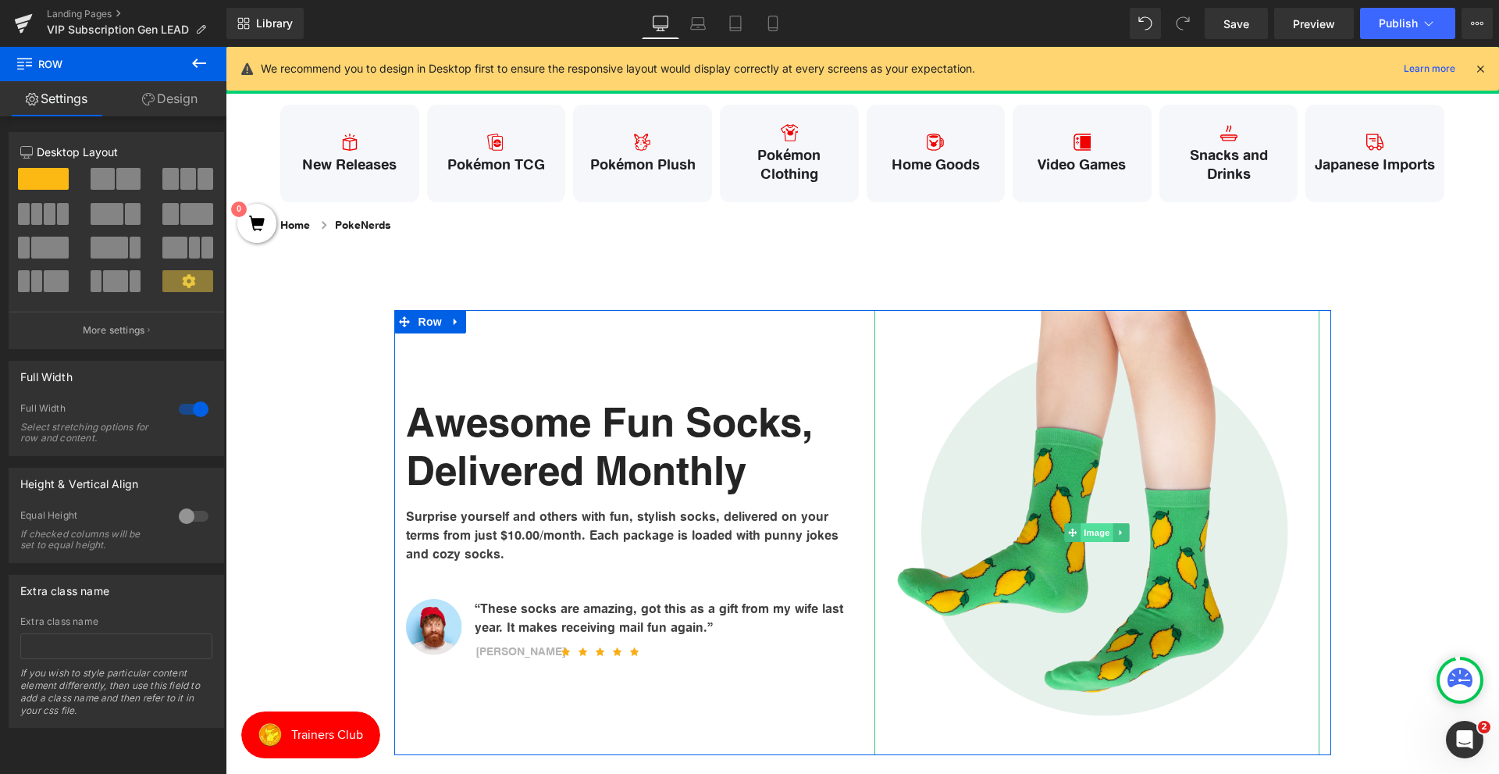
click at [1080, 527] on span "Image" at bounding box center [1096, 532] width 33 height 19
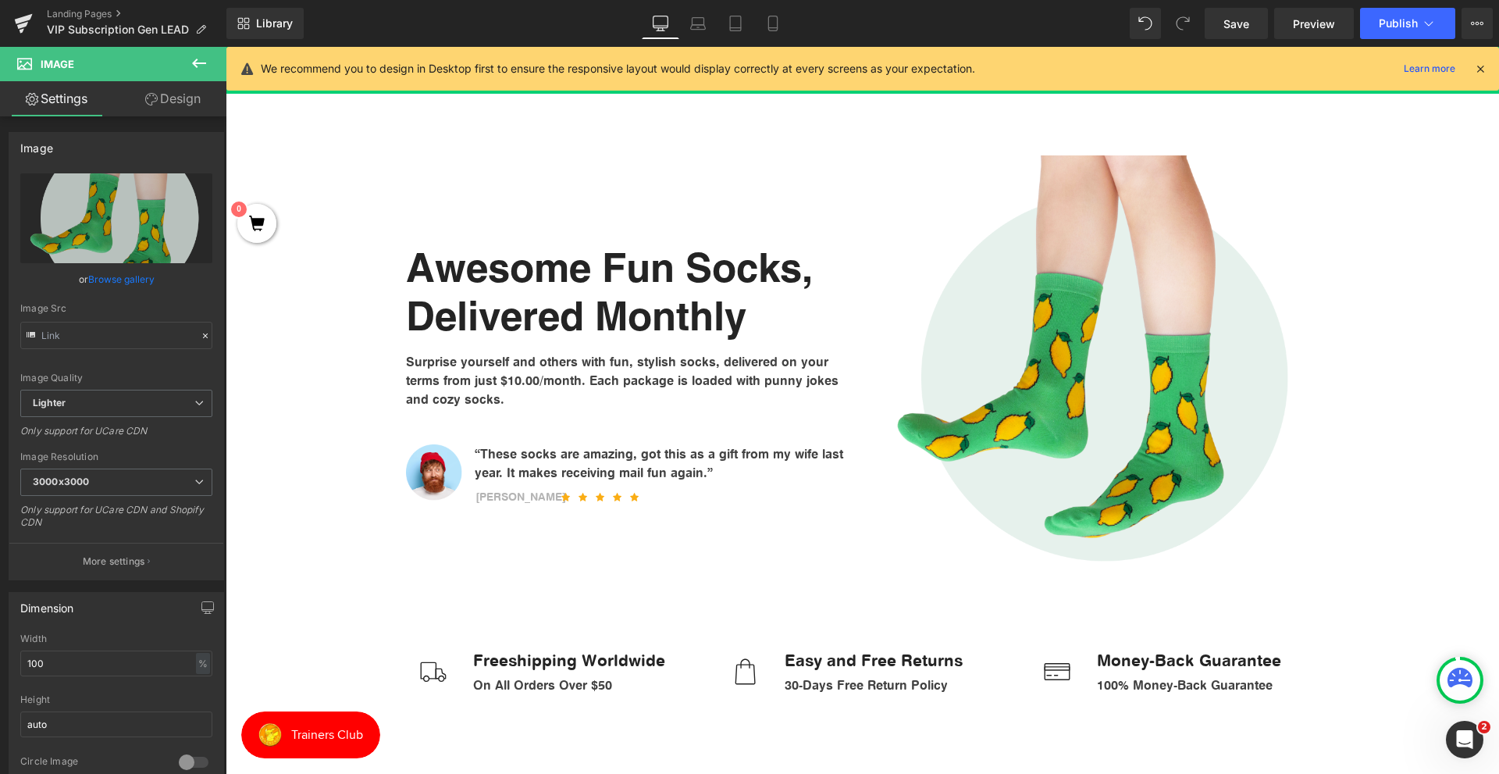
scroll to position [233, 0]
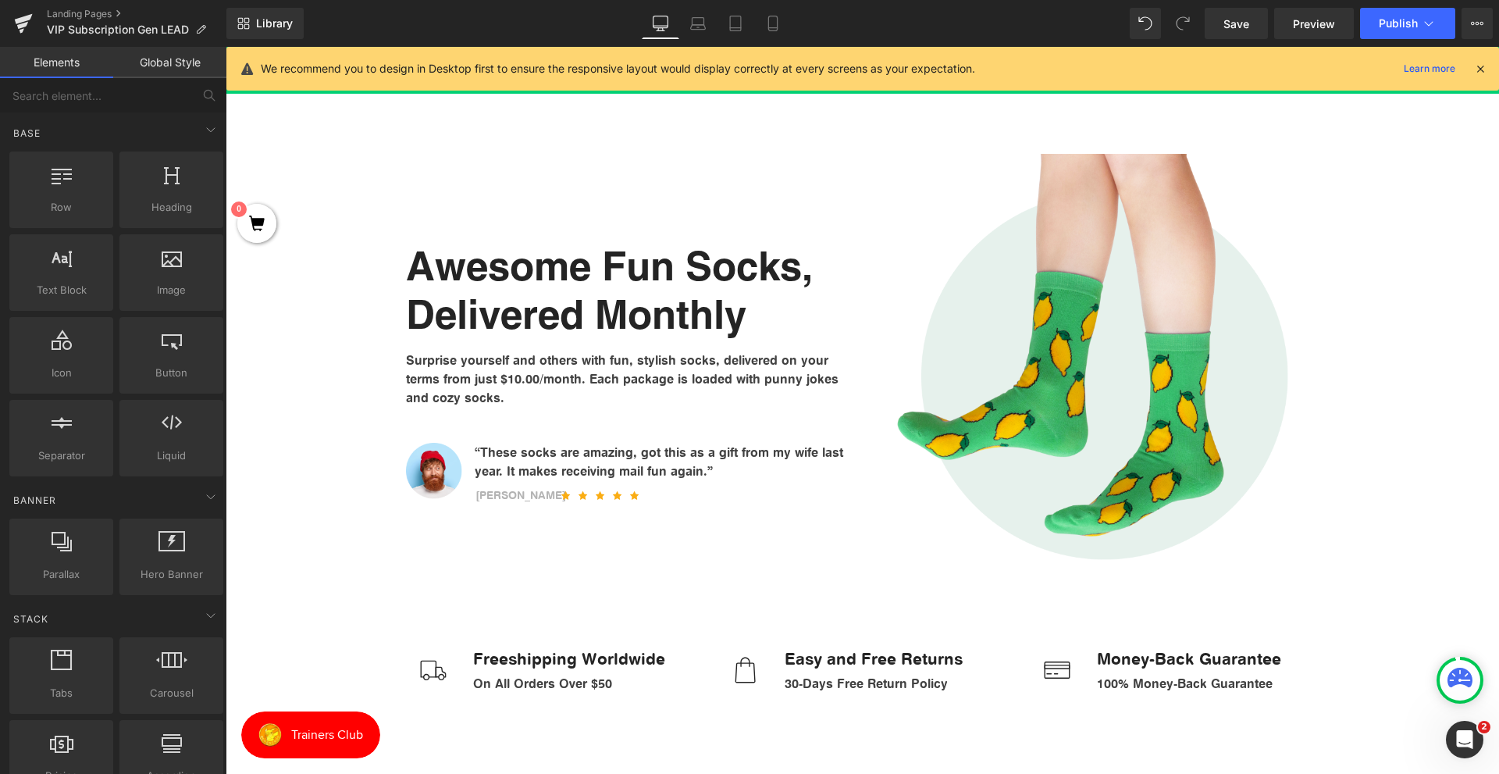
drag, startPoint x: 1410, startPoint y: 447, endPoint x: 1389, endPoint y: 501, distance: 58.1
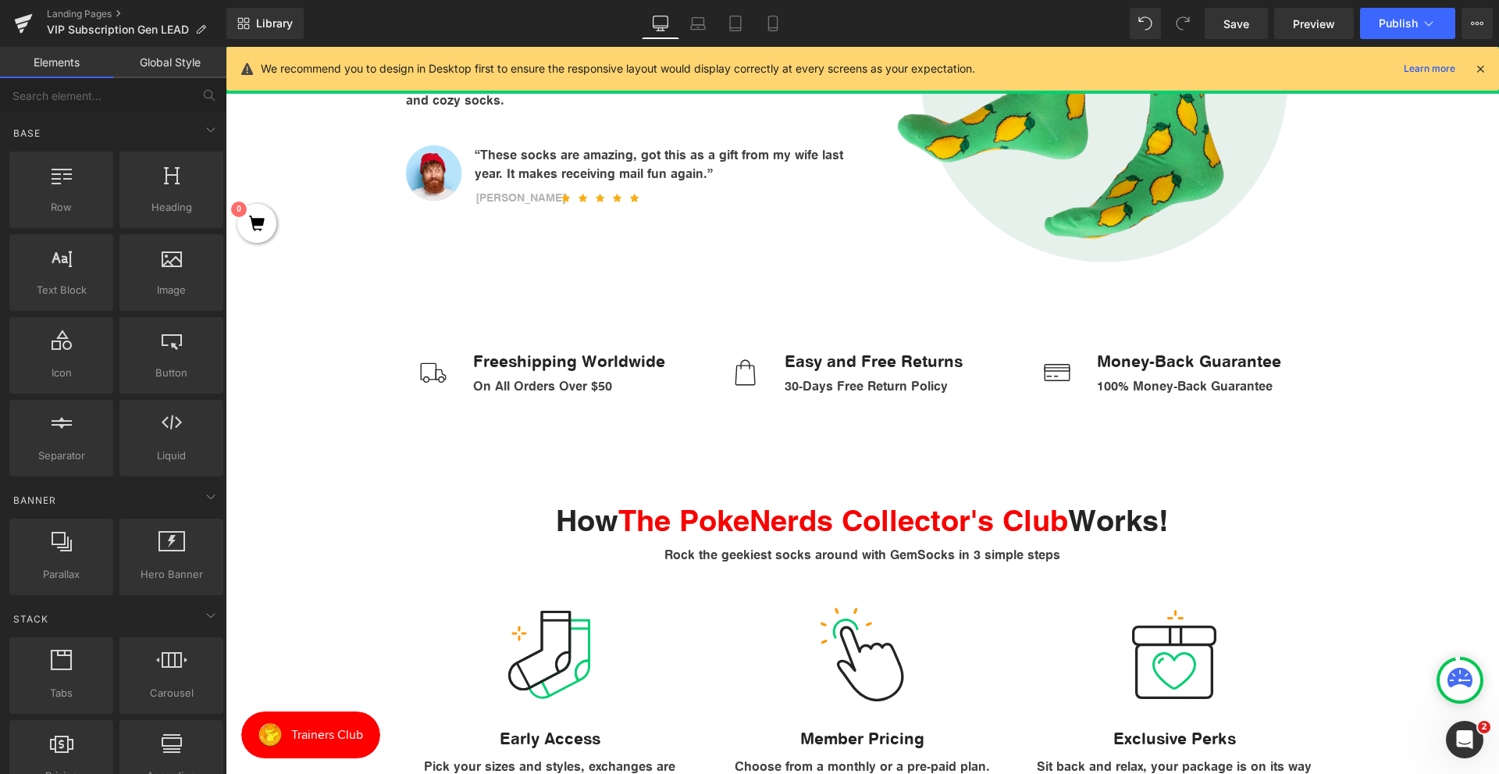
scroll to position [234, 0]
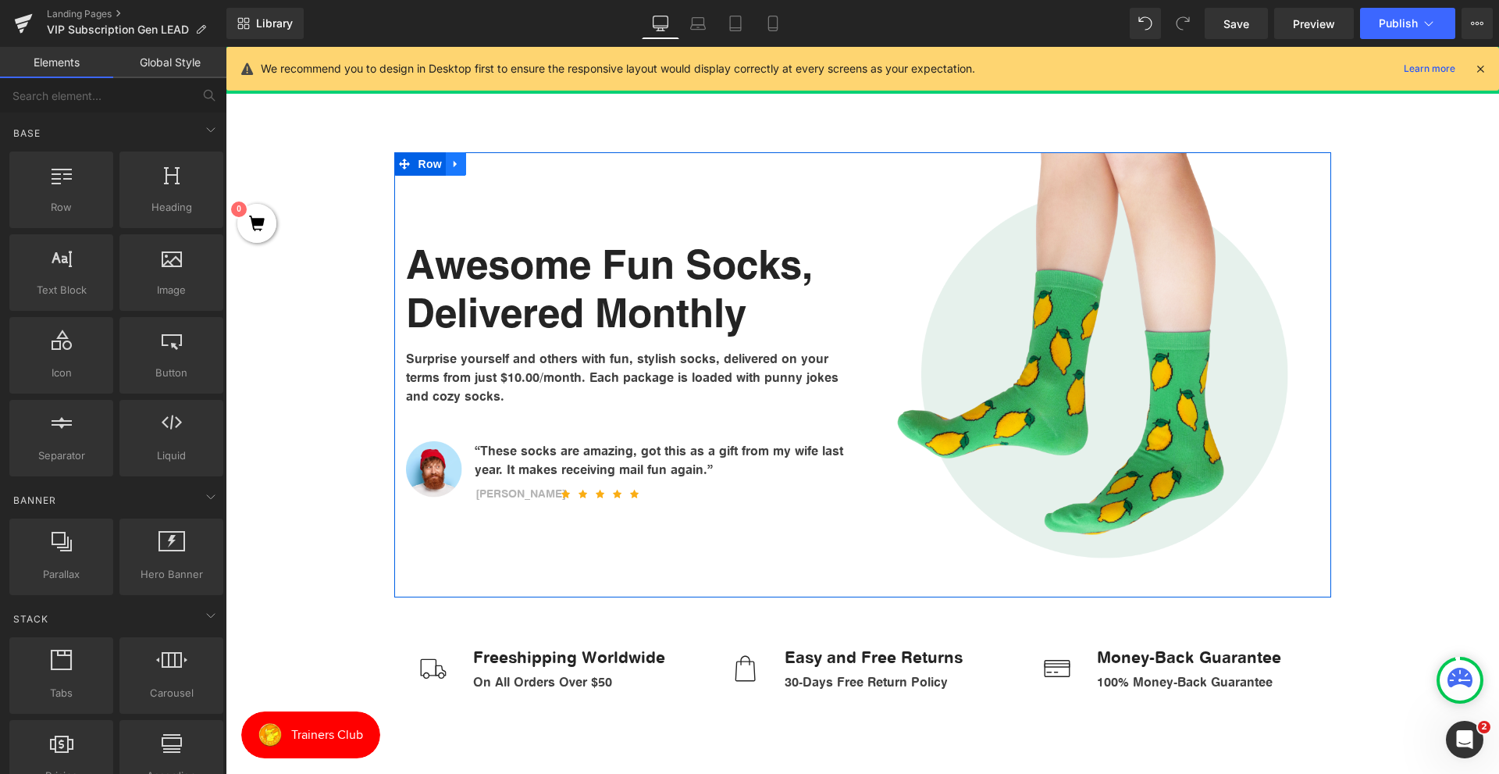
click at [451, 166] on icon at bounding box center [455, 164] width 11 height 12
click at [496, 163] on icon at bounding box center [496, 163] width 11 height 11
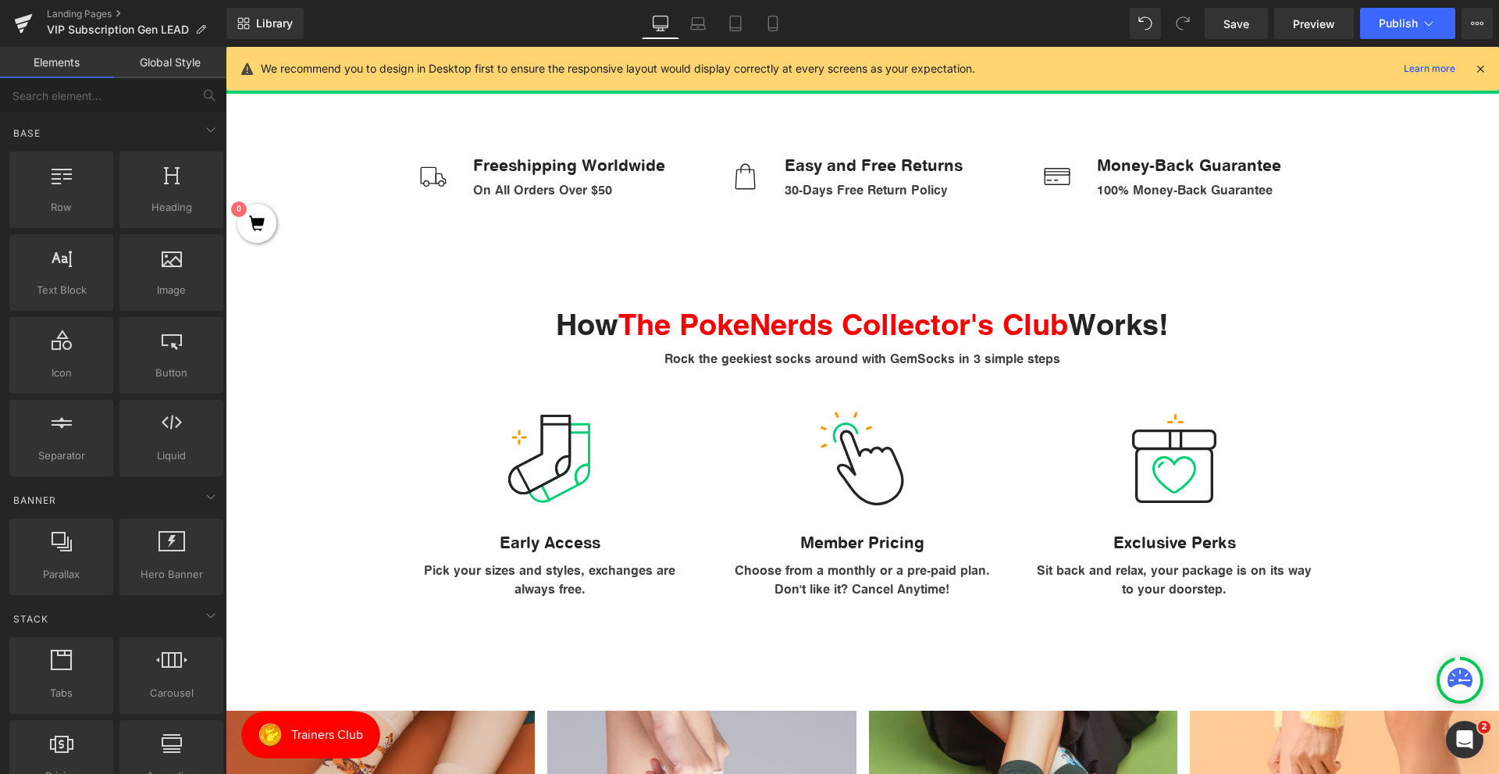
scroll to position [0, 0]
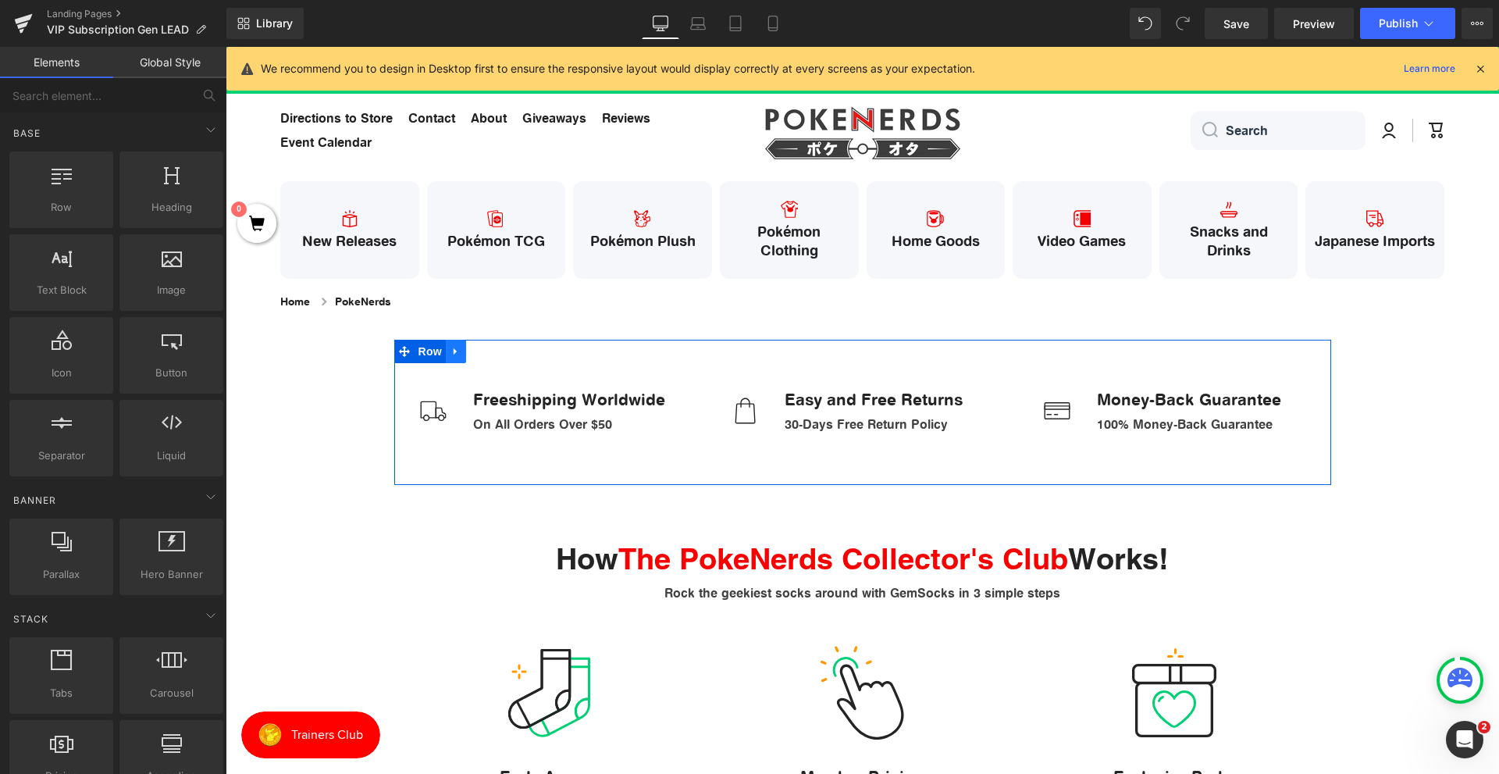
click at [457, 350] on link at bounding box center [456, 351] width 20 height 23
click at [491, 351] on icon at bounding box center [496, 351] width 11 height 11
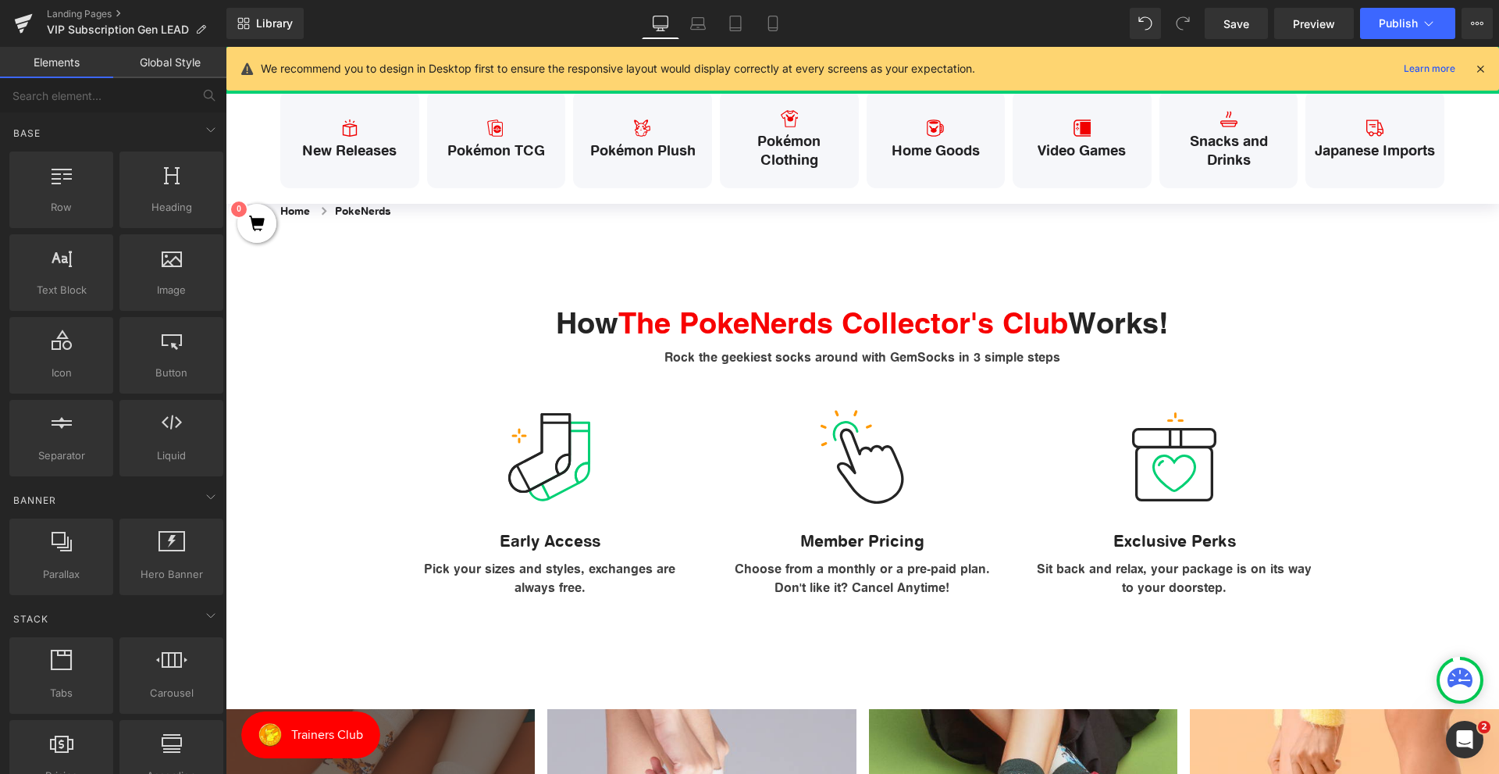
scroll to position [78, 0]
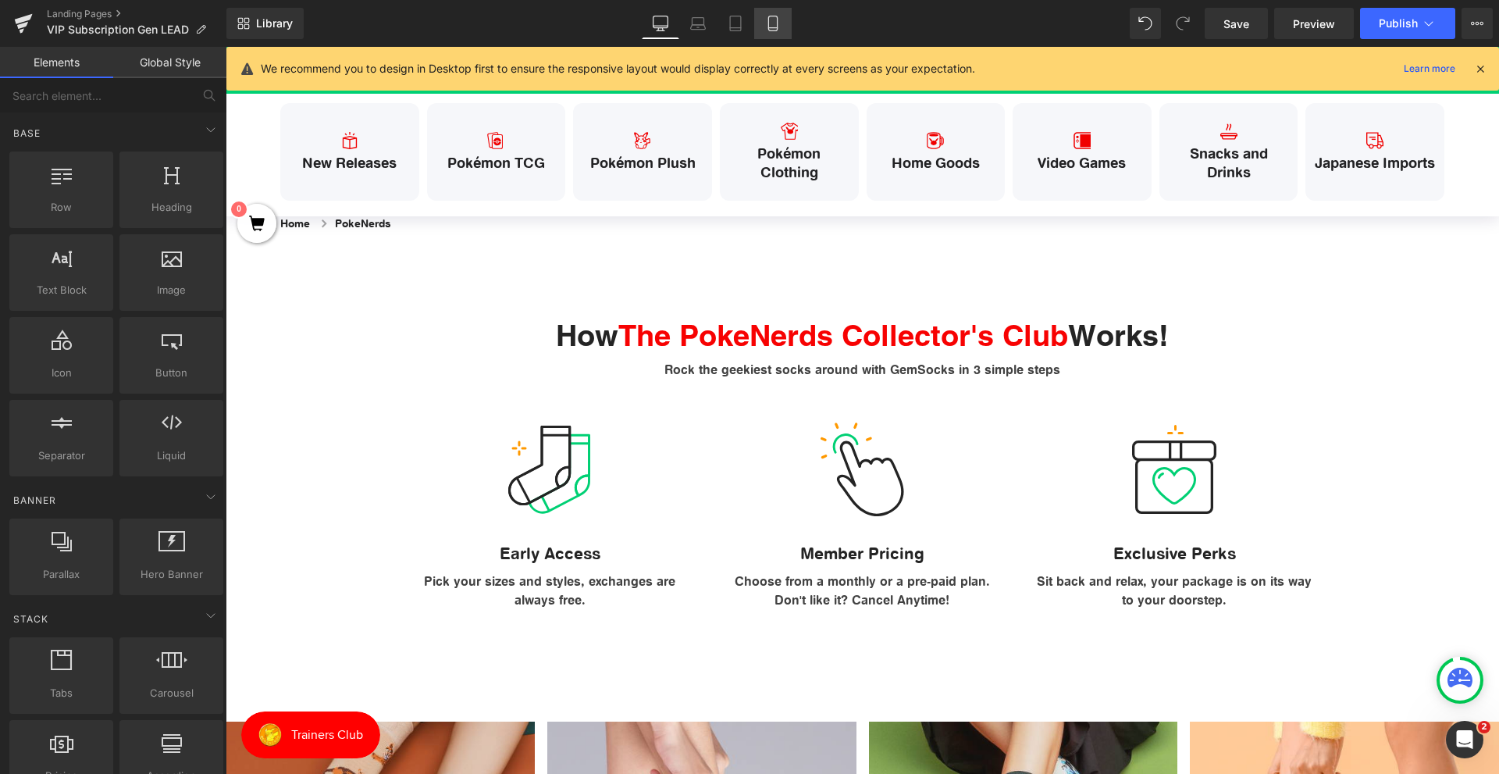
click at [777, 19] on icon at bounding box center [773, 24] width 16 height 16
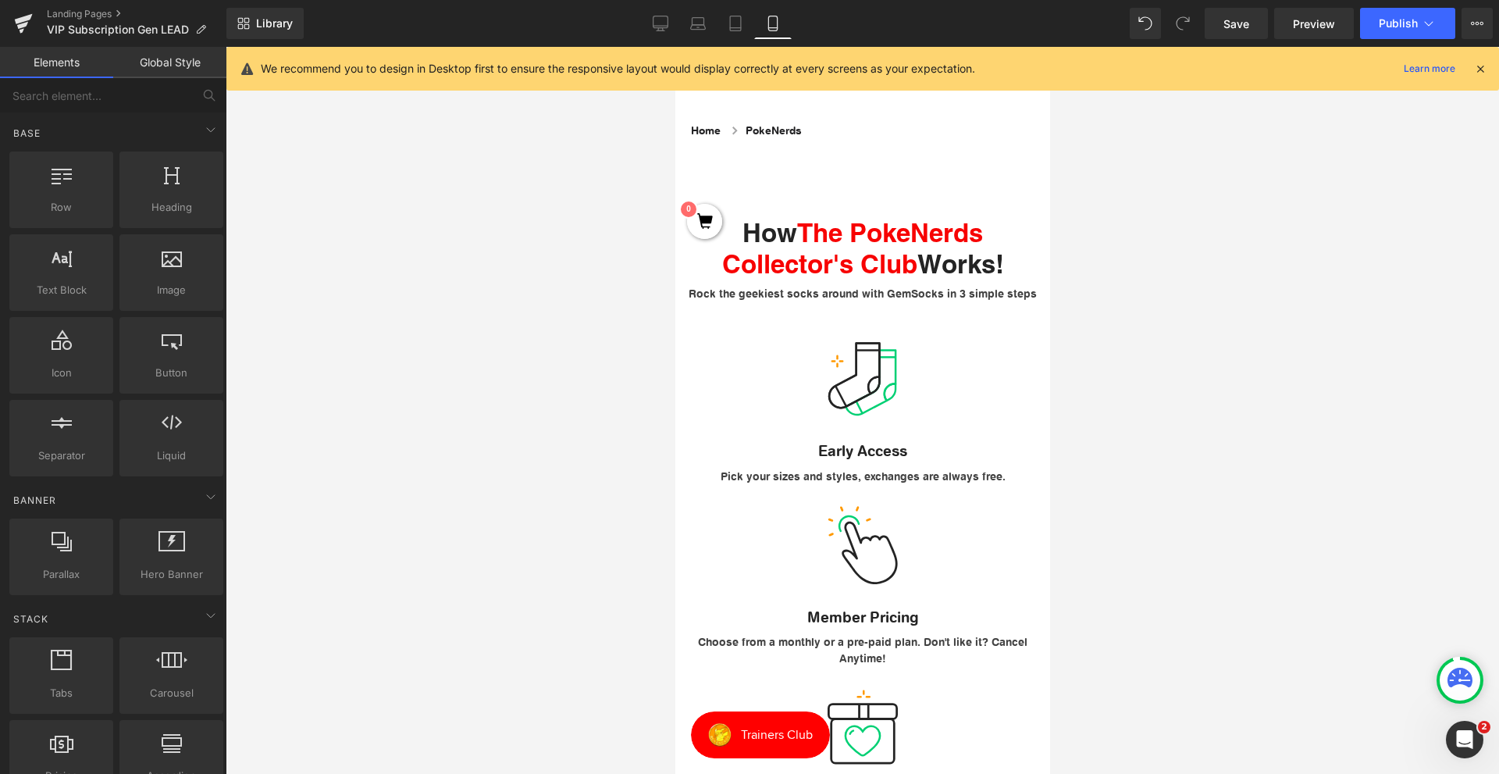
scroll to position [0, 0]
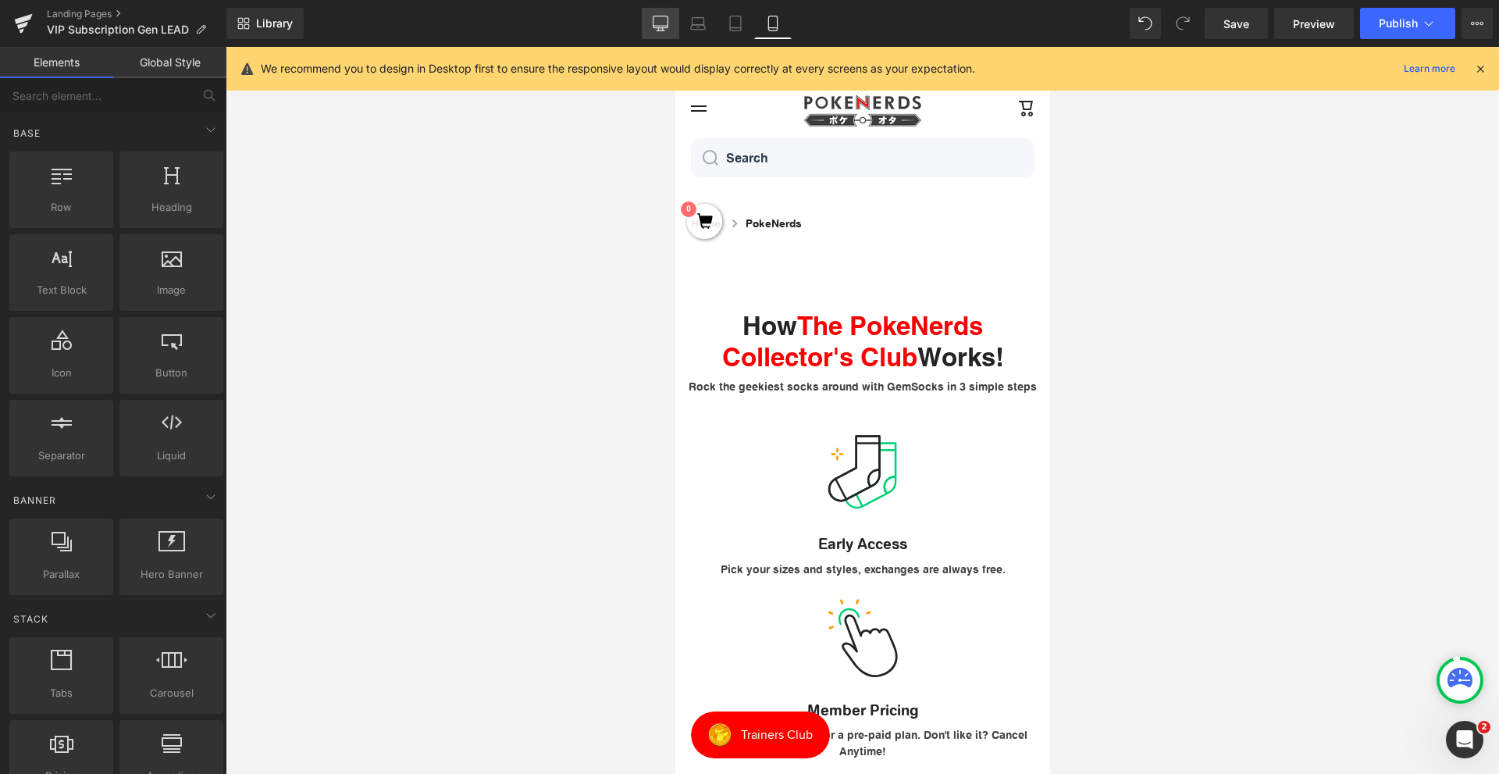
click at [664, 29] on icon at bounding box center [661, 24] width 16 height 16
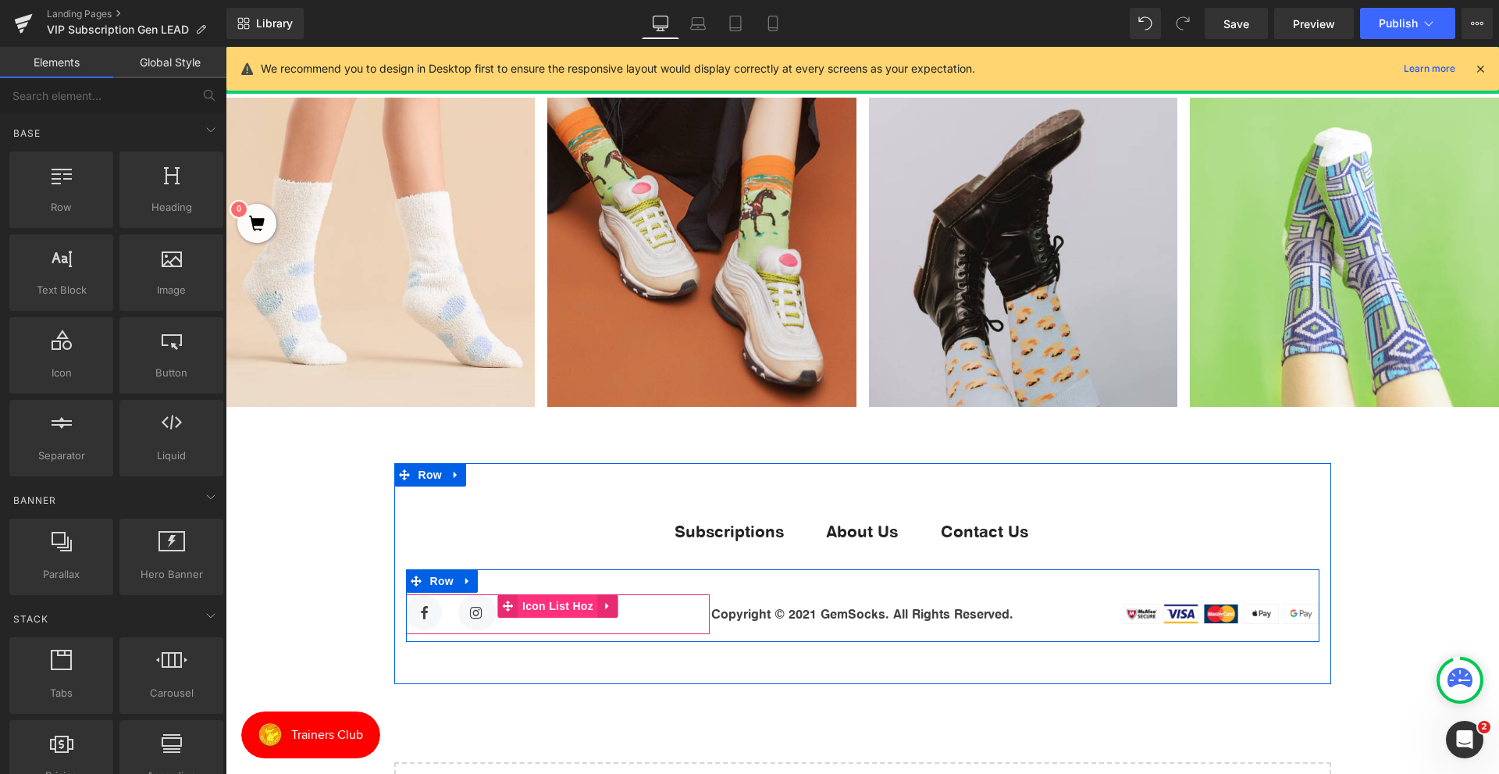
scroll to position [995, 0]
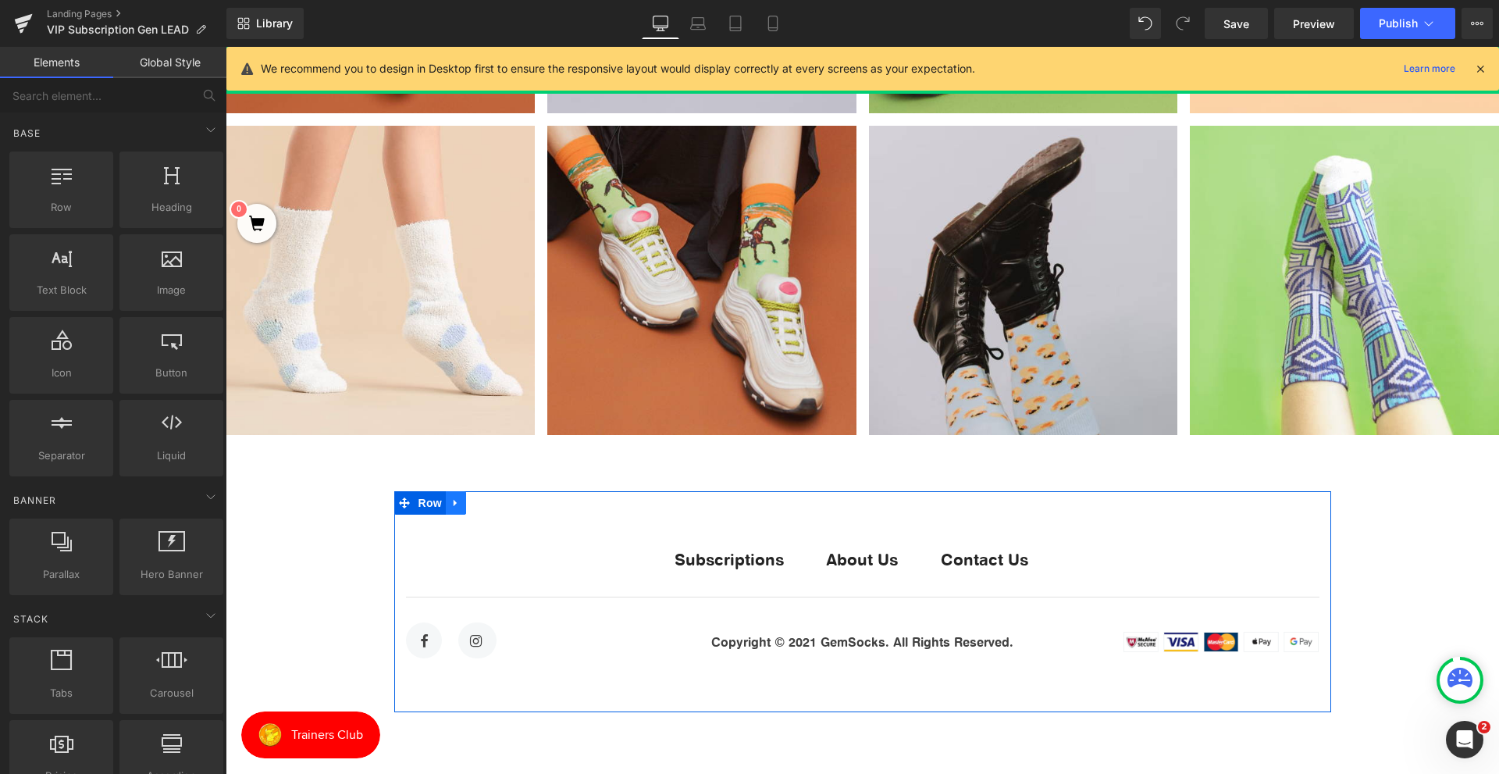
click at [455, 511] on link at bounding box center [456, 502] width 20 height 23
click at [492, 498] on icon at bounding box center [496, 502] width 11 height 11
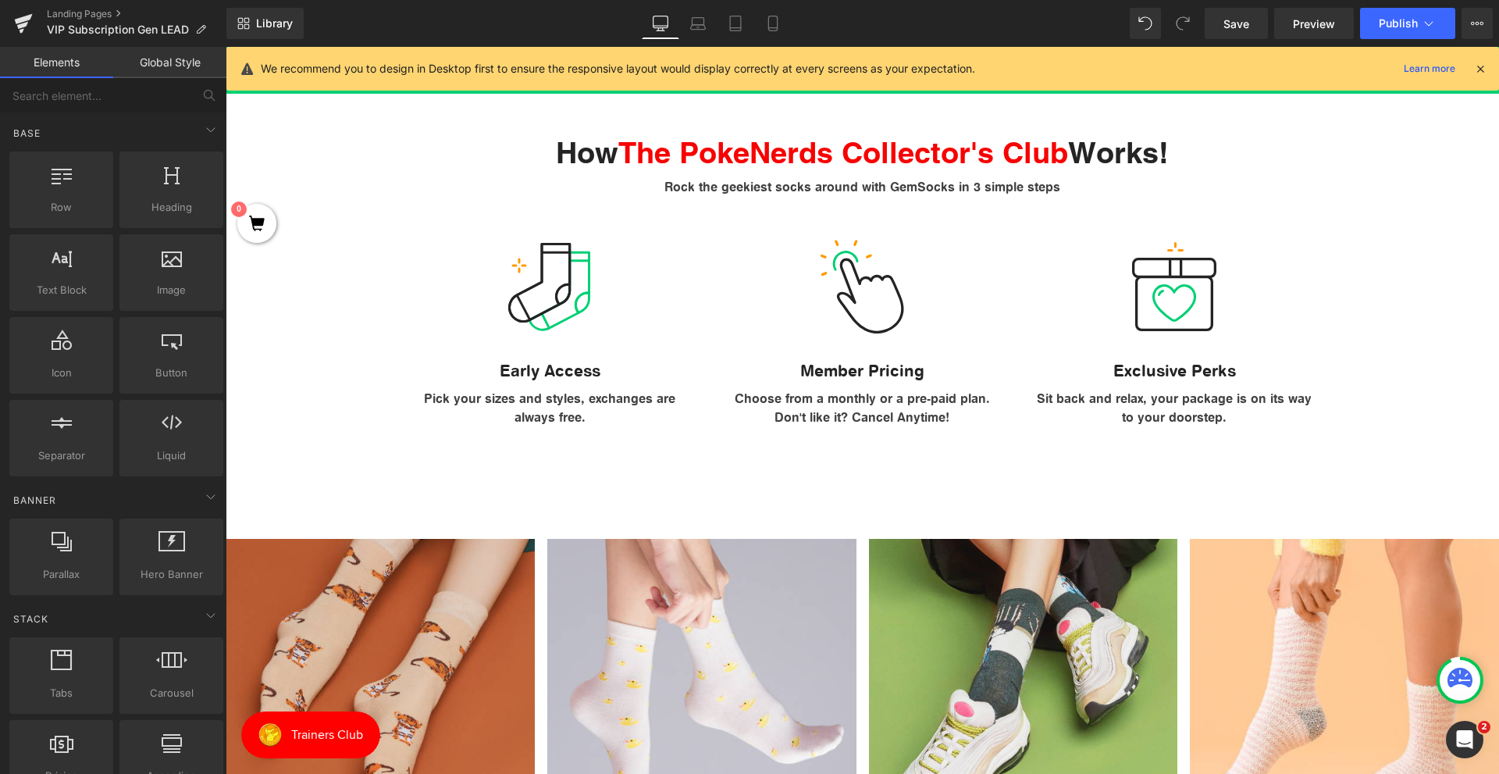
scroll to position [449, 0]
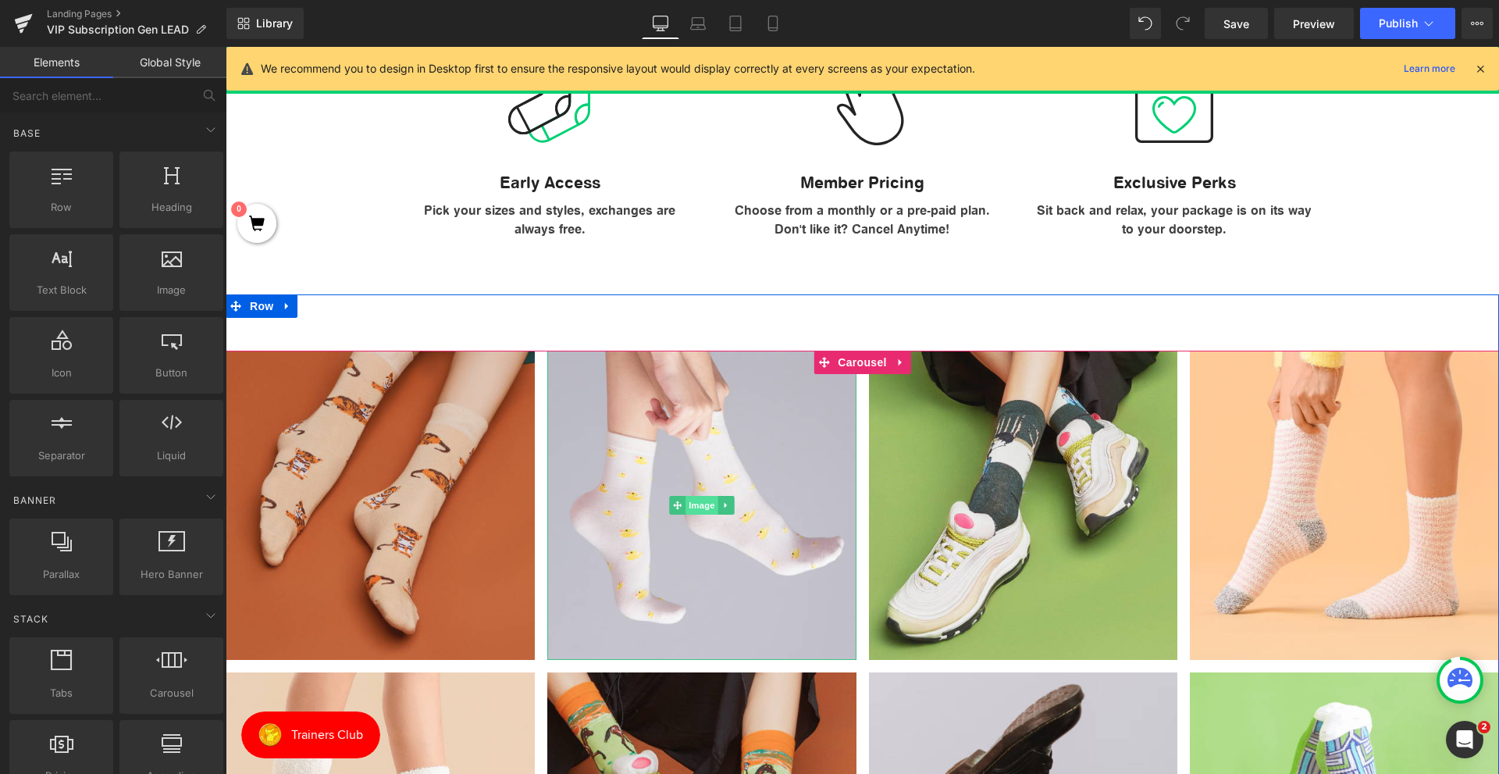
click at [685, 512] on span "Image" at bounding box center [701, 505] width 33 height 19
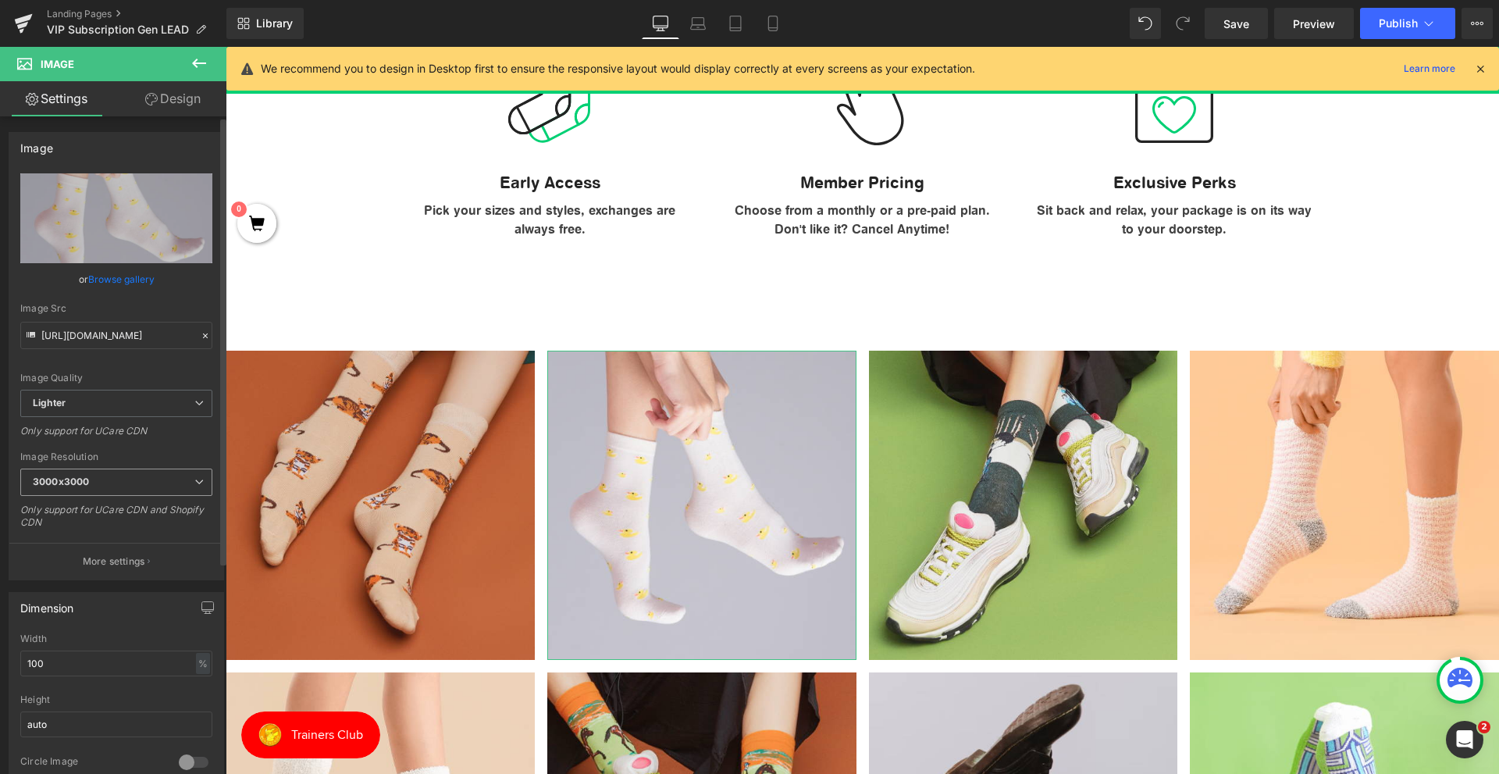
click at [169, 475] on span "3000x3000" at bounding box center [116, 481] width 192 height 27
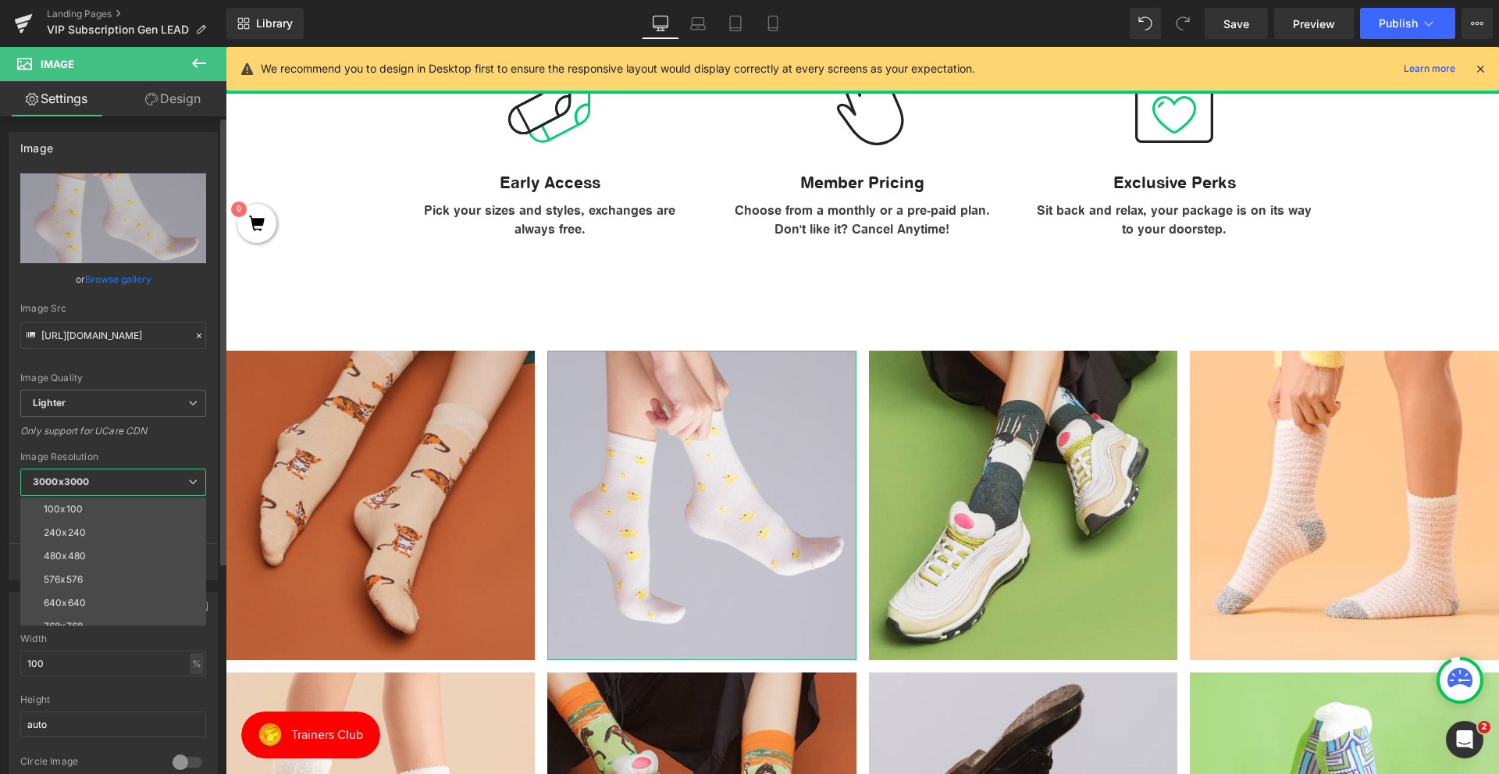
click at [169, 475] on span "3000x3000" at bounding box center [113, 481] width 186 height 27
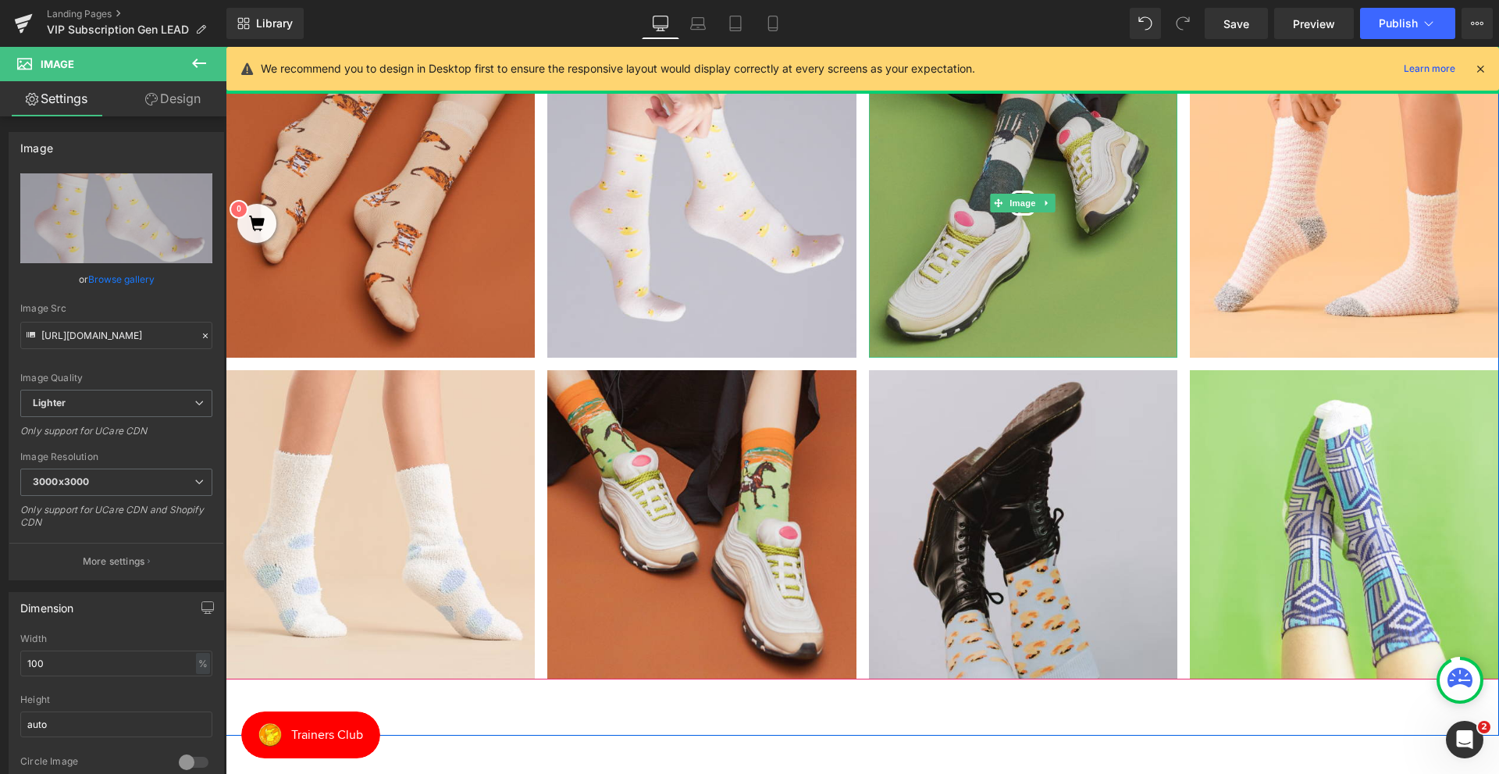
scroll to position [761, 0]
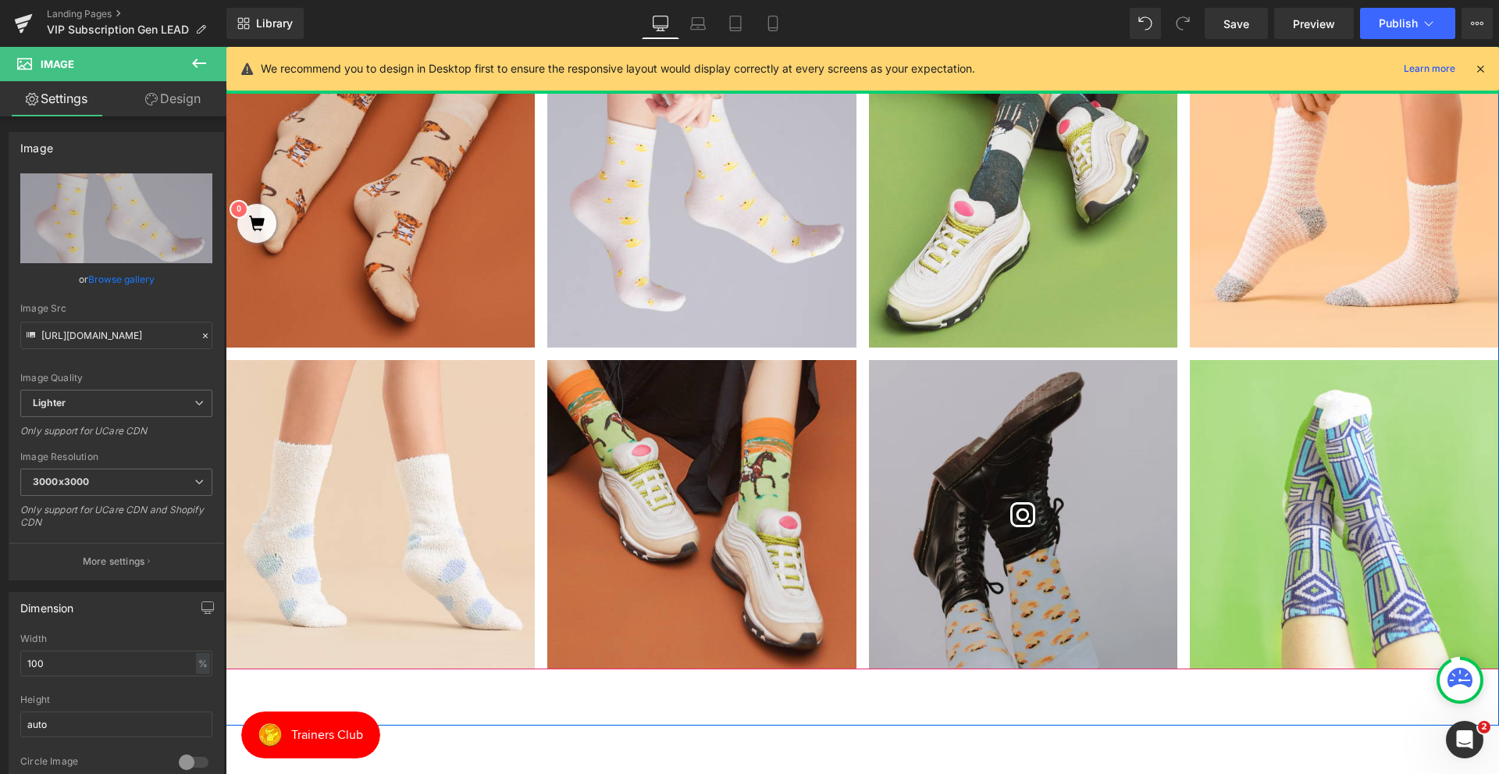
click at [925, 518] on img at bounding box center [1023, 514] width 309 height 309
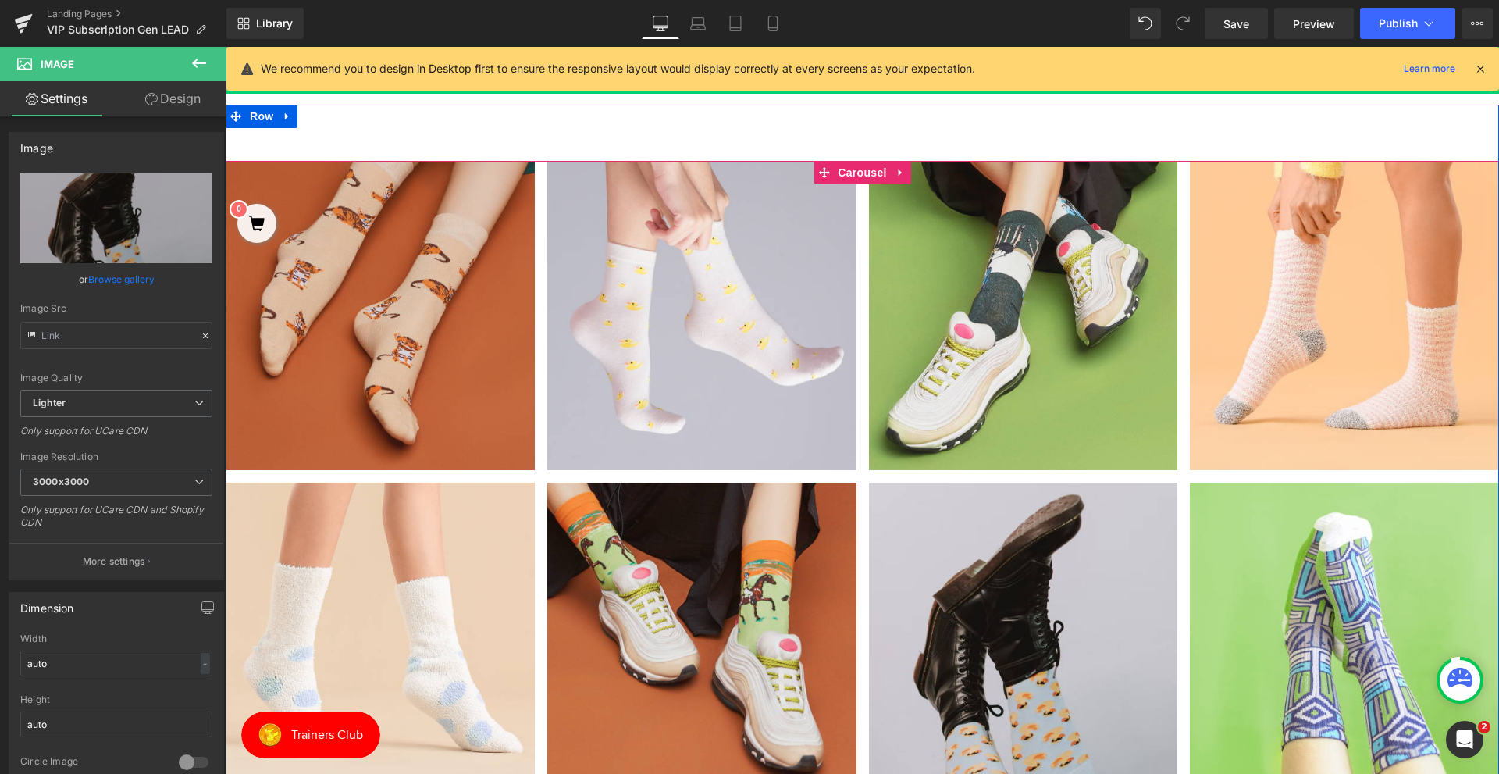
scroll to position [449, 0]
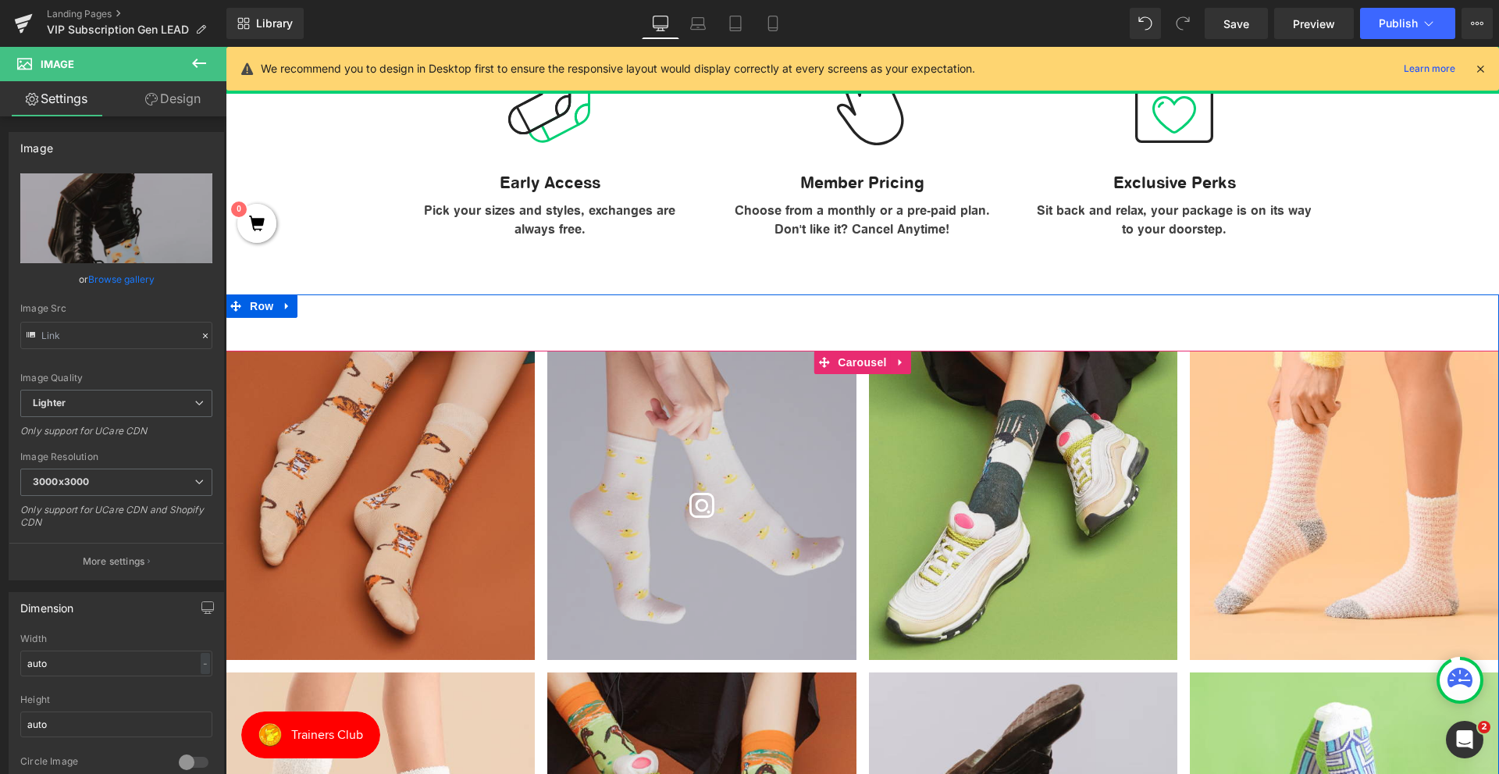
click at [849, 360] on span "Carousel" at bounding box center [862, 361] width 56 height 23
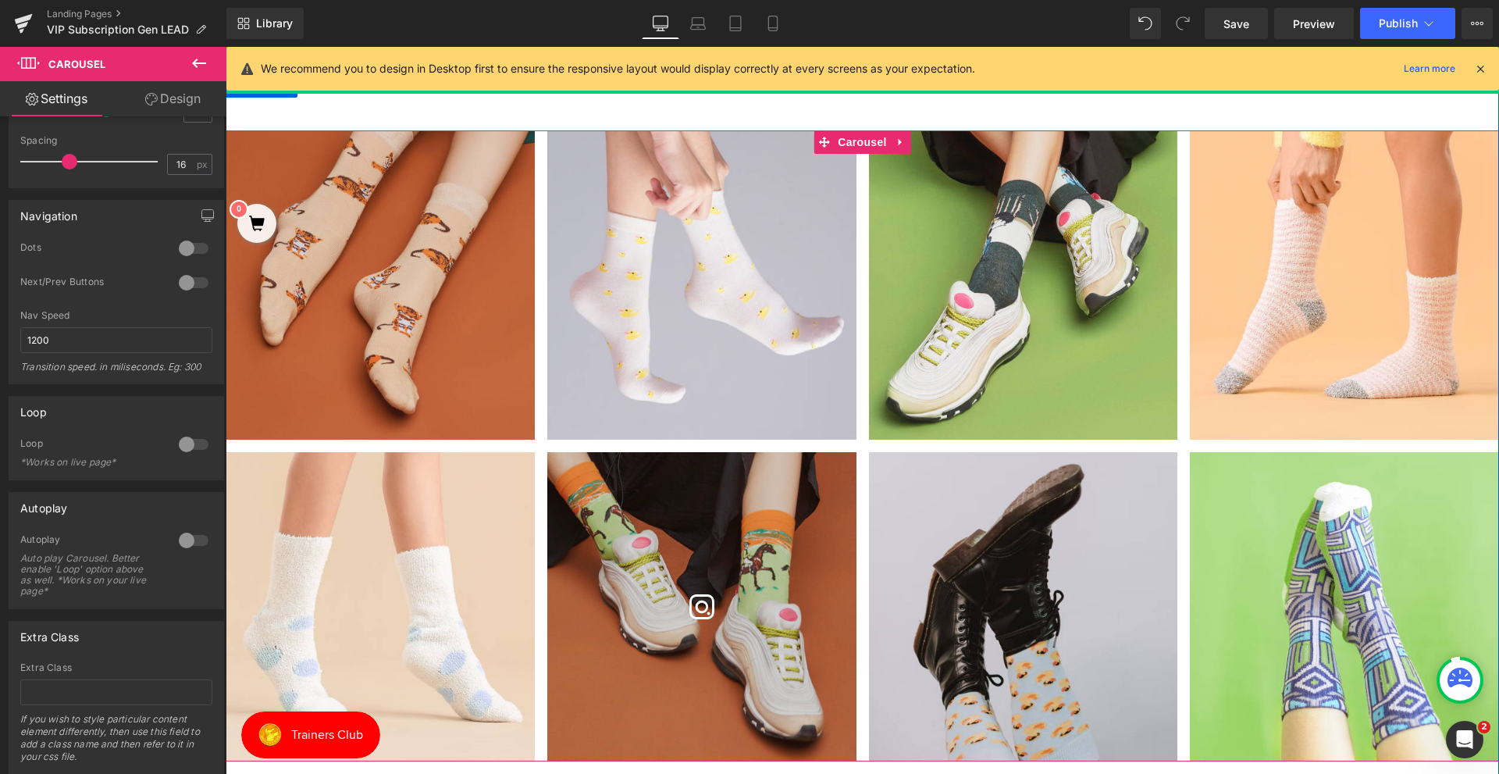
scroll to position [683, 0]
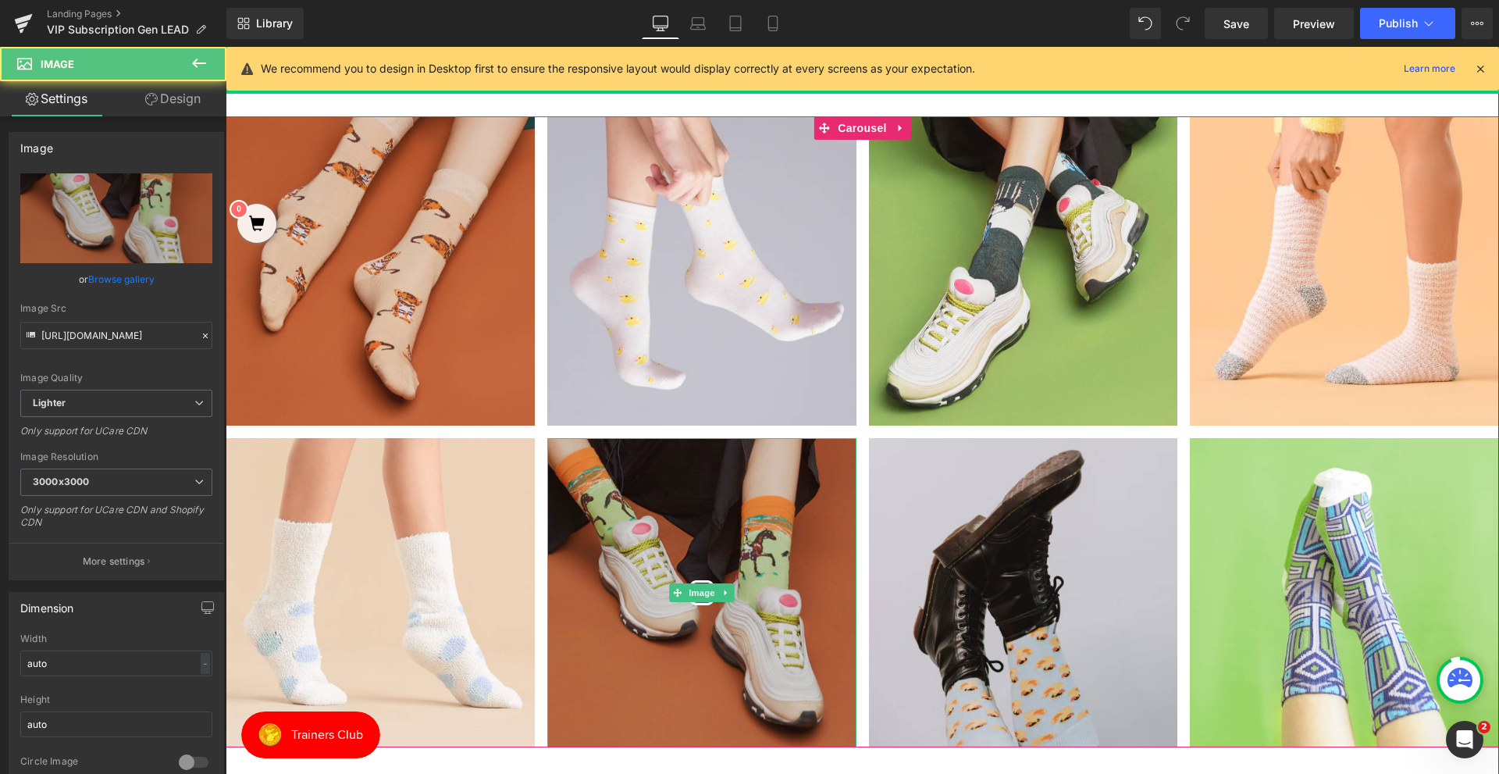
click at [802, 476] on img at bounding box center [701, 592] width 309 height 309
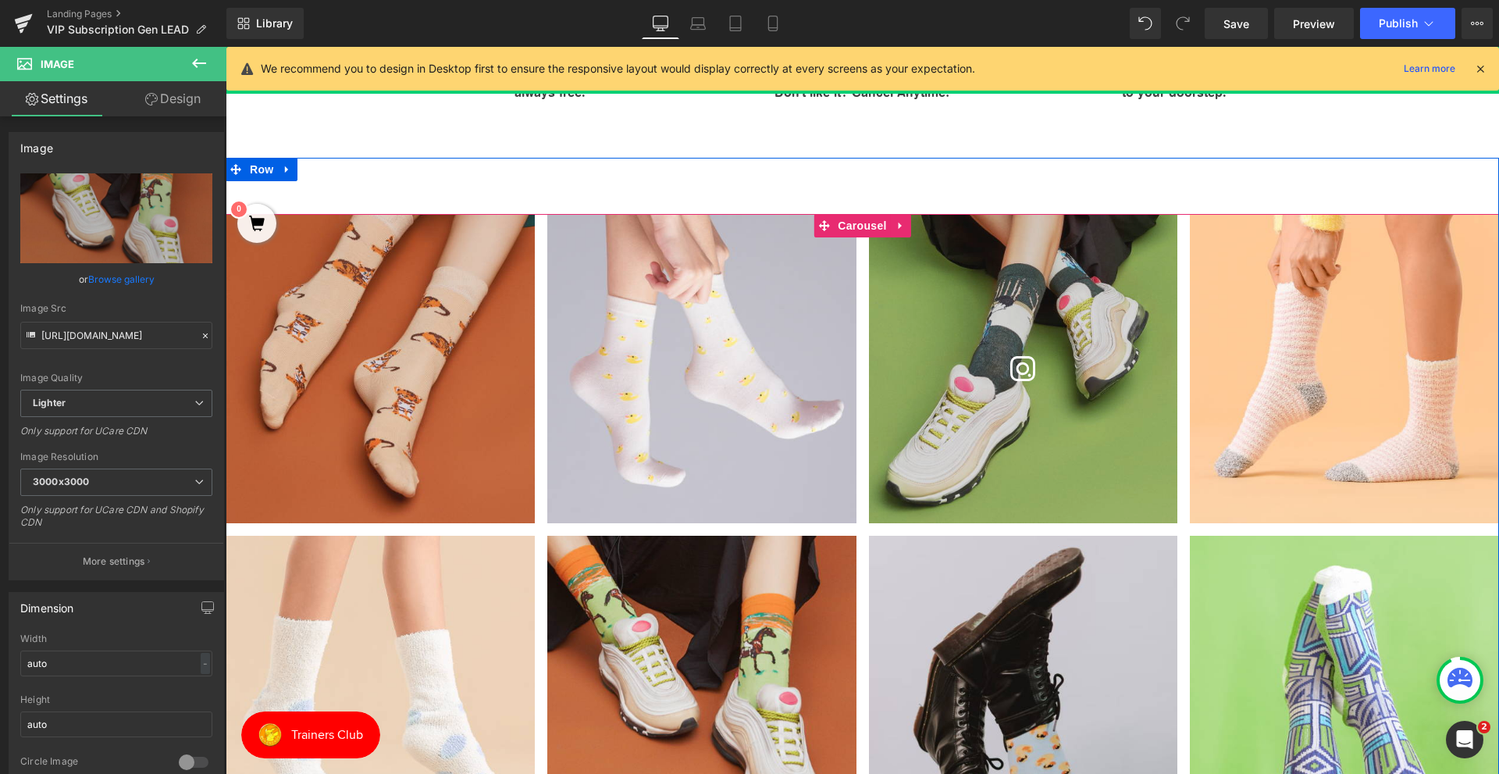
scroll to position [371, 0]
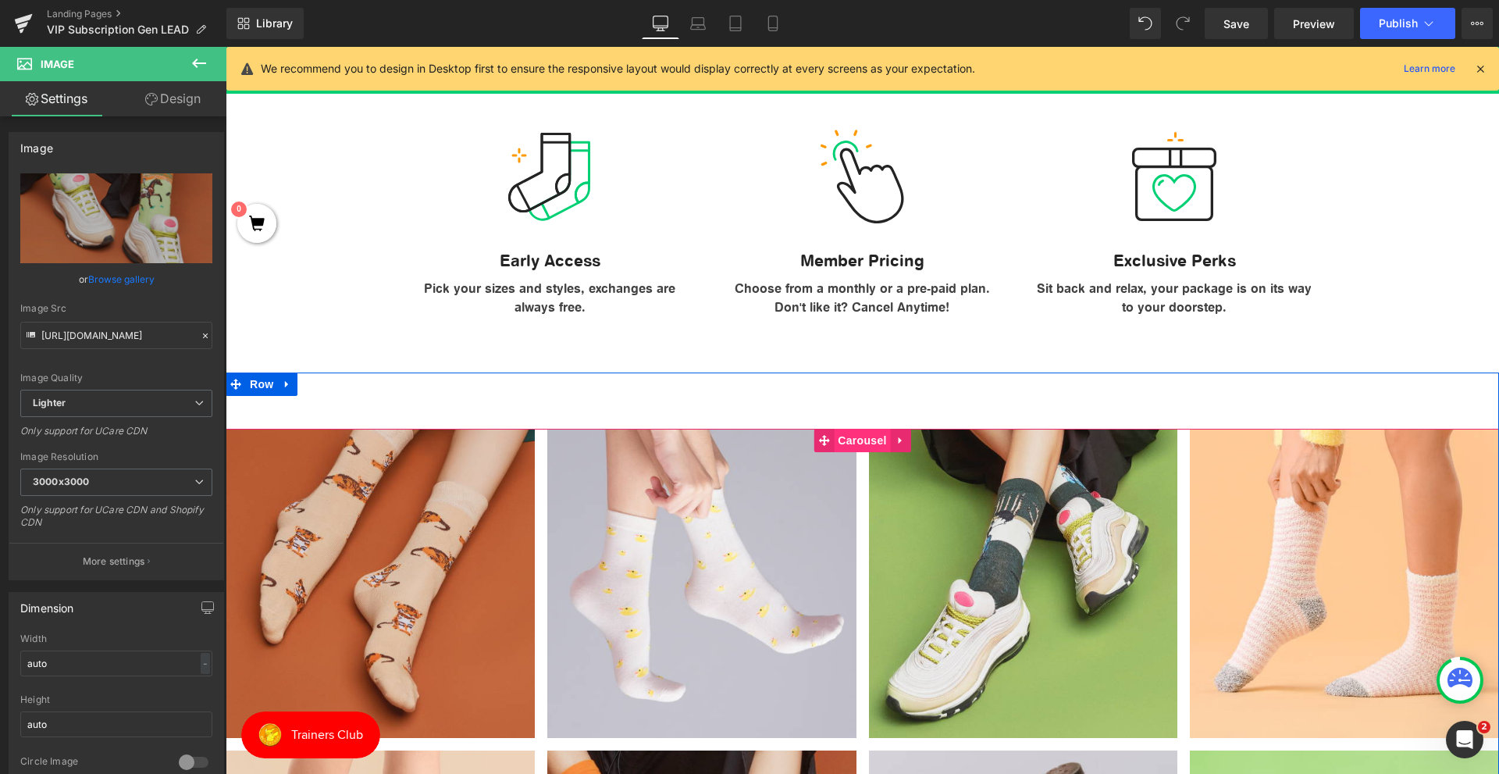
click at [871, 444] on span "Carousel" at bounding box center [862, 440] width 56 height 23
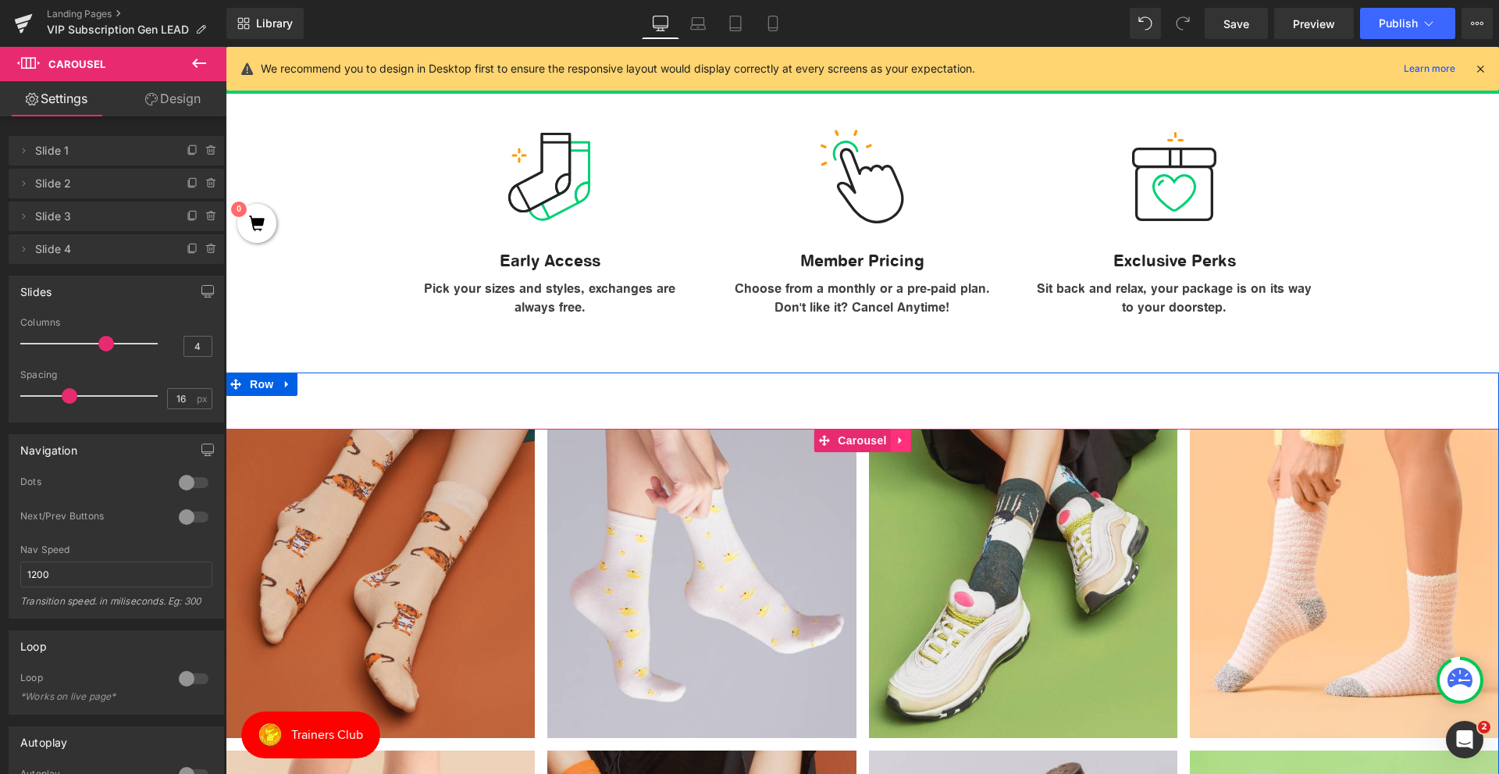
click at [898, 442] on icon at bounding box center [900, 441] width 11 height 12
click at [908, 442] on icon at bounding box center [910, 440] width 11 height 11
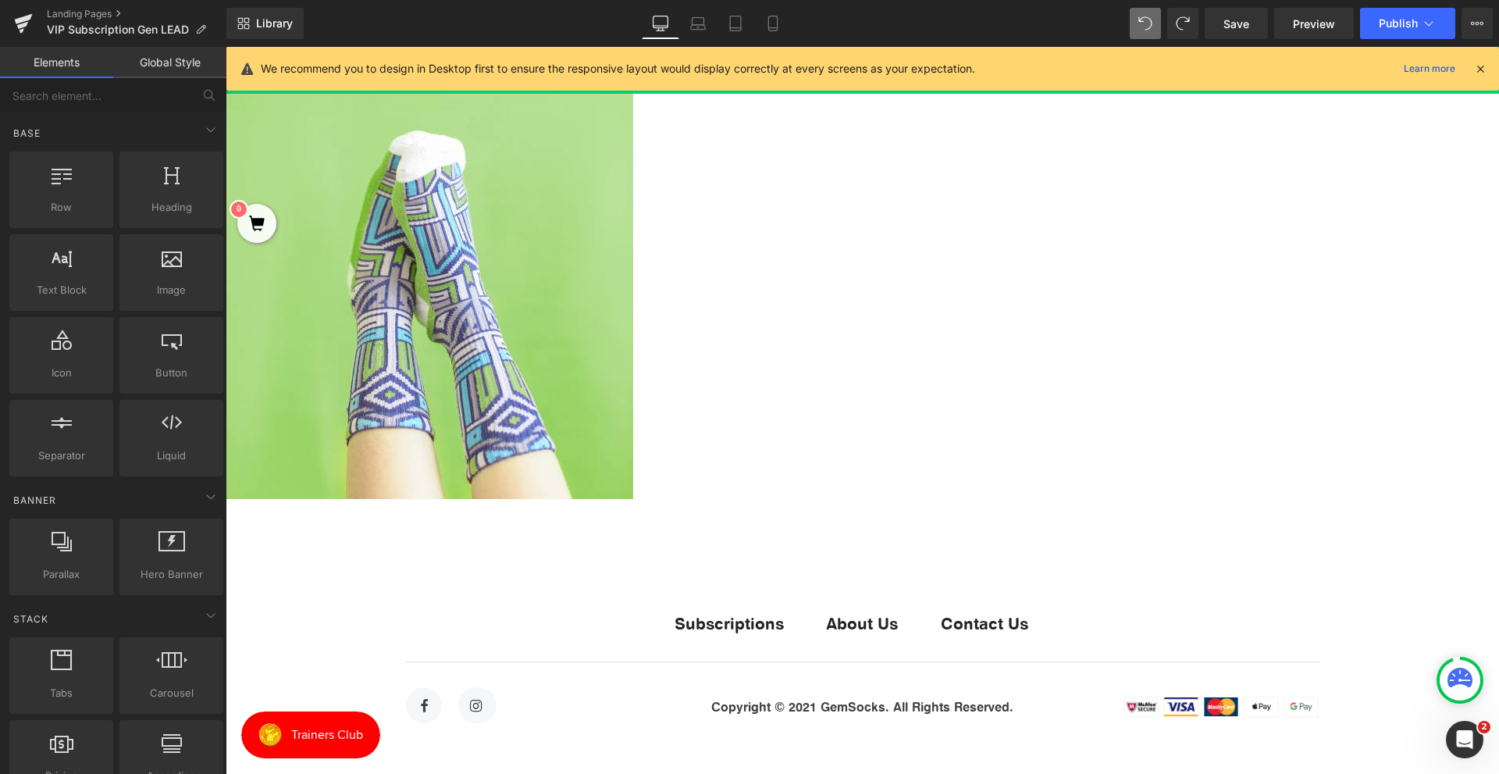
scroll to position [2140, 0]
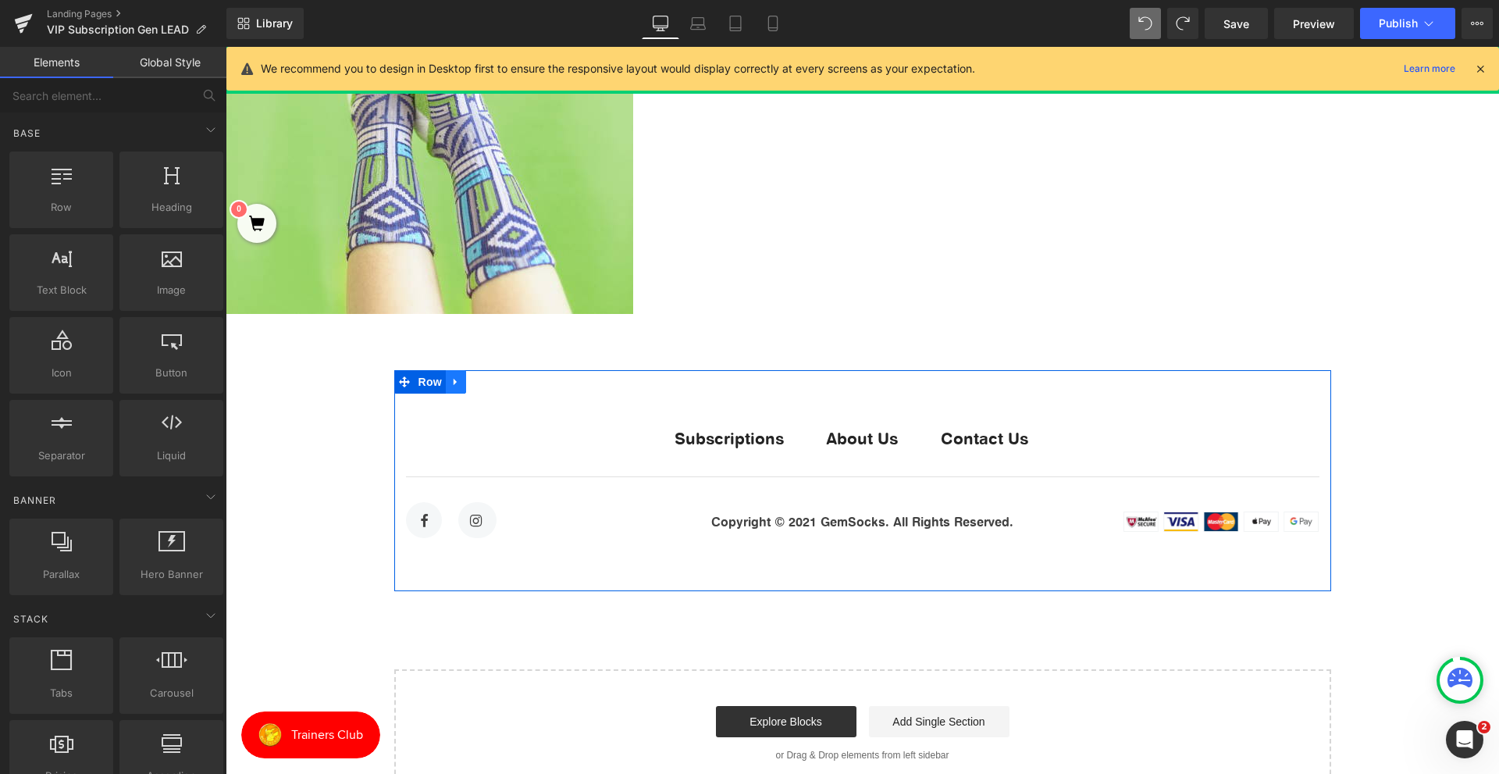
click at [450, 386] on icon at bounding box center [455, 382] width 11 height 12
click at [491, 382] on icon at bounding box center [496, 382] width 11 height 12
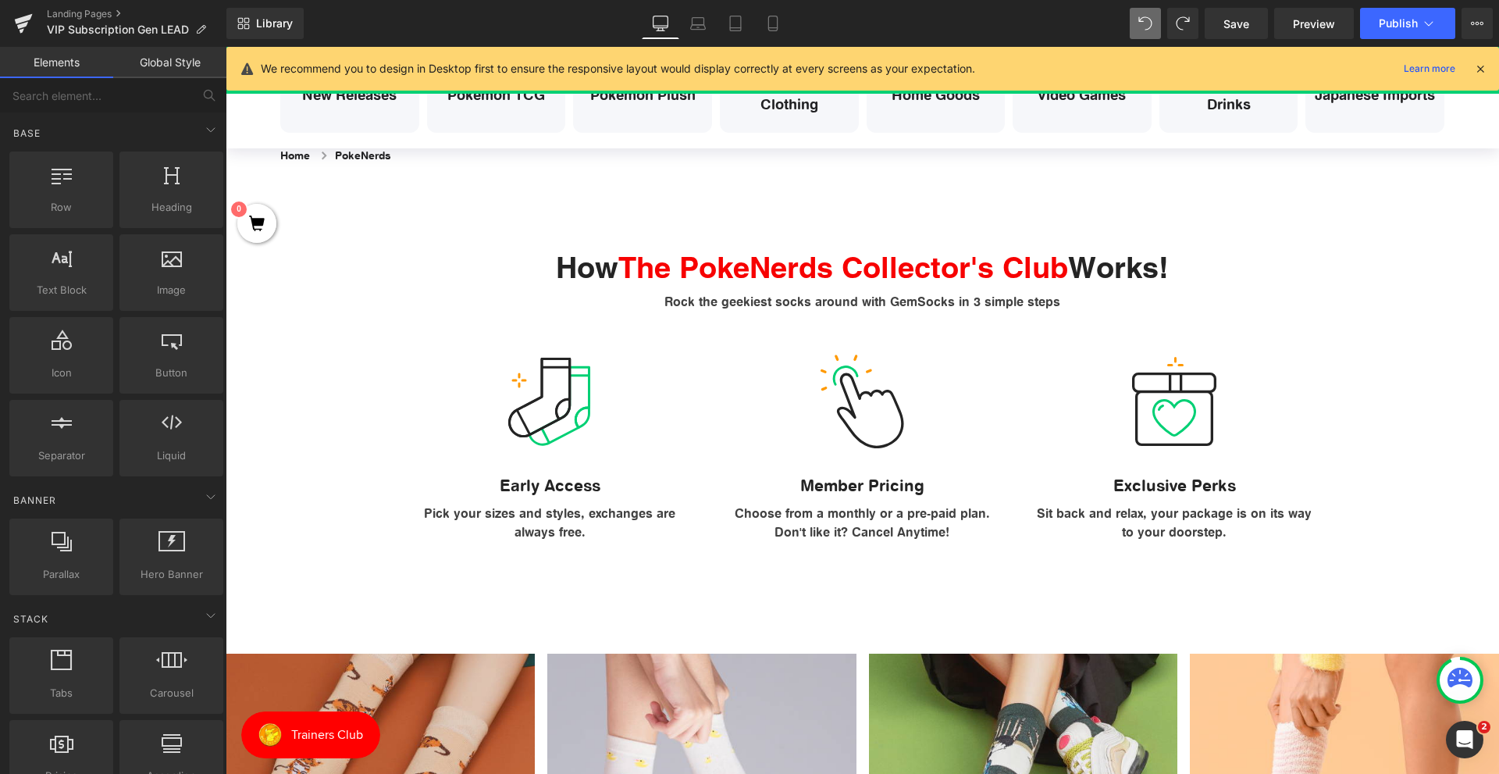
scroll to position [141, 0]
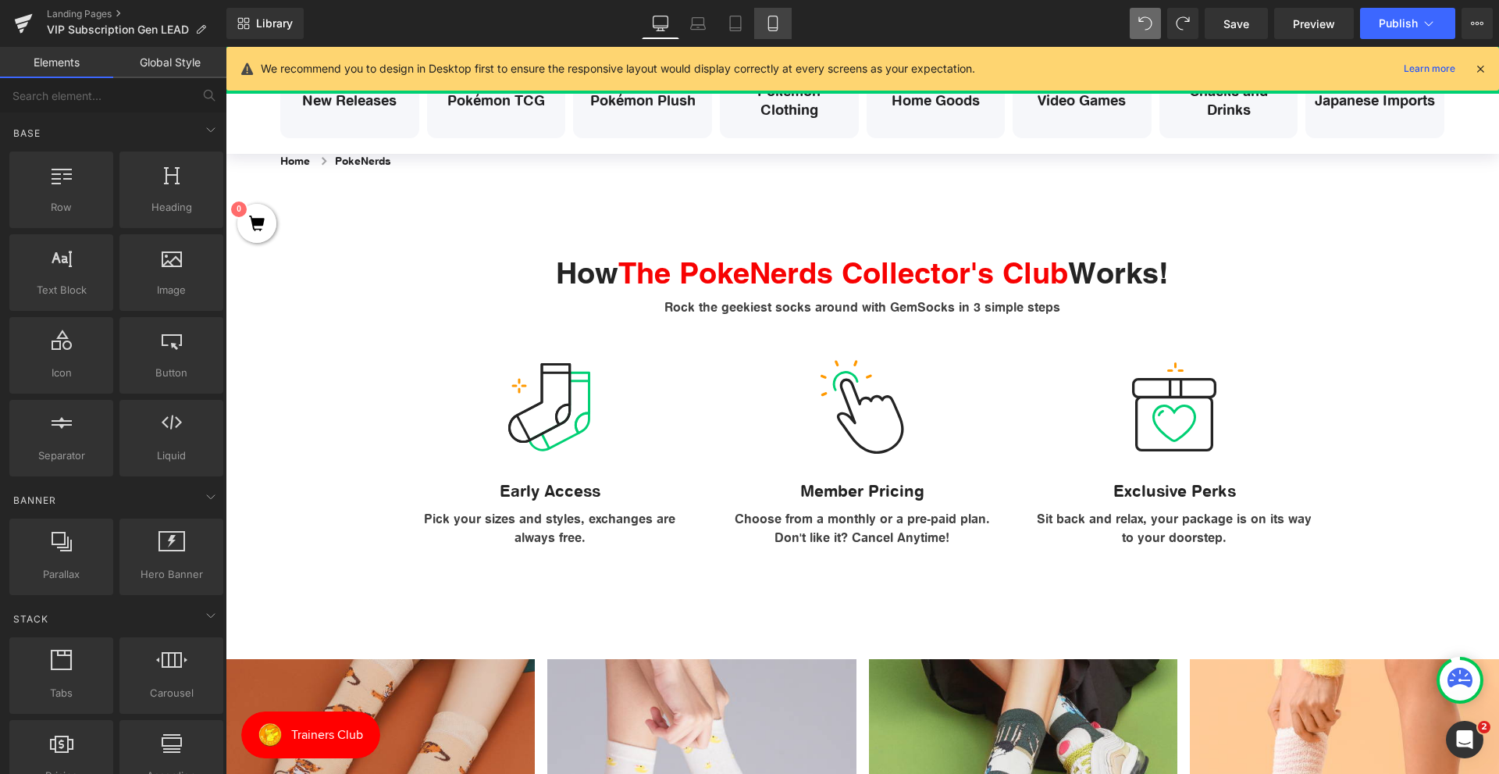
click at [771, 29] on icon at bounding box center [773, 24] width 16 height 16
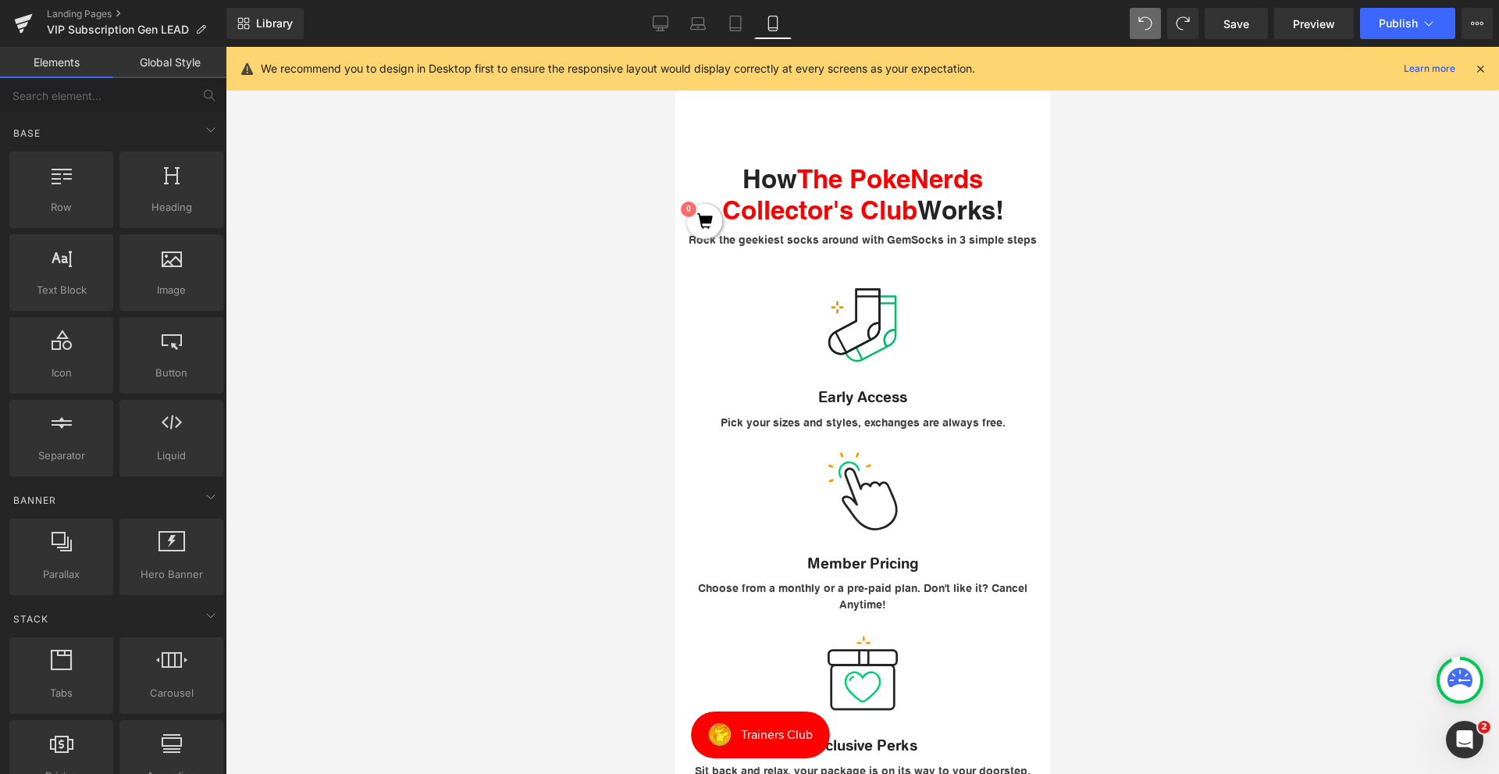
scroll to position [156, 0]
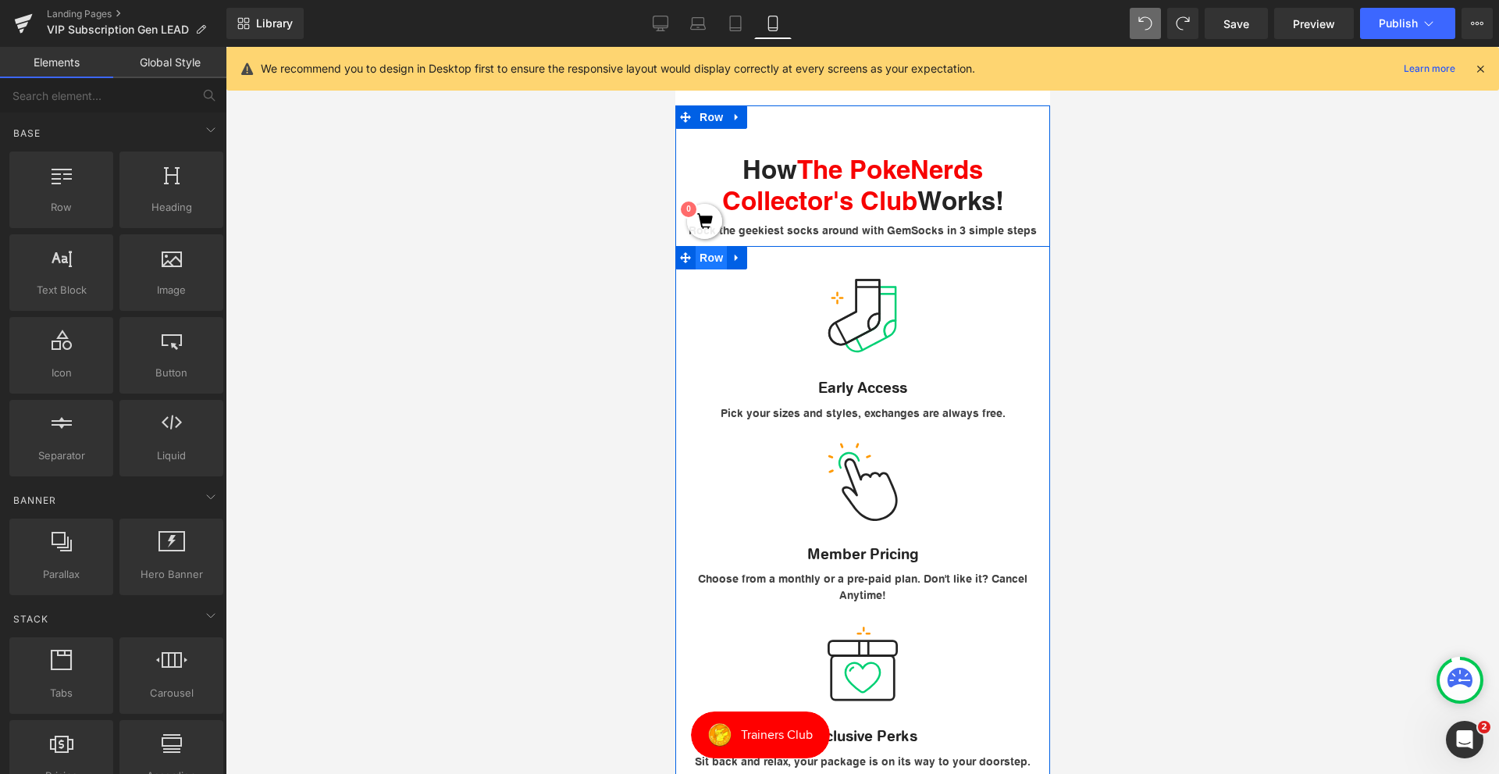
click at [699, 269] on span "Row" at bounding box center [710, 257] width 31 height 23
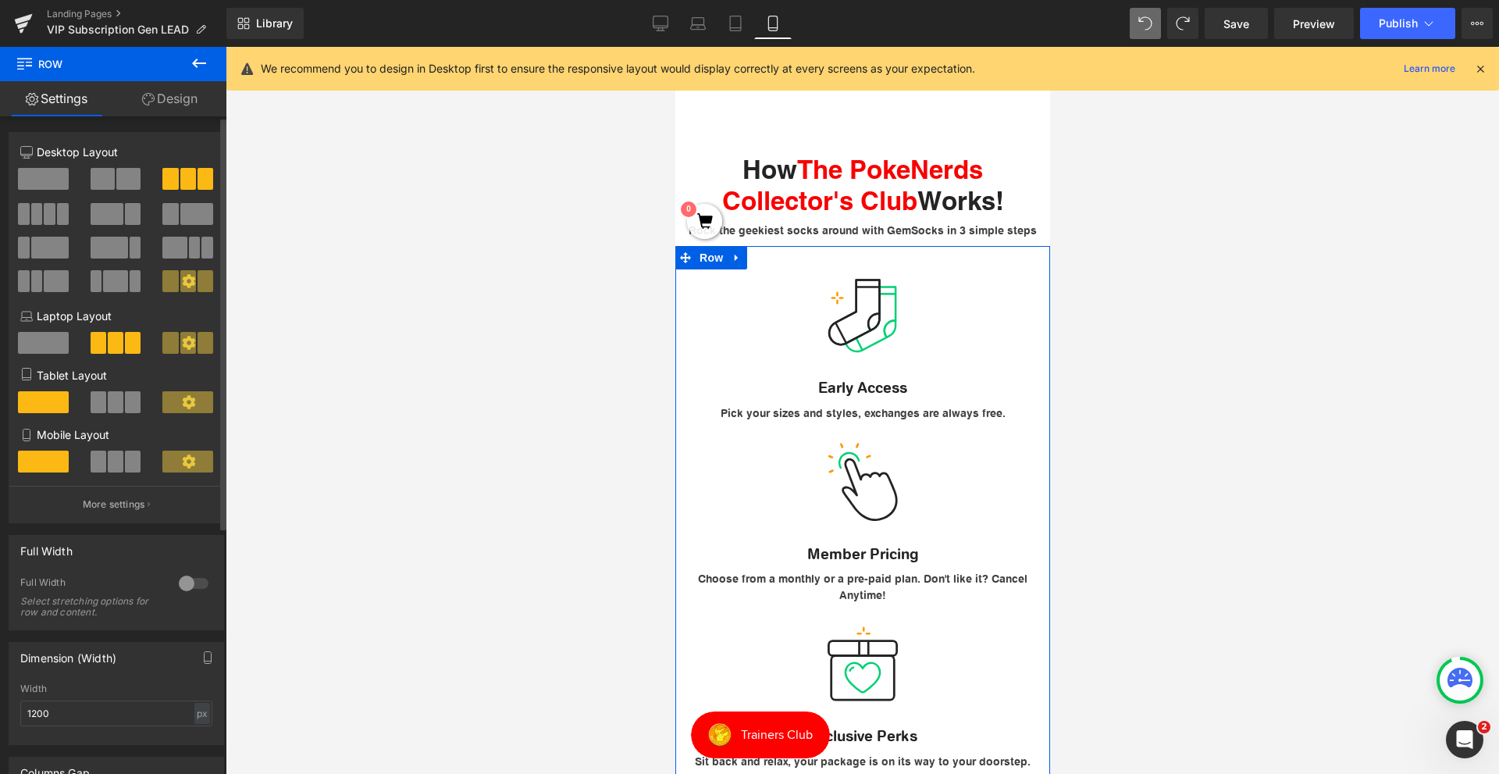
click at [131, 461] on span at bounding box center [133, 461] width 16 height 22
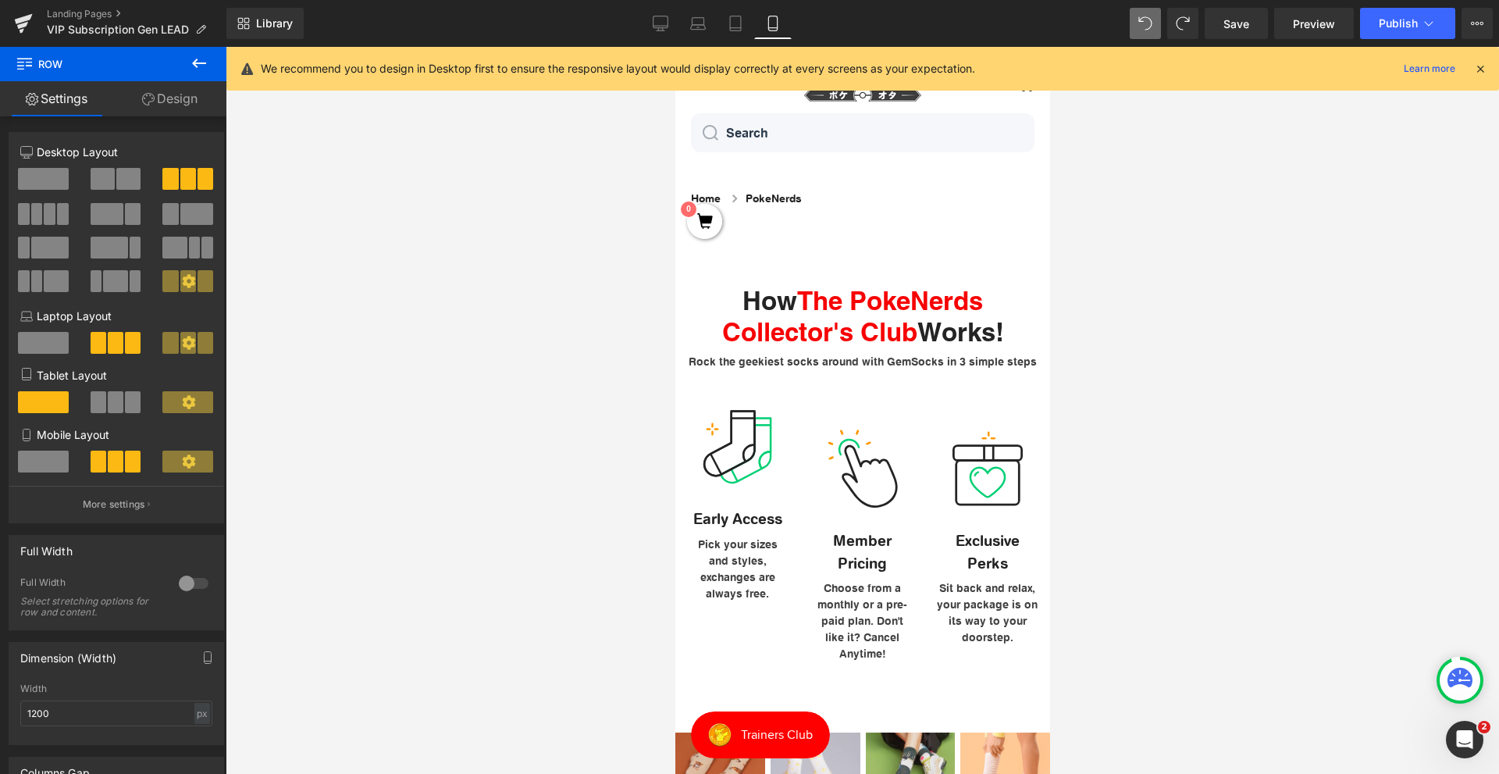
scroll to position [0, 0]
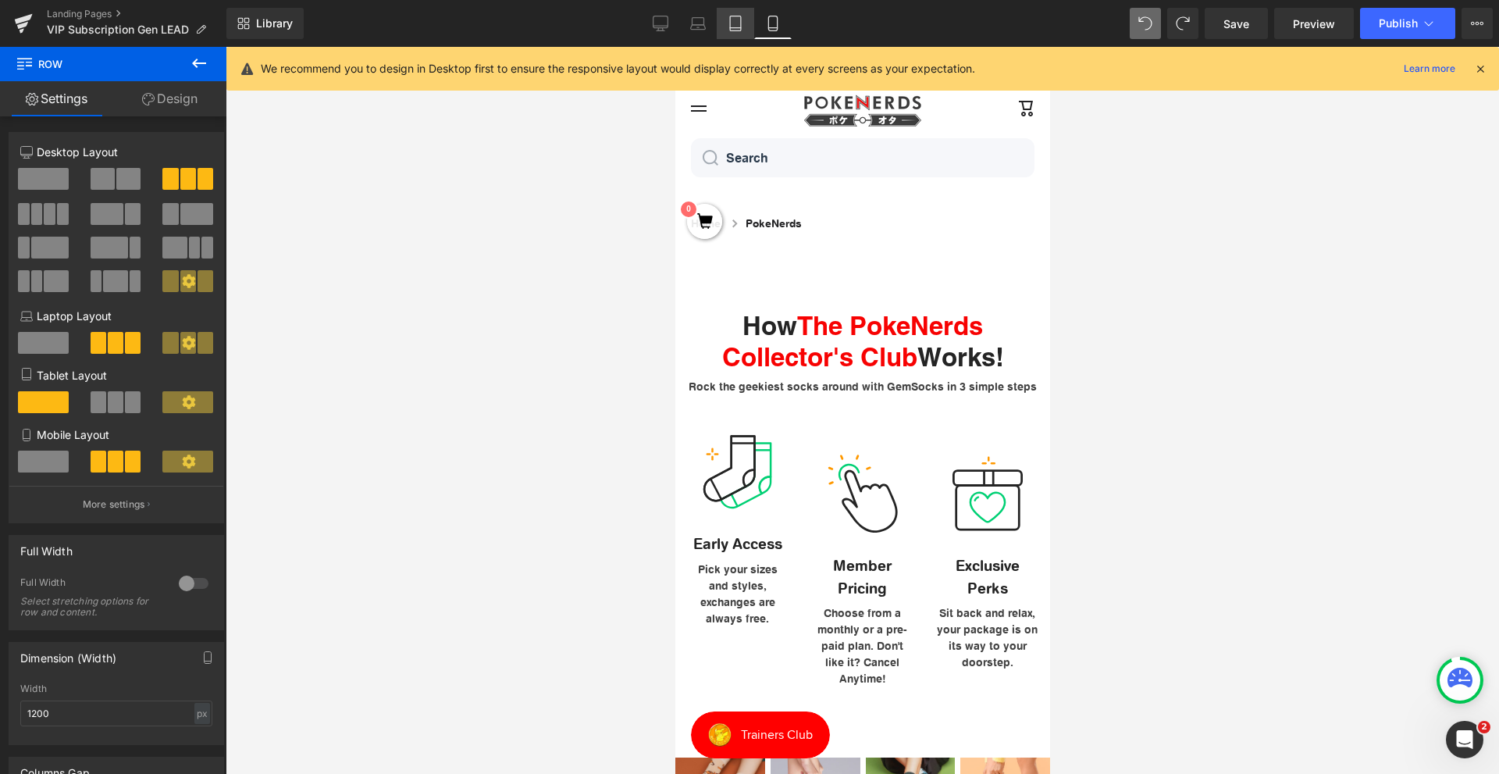
click at [731, 18] on icon at bounding box center [735, 23] width 11 height 15
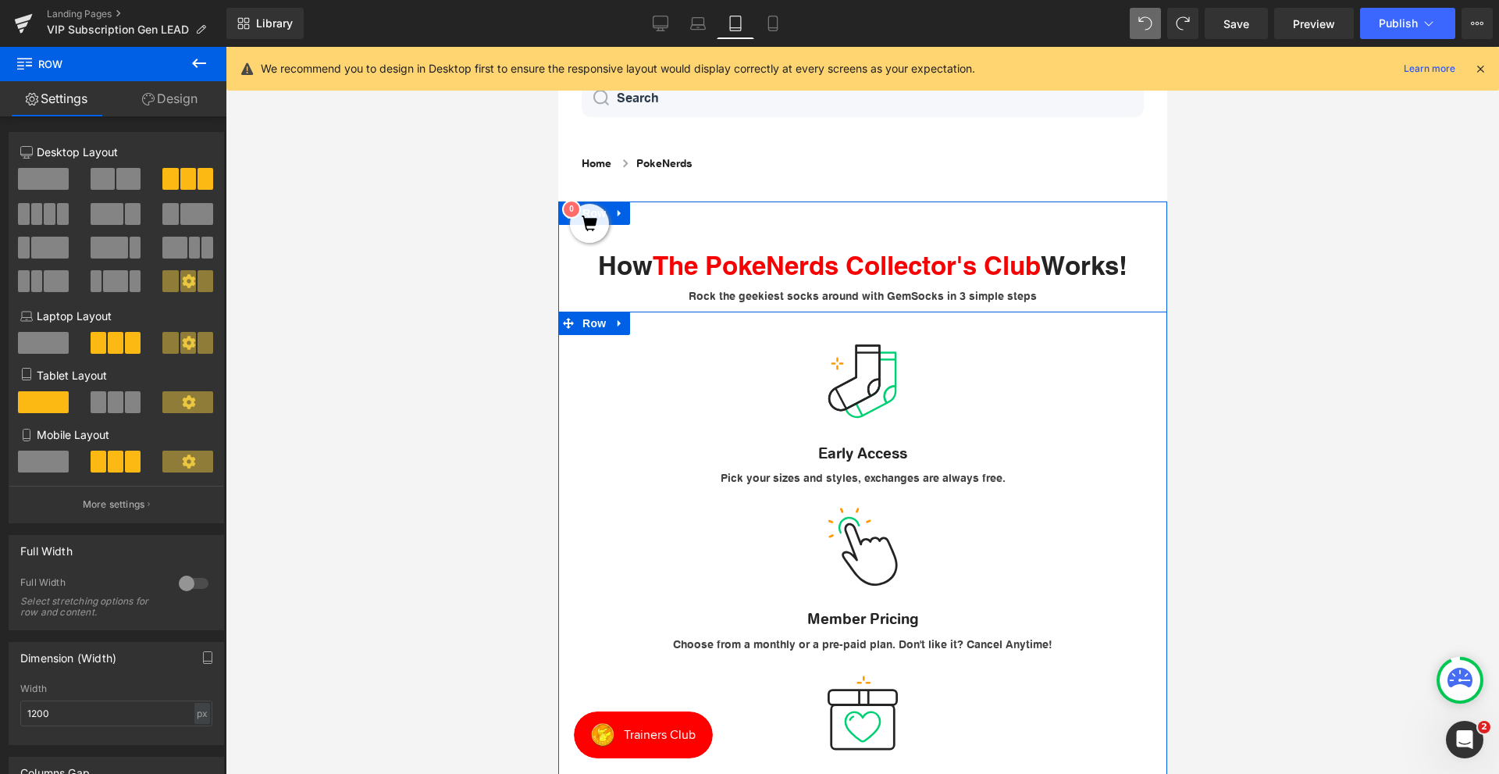
scroll to position [78, 0]
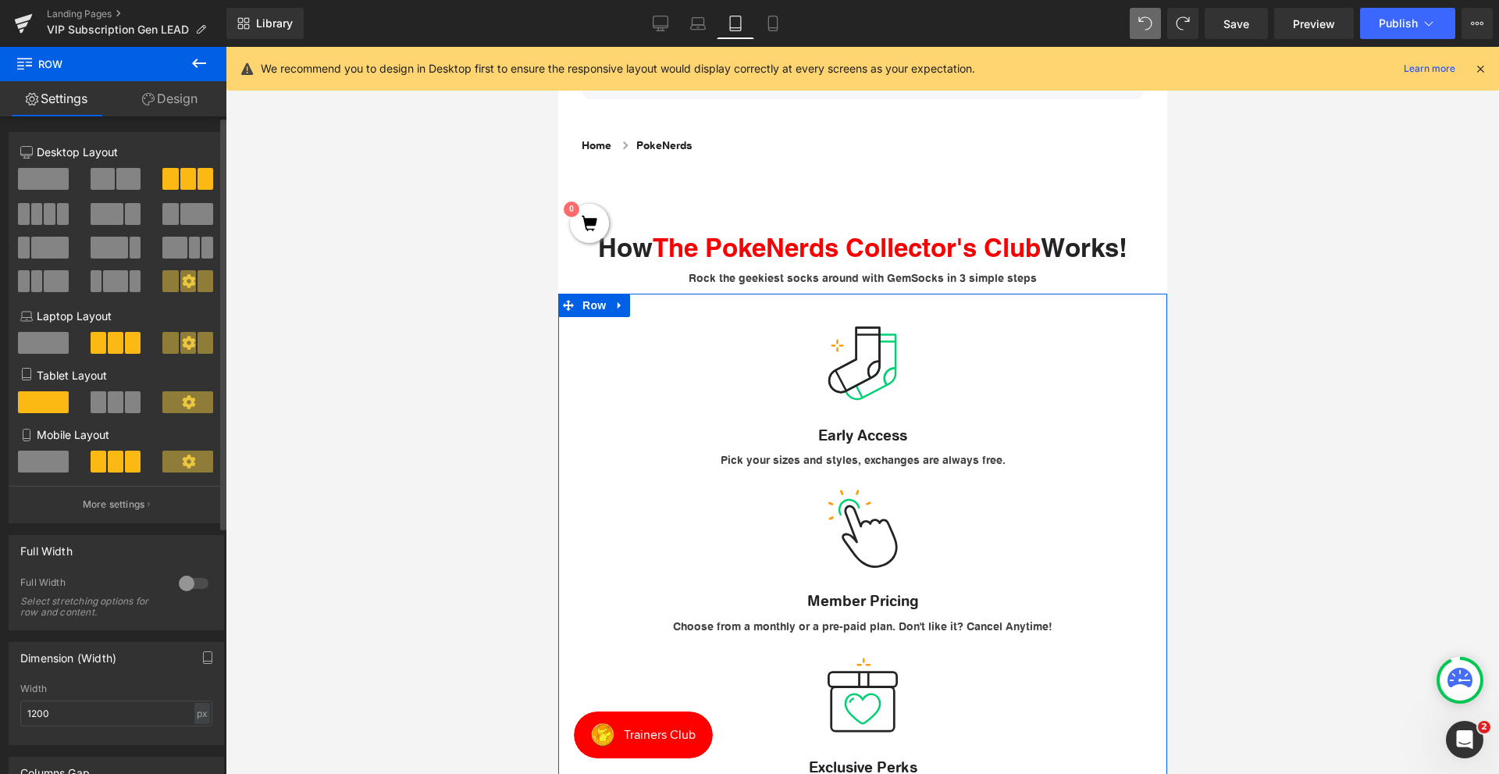
click at [108, 411] on span at bounding box center [116, 402] width 16 height 22
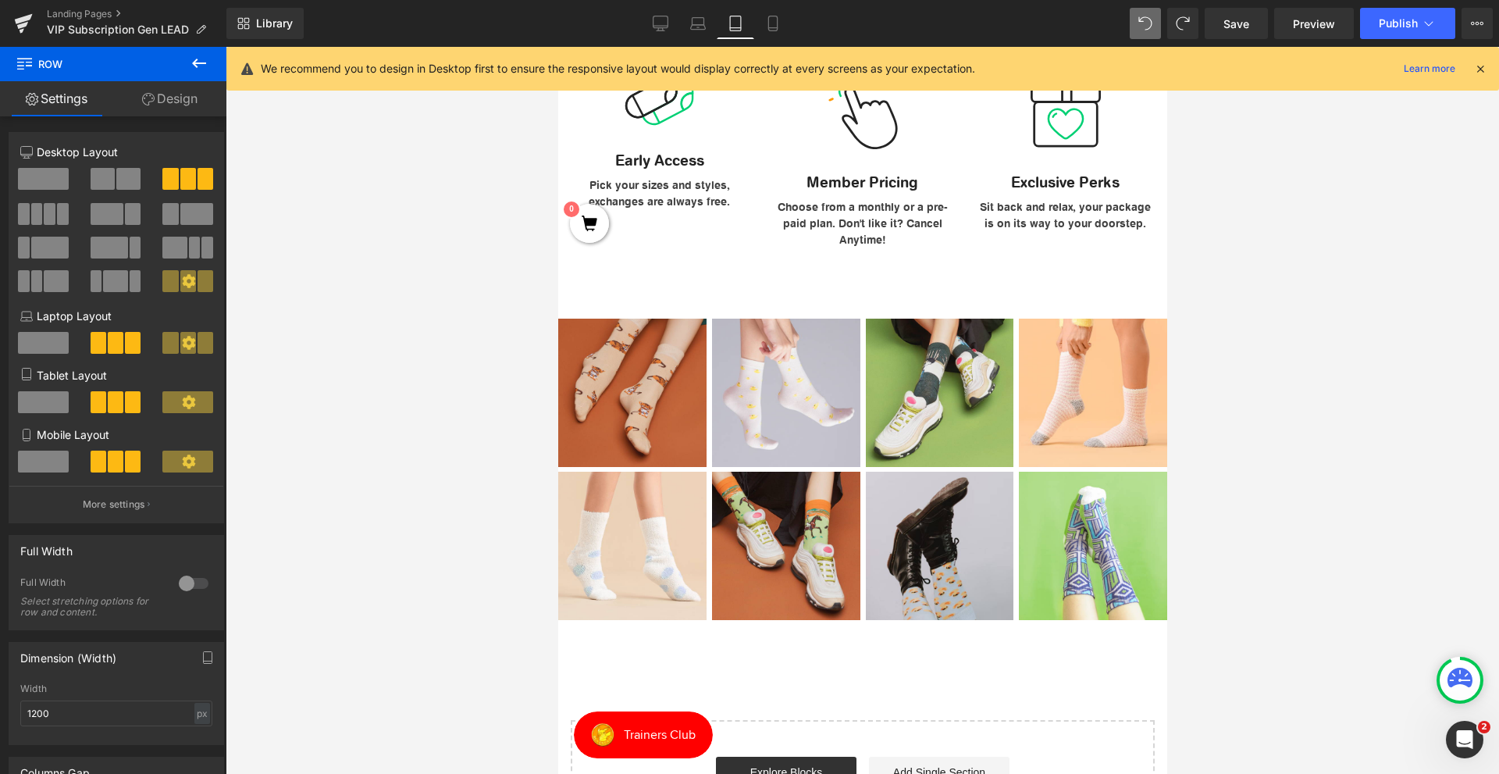
scroll to position [0, 0]
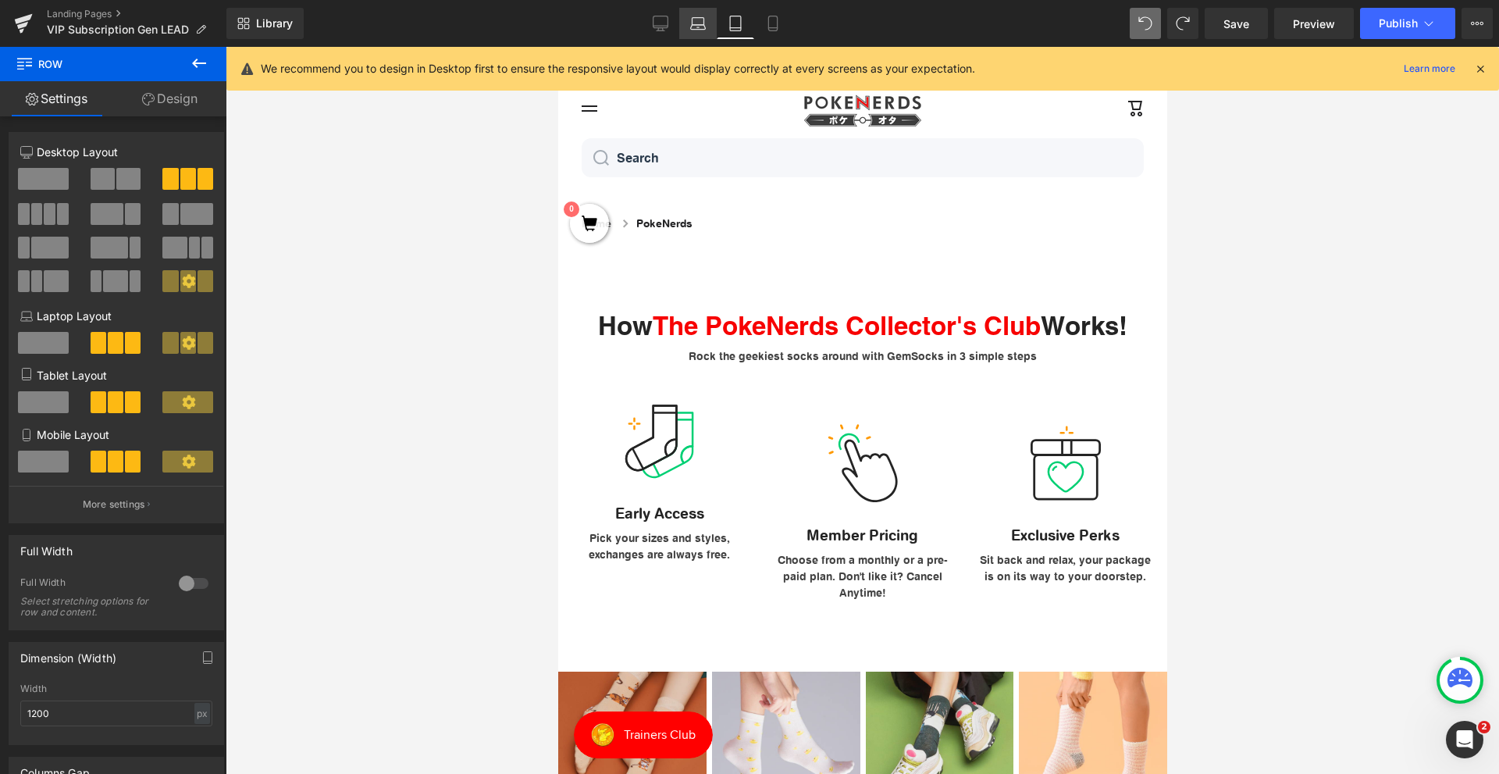
click at [692, 26] on icon at bounding box center [698, 27] width 15 height 5
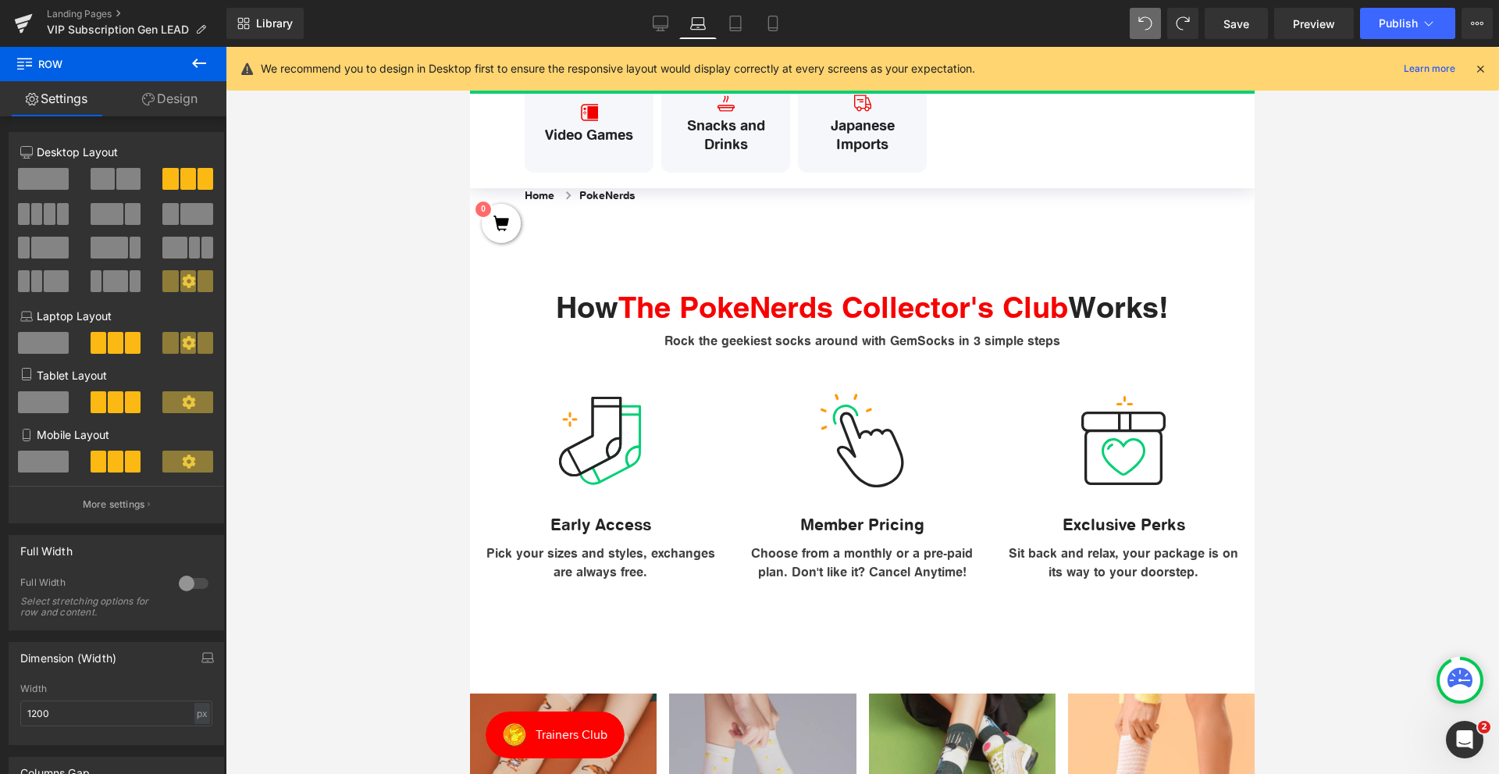
scroll to position [54, 0]
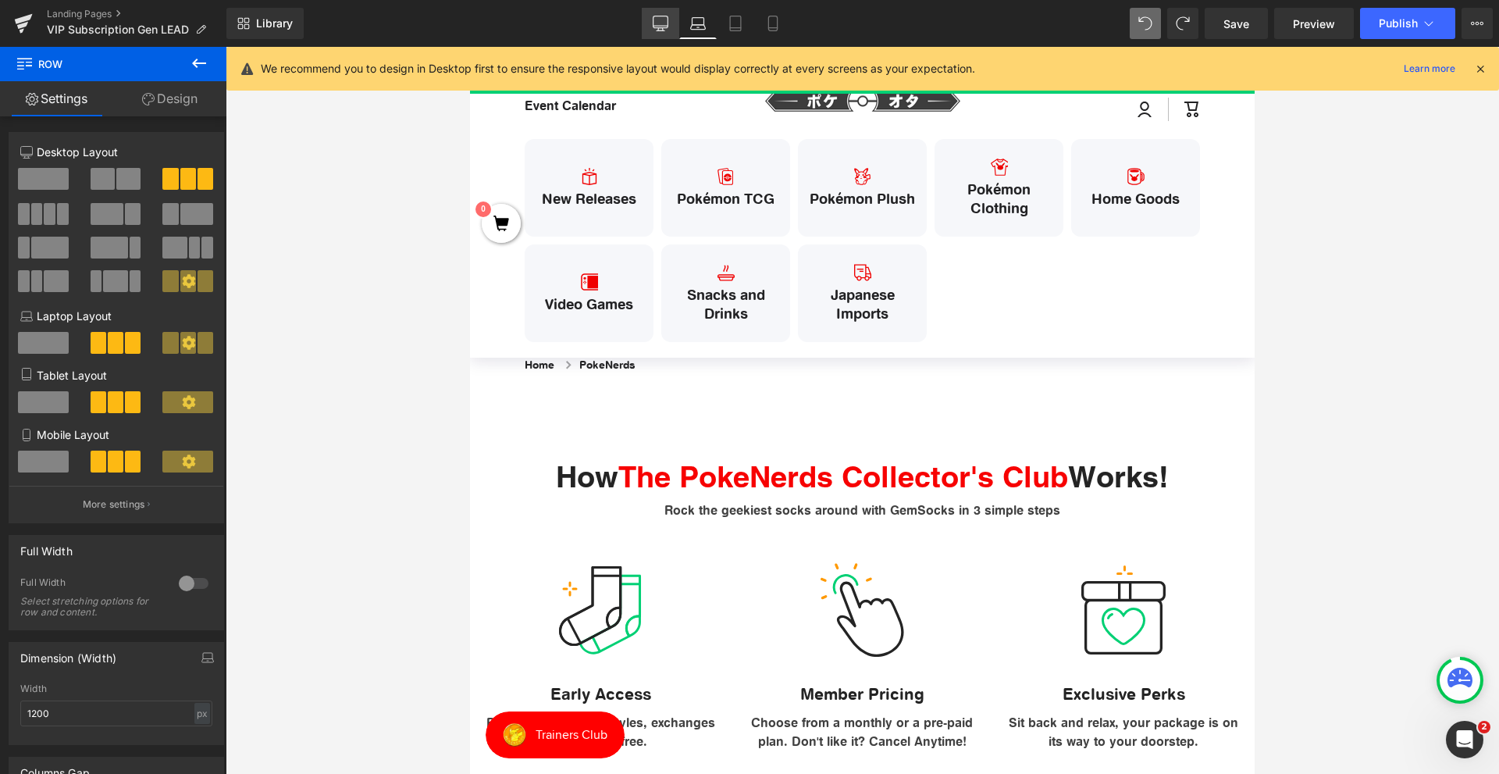
click at [647, 22] on link "Desktop" at bounding box center [660, 23] width 37 height 31
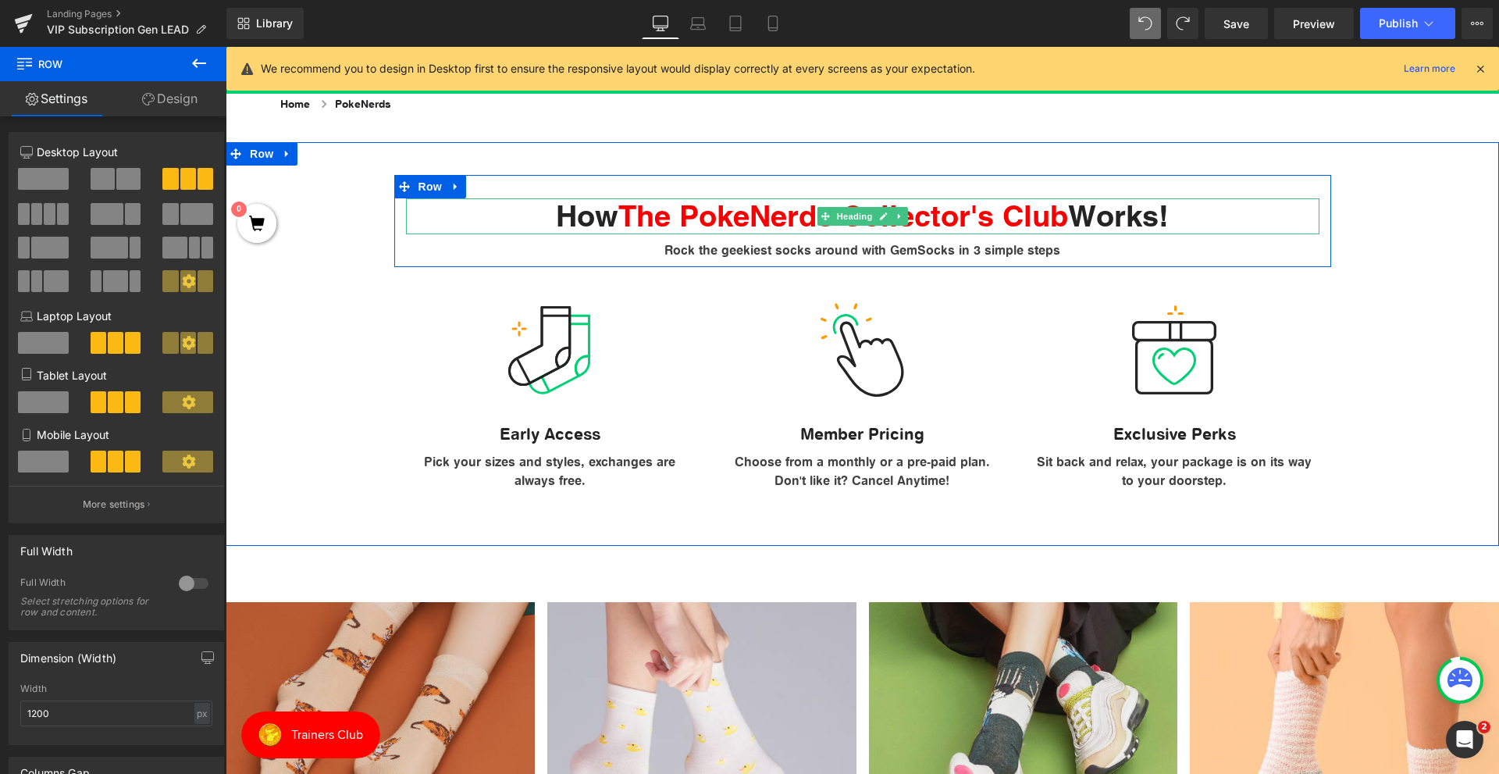
scroll to position [390, 0]
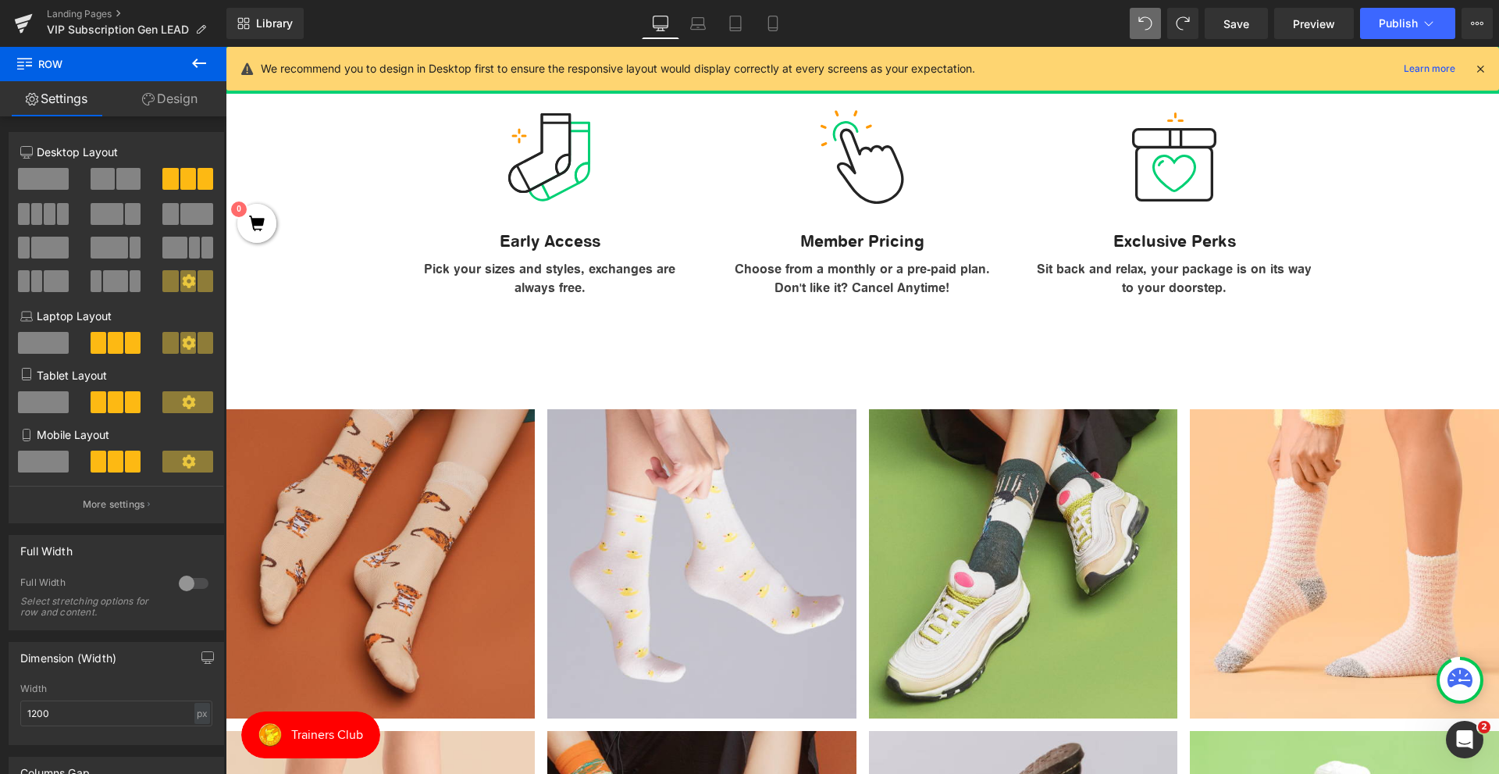
click at [180, 60] on button at bounding box center [199, 64] width 55 height 34
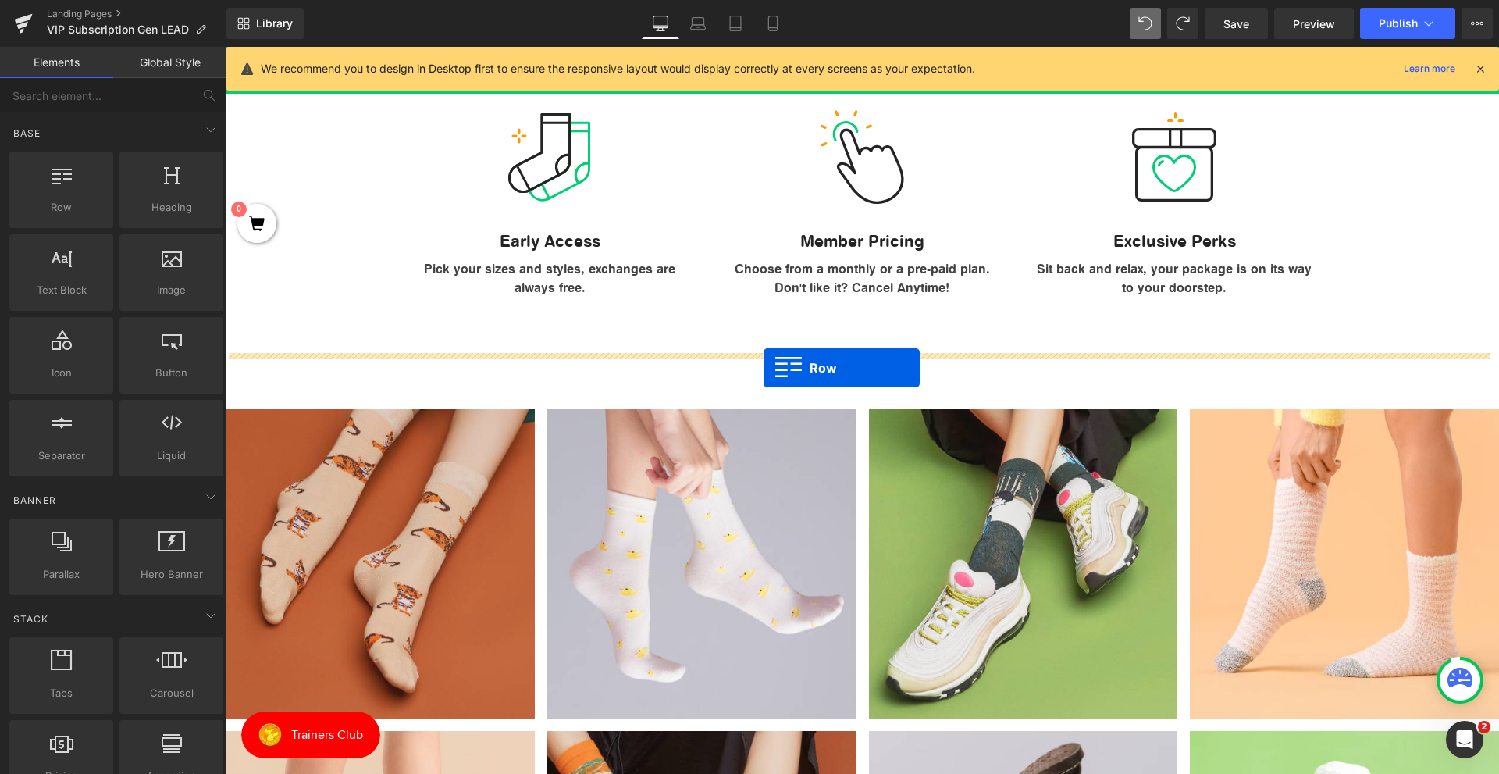
drag, startPoint x: 249, startPoint y: 238, endPoint x: 767, endPoint y: 368, distance: 533.5
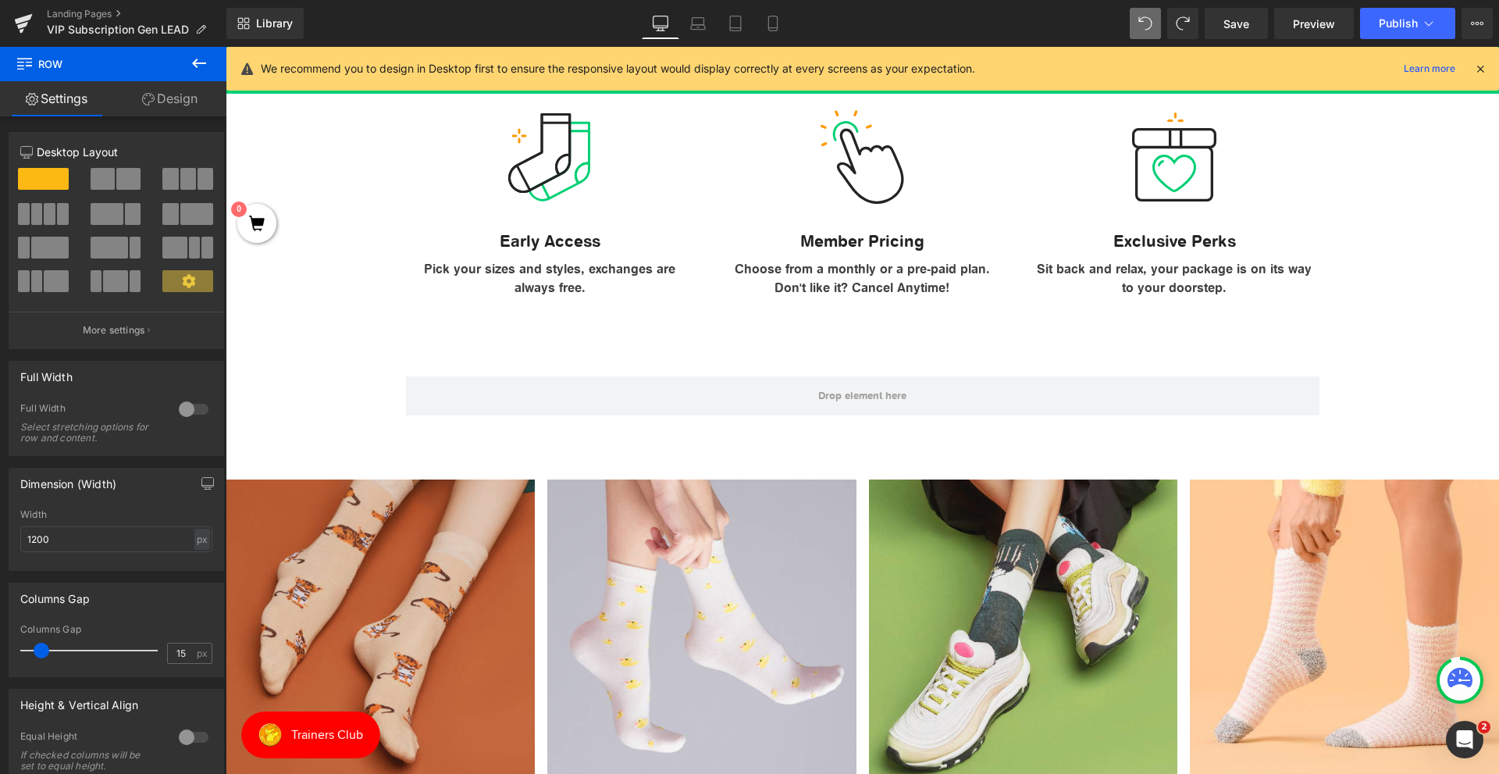
click at [206, 59] on icon at bounding box center [199, 63] width 19 height 19
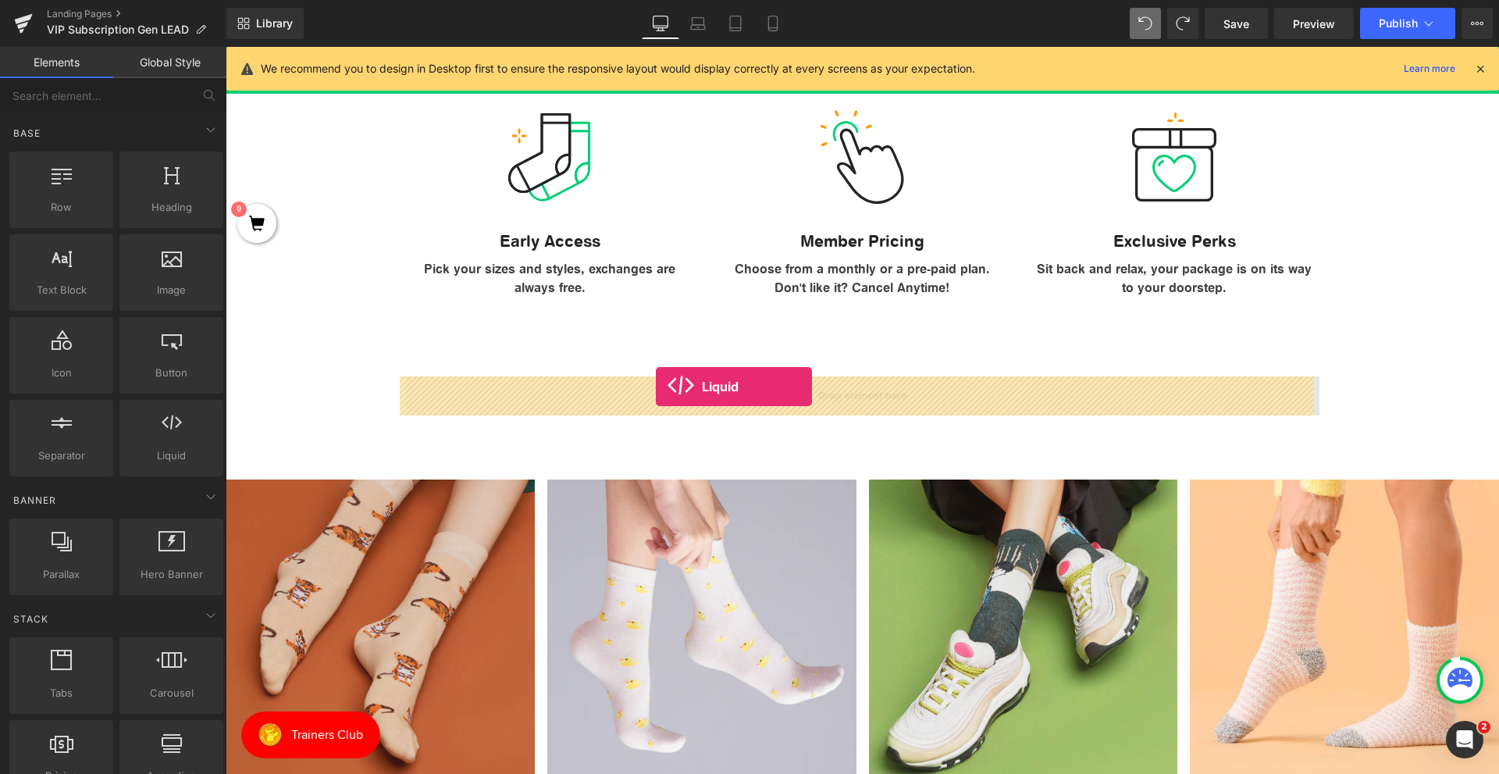
drag, startPoint x: 404, startPoint y: 500, endPoint x: 656, endPoint y: 386, distance: 276.0
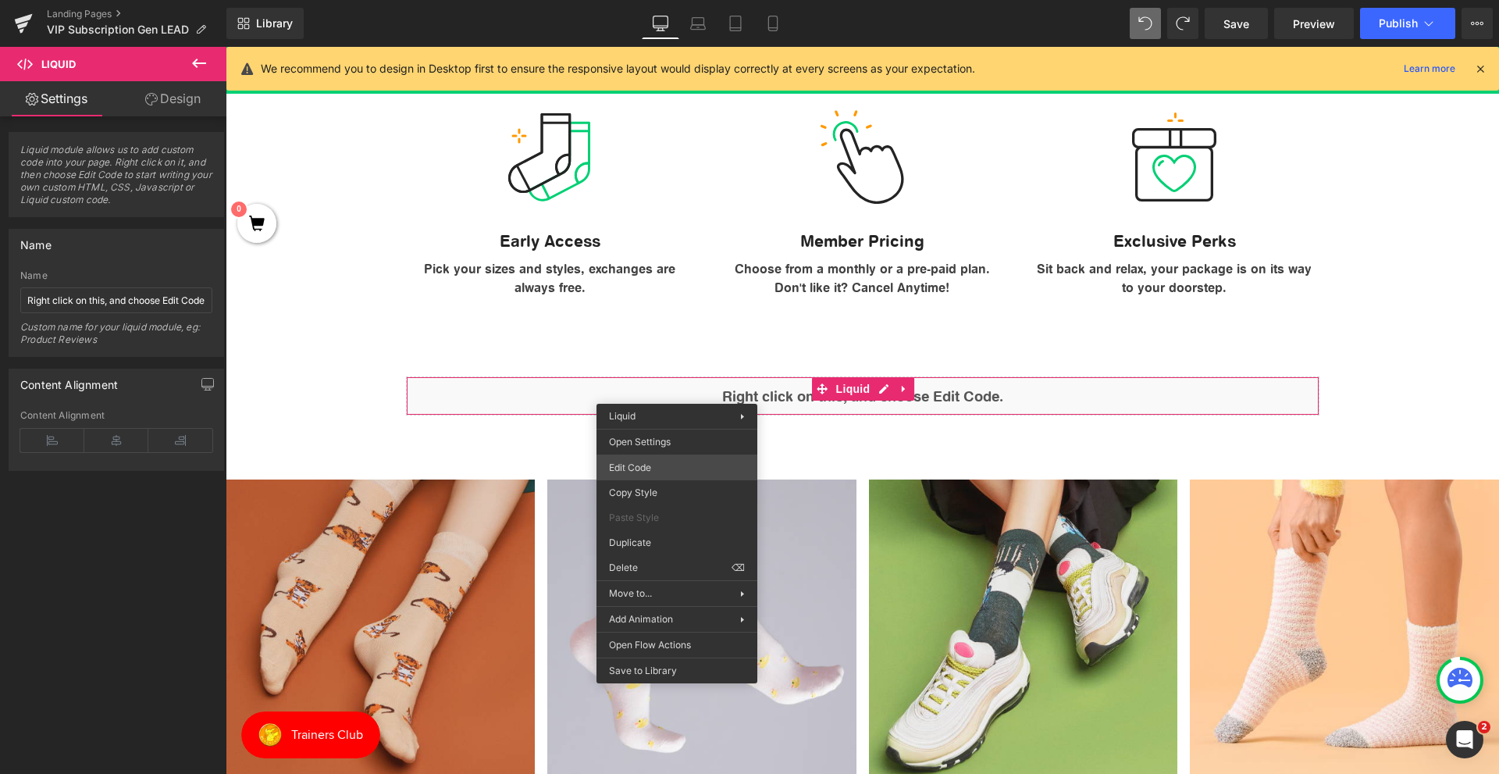
click at [674, 0] on div "Liquid You are previewing how the will restyle your page. You can not edit Elem…" at bounding box center [749, 0] width 1499 height 0
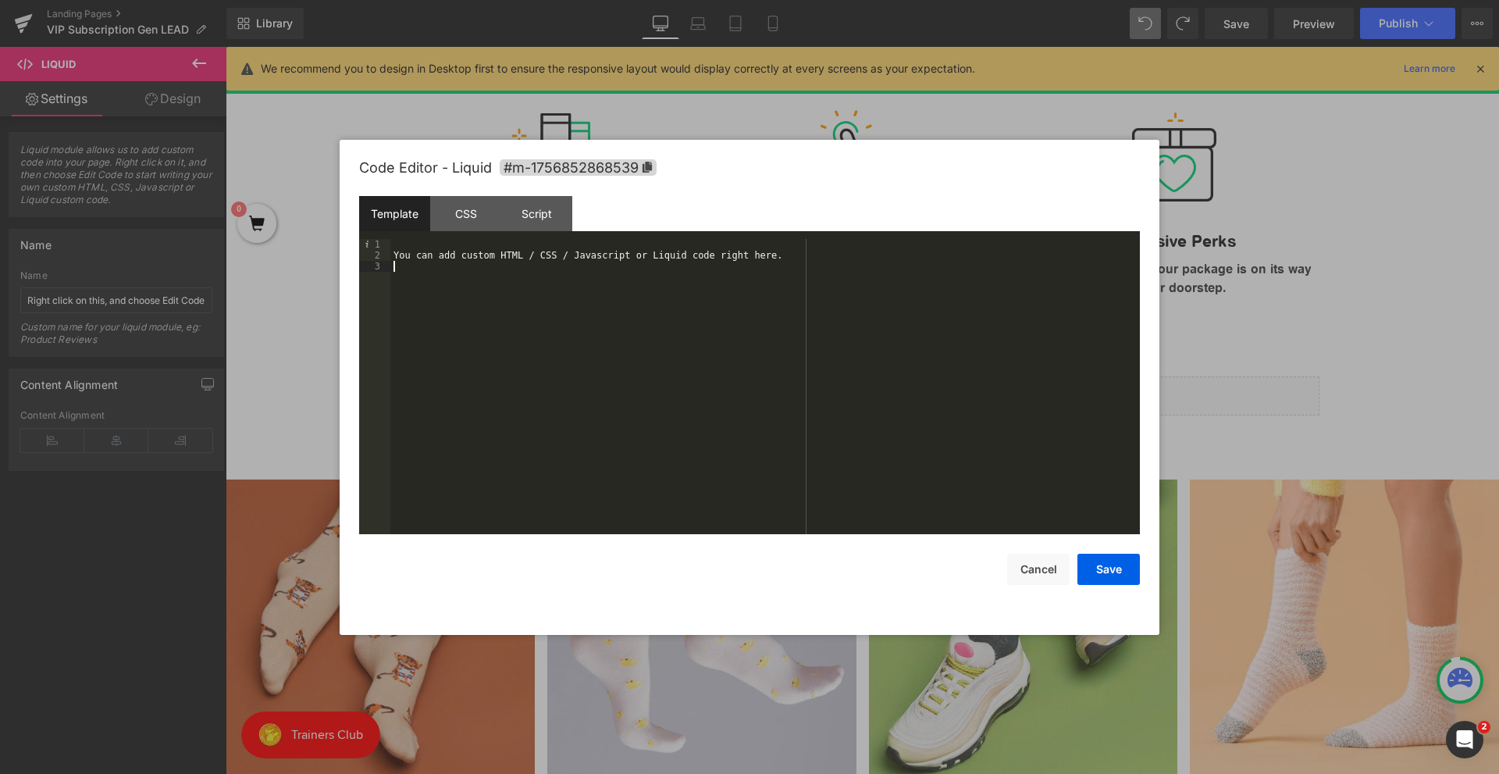
click at [674, 276] on div "You can add custom HTML / CSS / Javascript or Liquid code right here." at bounding box center [764, 397] width 749 height 317
click at [677, 257] on div "You can add custom HTML / CSS / Javascript or Liquid code right here." at bounding box center [764, 397] width 749 height 317
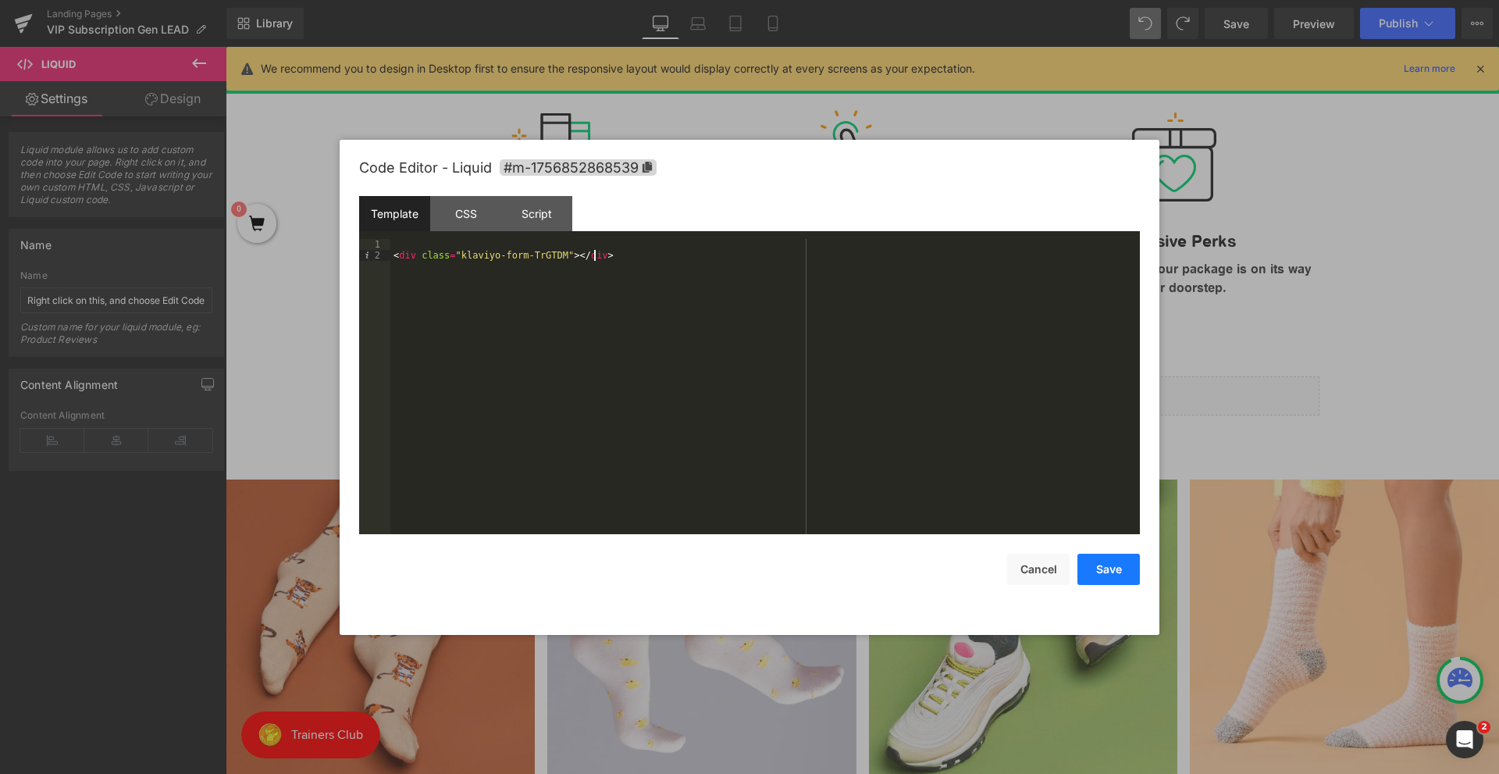
click at [1110, 575] on button "Save" at bounding box center [1108, 568] width 62 height 31
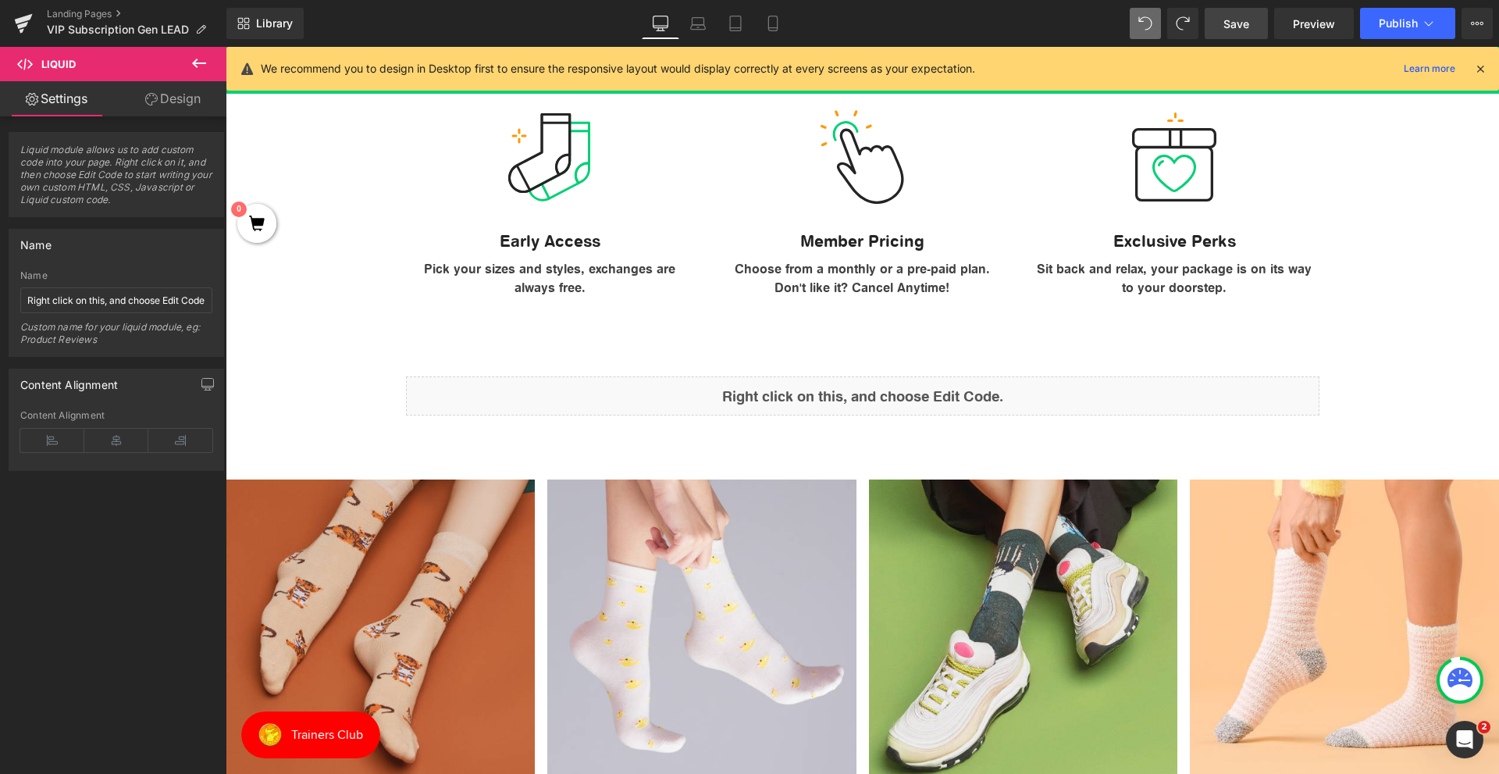
click at [1252, 24] on link "Save" at bounding box center [1235, 23] width 63 height 31
click at [1332, 27] on span "Preview" at bounding box center [1314, 24] width 42 height 16
